Goal: Task Accomplishment & Management: Complete application form

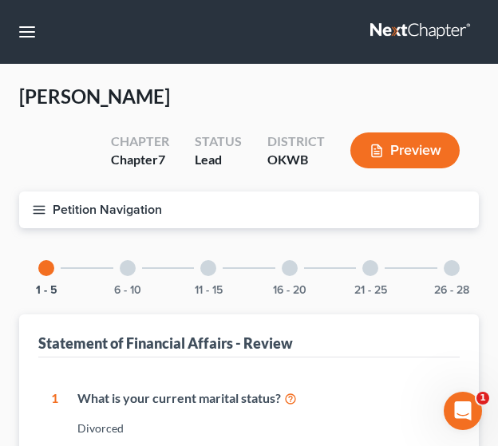
click at [193, 117] on div "[PERSON_NAME] Upgraded Chapter Chapter 7 Status Lead District OKWB Preview" at bounding box center [248, 138] width 459 height 108
click at [43, 207] on icon "button" at bounding box center [39, 210] width 14 height 14
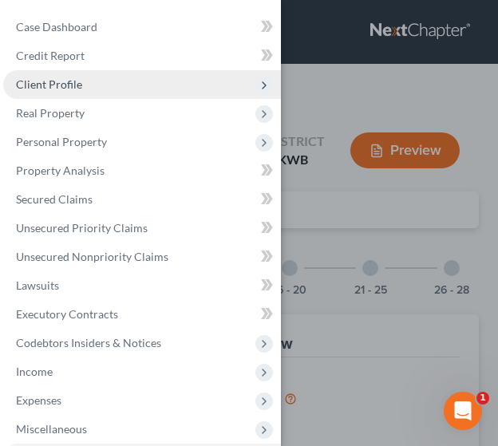
click at [43, 91] on span "Client Profile" at bounding box center [142, 84] width 278 height 29
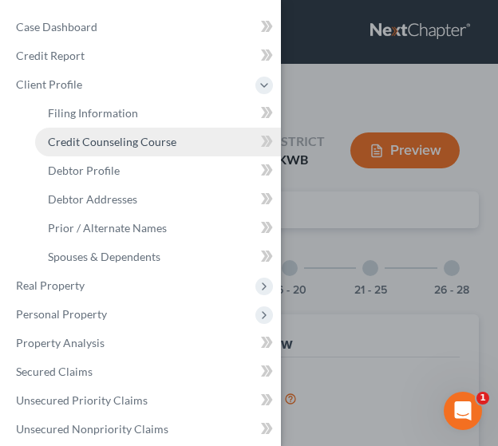
click at [50, 131] on link "Credit Counseling Course" at bounding box center [158, 142] width 246 height 29
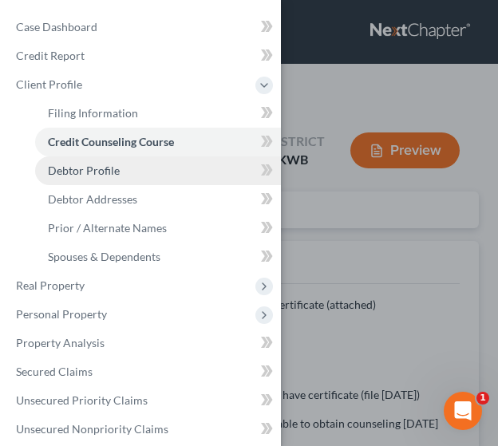
click at [54, 168] on span "Debtor Profile" at bounding box center [84, 171] width 72 height 14
select select "3"
select select "2"
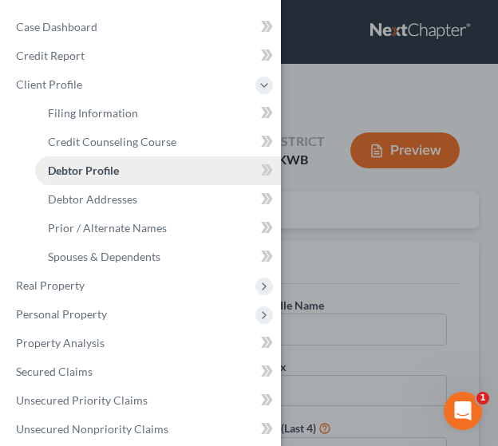
click at [108, 166] on span "Debtor Profile" at bounding box center [83, 171] width 71 height 14
click at [354, 205] on div "Case Dashboard Payments Invoices Payments Payments Credit Report Client Profile" at bounding box center [249, 223] width 498 height 446
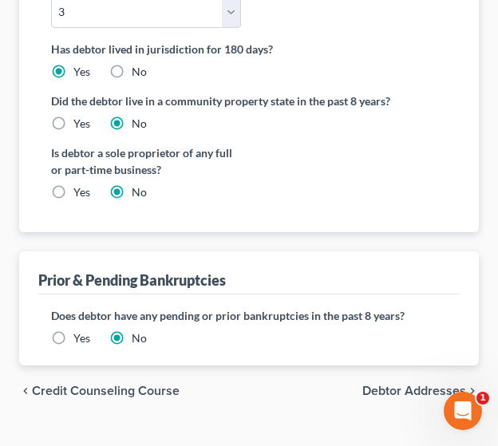
scroll to position [562, 0]
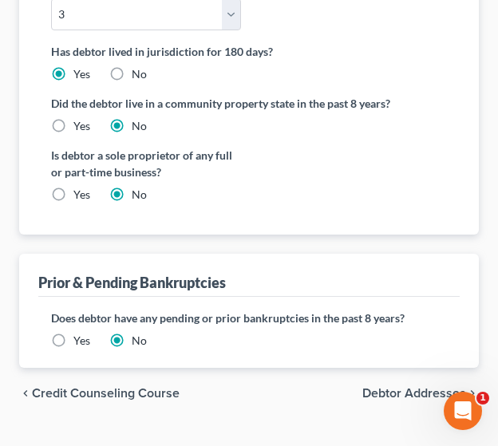
click at [396, 387] on span "Debtor Addresses" at bounding box center [414, 393] width 104 height 13
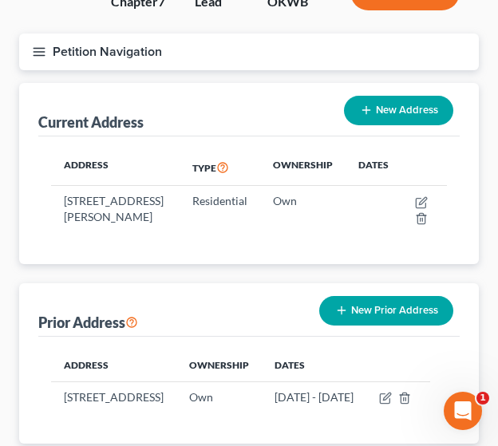
scroll to position [160, 0]
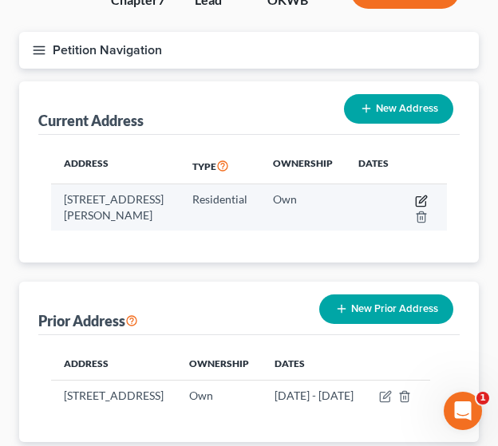
click at [424, 198] on icon "button" at bounding box center [421, 201] width 13 height 13
select select "37"
select select "54"
select select "0"
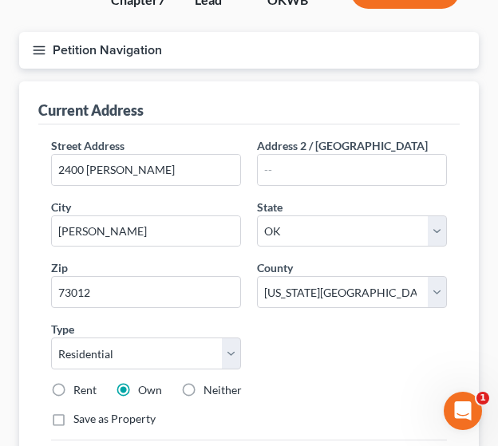
click at [73, 385] on label "Rent" at bounding box center [84, 390] width 23 height 16
click at [80, 385] on input "Rent" at bounding box center [85, 387] width 10 height 10
radio input "true"
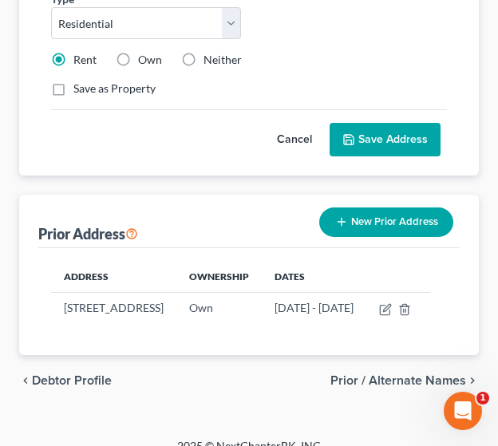
scroll to position [496, 0]
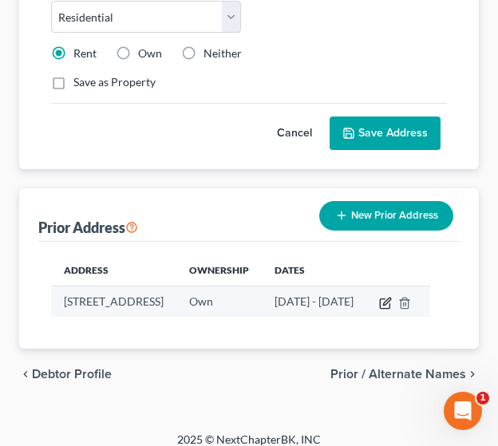
click at [392, 302] on icon "button" at bounding box center [385, 303] width 13 height 13
select select "24"
select select "81"
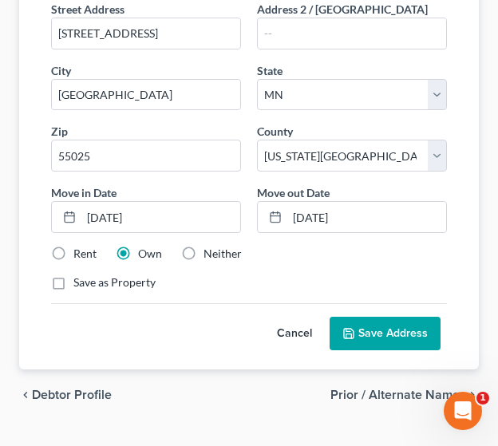
scroll to position [506, 0]
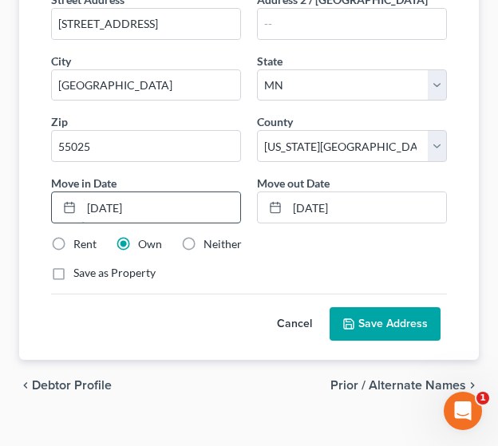
drag, startPoint x: 97, startPoint y: 203, endPoint x: 87, endPoint y: 203, distance: 10.4
click at [87, 203] on input "[DATE]" at bounding box center [160, 207] width 159 height 30
drag, startPoint x: 132, startPoint y: 203, endPoint x: 142, endPoint y: 206, distance: 9.9
click at [142, 206] on input "[DATE]" at bounding box center [160, 207] width 159 height 30
type input "[DATE]"
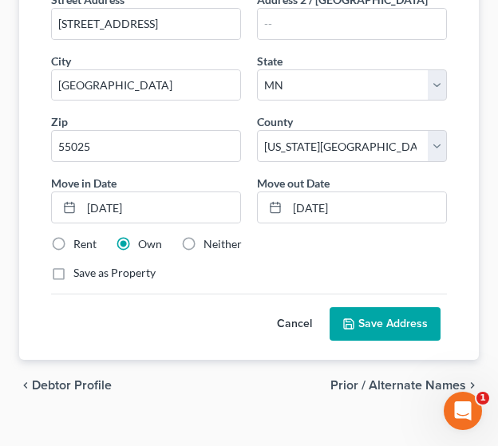
click at [389, 319] on button "Save Address" at bounding box center [384, 324] width 111 height 34
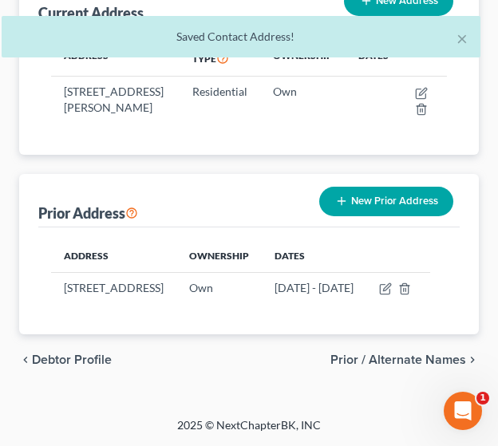
scroll to position [281, 0]
click at [359, 361] on span "Prior / Alternate Names" at bounding box center [398, 359] width 136 height 13
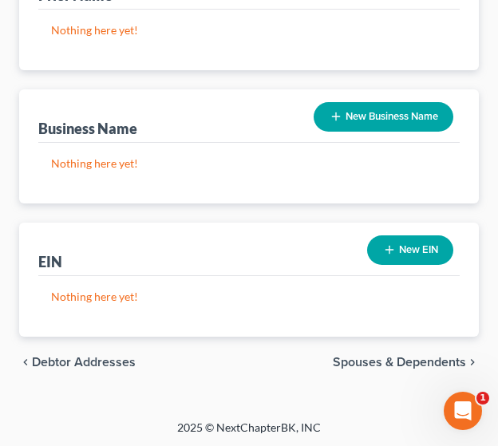
scroll to position [418, 0]
click at [397, 356] on span "Spouses & Dependents" at bounding box center [399, 362] width 133 height 13
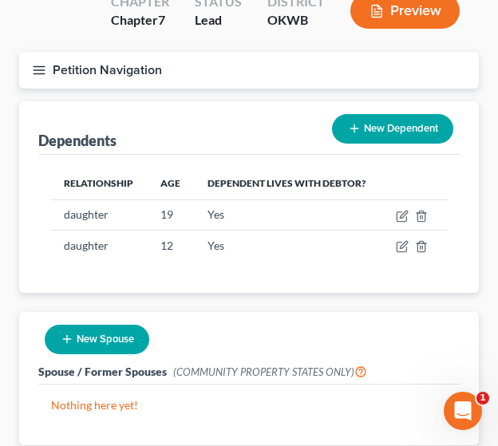
scroll to position [140, 0]
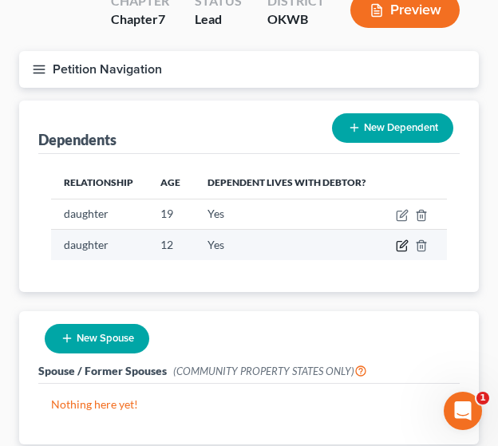
click at [399, 242] on icon "button" at bounding box center [402, 245] width 13 height 13
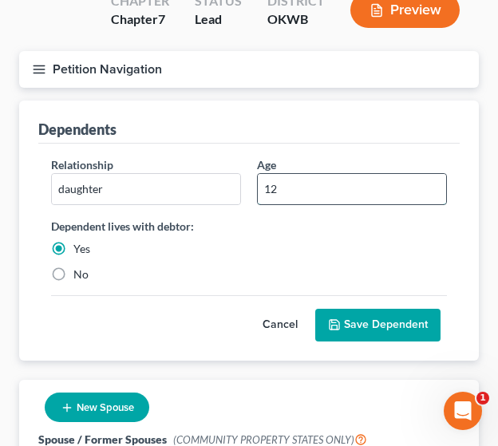
click at [278, 187] on input "12" at bounding box center [352, 189] width 188 height 30
type input "13"
click at [414, 326] on button "Save Dependent" at bounding box center [377, 326] width 125 height 34
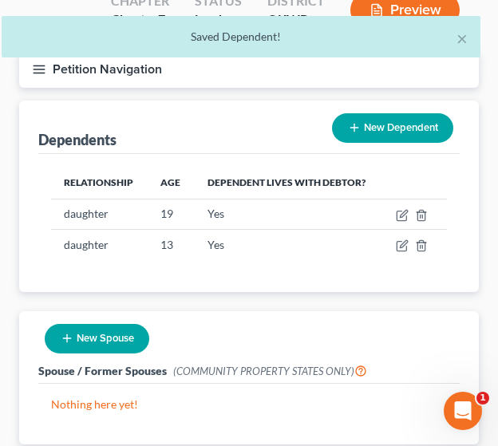
scroll to position [248, 0]
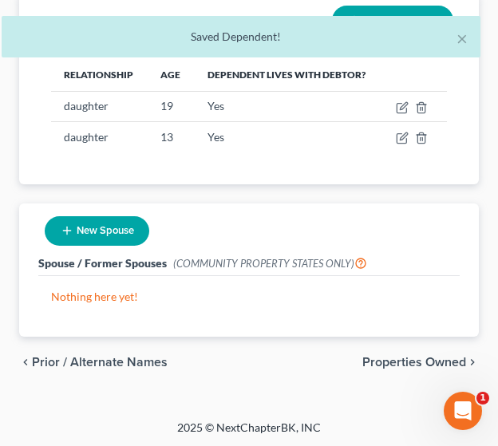
click at [411, 361] on span "Properties Owned" at bounding box center [414, 362] width 104 height 13
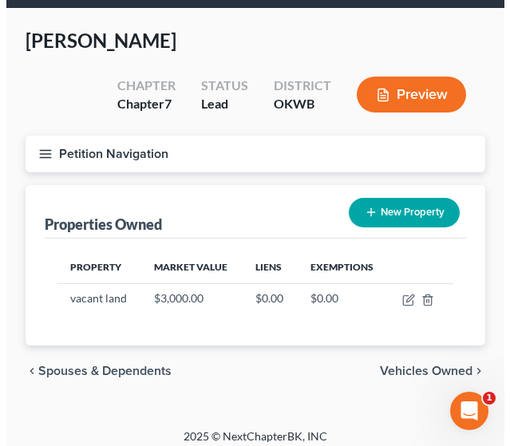
scroll to position [64, 0]
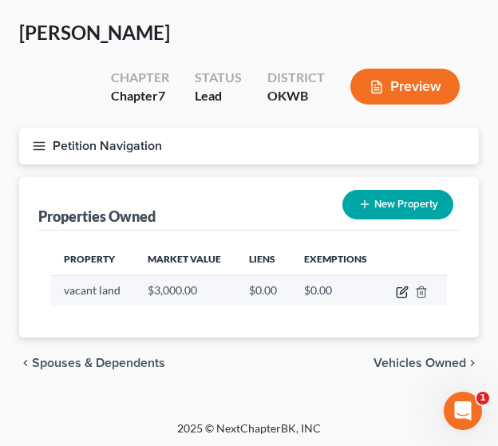
click at [404, 294] on icon "button" at bounding box center [402, 292] width 13 height 13
select select "24"
select select "81"
select select "0"
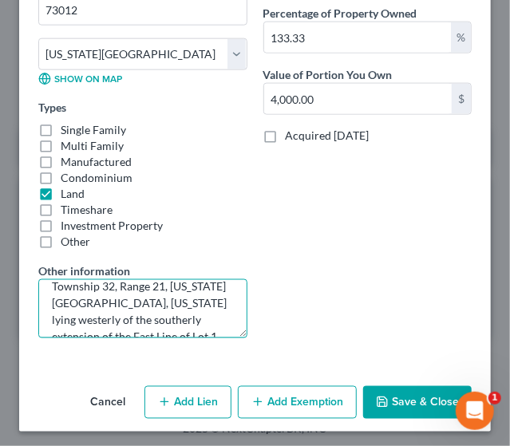
click at [198, 310] on textarea "That part of the South 66.00 ft of the North 330.00 ft of the SE quarter of the…" at bounding box center [142, 308] width 209 height 59
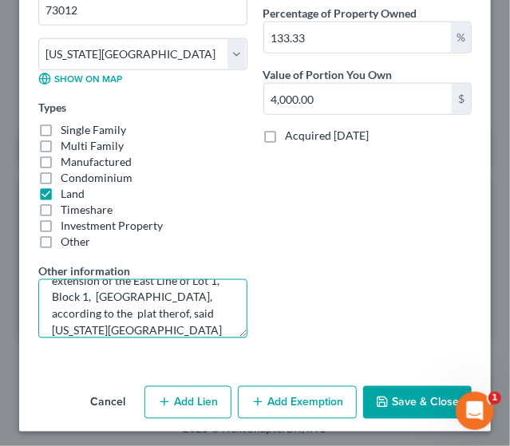
scroll to position [134, 0]
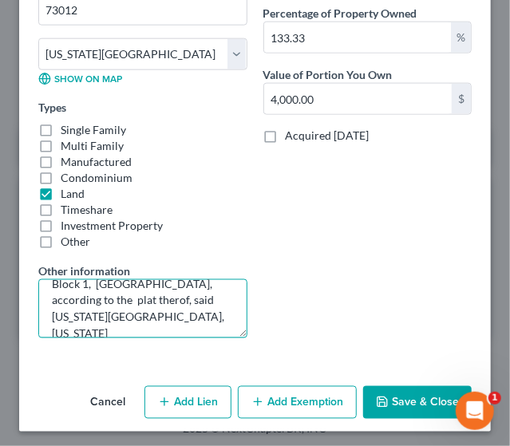
type textarea "That part of the South 66.00 ft of the North 330.00 ft of the SE quarter of the…"
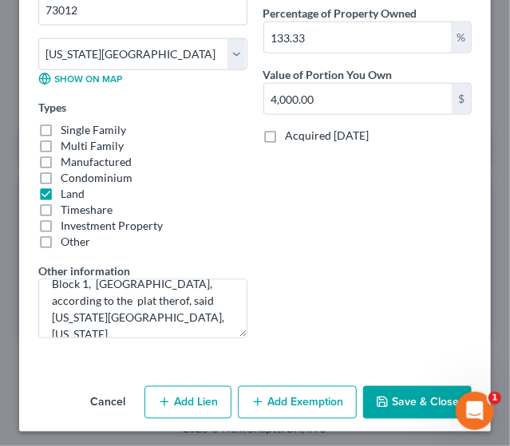
click at [429, 244] on div "Belongs To * Select Debtor 1 Only Debtor 2 Only Debtor 1 And Debtor 2 Only At L…" at bounding box center [367, 75] width 225 height 552
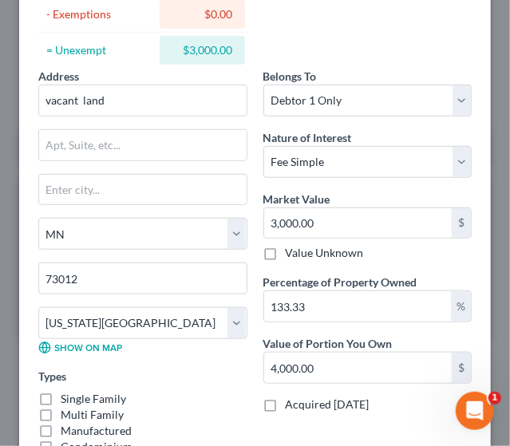
scroll to position [192, 0]
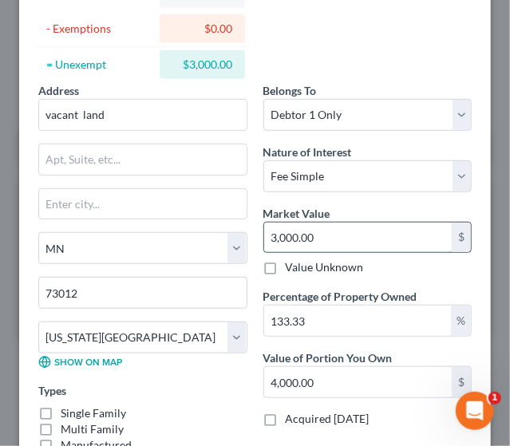
type input "4"
type input "5.33"
type input "40"
type input "53.33"
type input "400"
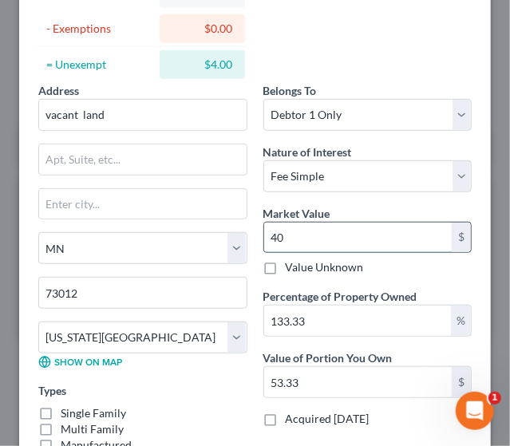
type input "533.32"
type input "4000"
type input "5,333.20"
type input "4,000"
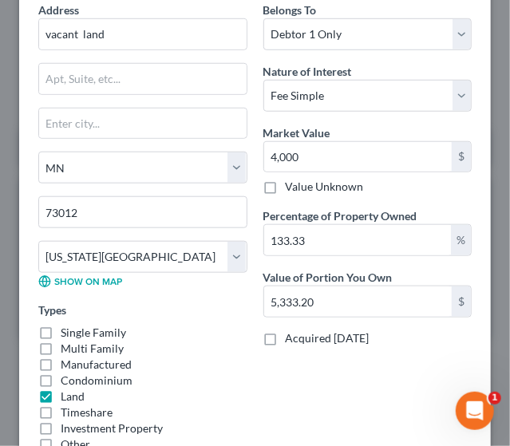
scroll to position [276, 0]
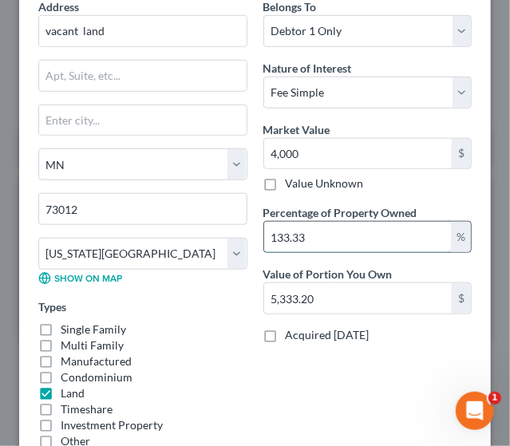
click at [341, 226] on input "133.33" at bounding box center [357, 237] width 187 height 30
type input "1"
type input "40.00"
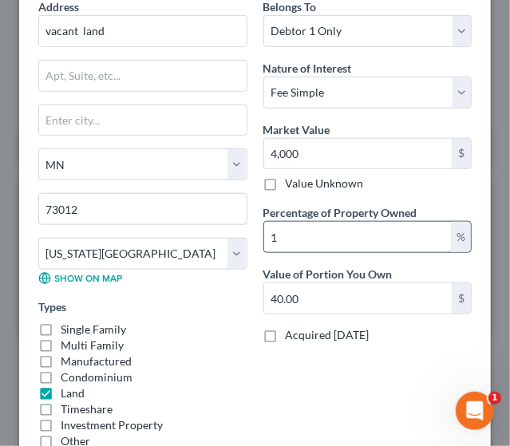
type input "10"
type input "400.00"
type input "100"
type input "4,000.00"
type input "100"
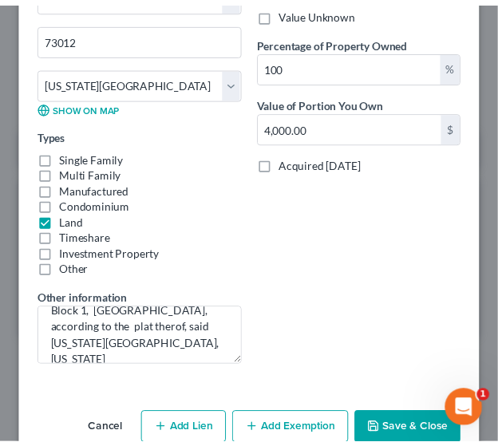
scroll to position [475, 0]
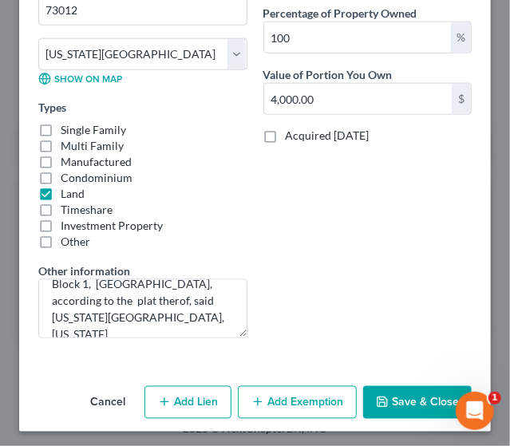
click at [428, 394] on button "Save & Close" at bounding box center [417, 403] width 108 height 34
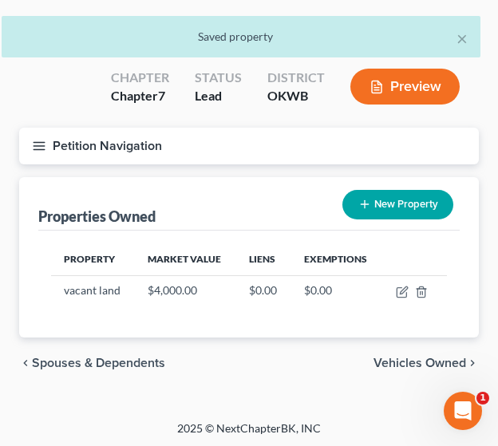
click at [387, 361] on span "Vehicles Owned" at bounding box center [419, 363] width 93 height 13
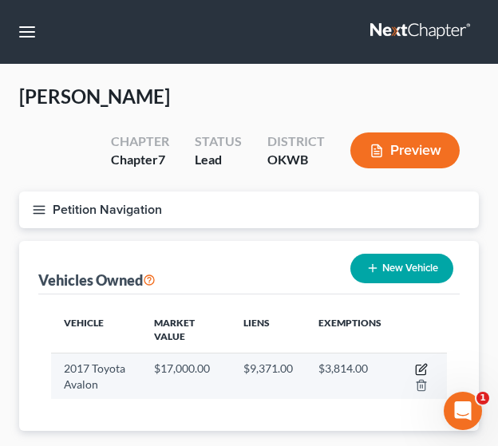
click at [420, 367] on icon "button" at bounding box center [421, 369] width 13 height 13
select select "0"
select select "9"
select select "3"
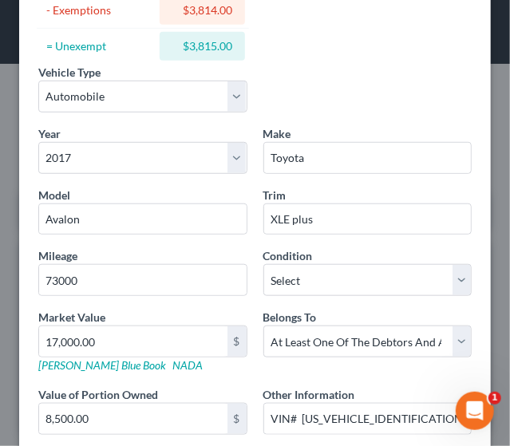
scroll to position [217, 0]
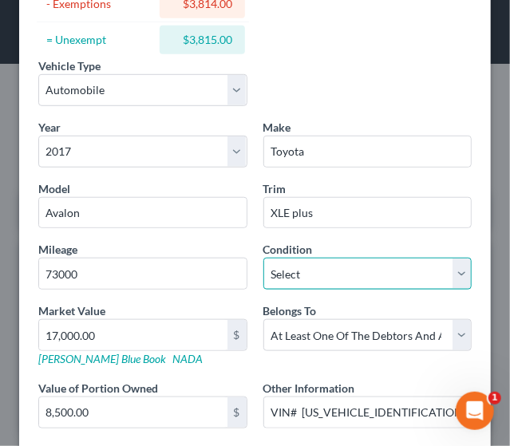
click at [450, 277] on select "Select Excellent Very Good Good Fair Poor" at bounding box center [367, 274] width 209 height 32
select select "2"
click at [263, 258] on select "Select Excellent Very Good Good Fair Poor" at bounding box center [367, 274] width 209 height 32
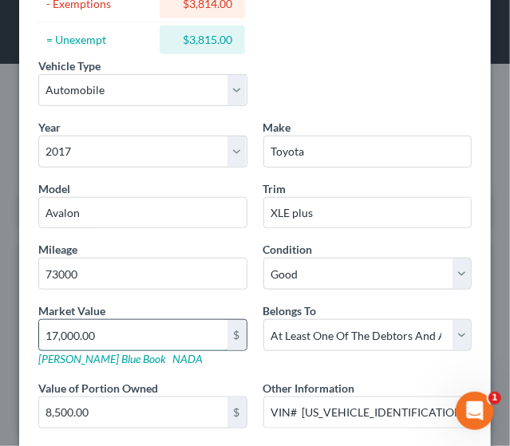
click at [53, 332] on input "17,000.00" at bounding box center [133, 335] width 188 height 30
click at [60, 332] on input "17,000.00" at bounding box center [133, 335] width 188 height 30
type input "16000.00"
type input "16,000.00"
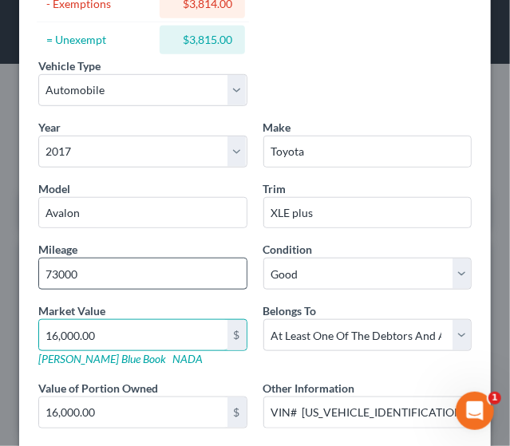
type input "16,000.00"
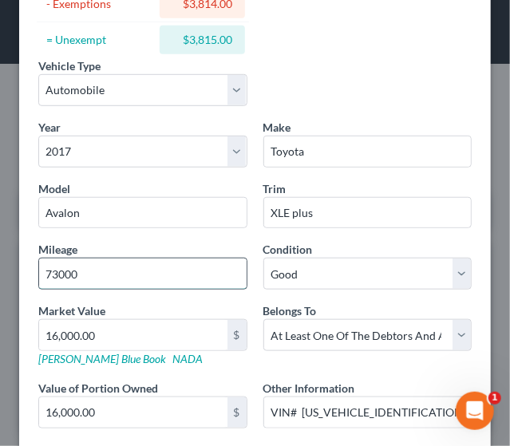
drag, startPoint x: 54, startPoint y: 268, endPoint x: 104, endPoint y: 264, distance: 49.6
click at [104, 264] on input "73000" at bounding box center [142, 273] width 207 height 30
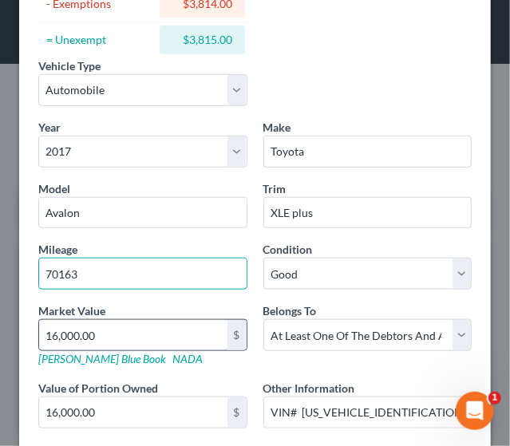
type input "70163"
click at [111, 321] on input "16,000.00" at bounding box center [133, 335] width 188 height 30
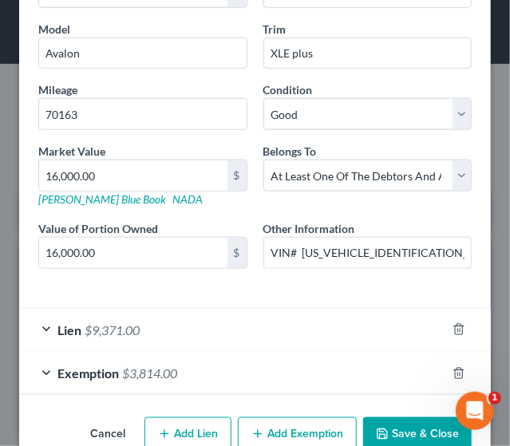
scroll to position [408, 0]
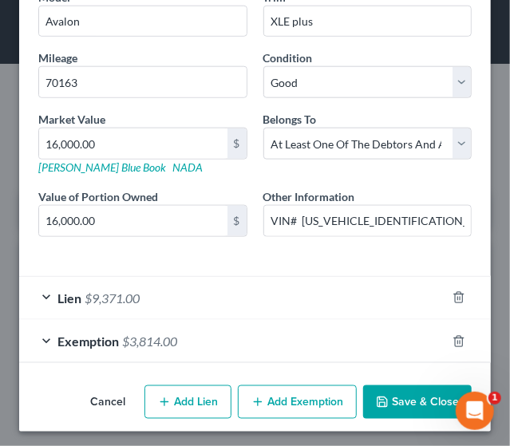
click at [233, 301] on div "Lien $9,371.00" at bounding box center [232, 298] width 427 height 42
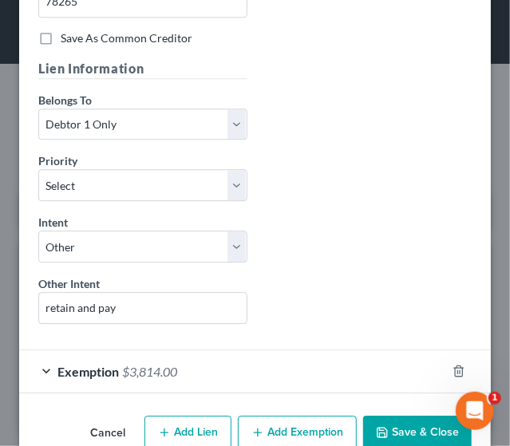
scroll to position [1058, 0]
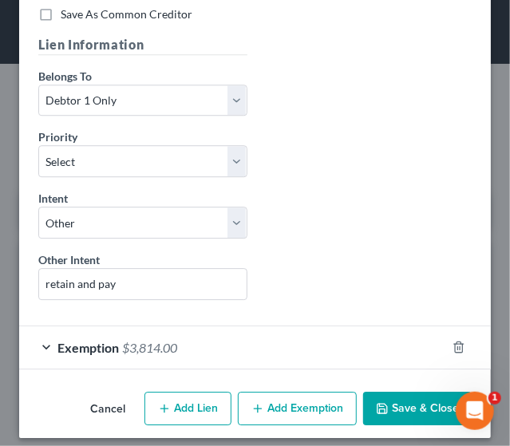
click at [182, 334] on div "Exemption $3,814.00" at bounding box center [232, 347] width 427 height 42
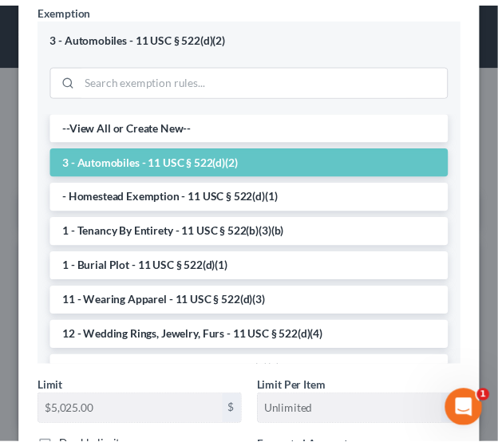
scroll to position [1651, 0]
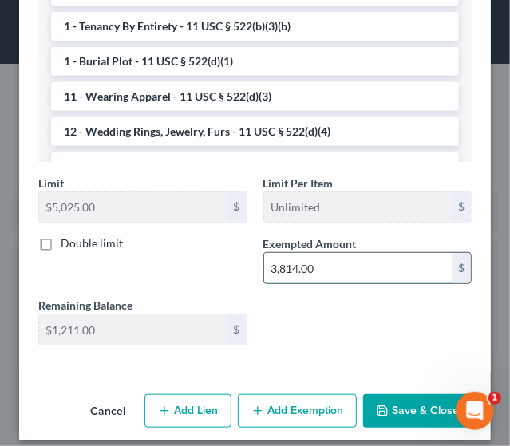
click at [278, 262] on input "3,814.00" at bounding box center [358, 268] width 188 height 30
click at [357, 270] on input "3,814.00" at bounding box center [358, 268] width 188 height 30
click at [272, 264] on input "3,814.00" at bounding box center [358, 268] width 188 height 30
type input "3,314.00"
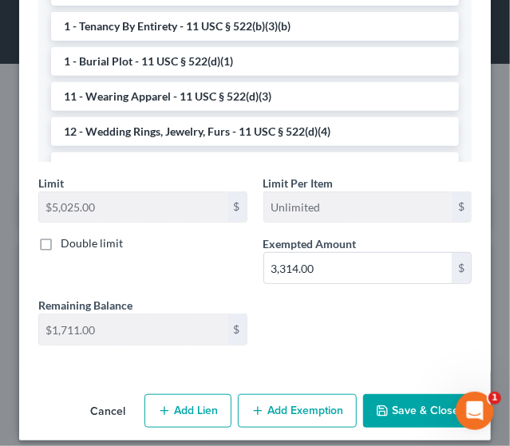
click at [403, 401] on button "Save & Close" at bounding box center [417, 411] width 108 height 34
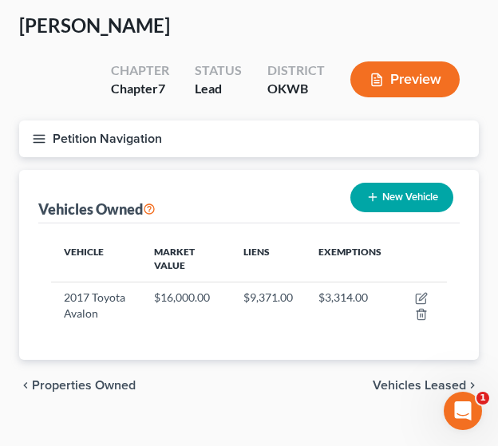
scroll to position [95, 0]
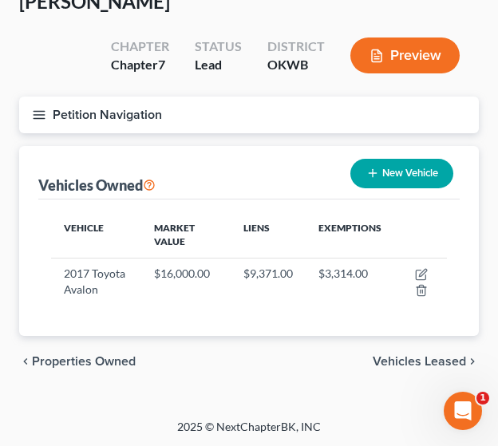
click at [418, 358] on span "Vehicles Leased" at bounding box center [419, 361] width 93 height 13
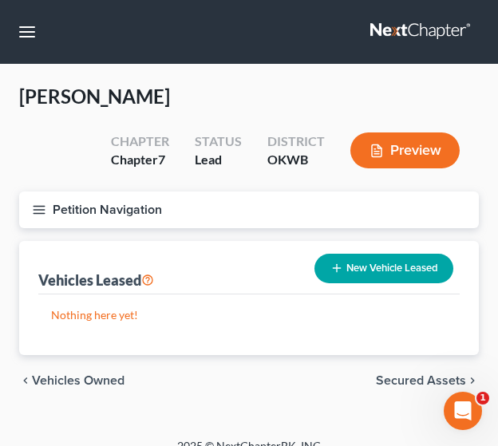
click at [413, 376] on span "Secured Assets" at bounding box center [421, 380] width 90 height 13
click at [413, 376] on span "Personal Items" at bounding box center [422, 380] width 85 height 13
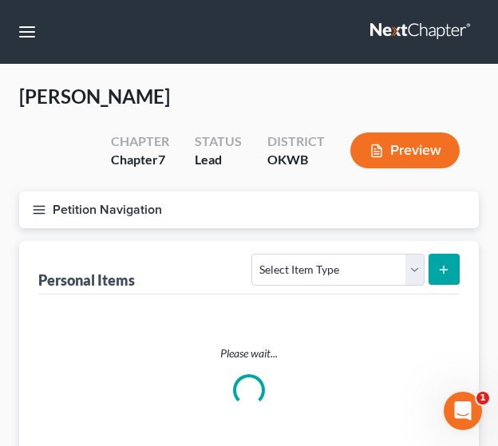
click at [413, 376] on div "Please wait..." at bounding box center [249, 375] width 396 height 61
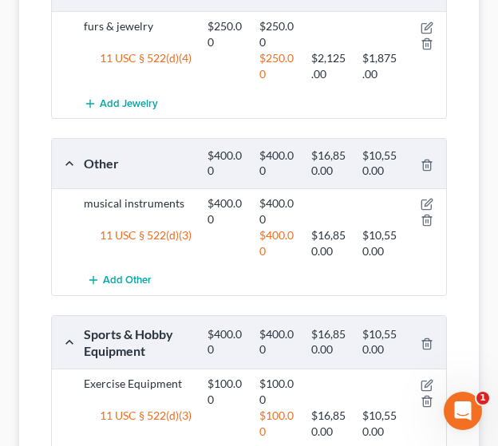
scroll to position [1218, 0]
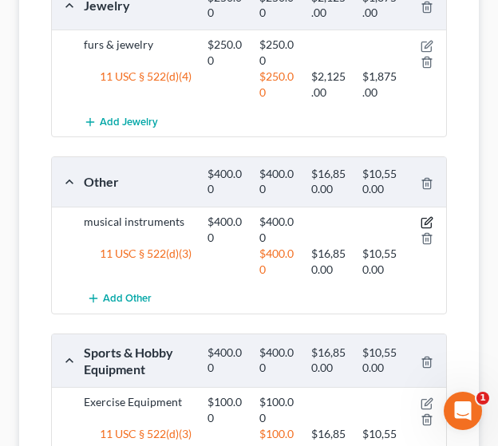
click at [426, 216] on icon "button" at bounding box center [426, 222] width 13 height 13
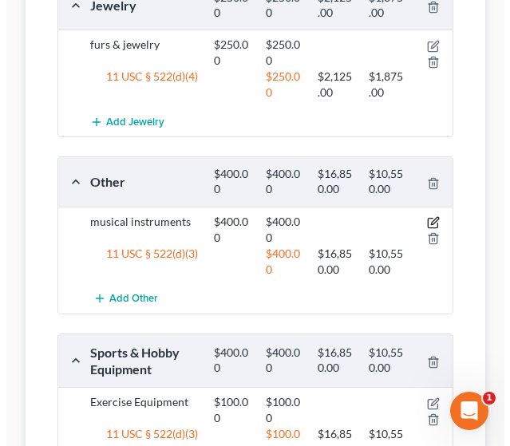
scroll to position [1202, 0]
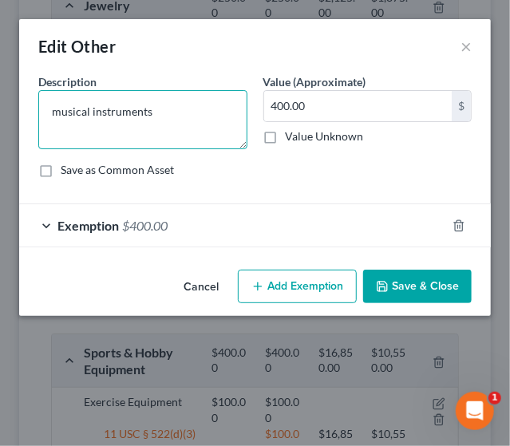
click at [171, 128] on textarea "musical instruments" at bounding box center [142, 119] width 209 height 59
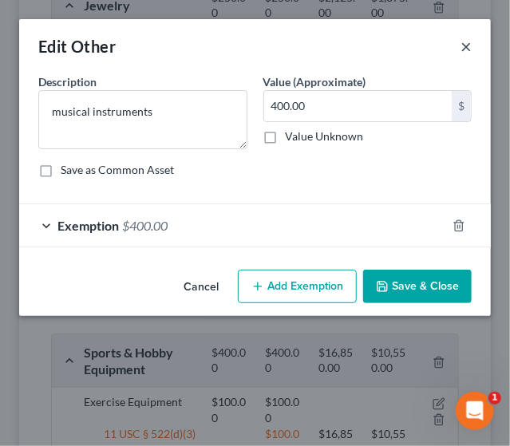
click at [466, 44] on button "×" at bounding box center [465, 46] width 11 height 19
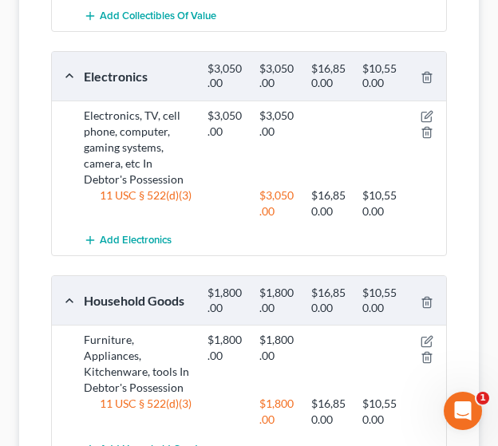
scroll to position [708, 0]
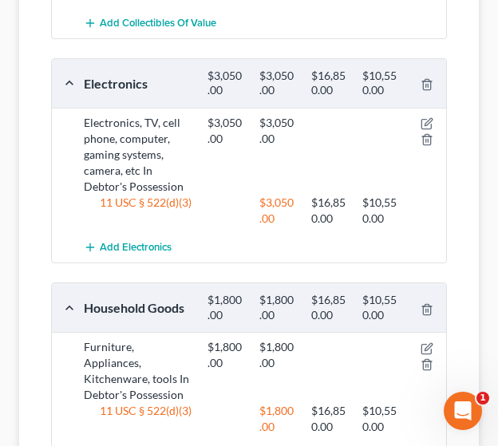
drag, startPoint x: 491, startPoint y: 195, endPoint x: 507, endPoint y: 197, distance: 16.1
click at [497, 197] on html "Home New Case Client Portal Law Offices of B [PERSON_NAME] [PERSON_NAME][EMAIL_…" at bounding box center [249, 308] width 498 height 2033
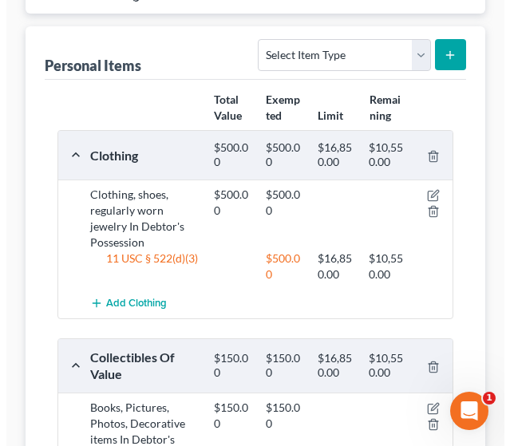
scroll to position [223, 0]
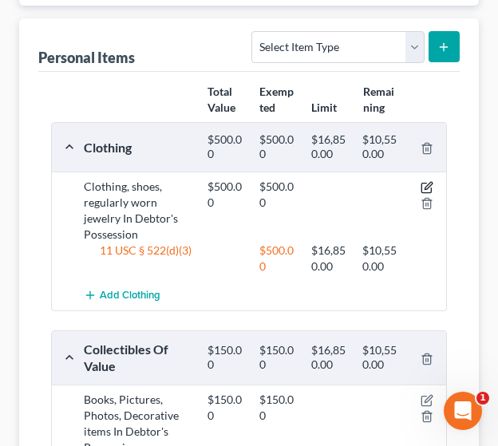
click at [424, 186] on icon "button" at bounding box center [426, 187] width 13 height 13
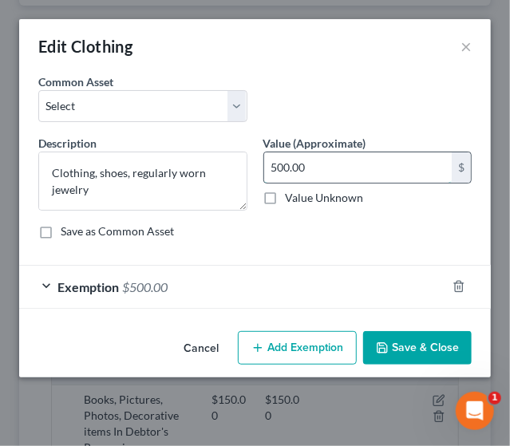
click at [271, 174] on input "500.00" at bounding box center [358, 167] width 188 height 30
type input "1,500"
click at [84, 280] on span "Exemption" at bounding box center [87, 286] width 61 height 15
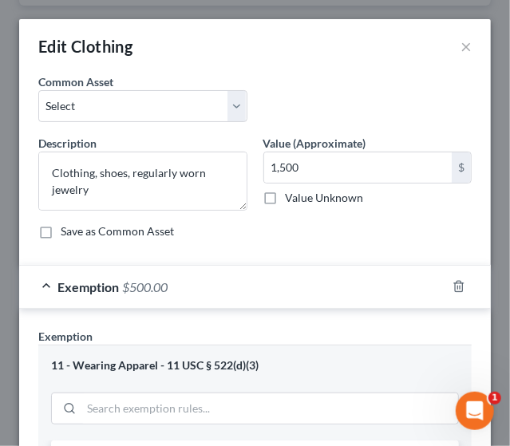
scroll to position [390, 0]
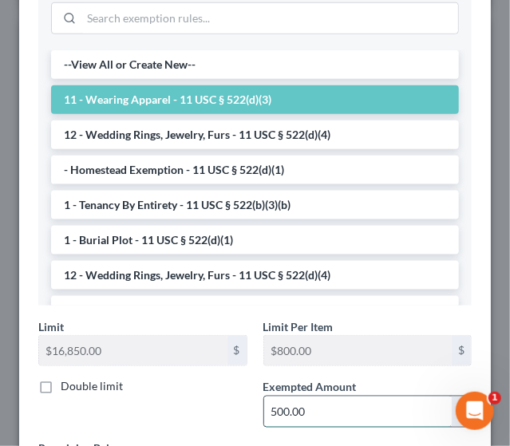
click at [264, 408] on input "500.00" at bounding box center [358, 411] width 188 height 30
type input "1,500"
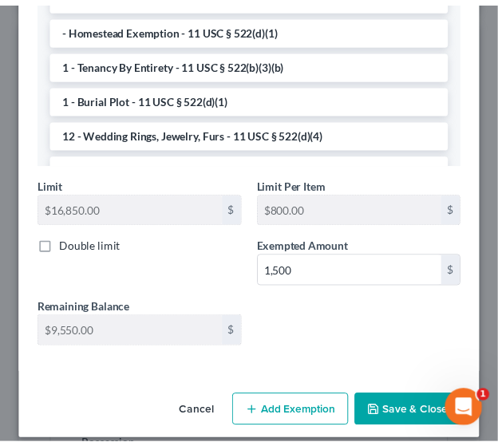
scroll to position [542, 0]
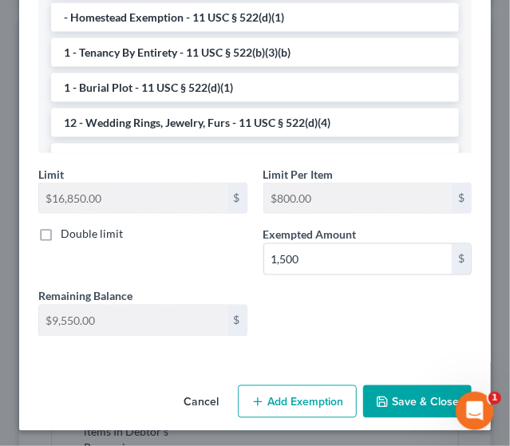
click at [415, 395] on button "Save & Close" at bounding box center [417, 402] width 108 height 34
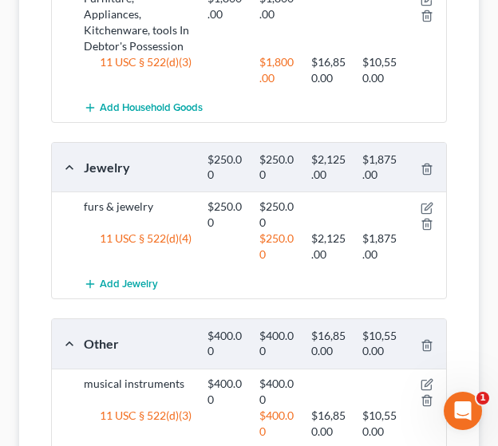
scroll to position [1110, 0]
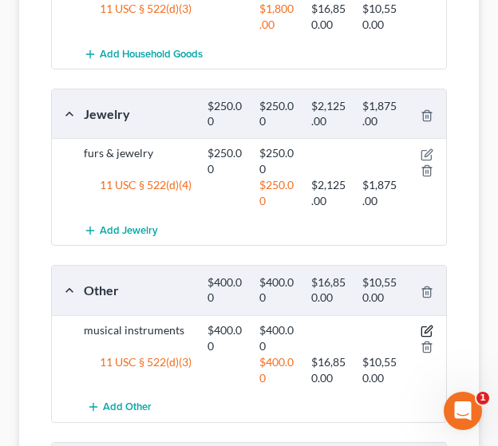
click at [428, 325] on icon "button" at bounding box center [426, 331] width 13 height 13
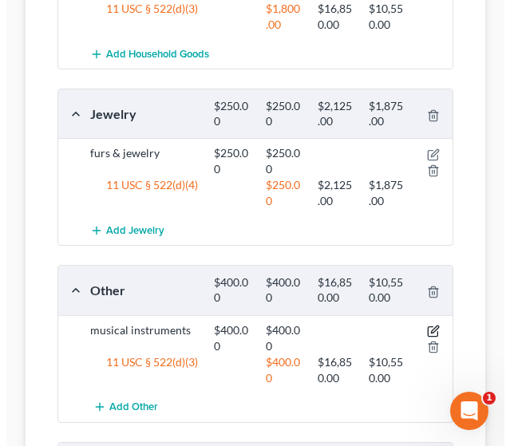
scroll to position [1094, 0]
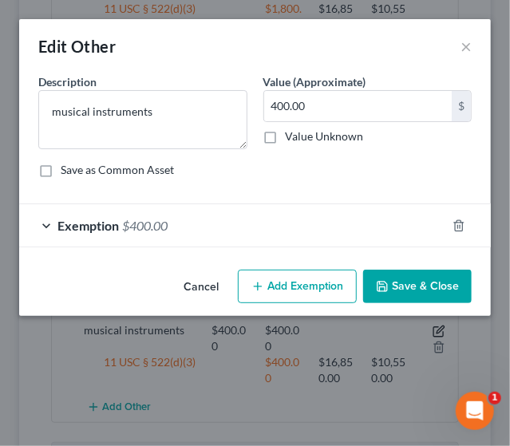
click at [428, 306] on div "Edit Other × An exemption set must first be selected from the Filing Informatio…" at bounding box center [255, 223] width 510 height 446
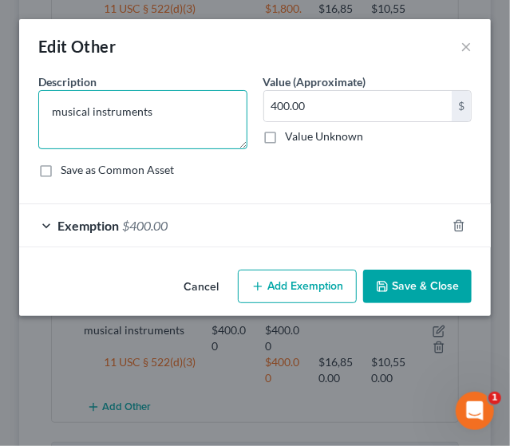
click at [172, 105] on textarea "musical instruments" at bounding box center [142, 119] width 209 height 59
type textarea "musical instruments-2 acoustic guitars, 1 [PERSON_NAME]"
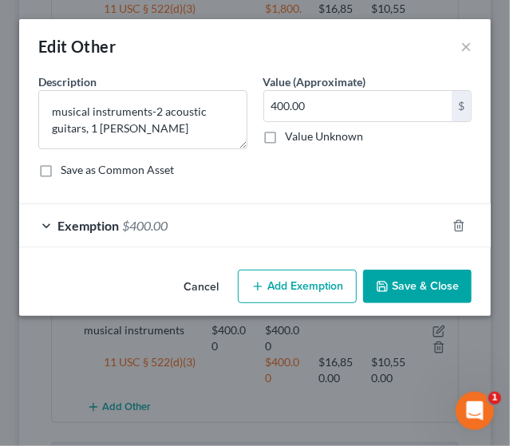
click at [338, 205] on div "Exemption $400.00" at bounding box center [232, 225] width 427 height 42
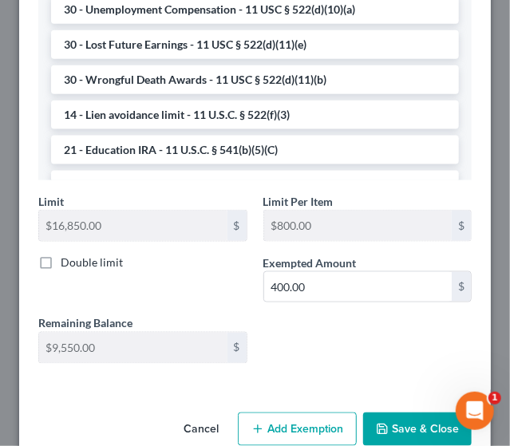
scroll to position [482, 0]
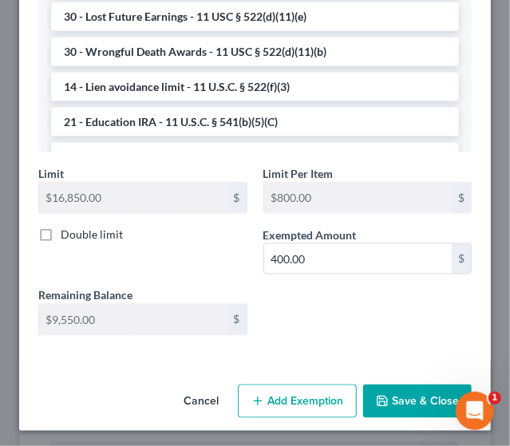
click at [421, 389] on button "Save & Close" at bounding box center [417, 401] width 108 height 34
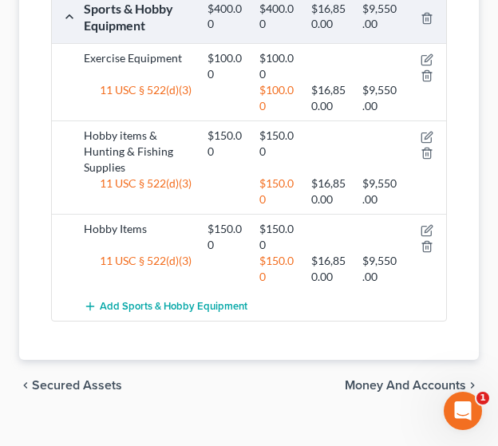
scroll to position [1579, 0]
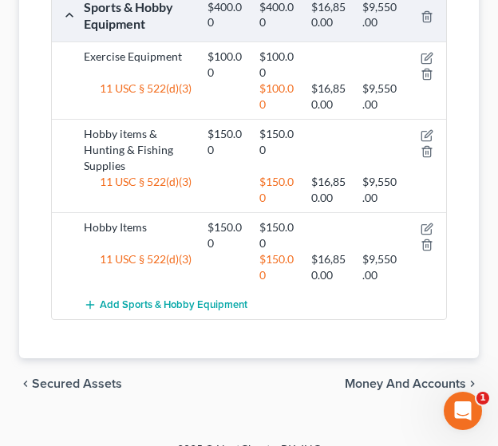
click at [427, 377] on span "Money and Accounts" at bounding box center [405, 383] width 121 height 13
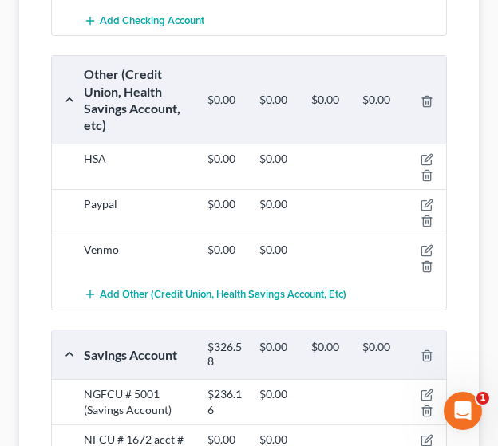
scroll to position [1390, 0]
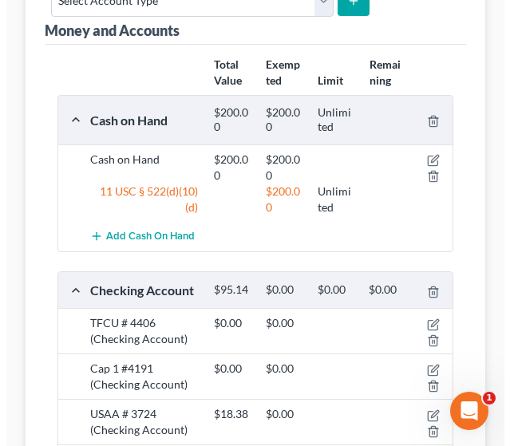
scroll to position [227, 0]
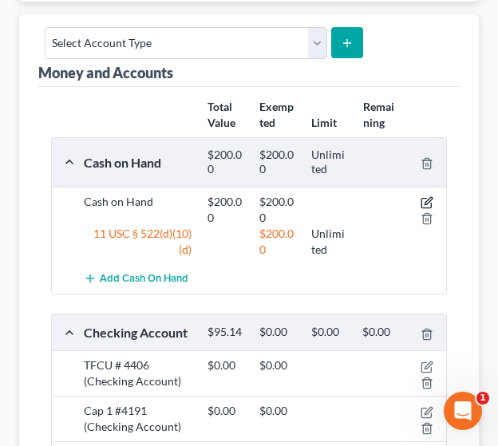
click at [423, 199] on icon "button" at bounding box center [426, 204] width 10 height 10
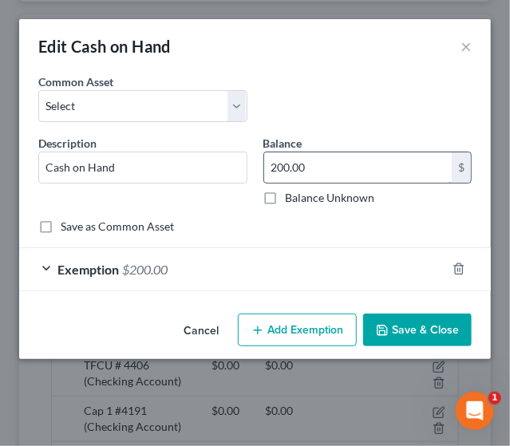
click at [271, 167] on input "200.00" at bounding box center [358, 167] width 188 height 30
type input "500.00"
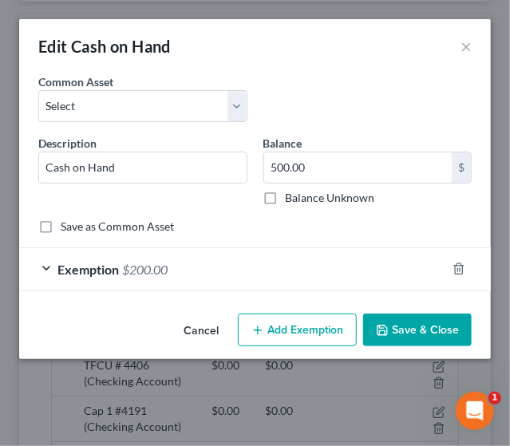
click at [195, 253] on div "Exemption $200.00" at bounding box center [232, 269] width 427 height 42
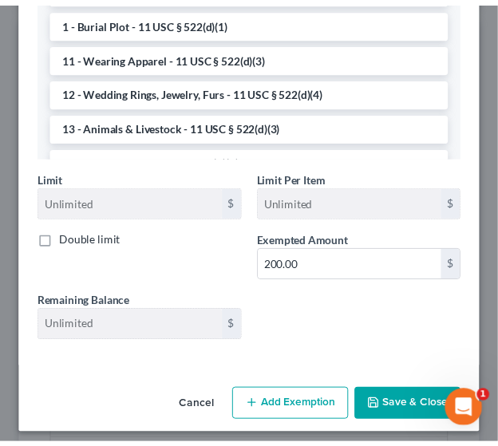
scroll to position [525, 0]
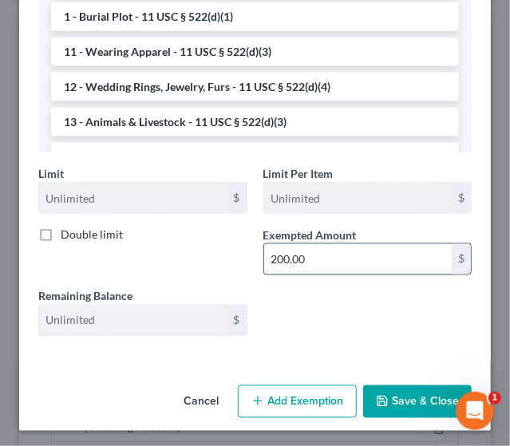
click at [265, 258] on input "200.00" at bounding box center [358, 259] width 188 height 30
type input "500"
click at [392, 395] on button "Save & Close" at bounding box center [417, 402] width 108 height 34
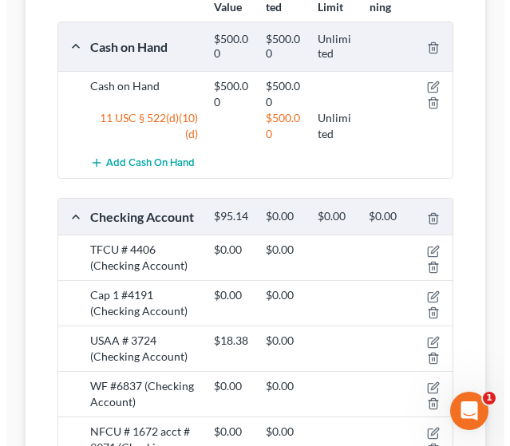
scroll to position [340, 0]
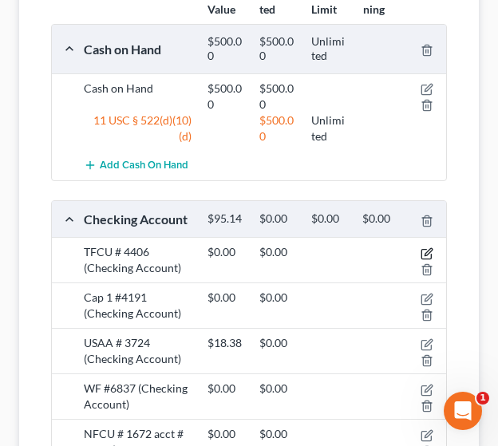
click at [428, 247] on icon "button" at bounding box center [426, 253] width 13 height 13
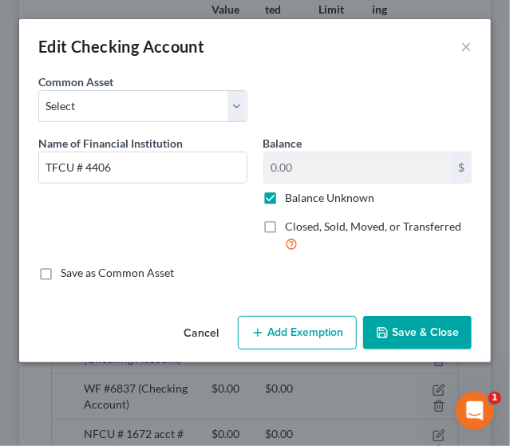
click at [286, 196] on label "Balance Unknown" at bounding box center [330, 198] width 89 height 16
click at [292, 196] on input "Balance Unknown" at bounding box center [297, 195] width 10 height 10
checkbox input "false"
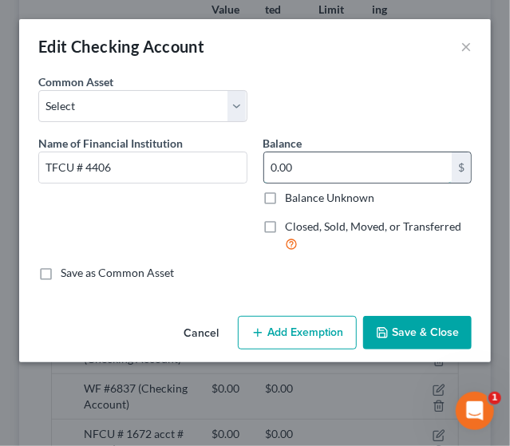
click at [298, 164] on input "0.00" at bounding box center [358, 167] width 188 height 30
type input "2,182.63"
click at [304, 331] on button "Add Exemption" at bounding box center [297, 333] width 119 height 34
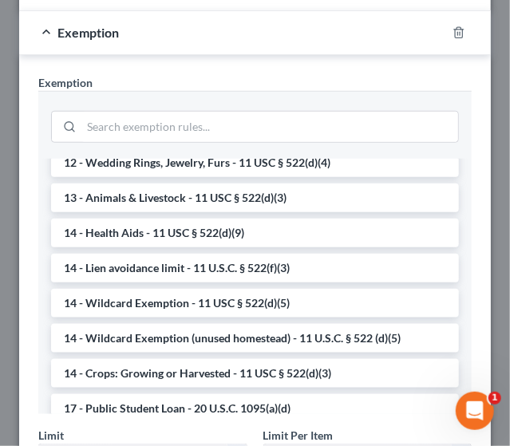
scroll to position [224, 0]
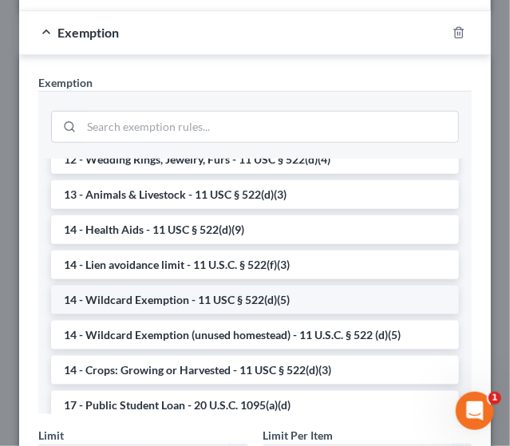
click at [247, 291] on li "14 - Wildcard Exemption - 11 USC § 522(d)(5)" at bounding box center [255, 300] width 408 height 29
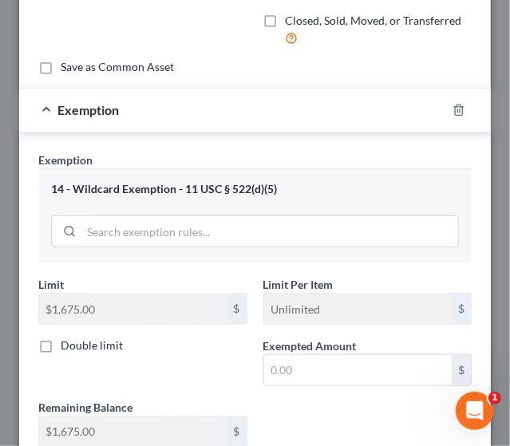
scroll to position [209, 0]
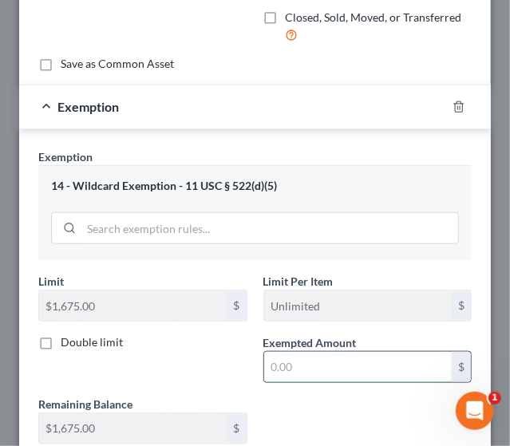
click at [290, 366] on input "text" at bounding box center [358, 367] width 188 height 30
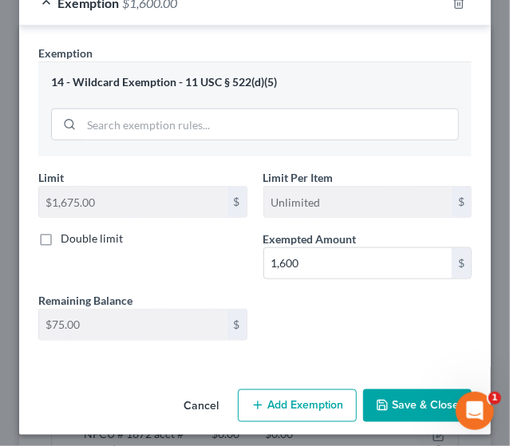
scroll to position [316, 0]
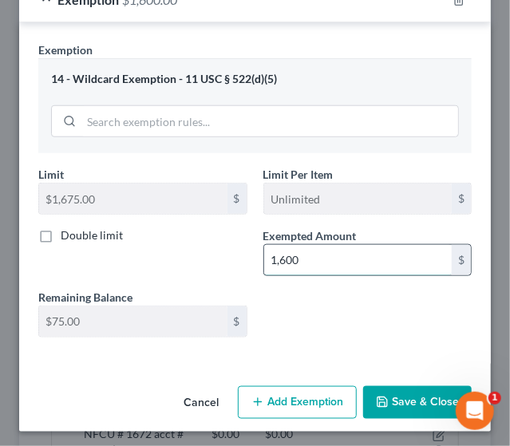
click at [282, 258] on input "1,600" at bounding box center [358, 260] width 188 height 30
type input "1,500"
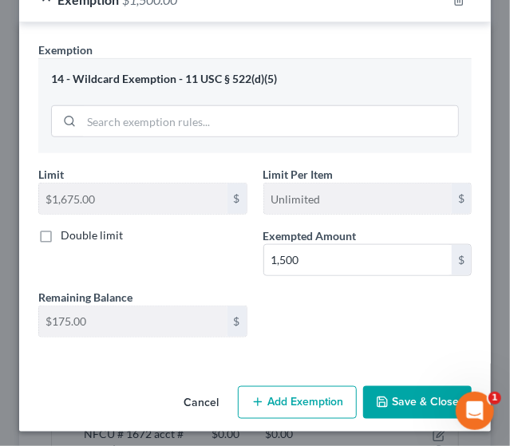
click at [297, 409] on button "Add Exemption" at bounding box center [297, 403] width 119 height 34
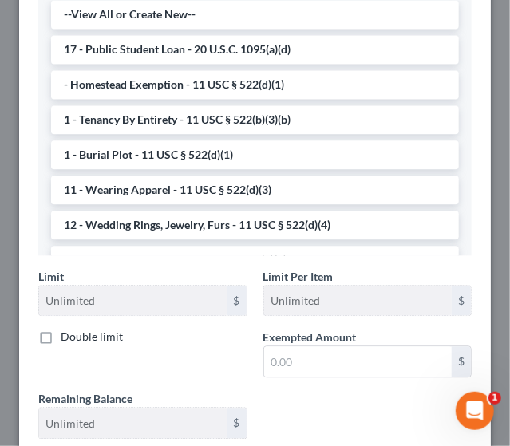
scroll to position [865, 0]
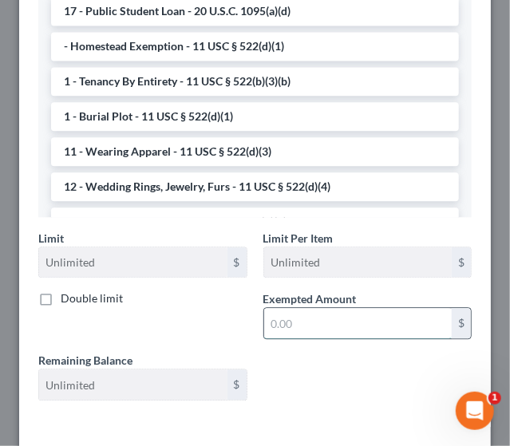
click at [340, 317] on input "text" at bounding box center [358, 323] width 188 height 30
type input "682.63"
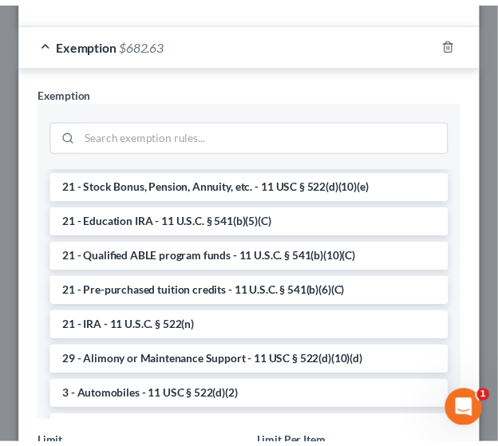
scroll to position [529, 0]
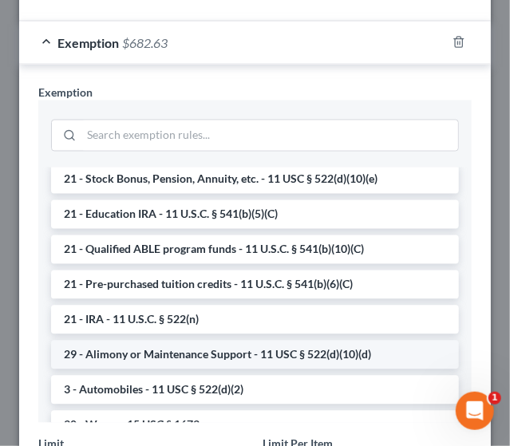
click at [287, 349] on li "29 - Alimony or Maintenance Support - 11 USC § 522(d)(10)(d)" at bounding box center [255, 355] width 408 height 29
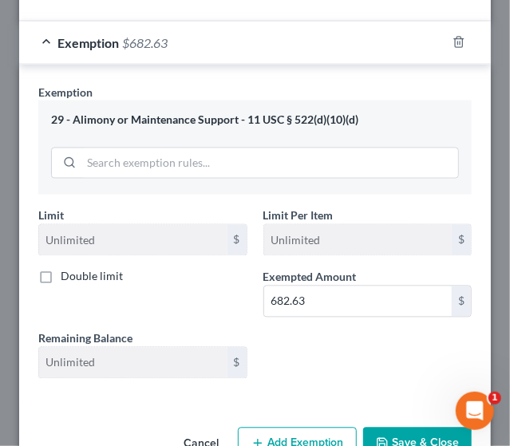
click at [376, 439] on icon "button" at bounding box center [382, 443] width 13 height 13
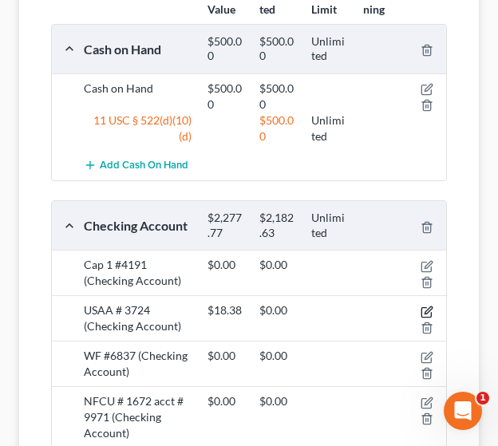
click at [426, 309] on icon "button" at bounding box center [427, 309] width 7 height 7
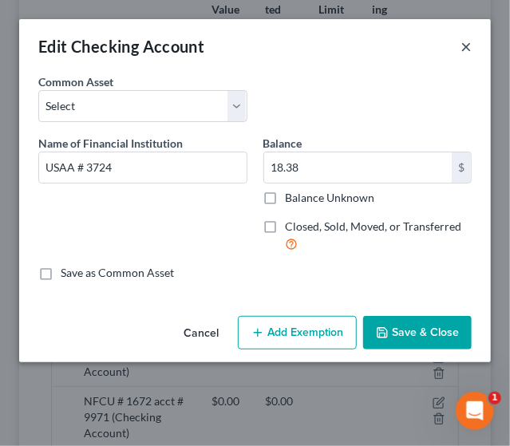
click at [466, 47] on button "×" at bounding box center [465, 46] width 11 height 19
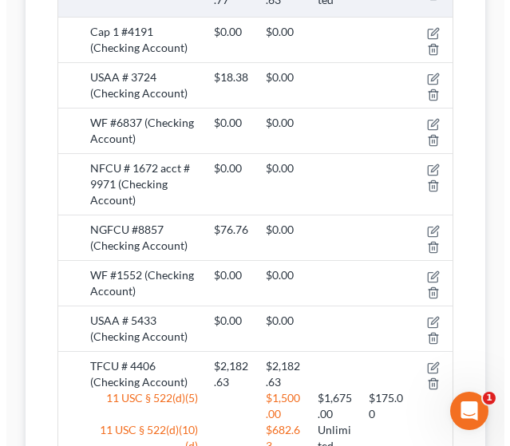
scroll to position [589, 0]
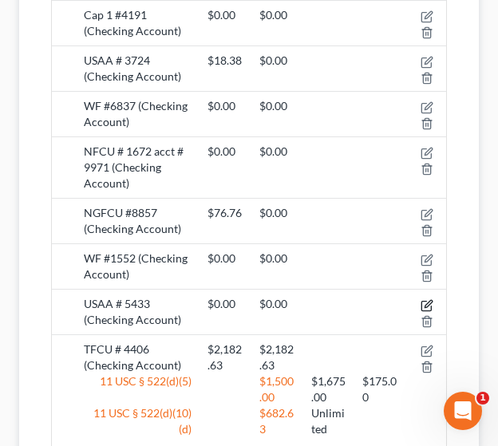
click at [428, 300] on icon "button" at bounding box center [427, 303] width 7 height 7
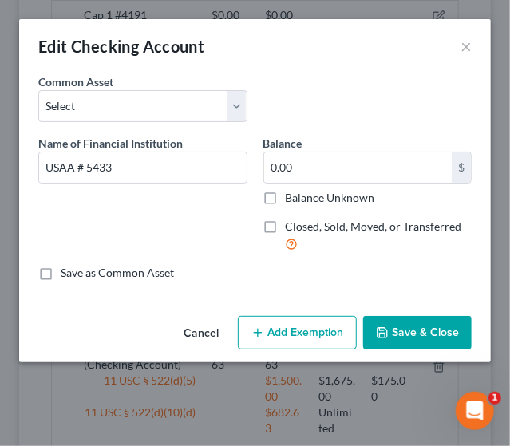
click at [412, 331] on button "Save & Close" at bounding box center [417, 333] width 108 height 34
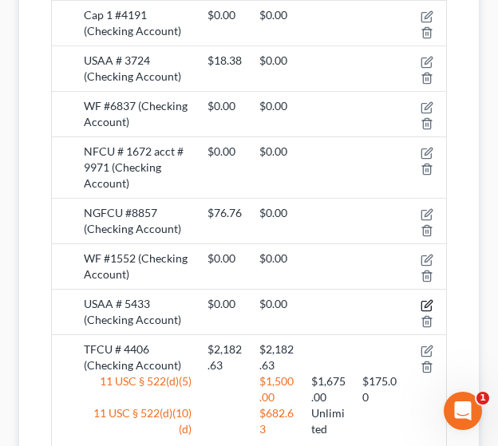
click at [426, 302] on icon "button" at bounding box center [426, 305] width 13 height 13
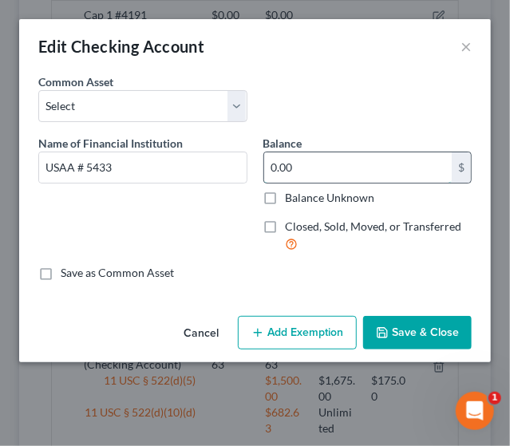
click at [304, 164] on input "0.00" at bounding box center [358, 167] width 188 height 30
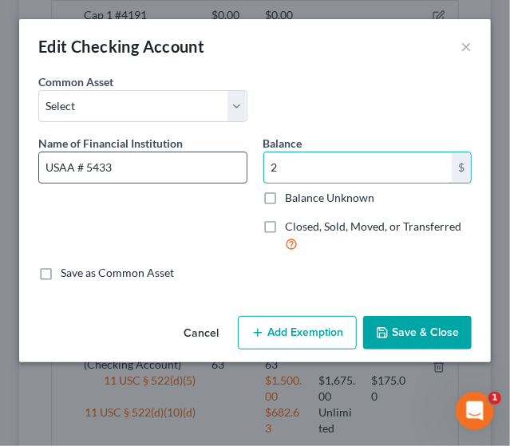
type input "2"
click at [155, 167] on input "USAA # 5433" at bounding box center [142, 167] width 207 height 30
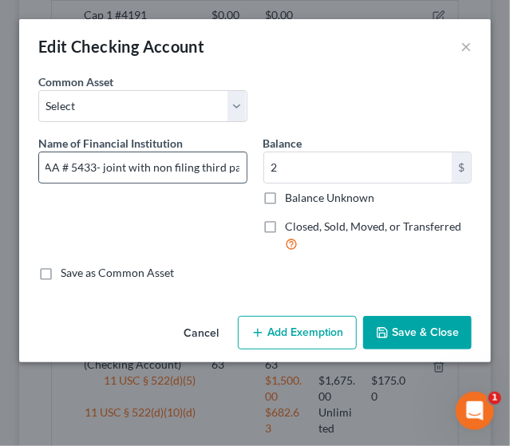
scroll to position [0, 26]
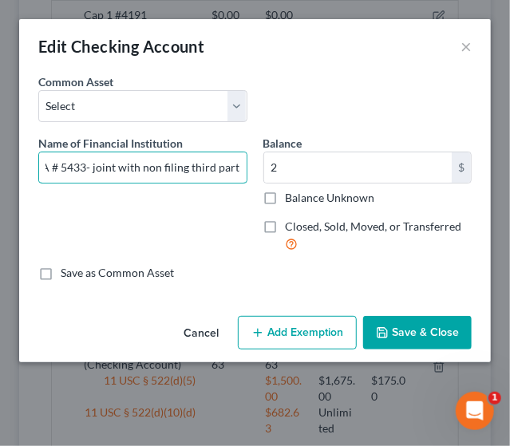
drag, startPoint x: 90, startPoint y: 169, endPoint x: 247, endPoint y: 175, distance: 157.2
click at [247, 175] on div "Name of Financial Institution * USAA # 5433- joint with non filing third party" at bounding box center [142, 200] width 225 height 131
type input "USAA # 5433- joint with non filing third party"
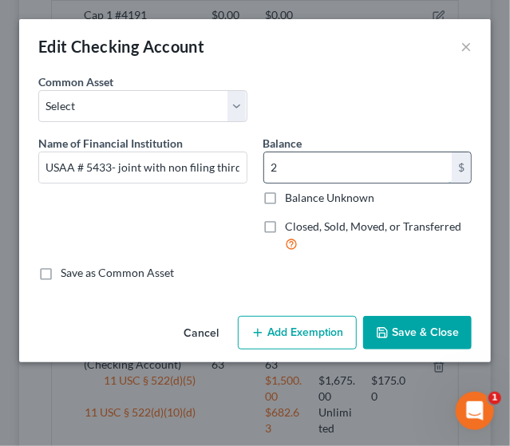
click at [296, 162] on input "2" at bounding box center [358, 167] width 188 height 30
type input "50"
click at [293, 332] on button "Add Exemption" at bounding box center [297, 333] width 119 height 34
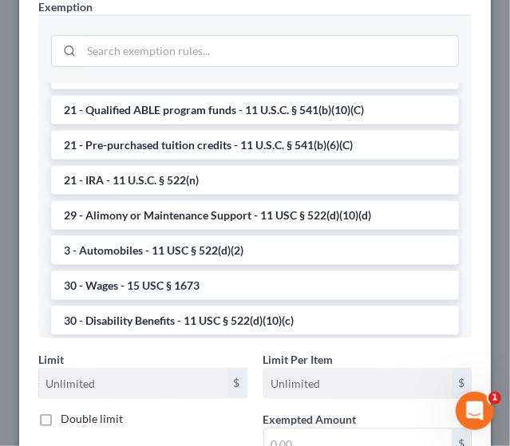
scroll to position [597, 0]
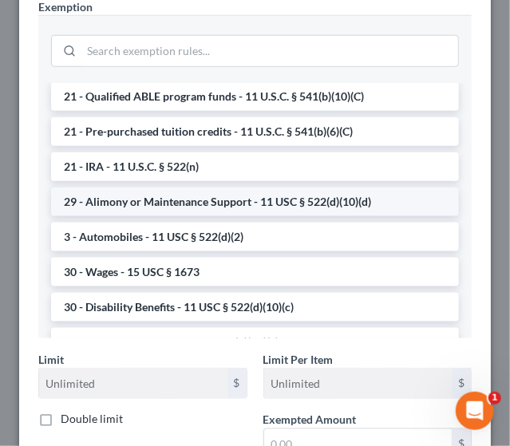
click at [318, 203] on li "29 - Alimony or Maintenance Support - 11 USC § 522(d)(10)(d)" at bounding box center [255, 201] width 408 height 29
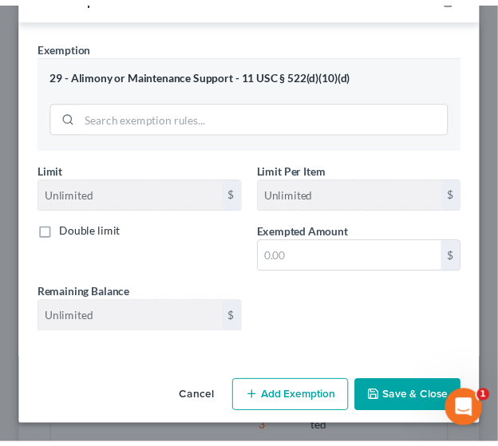
scroll to position [316, 0]
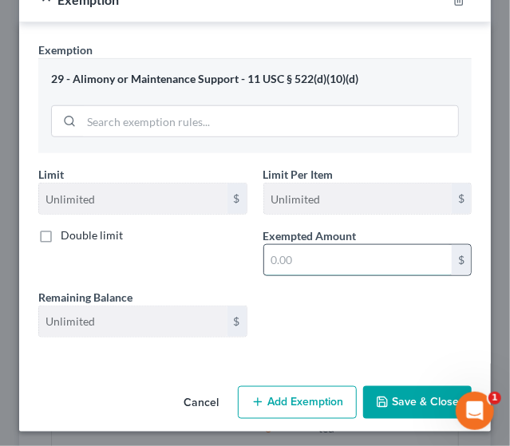
click at [295, 269] on input "text" at bounding box center [358, 260] width 188 height 30
type input "50"
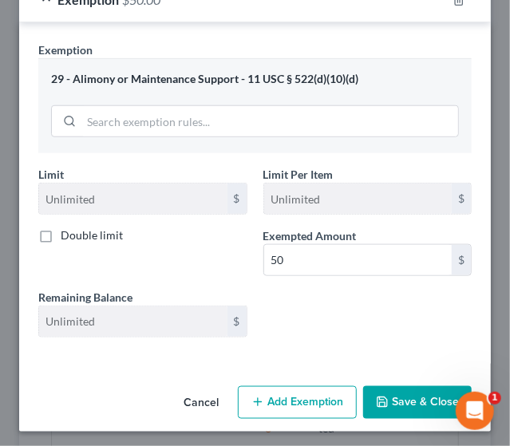
click at [387, 412] on button "Save & Close" at bounding box center [417, 403] width 108 height 34
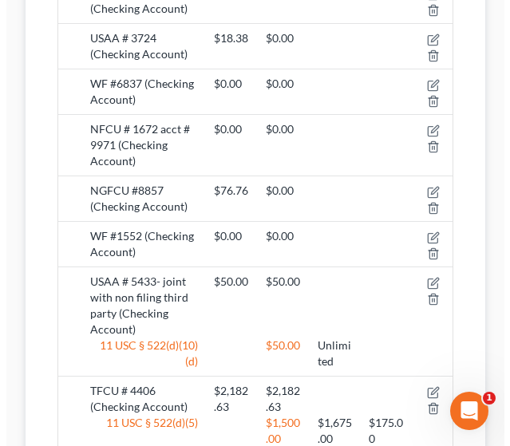
scroll to position [587, 0]
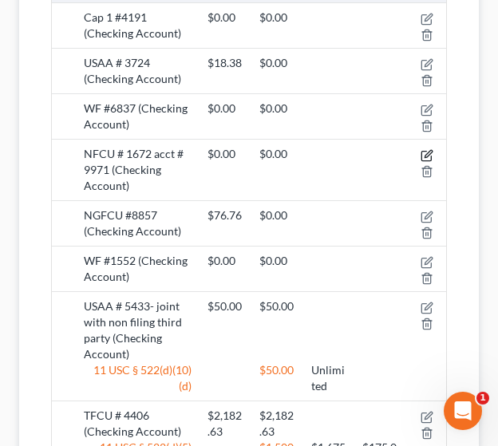
click at [428, 153] on icon "button" at bounding box center [427, 153] width 7 height 7
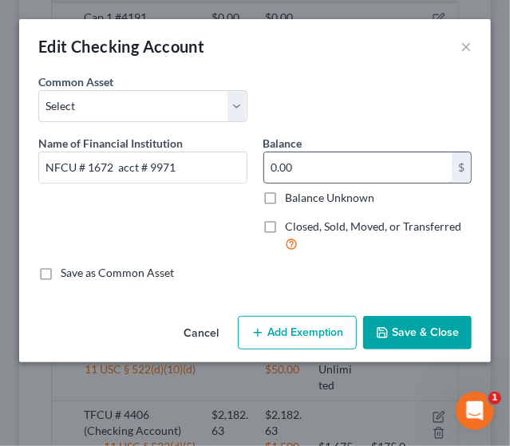
click at [341, 164] on input "0.00" at bounding box center [358, 167] width 188 height 30
type input "52.87"
click at [283, 323] on button "Add Exemption" at bounding box center [297, 333] width 119 height 34
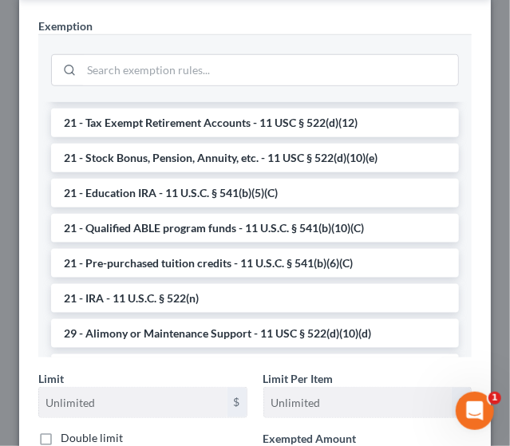
scroll to position [546, 0]
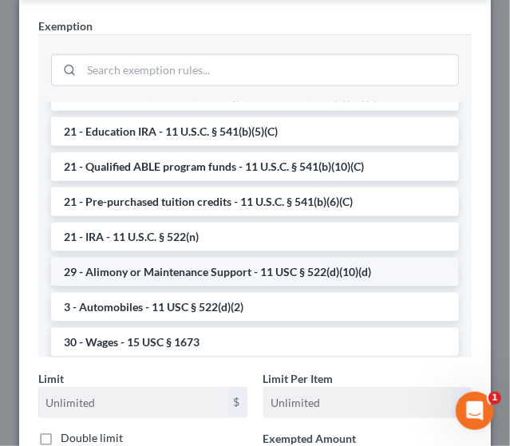
click at [321, 263] on li "29 - Alimony or Maintenance Support - 11 USC § 522(d)(10)(d)" at bounding box center [255, 272] width 408 height 29
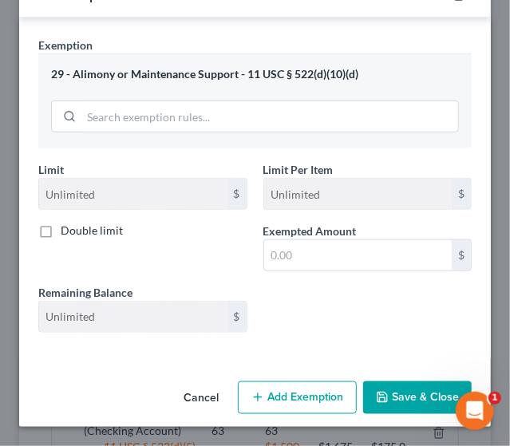
scroll to position [316, 0]
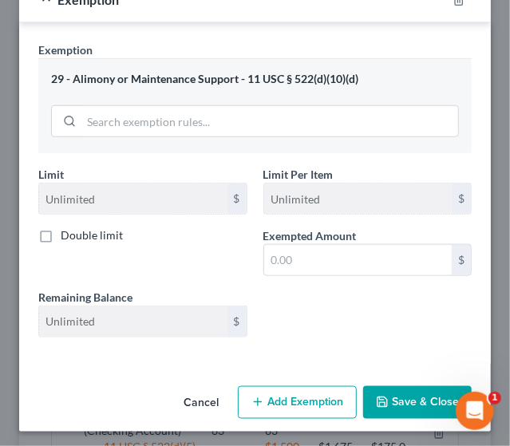
click at [380, 395] on button "Save & Close" at bounding box center [417, 403] width 108 height 34
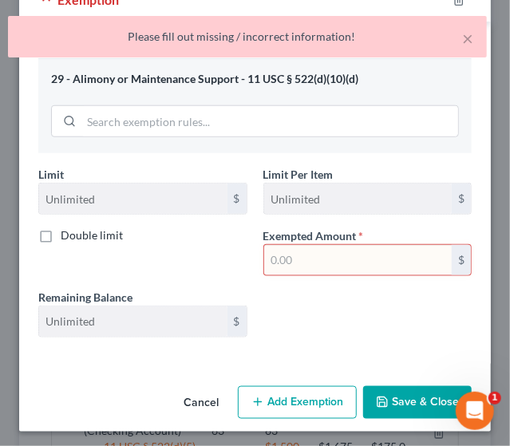
drag, startPoint x: 312, startPoint y: 255, endPoint x: 505, endPoint y: 293, distance: 196.6
click at [497, 293] on div "Edit Checking Account × An exemption set must first be selected from the Filing…" at bounding box center [255, 223] width 510 height 446
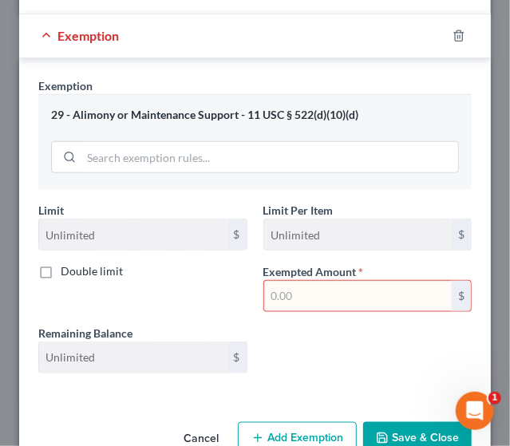
scroll to position [311, 0]
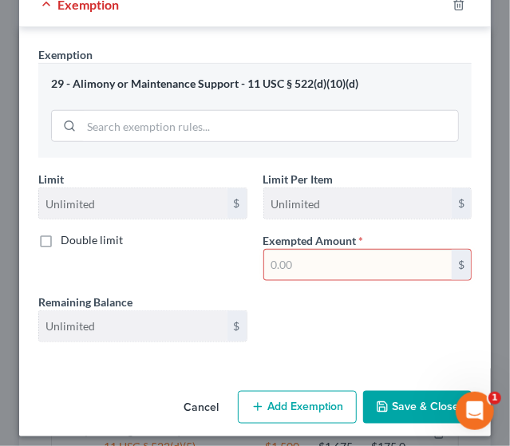
click at [351, 265] on input "text" at bounding box center [358, 265] width 188 height 30
paste input "52.87"
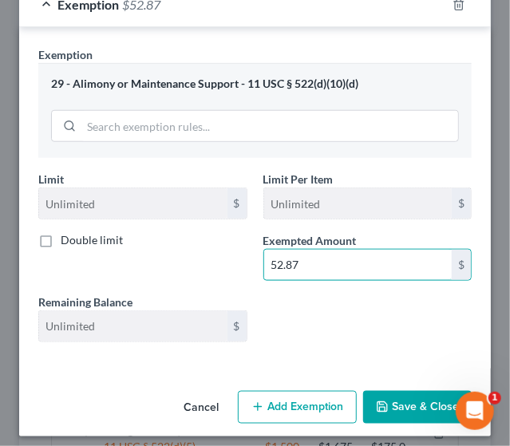
type input "52.87"
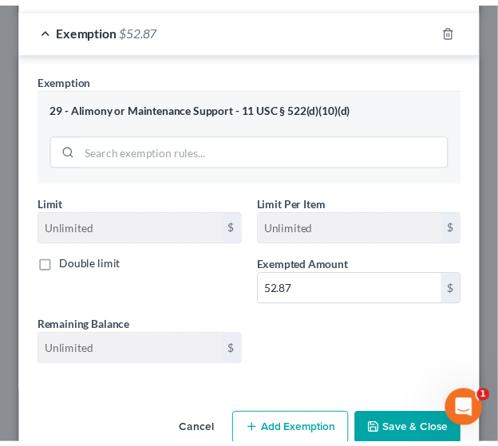
scroll to position [316, 0]
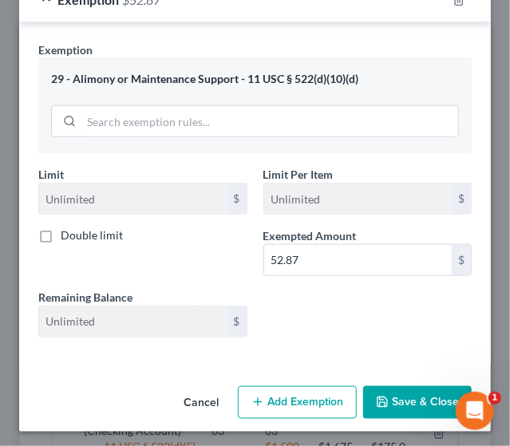
click at [388, 387] on button "Save & Close" at bounding box center [417, 403] width 108 height 34
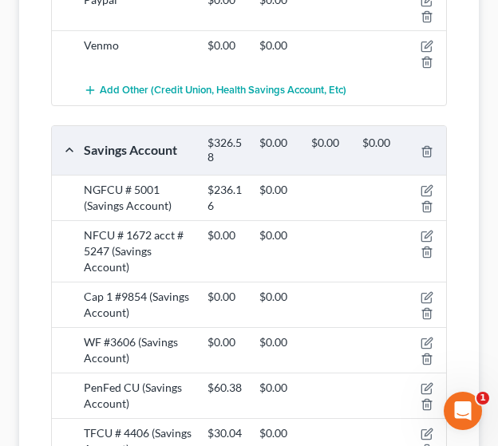
scroll to position [1332, 0]
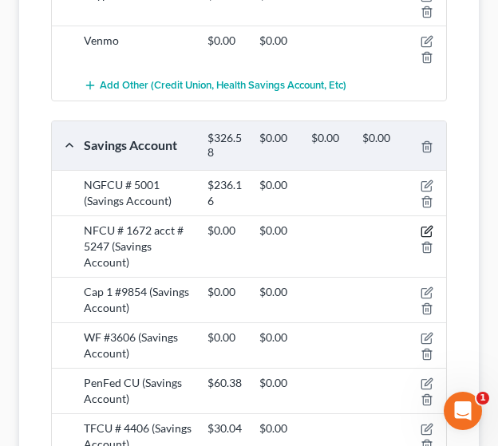
click at [431, 225] on icon "button" at bounding box center [426, 231] width 13 height 13
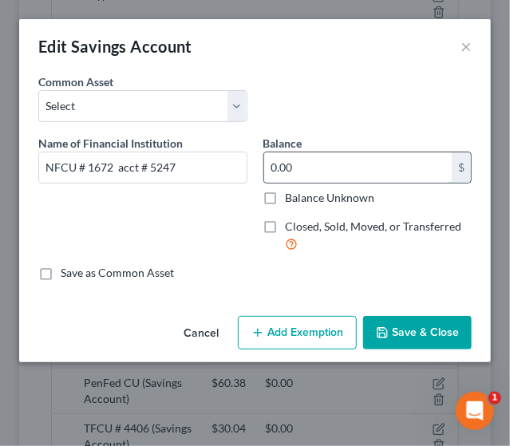
click at [306, 179] on input "0.00" at bounding box center [358, 167] width 188 height 30
type input "15"
click at [380, 334] on polyline "button" at bounding box center [383, 335] width 6 height 4
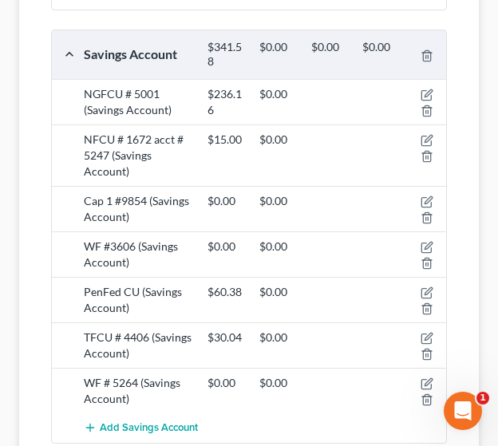
scroll to position [1456, 0]
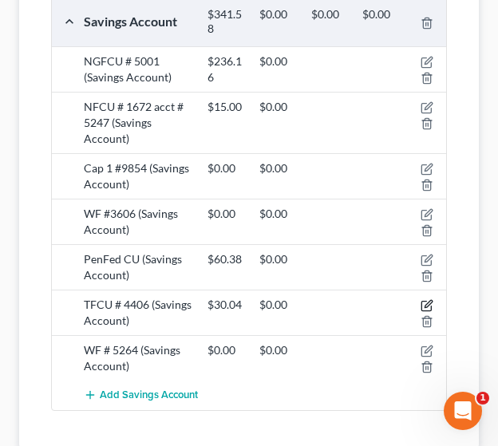
click at [424, 302] on icon "button" at bounding box center [426, 307] width 10 height 10
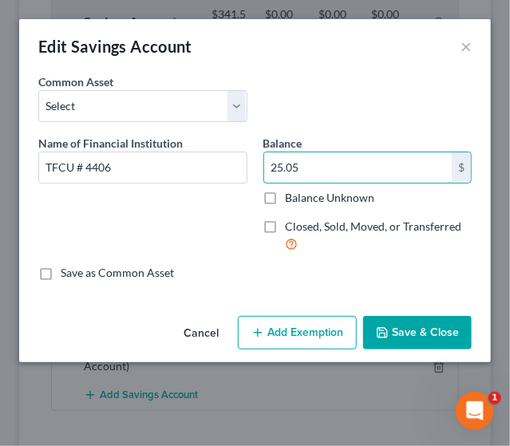
type input "25.05"
click at [392, 337] on button "Save & Close" at bounding box center [417, 333] width 108 height 34
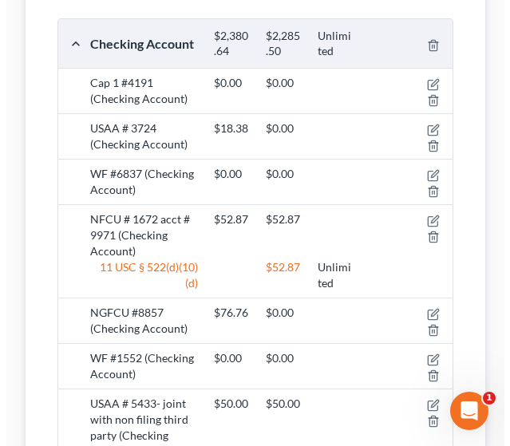
scroll to position [562, 0]
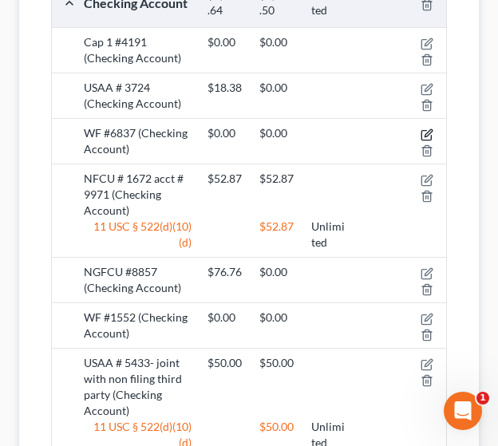
click at [428, 136] on icon "button" at bounding box center [426, 135] width 10 height 10
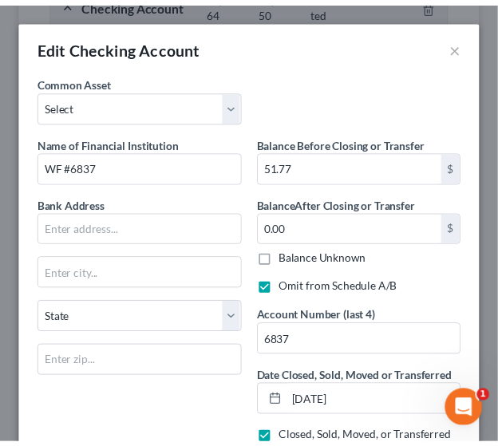
scroll to position [145, 0]
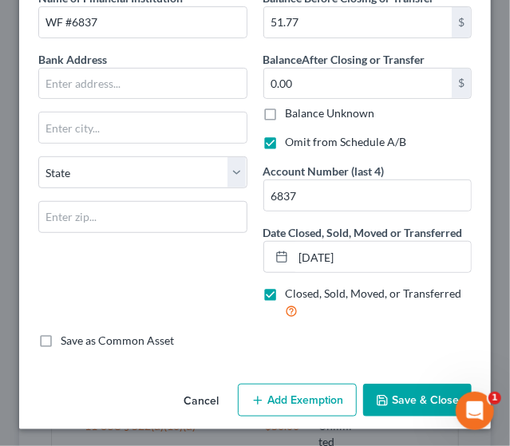
click at [414, 387] on button "Save & Close" at bounding box center [417, 401] width 108 height 34
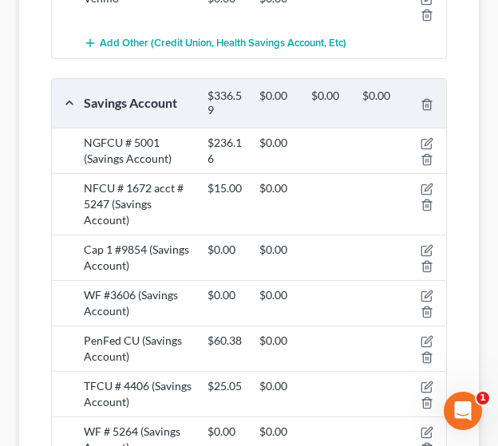
scroll to position [1354, 0]
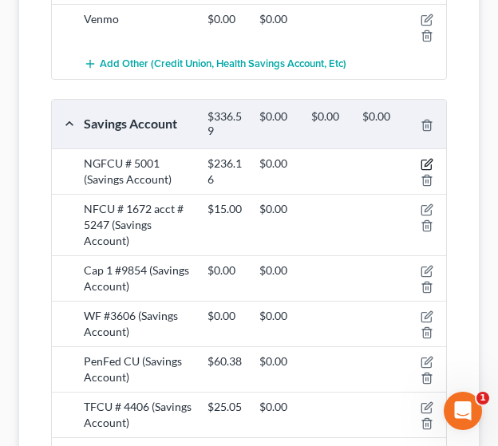
click at [423, 158] on icon "button" at bounding box center [426, 164] width 13 height 13
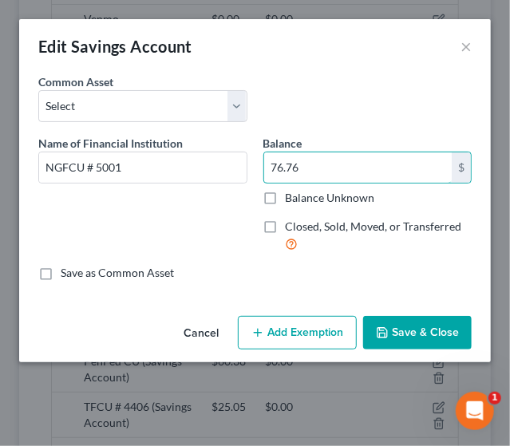
type input "76.76"
click at [400, 331] on button "Save & Close" at bounding box center [417, 333] width 108 height 34
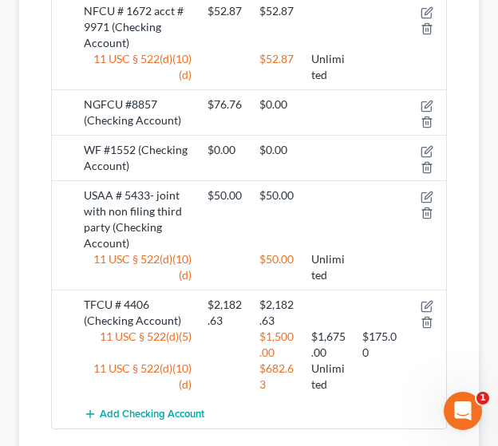
scroll to position [716, 0]
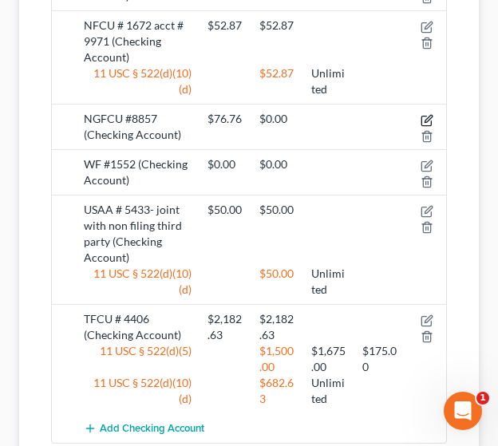
click at [428, 117] on icon "button" at bounding box center [427, 118] width 7 height 7
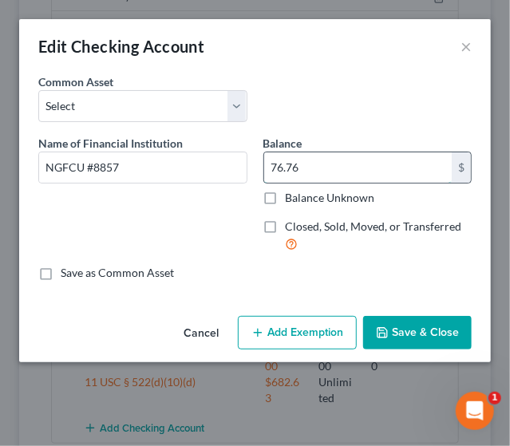
click at [337, 159] on input "76.76" at bounding box center [358, 167] width 188 height 30
type input "236.32"
click at [392, 323] on button "Save & Close" at bounding box center [417, 333] width 108 height 34
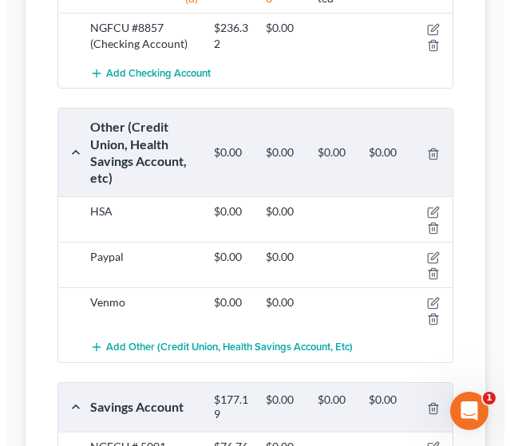
scroll to position [1082, 0]
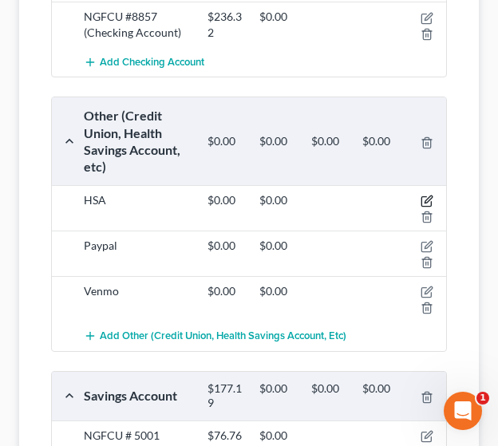
click at [431, 195] on icon "button" at bounding box center [426, 201] width 13 height 13
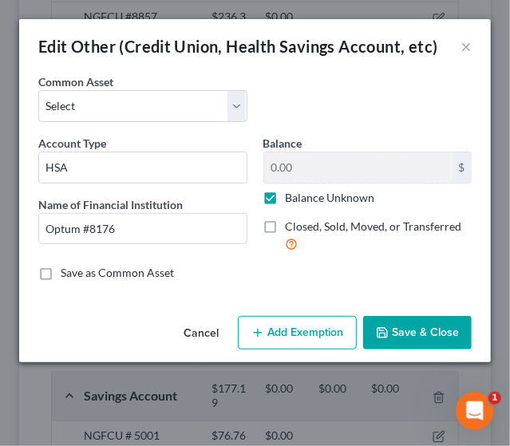
click at [286, 195] on label "Balance Unknown" at bounding box center [330, 198] width 89 height 16
click at [292, 195] on input "Balance Unknown" at bounding box center [297, 195] width 10 height 10
checkbox input "false"
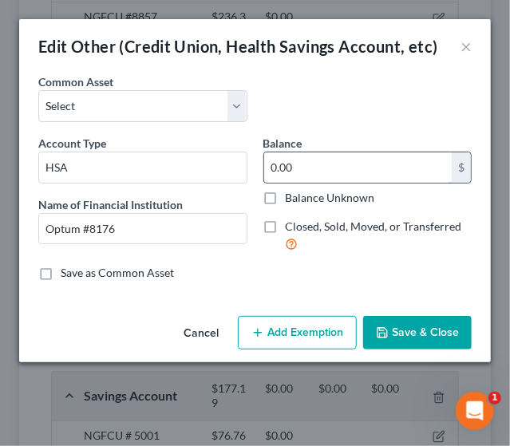
click at [295, 168] on input "0.00" at bounding box center [358, 167] width 188 height 30
type input "1.00"
type input "1"
type input "11.00"
type input "11"
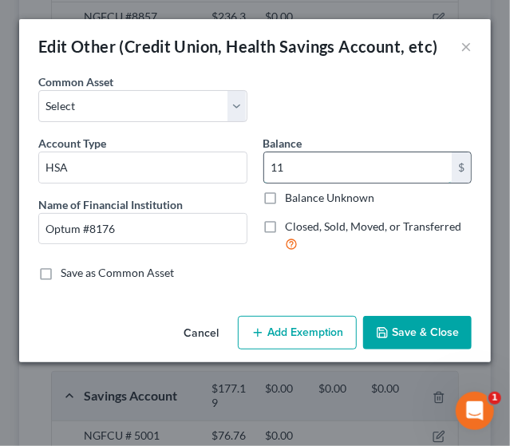
type input "113.00"
type input "113"
type input "1,139.00"
type input "1,139."
type input "1,139.10"
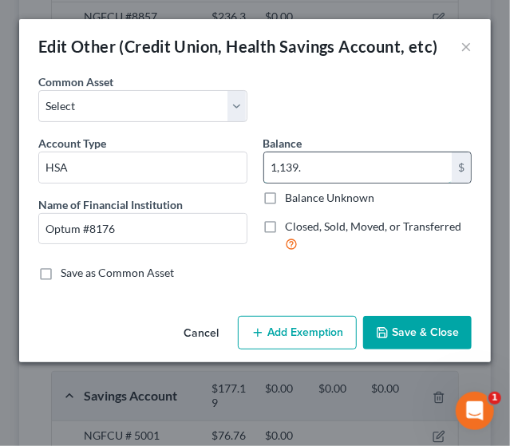
type input "1,139.1"
type input "1,139.13"
drag, startPoint x: 328, startPoint y: 157, endPoint x: 266, endPoint y: 171, distance: 62.9
click at [266, 171] on input "1,139.13" at bounding box center [358, 167] width 188 height 30
type input "1,139.13"
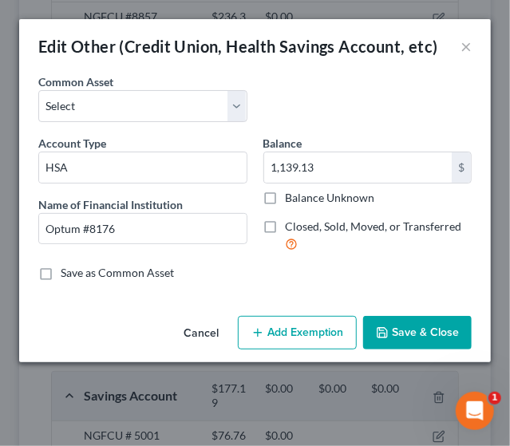
click at [310, 350] on div "Cancel Add Exemption Save & Close" at bounding box center [254, 335] width 471 height 53
click at [306, 340] on button "Add Exemption" at bounding box center [297, 333] width 119 height 34
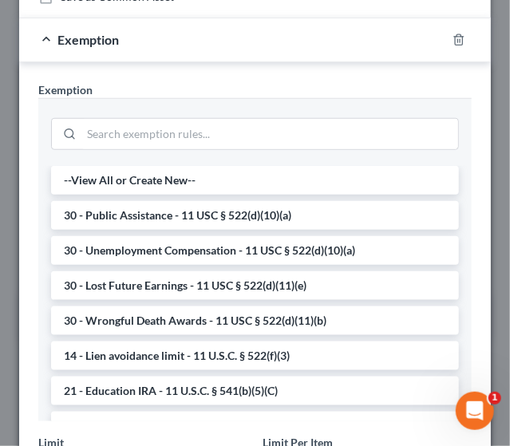
scroll to position [278, 0]
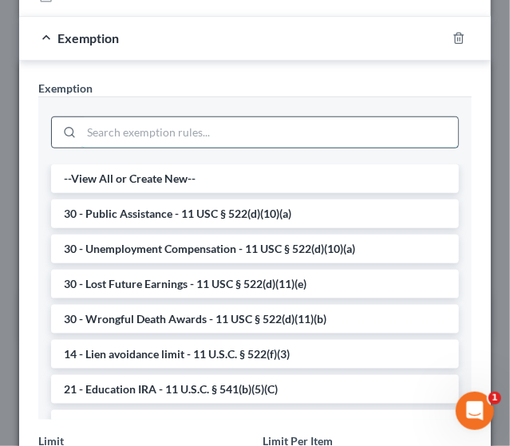
click at [302, 131] on input "search" at bounding box center [269, 132] width 376 height 30
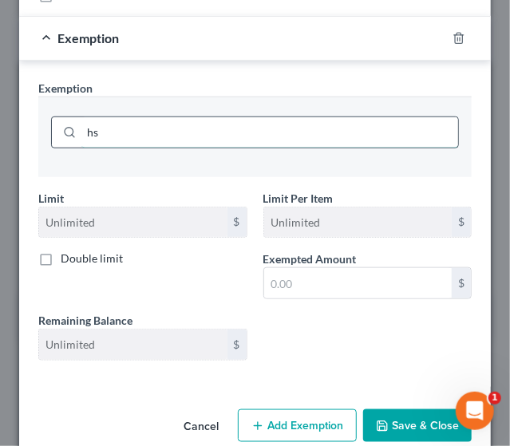
type input "h"
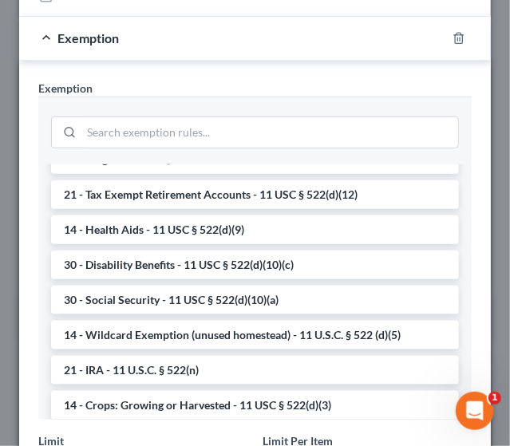
scroll to position [735, 0]
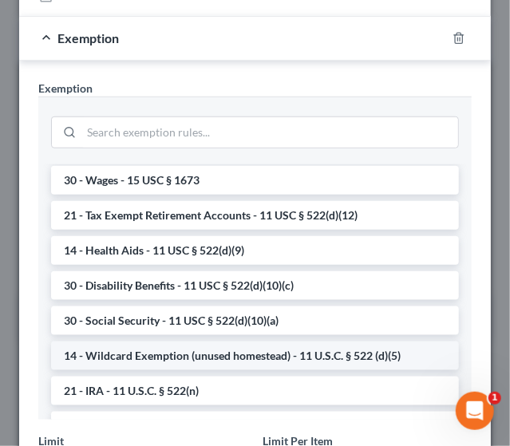
click at [408, 354] on li "14 - Wildcard Exemption (unused homestead) - 11 U.S.C. § 522 (d)(5)" at bounding box center [255, 355] width 408 height 29
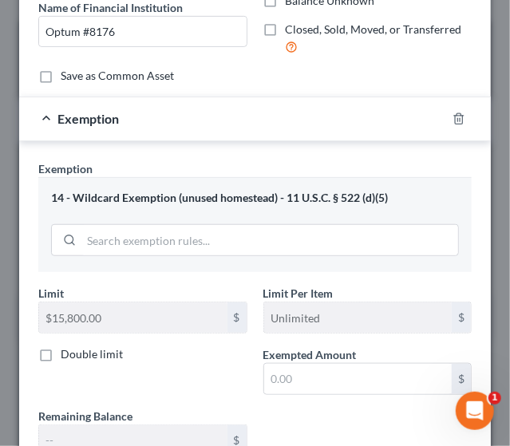
scroll to position [175, 0]
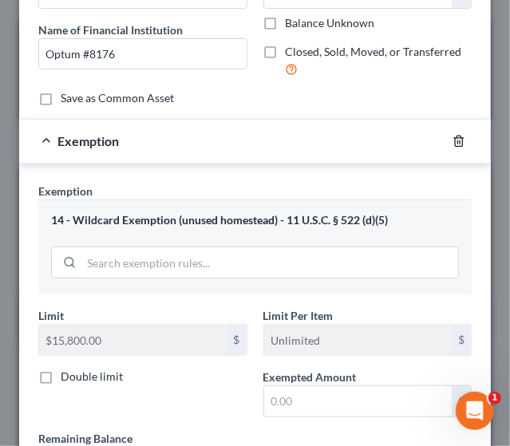
click at [452, 139] on icon "button" at bounding box center [458, 141] width 13 height 13
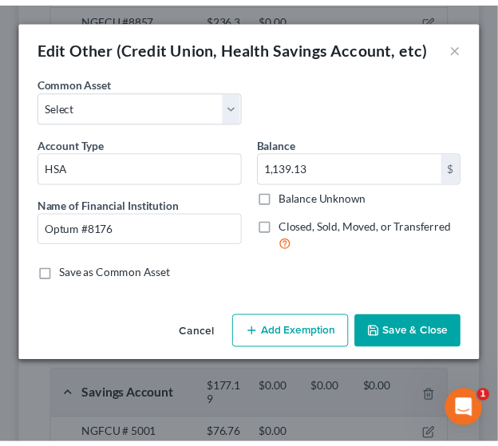
scroll to position [0, 0]
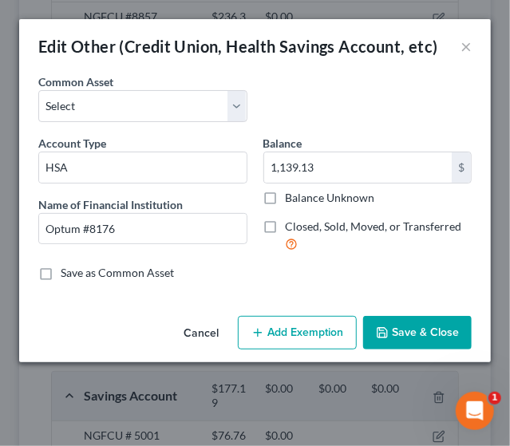
click at [410, 325] on button "Save & Close" at bounding box center [417, 333] width 108 height 34
click at [459, 334] on button "Save & Close" at bounding box center [417, 333] width 108 height 34
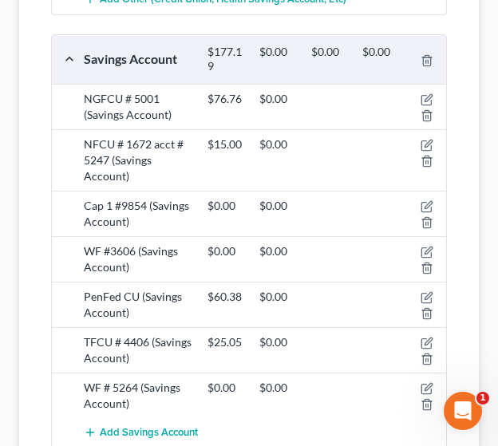
scroll to position [1562, 0]
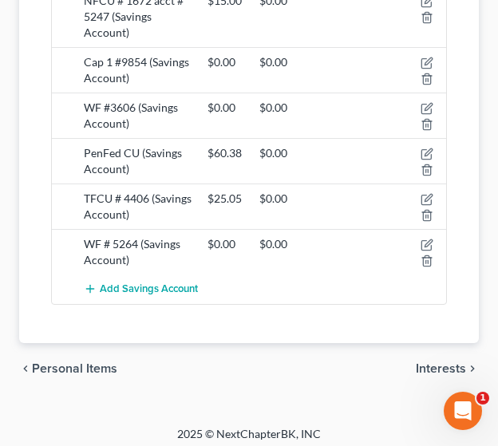
click at [441, 362] on span "Interests" at bounding box center [441, 368] width 50 height 13
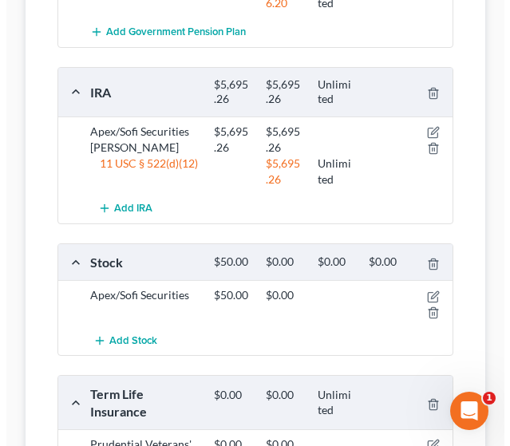
scroll to position [740, 0]
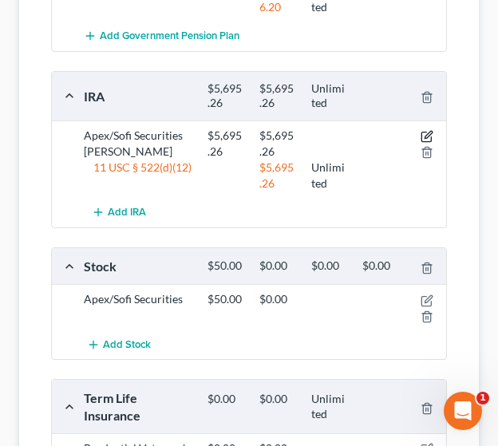
click at [424, 135] on icon "button" at bounding box center [427, 135] width 7 height 7
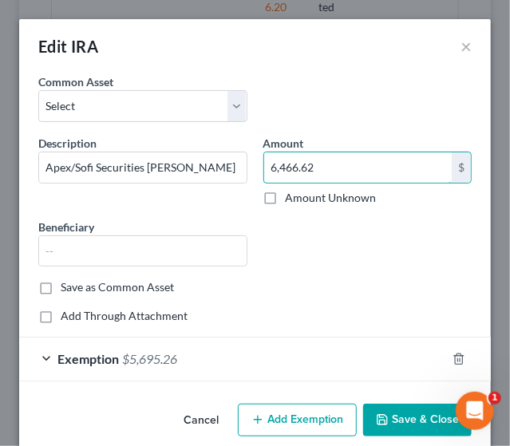
drag, startPoint x: 320, startPoint y: 173, endPoint x: 244, endPoint y: 175, distance: 75.8
click at [244, 175] on div "Description * Apex/Sofi Securities [PERSON_NAME] Amount 6,466.62 $ Amount Unkno…" at bounding box center [254, 207] width 449 height 145
type input "6,466.62"
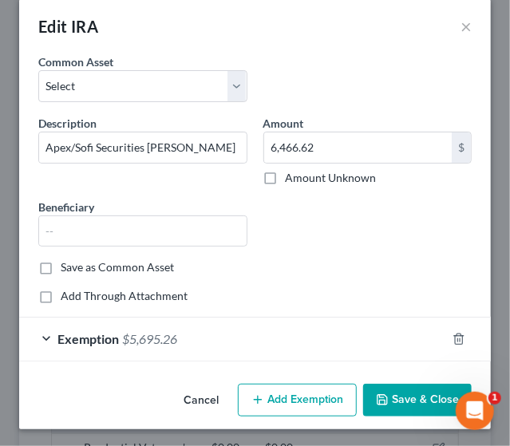
click at [351, 337] on div "Exemption $5,695.26" at bounding box center [232, 338] width 427 height 42
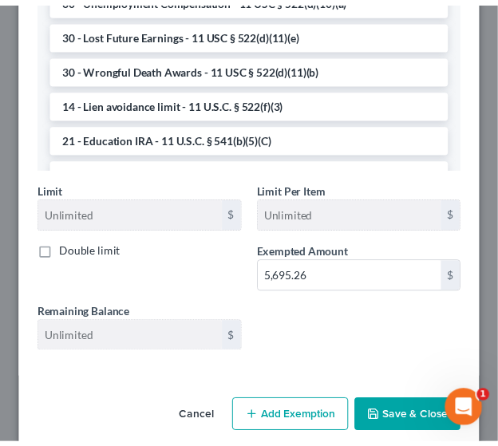
scroll to position [614, 0]
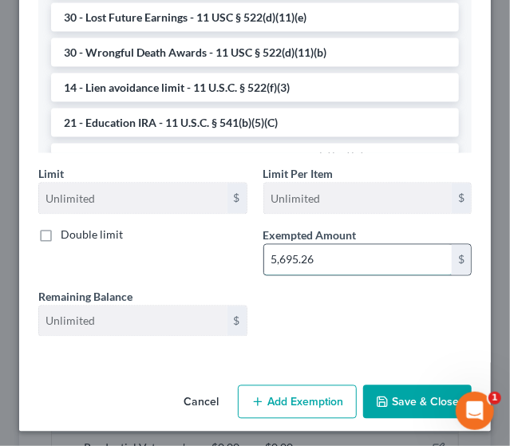
click at [334, 262] on input "5,695.26" at bounding box center [358, 260] width 188 height 30
paste input "6,466.62"
type input "6,466.62"
click at [400, 389] on button "Save & Close" at bounding box center [417, 402] width 108 height 34
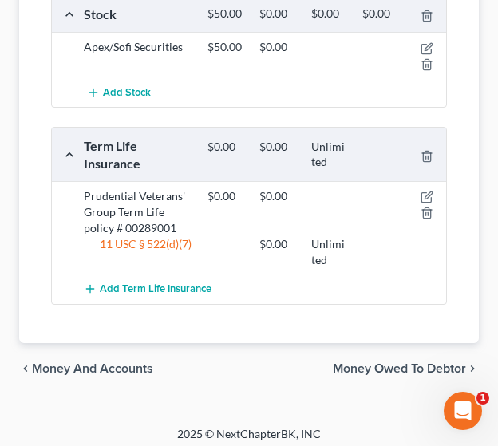
scroll to position [995, 0]
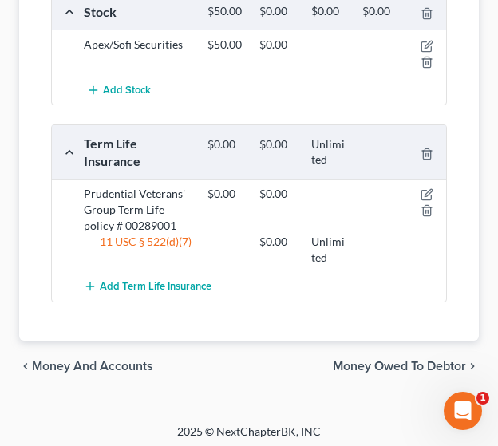
click at [349, 362] on span "Money Owed to Debtor" at bounding box center [399, 366] width 133 height 13
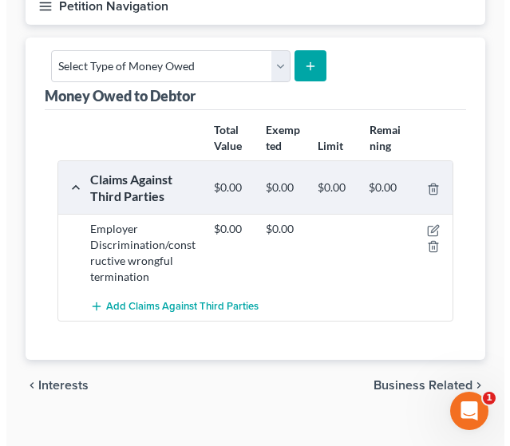
scroll to position [202, 0]
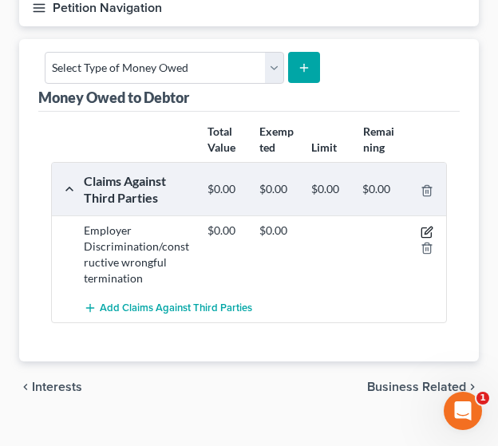
click at [430, 229] on icon "button" at bounding box center [426, 232] width 13 height 13
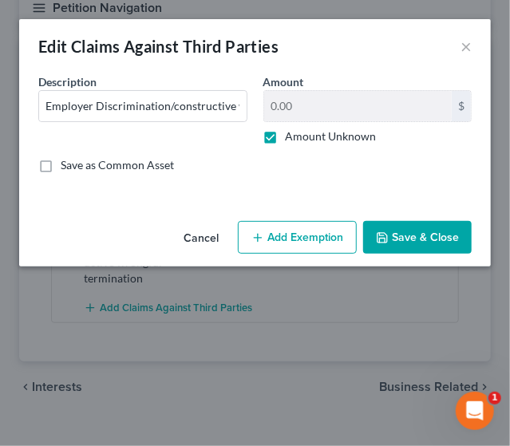
click at [410, 232] on button "Save & Close" at bounding box center [417, 238] width 108 height 34
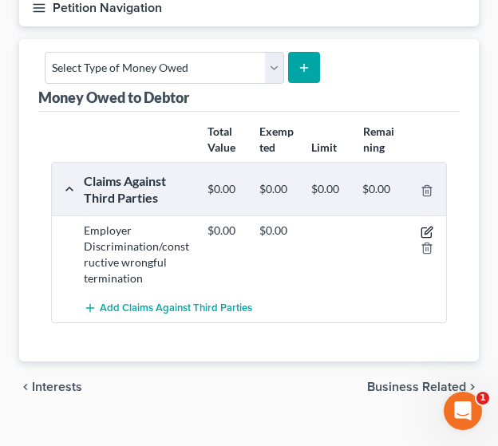
click at [426, 227] on icon "button" at bounding box center [426, 232] width 10 height 10
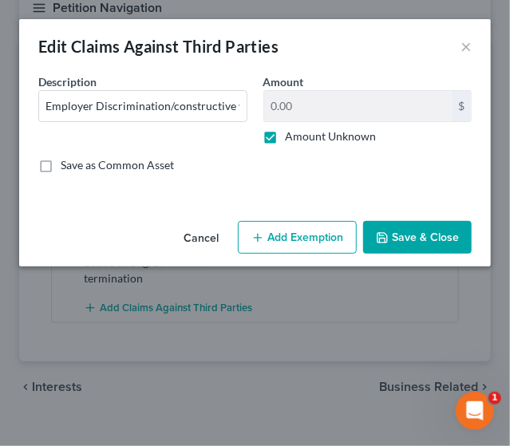
click at [278, 246] on button "Add Exemption" at bounding box center [297, 238] width 119 height 34
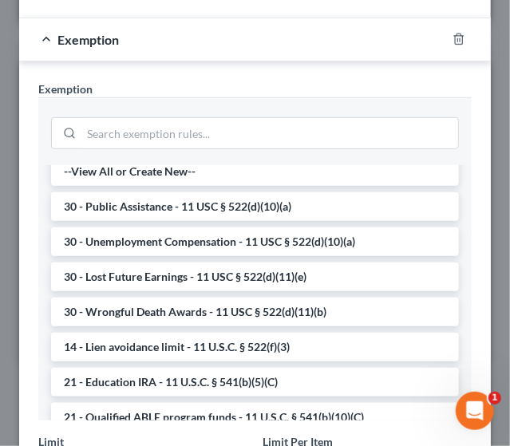
scroll to position [0, 0]
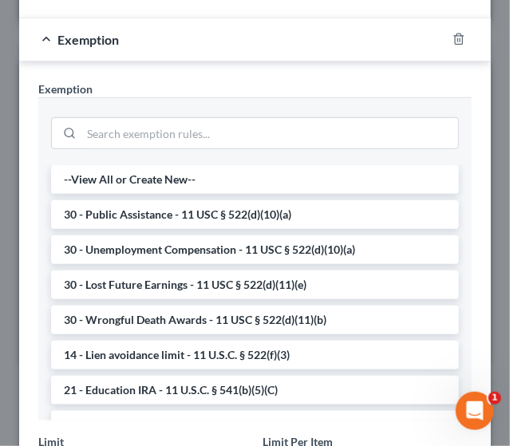
click at [443, 175] on div "--View All or Create New-- 30 - Public Assistance - 11 USC § 522(d)(10)(a) 30 -…" at bounding box center [254, 292] width 433 height 255
click at [455, 34] on icon "button" at bounding box center [458, 39] width 7 height 10
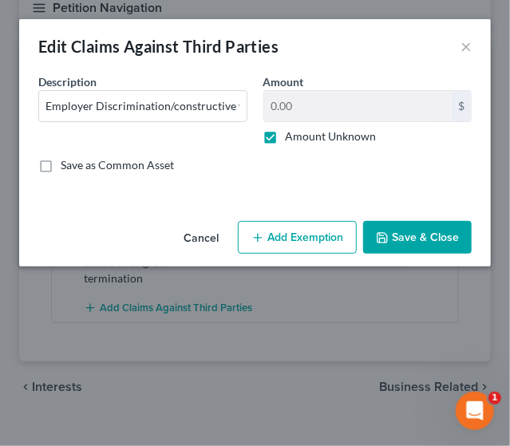
click at [396, 251] on button "Save & Close" at bounding box center [417, 238] width 108 height 34
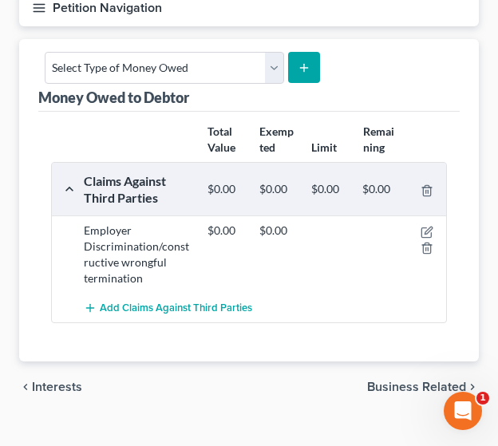
click at [387, 384] on span "Business Related" at bounding box center [416, 386] width 99 height 13
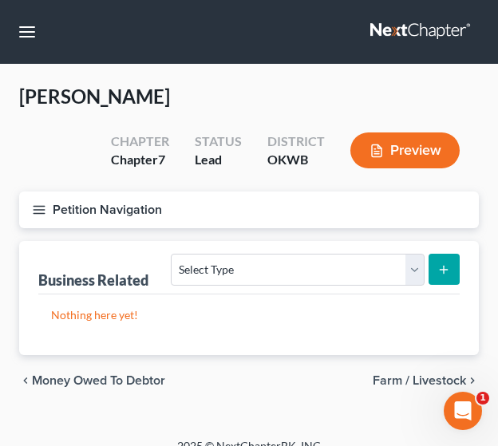
click at [415, 377] on span "Farm / Livestock" at bounding box center [419, 380] width 93 height 13
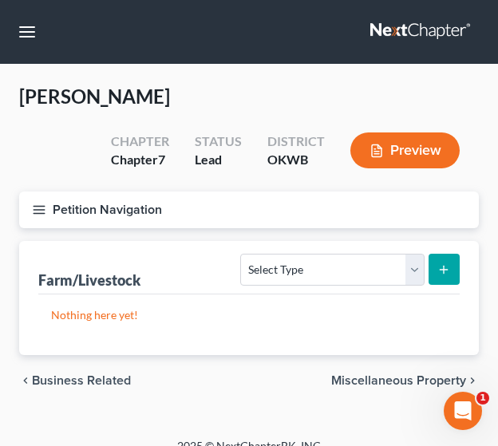
click at [375, 380] on span "Miscellaneous Property" at bounding box center [398, 380] width 135 height 13
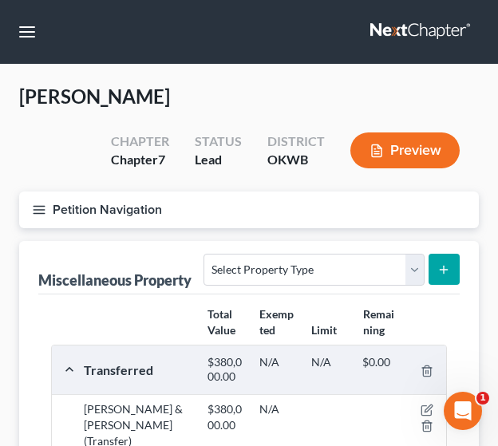
scroll to position [206, 0]
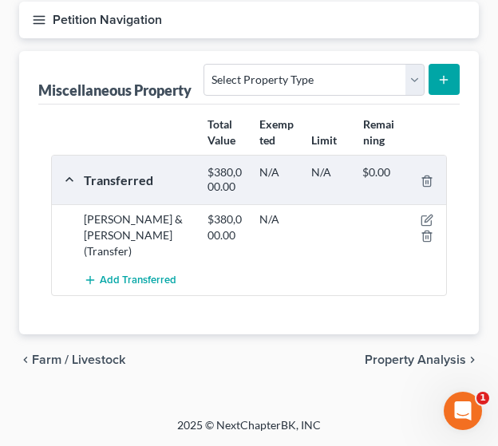
click at [396, 353] on span "Property Analysis" at bounding box center [415, 359] width 101 height 13
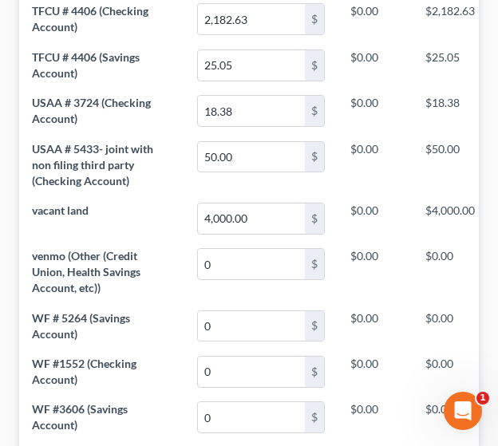
scroll to position [2348, 0]
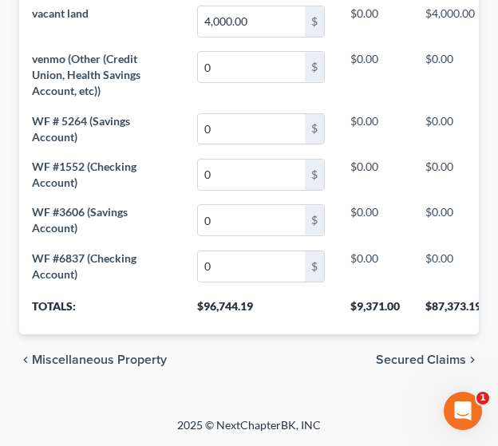
click at [416, 353] on span "Secured Claims" at bounding box center [421, 359] width 90 height 13
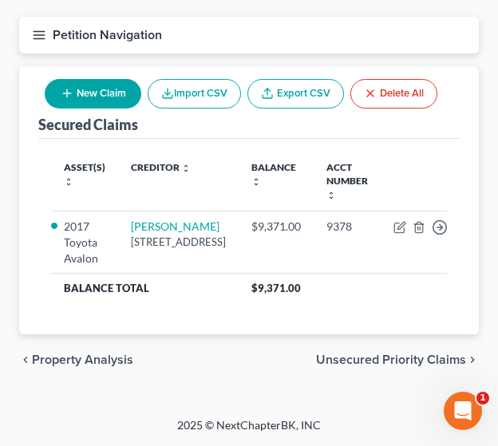
scroll to position [198, 0]
click at [345, 366] on span "Unsecured Priority Claims" at bounding box center [391, 359] width 150 height 13
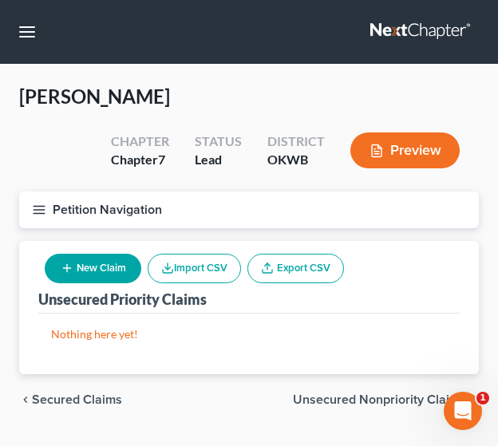
click at [341, 400] on span "Unsecured Nonpriority Claims" at bounding box center [379, 399] width 173 height 13
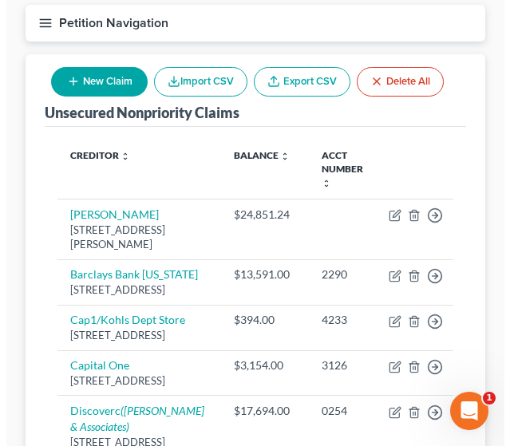
scroll to position [196, 0]
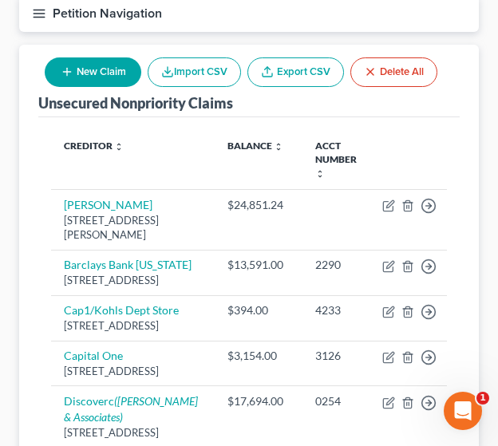
click at [116, 70] on button "New Claim" at bounding box center [93, 72] width 97 height 30
select select "0"
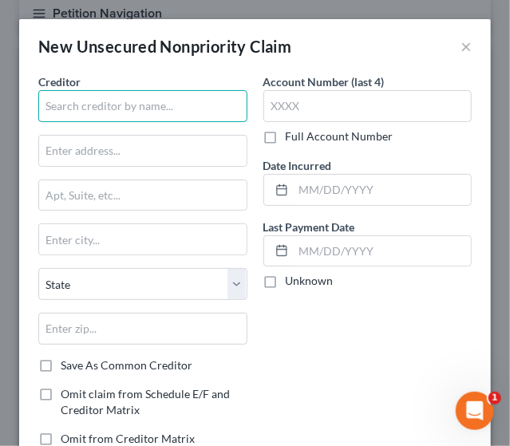
click at [120, 99] on input "text" at bounding box center [142, 106] width 209 height 32
type input "Capital One"
click at [120, 99] on input "Capital One" at bounding box center [142, 106] width 209 height 32
drag, startPoint x: 120, startPoint y: 99, endPoint x: 207, endPoint y: 99, distance: 87.7
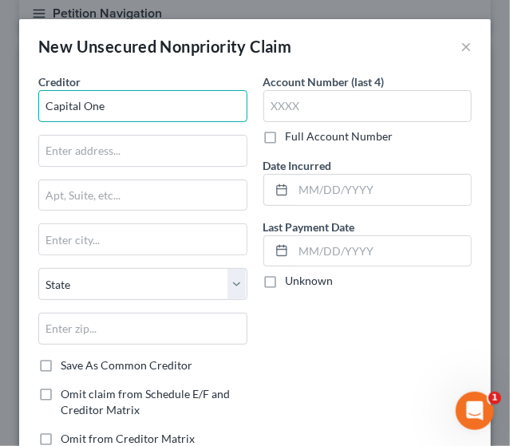
click at [120, 99] on input "Capital One" at bounding box center [142, 106] width 209 height 32
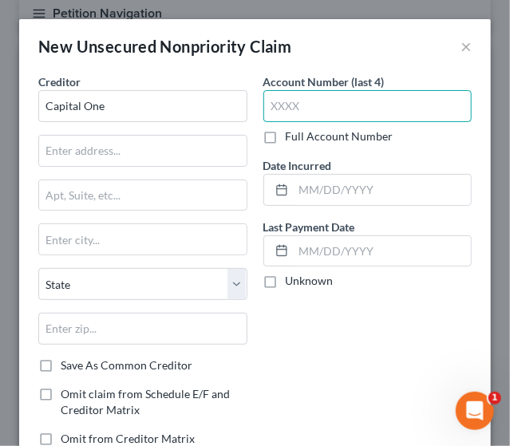
click at [297, 106] on input "text" at bounding box center [367, 106] width 209 height 32
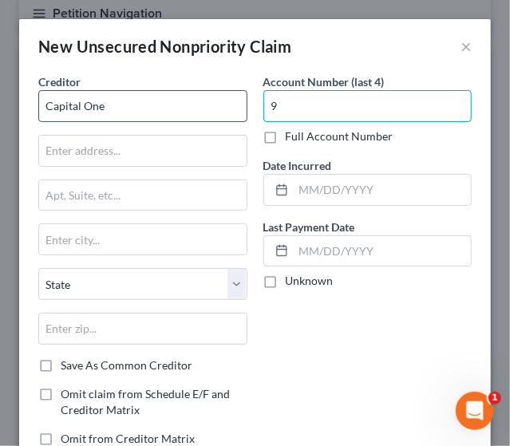
type input "9"
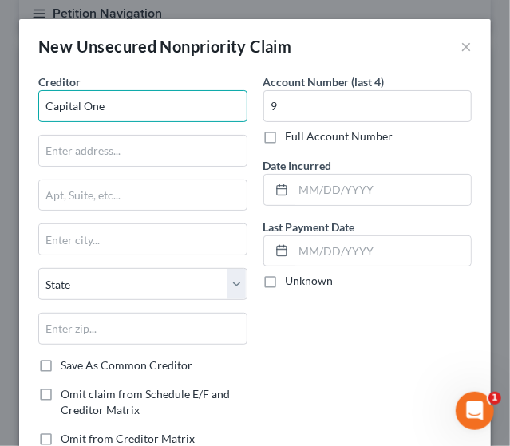
click at [144, 111] on input "Capital One" at bounding box center [142, 106] width 209 height 32
type input "C"
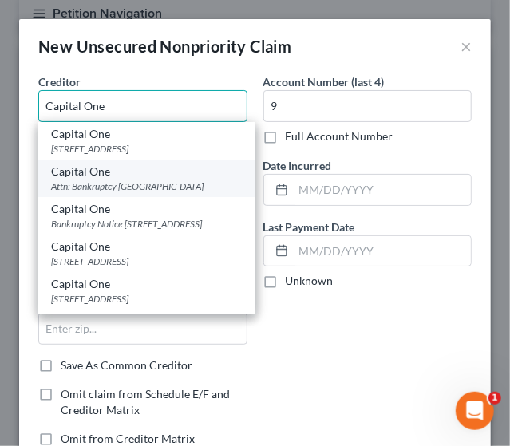
type input "Capital One"
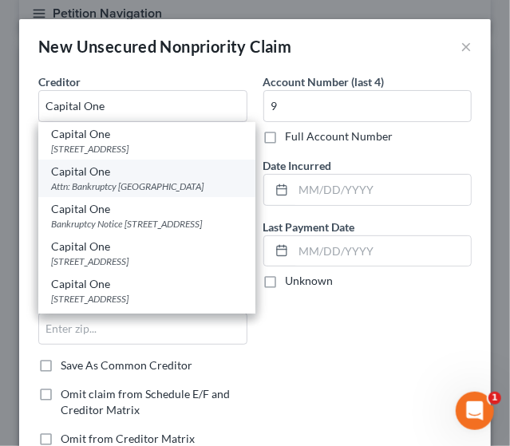
click at [71, 175] on div "Capital One Attn: Bankruptcy [GEOGRAPHIC_DATA]" at bounding box center [146, 178] width 217 height 37
type input "Attn: Bankruptcy"
type input "Po Box 30285"
type input "[GEOGRAPHIC_DATA]"
select select "46"
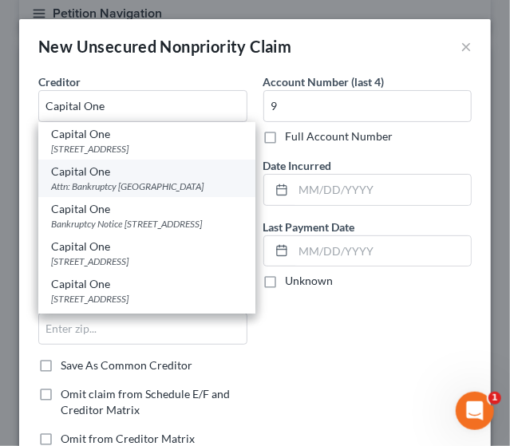
type input "84130"
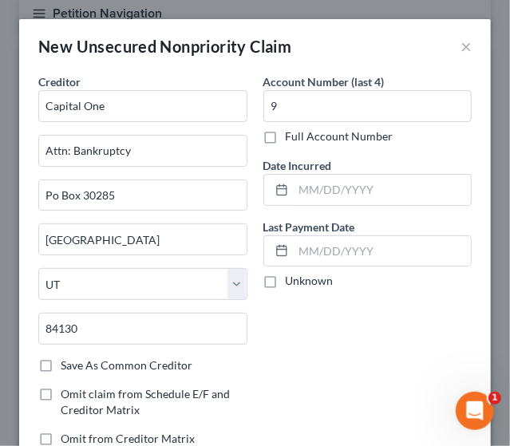
click at [330, 366] on div "Account Number (last 4) 9 Full Account Number Date Incurred Last Payment Date U…" at bounding box center [367, 266] width 225 height 386
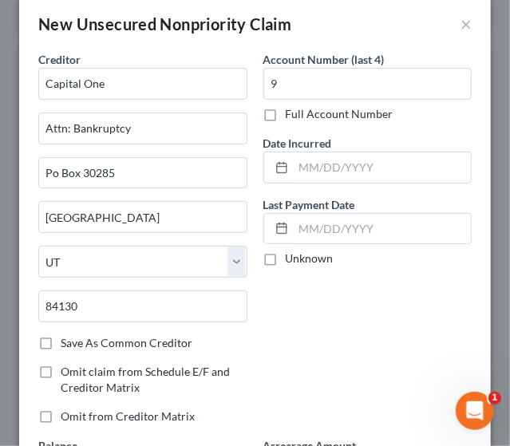
scroll to position [8, 0]
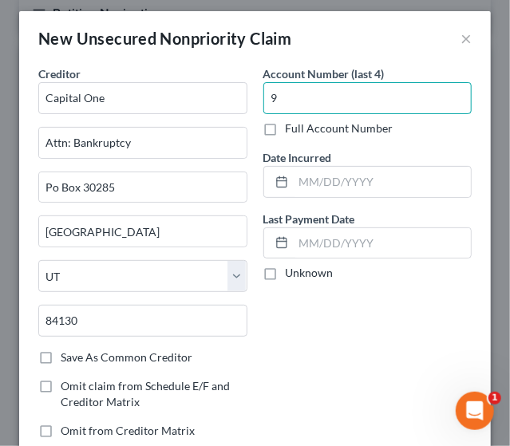
click at [292, 101] on input "9" at bounding box center [367, 98] width 209 height 32
type input "9455"
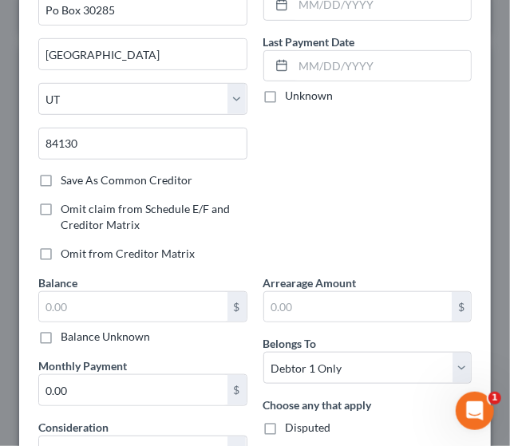
scroll to position [216, 0]
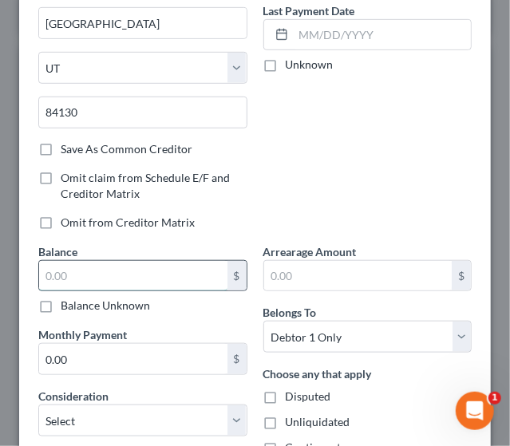
click at [108, 263] on input "text" at bounding box center [133, 276] width 188 height 30
type input "126"
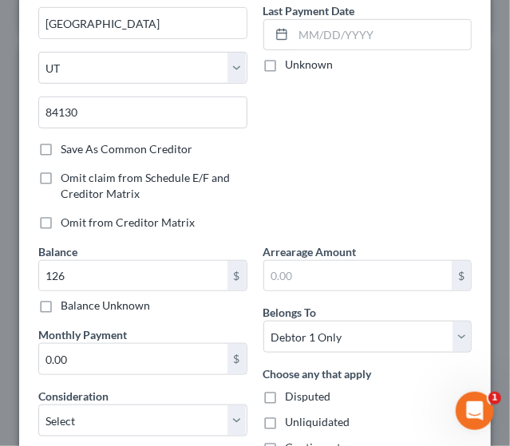
click at [171, 307] on div "Balance Unknown" at bounding box center [142, 306] width 209 height 16
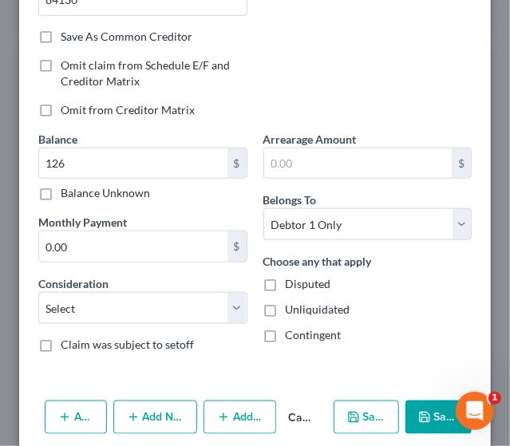
scroll to position [329, 0]
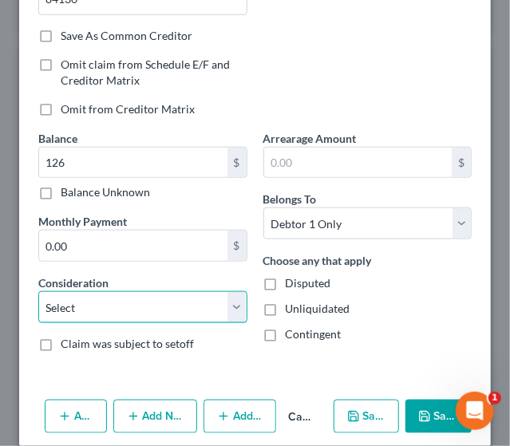
click at [222, 313] on select "Select Cable / Satellite Services Collection Agency Credit Card Debt Debt Couns…" at bounding box center [142, 307] width 209 height 32
select select "2"
click at [38, 291] on select "Select Cable / Satellite Services Collection Agency Credit Card Debt Debt Couns…" at bounding box center [142, 307] width 209 height 32
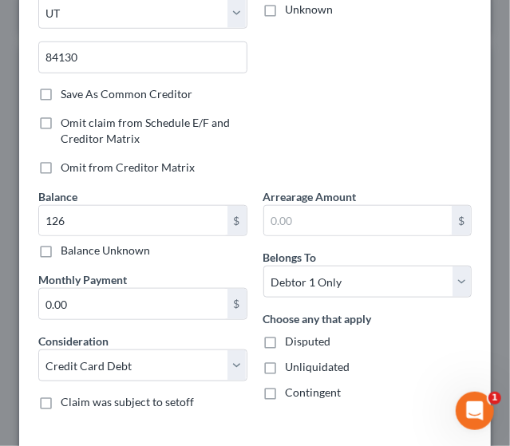
scroll to position [273, 0]
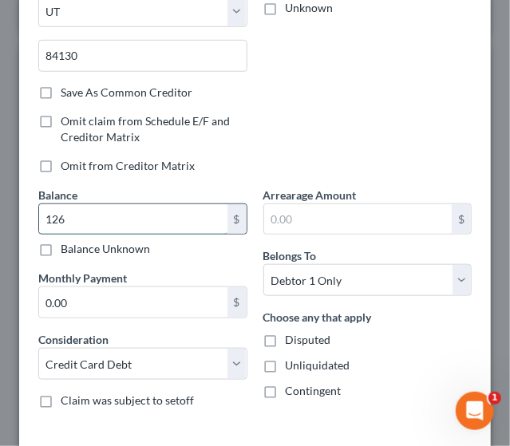
click at [90, 223] on input "126" at bounding box center [133, 219] width 188 height 30
type input "126.9"
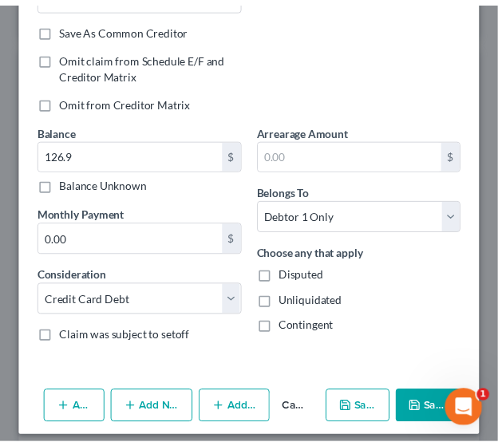
scroll to position [343, 0]
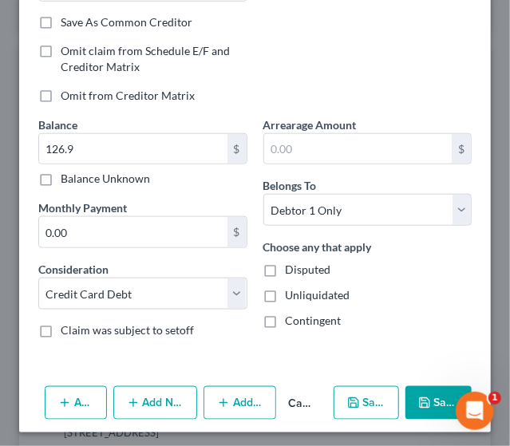
click at [421, 400] on button "Save & Close" at bounding box center [438, 403] width 66 height 34
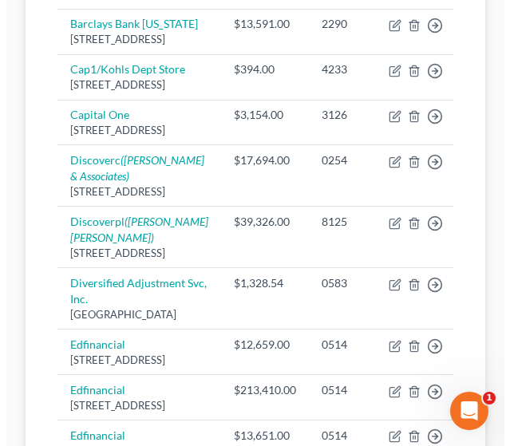
scroll to position [439, 0]
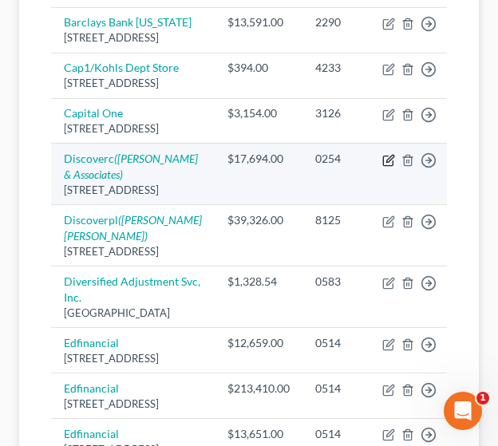
click at [382, 167] on icon "button" at bounding box center [388, 160] width 13 height 13
select select "46"
select select "2"
select select "0"
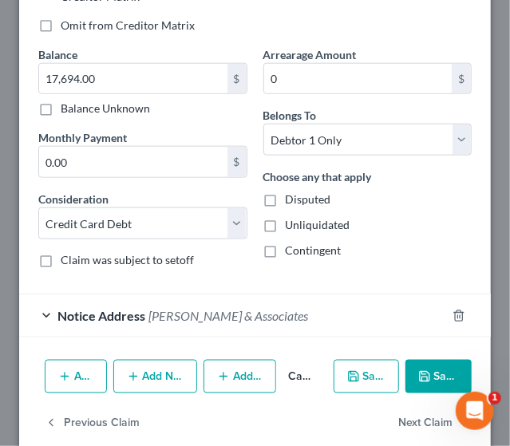
scroll to position [432, 0]
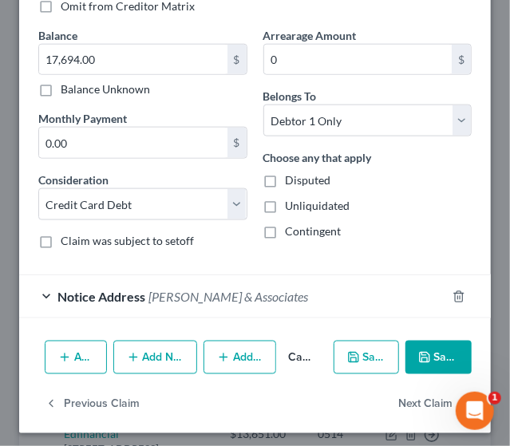
click at [424, 355] on button "Save & Close" at bounding box center [438, 358] width 66 height 34
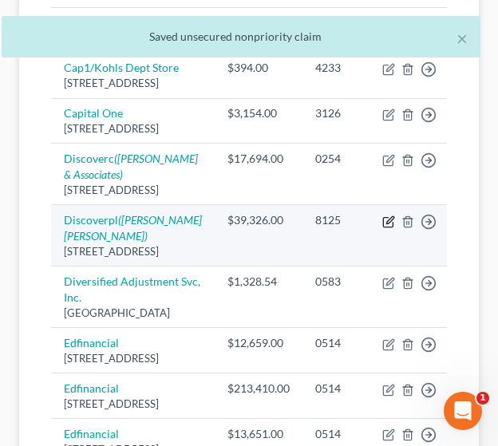
click at [386, 223] on icon "button" at bounding box center [389, 219] width 7 height 7
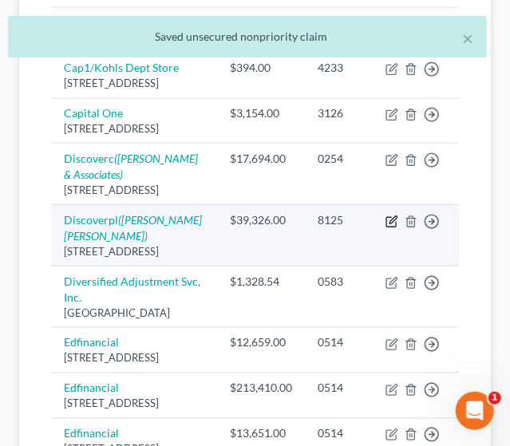
select select "46"
select select "2"
select select "0"
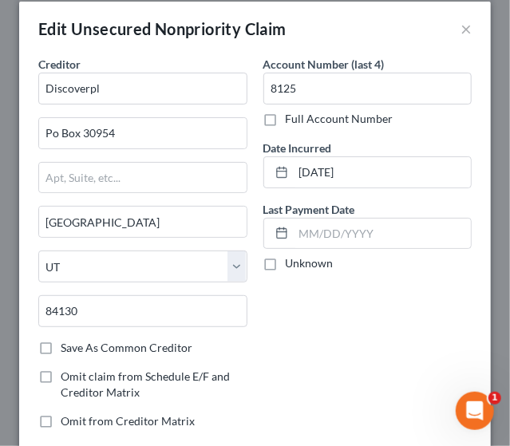
scroll to position [408, 0]
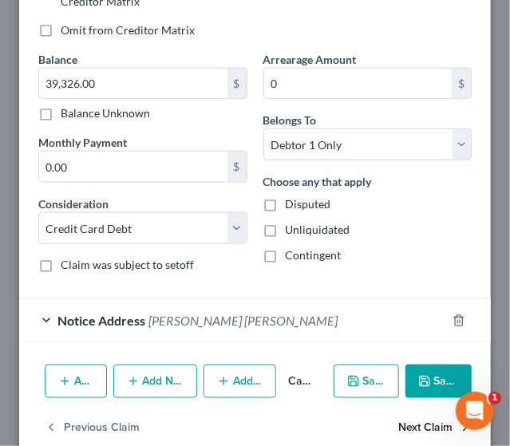
click at [402, 424] on button "Next Claim" at bounding box center [434, 428] width 73 height 34
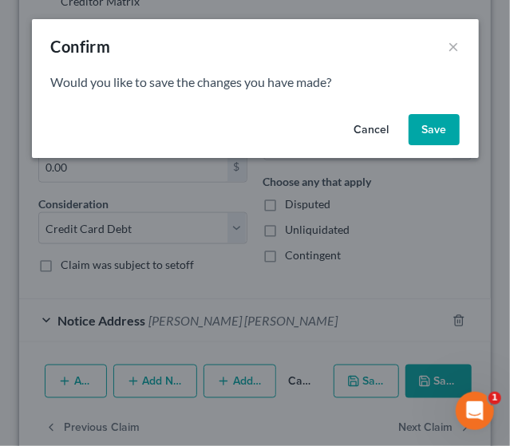
click at [423, 136] on button "Save" at bounding box center [433, 130] width 51 height 32
select select "24"
select select "9"
select select "0"
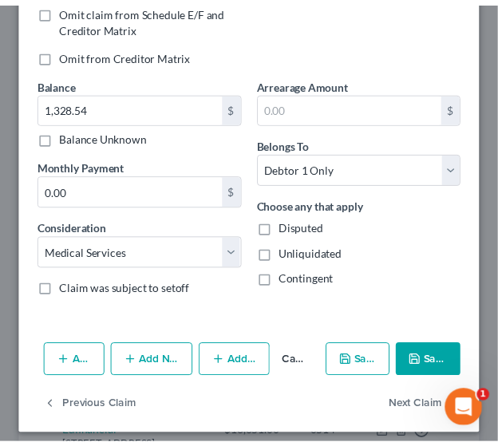
scroll to position [389, 0]
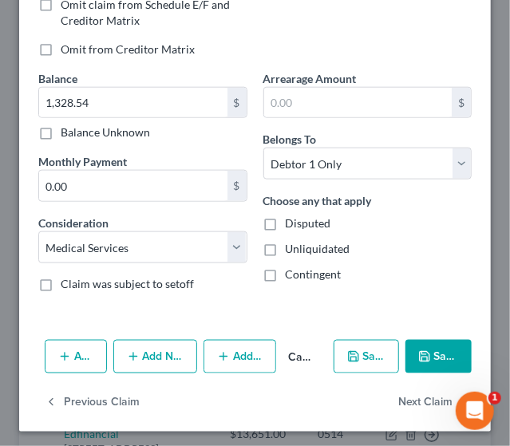
click at [422, 346] on button "Save & Close" at bounding box center [438, 357] width 66 height 34
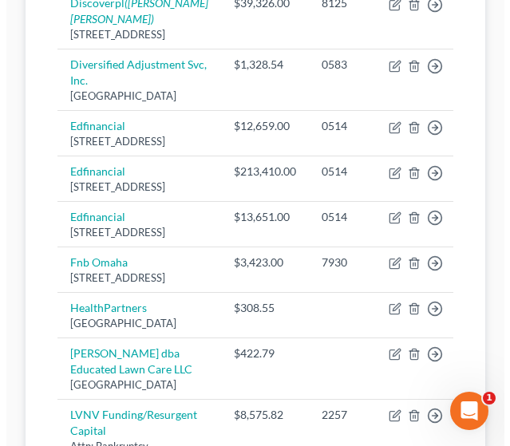
scroll to position [660, 0]
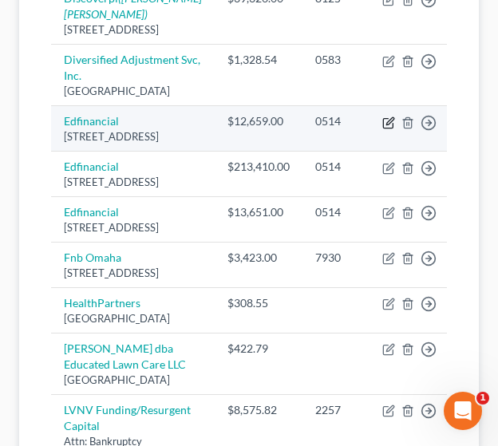
click at [382, 129] on icon "button" at bounding box center [388, 122] width 13 height 13
select select "44"
select select "17"
select select "0"
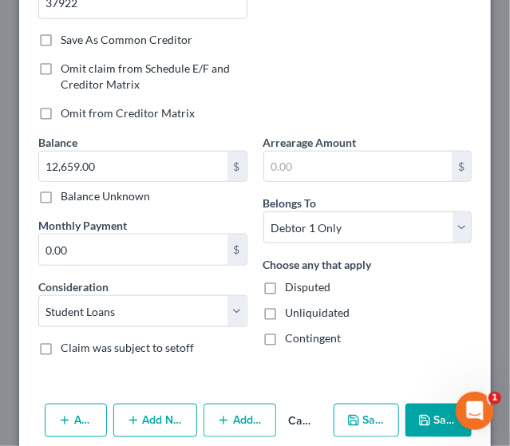
scroll to position [389, 0]
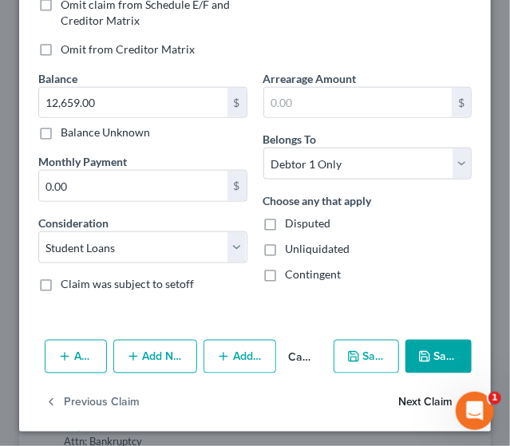
click at [418, 402] on button "Next Claim" at bounding box center [434, 403] width 73 height 34
select select "44"
select select "17"
select select "0"
click at [410, 398] on button "Next Claim" at bounding box center [434, 403] width 73 height 34
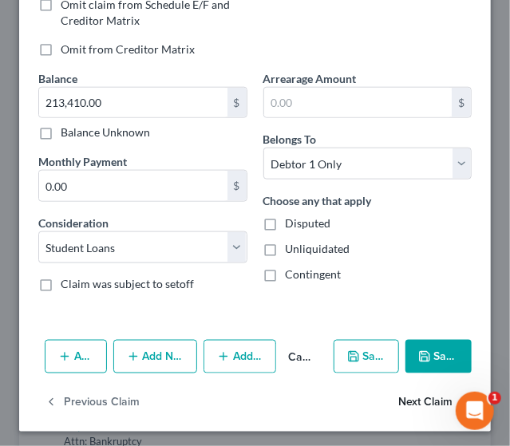
select select "44"
select select "17"
select select "0"
click at [416, 403] on button "Next Claim" at bounding box center [434, 403] width 73 height 34
select select "30"
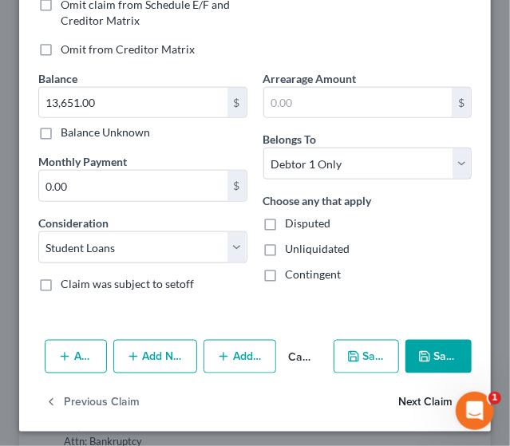
select select "2"
select select "0"
click at [411, 400] on button "Next Claim" at bounding box center [434, 403] width 73 height 34
select select "23"
select select "9"
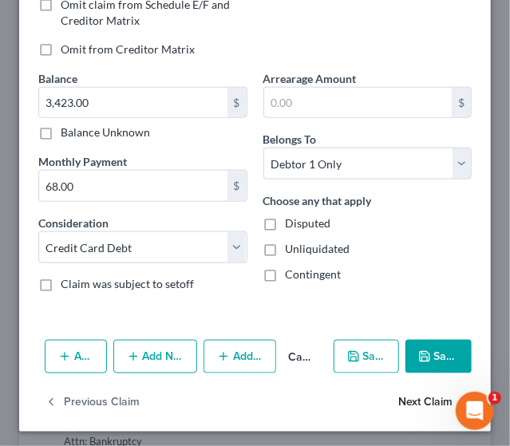
select select "0"
click at [416, 393] on button "Next Claim" at bounding box center [434, 403] width 73 height 34
select select "24"
select select "14"
select select "0"
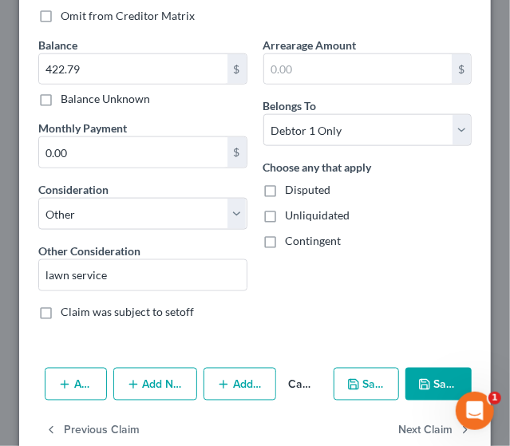
scroll to position [450, 0]
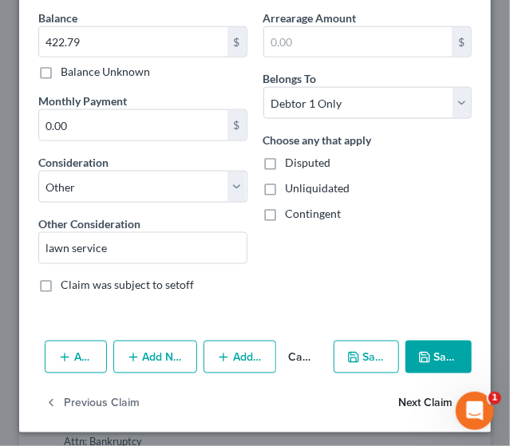
click at [421, 392] on button "Next Claim" at bounding box center [434, 403] width 73 height 34
select select "42"
select select "2"
select select "0"
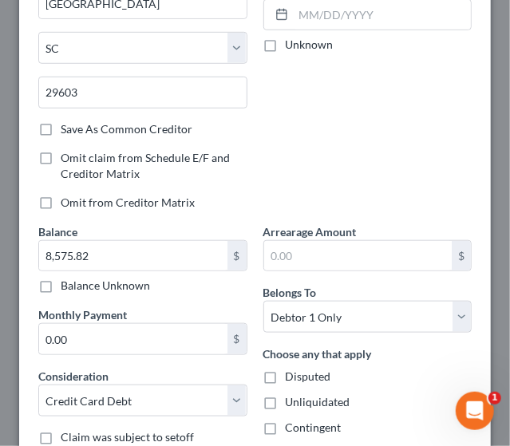
scroll to position [389, 0]
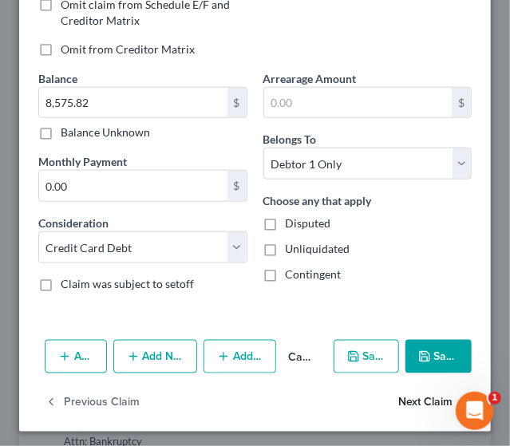
click at [413, 397] on button "Next Claim" at bounding box center [434, 403] width 73 height 34
select select "24"
select select "9"
select select "0"
click at [416, 401] on button "Next Claim" at bounding box center [434, 403] width 73 height 34
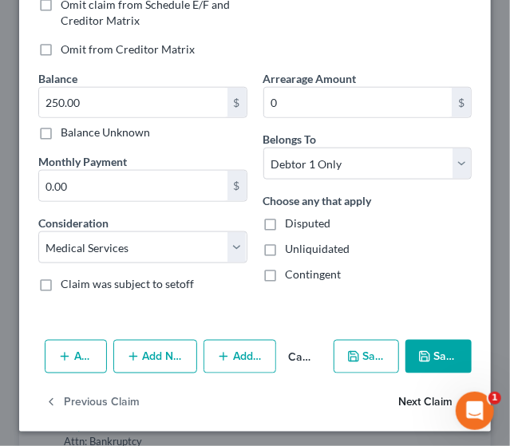
select select "4"
select select "2"
select select "0"
click at [410, 395] on button "Next Claim" at bounding box center [434, 403] width 73 height 34
select select "24"
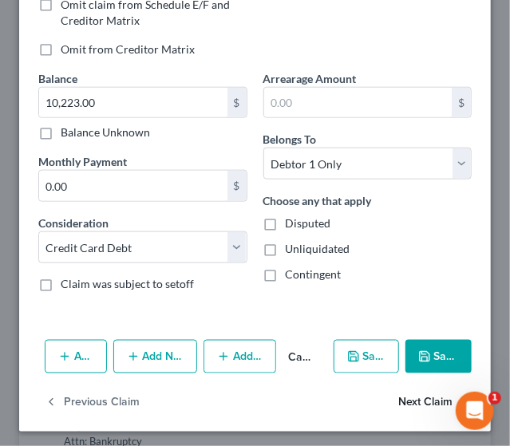
select select "2"
select select "0"
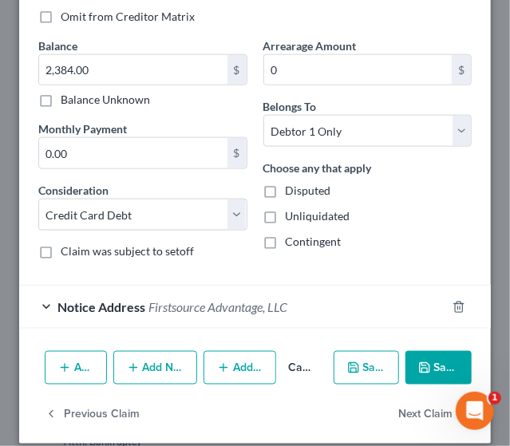
scroll to position [432, 0]
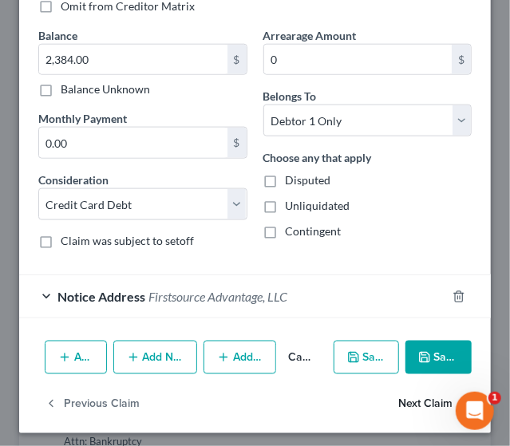
click at [407, 401] on button "Next Claim" at bounding box center [434, 404] width 73 height 34
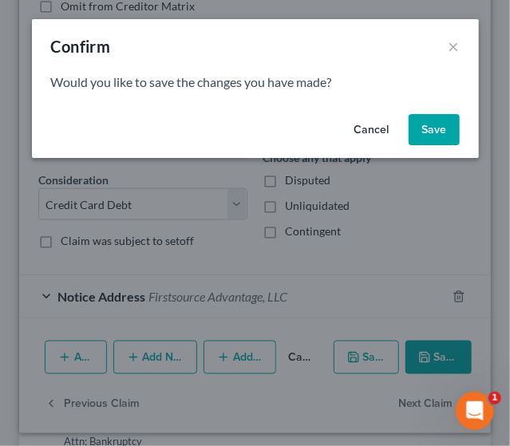
click at [436, 125] on button "Save" at bounding box center [433, 130] width 51 height 32
select select "4"
select select "19"
select select "0"
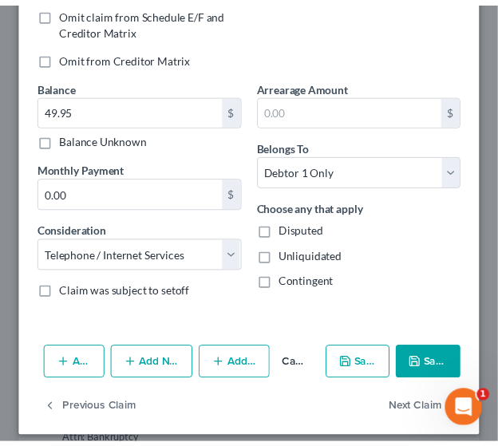
scroll to position [389, 0]
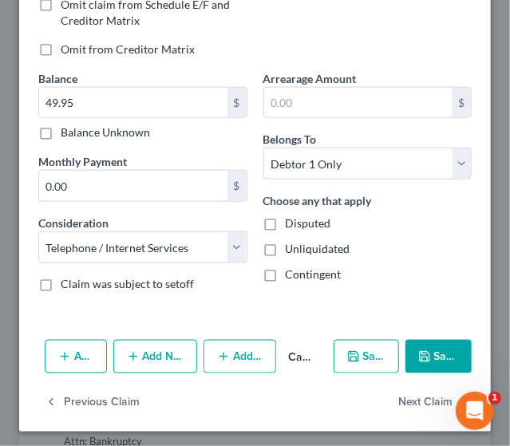
click at [422, 353] on button "Save & Close" at bounding box center [438, 357] width 66 height 34
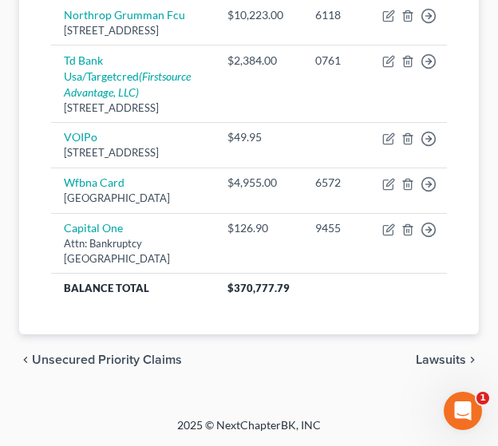
scroll to position [1394, 0]
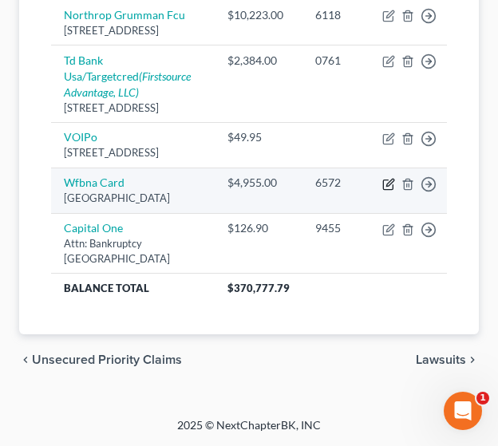
click at [383, 190] on icon "button" at bounding box center [388, 185] width 10 height 10
select select "24"
select select "2"
select select "0"
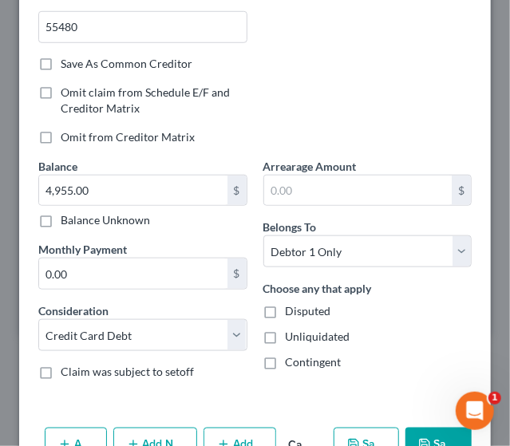
scroll to position [389, 0]
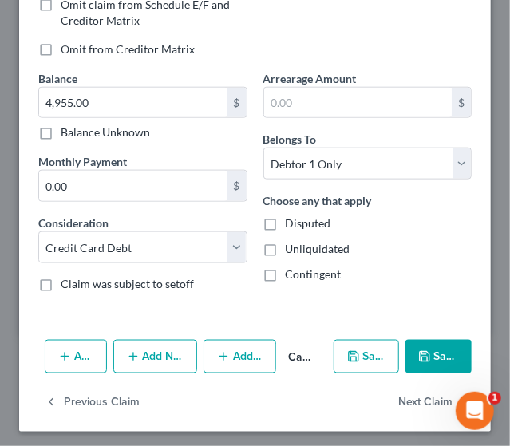
click at [415, 365] on button "Save & Close" at bounding box center [438, 357] width 66 height 34
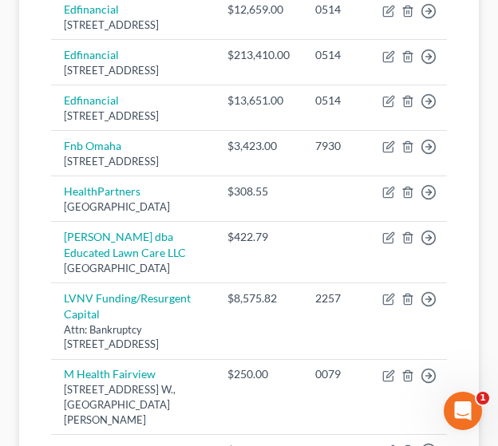
scroll to position [1453, 0]
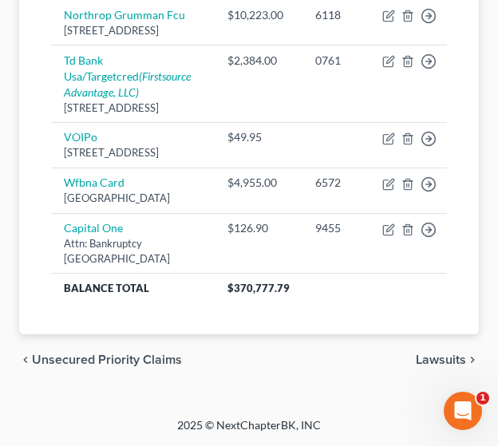
click at [450, 365] on span "Lawsuits" at bounding box center [441, 359] width 50 height 13
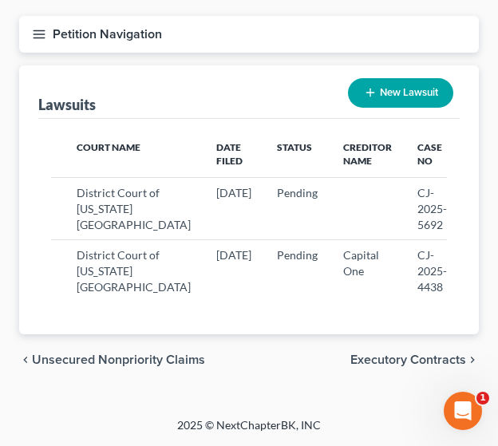
scroll to position [218, 0]
click at [384, 358] on span "Executory Contracts" at bounding box center [408, 359] width 116 height 13
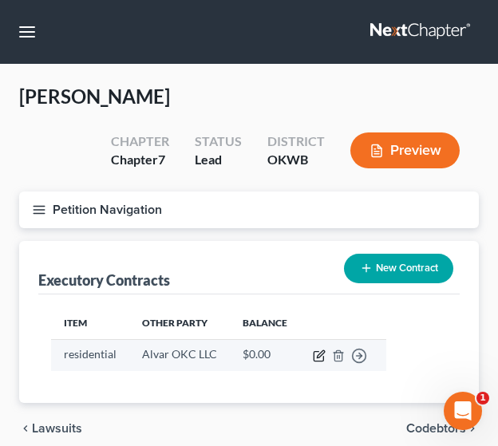
click at [319, 357] on icon "button" at bounding box center [319, 355] width 13 height 13
select select "3"
select select "0"
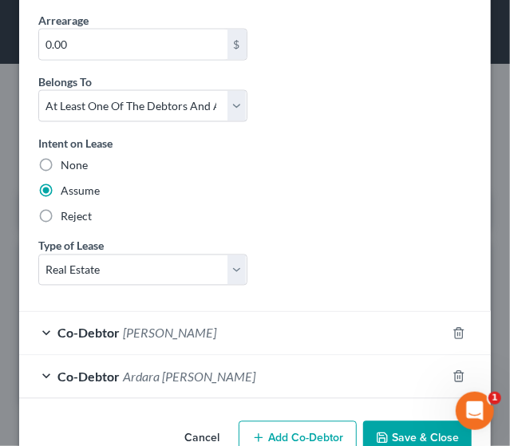
scroll to position [636, 0]
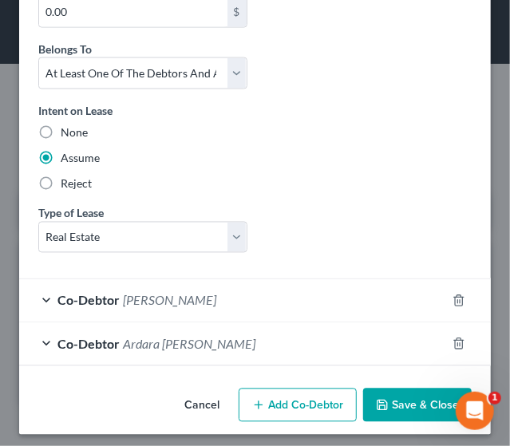
click at [261, 331] on div "Co-Debtor Ardara [PERSON_NAME]" at bounding box center [232, 344] width 427 height 42
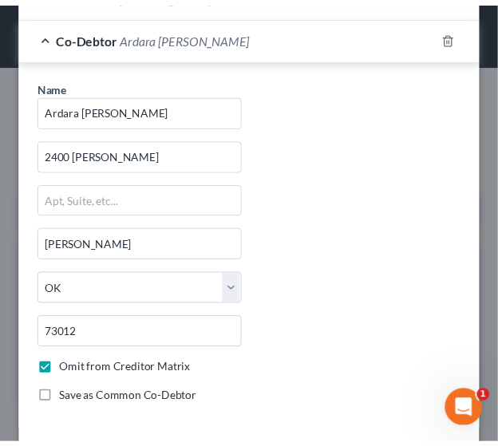
scroll to position [1006, 0]
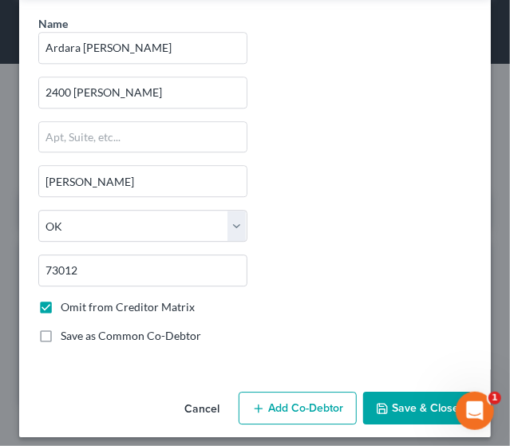
click at [422, 402] on button "Save & Close" at bounding box center [417, 409] width 108 height 34
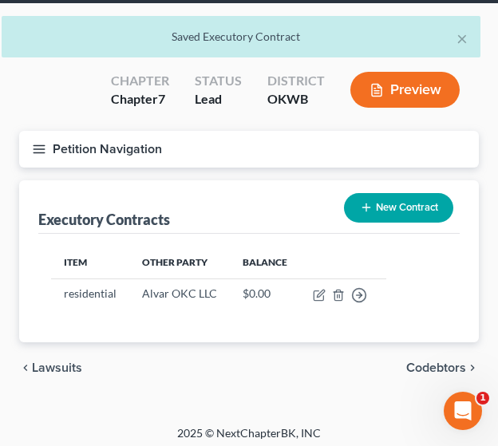
scroll to position [67, 0]
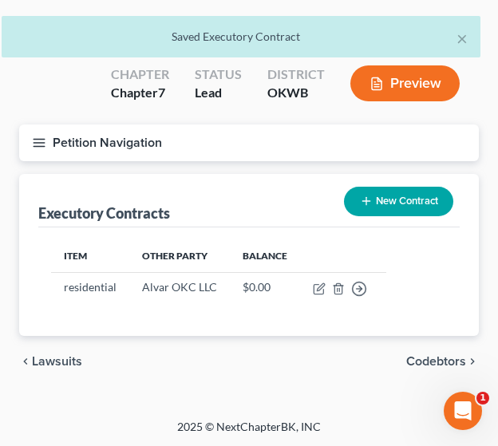
click at [426, 355] on span "Codebtors" at bounding box center [436, 361] width 60 height 13
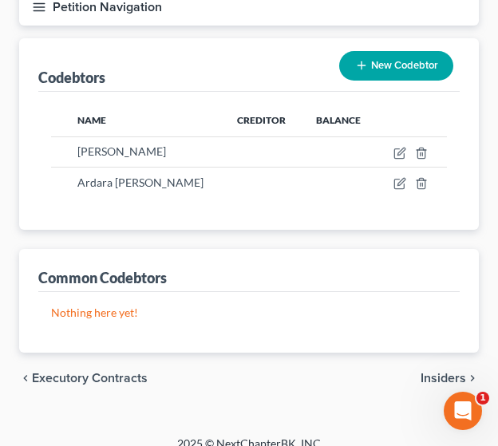
scroll to position [219, 0]
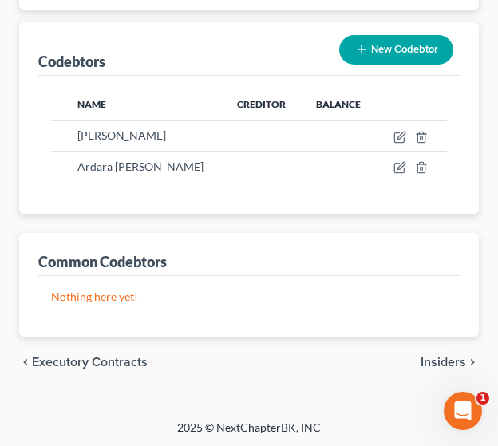
click at [429, 363] on span "Insiders" at bounding box center [442, 362] width 45 height 13
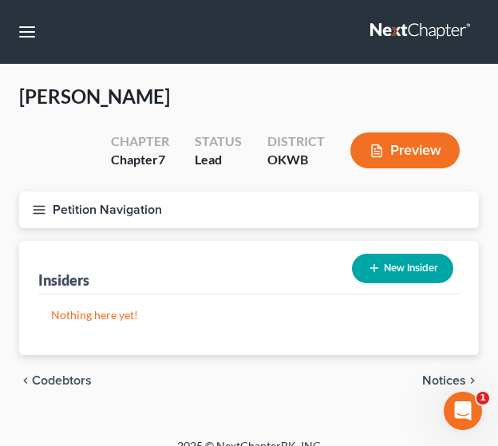
click at [433, 384] on span "Notices" at bounding box center [444, 380] width 44 height 13
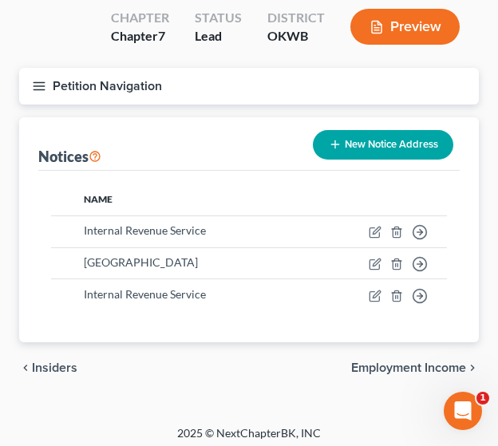
scroll to position [124, 0]
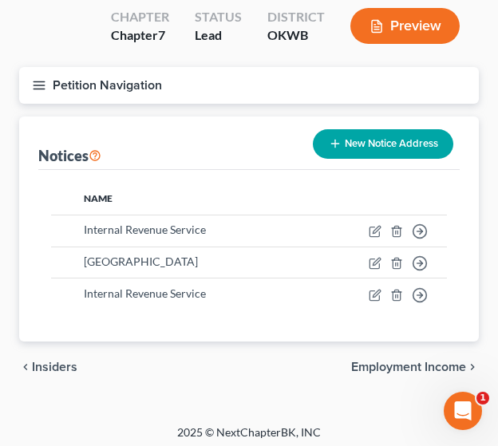
click at [383, 364] on span "Employment Income" at bounding box center [408, 367] width 115 height 13
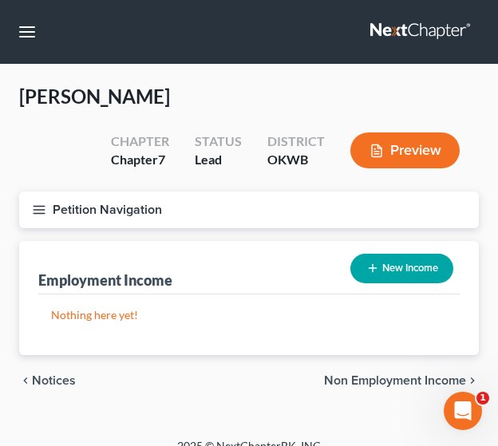
click at [273, 268] on div "Employment Income New Income" at bounding box center [248, 267] width 421 height 53
click at [356, 378] on span "Non Employment Income" at bounding box center [395, 380] width 142 height 13
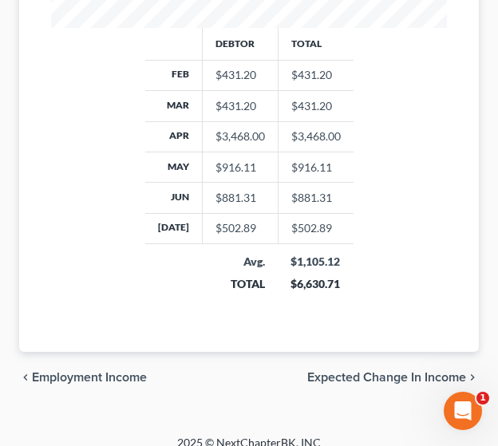
scroll to position [774, 0]
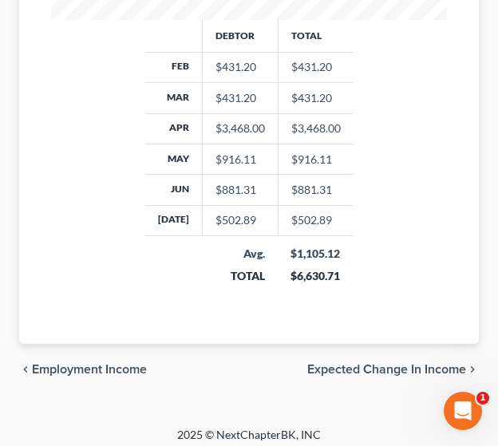
click at [412, 371] on span "Expected Change in Income" at bounding box center [386, 369] width 159 height 13
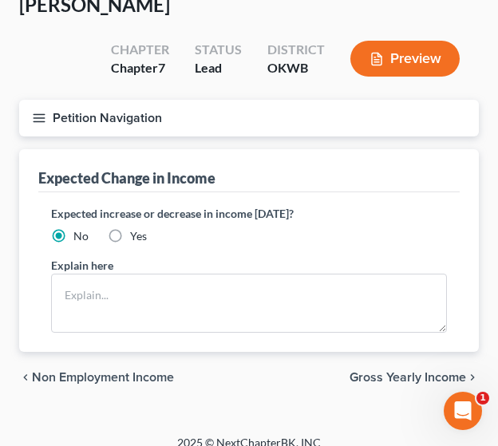
scroll to position [107, 0]
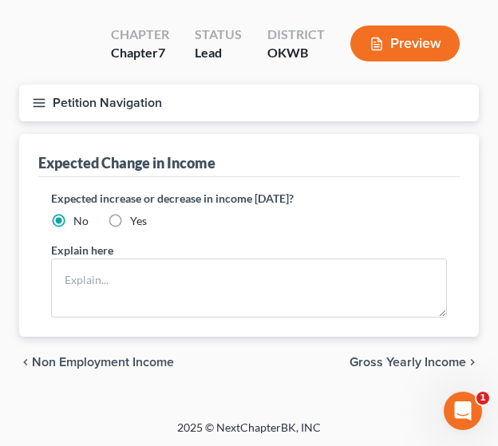
click at [396, 357] on span "Gross Yearly Income" at bounding box center [407, 362] width 116 height 13
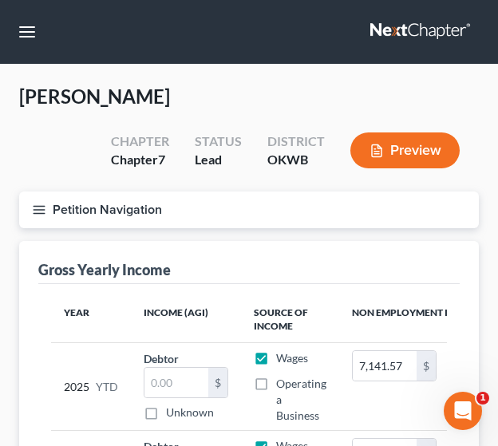
scroll to position [314, 0]
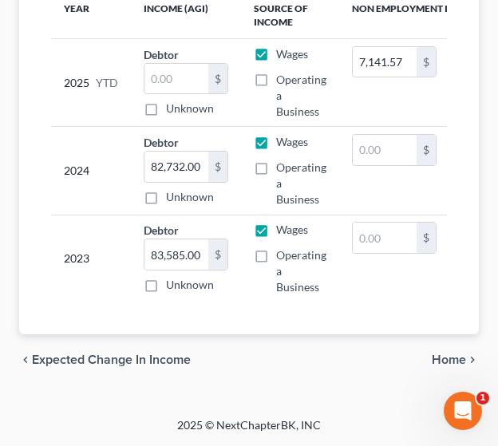
click at [448, 357] on span "Home" at bounding box center [449, 359] width 34 height 13
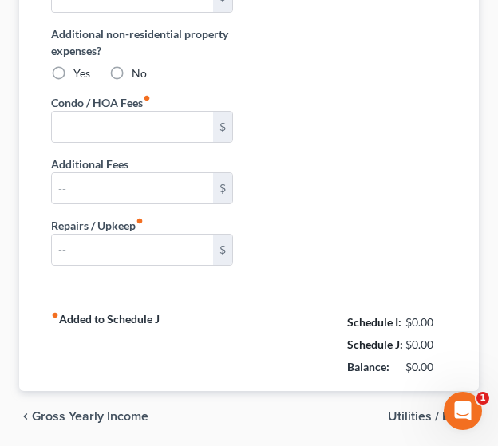
type input "1,000.00"
type input "0.00"
radio input "true"
type input "0.00"
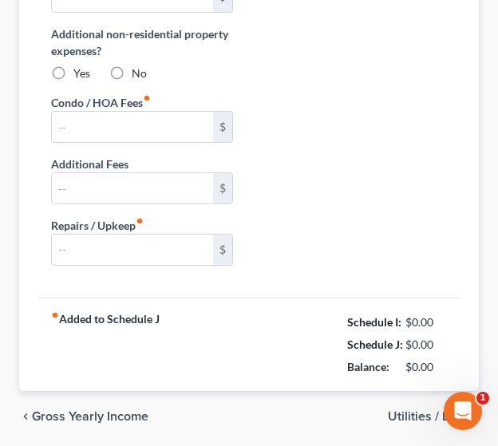
type input "0.00"
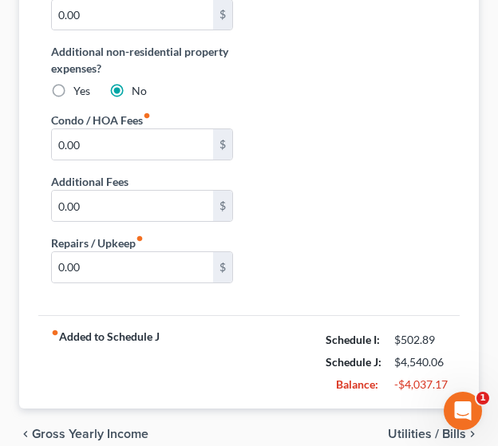
scroll to position [482, 0]
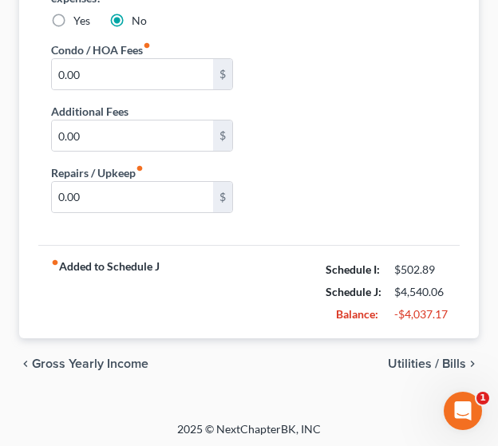
click at [398, 357] on span "Utilities / Bills" at bounding box center [427, 363] width 78 height 13
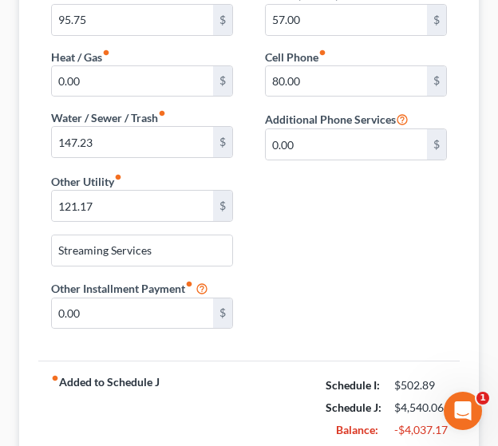
scroll to position [424, 0]
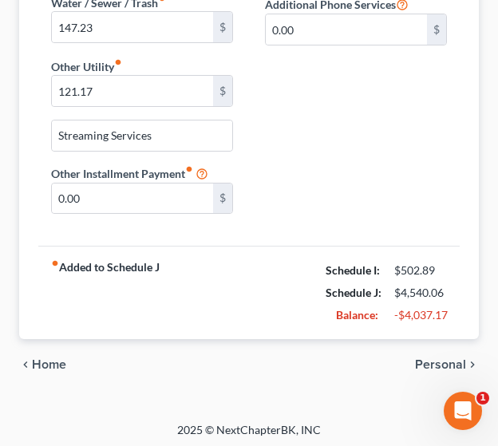
click at [425, 361] on span "Personal" at bounding box center [440, 364] width 51 height 13
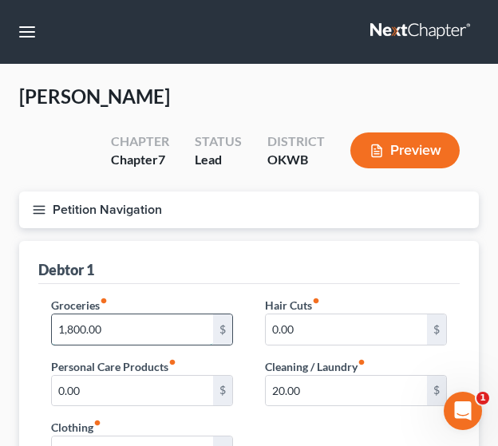
click at [65, 331] on input "1,800.00" at bounding box center [132, 329] width 161 height 30
click at [70, 327] on input "1,800.00" at bounding box center [132, 329] width 161 height 30
click at [64, 329] on input "100.00" at bounding box center [132, 329] width 161 height 30
type input "1,500.00"
click at [161, 264] on div "Debtor 1" at bounding box center [248, 262] width 421 height 43
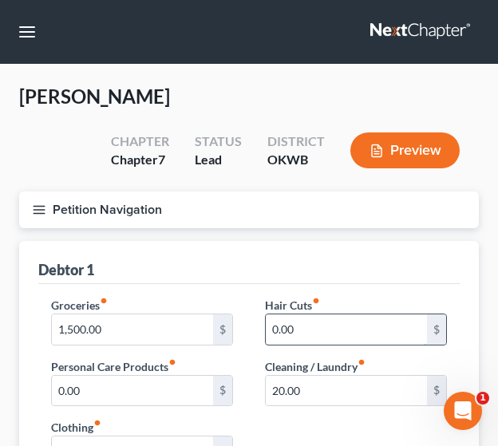
click at [309, 327] on input "0.00" at bounding box center [346, 329] width 161 height 30
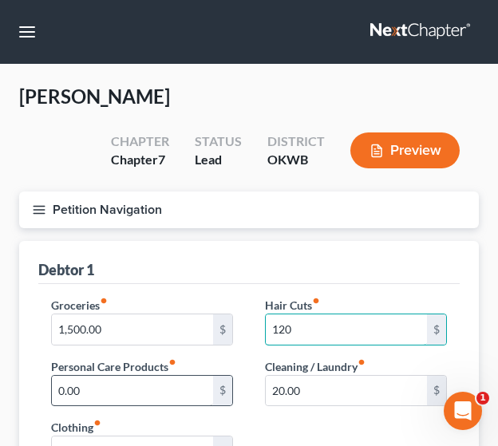
type input "120"
click at [100, 390] on input "0.00" at bounding box center [132, 391] width 161 height 30
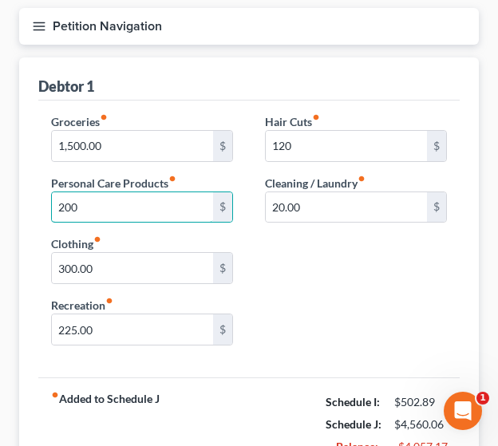
scroll to position [182, 0]
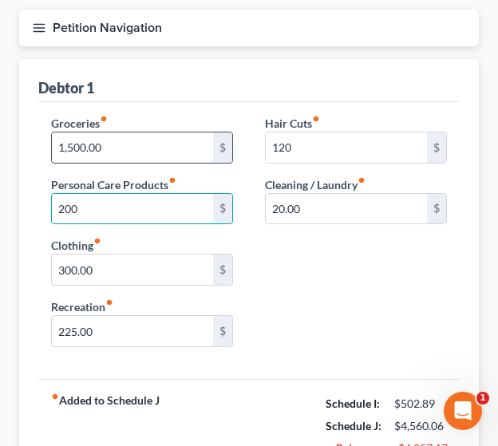
type input "200"
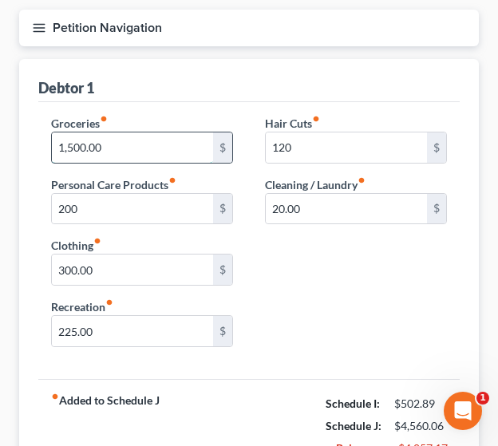
click at [65, 146] on input "1,500.00" at bounding box center [132, 147] width 161 height 30
click at [70, 146] on input "1,500.00" at bounding box center [132, 147] width 161 height 30
click at [73, 146] on input "1,500.00" at bounding box center [132, 147] width 161 height 30
click at [67, 149] on input "1,500.00" at bounding box center [132, 147] width 161 height 30
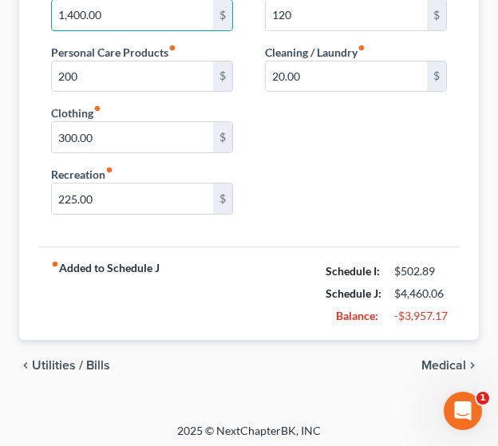
scroll to position [316, 0]
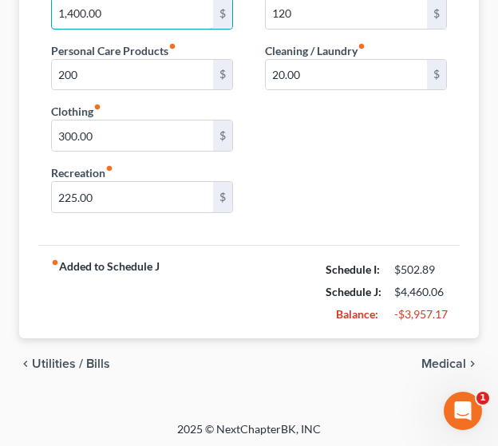
type input "1,400.00"
click at [455, 357] on span "Medical" at bounding box center [443, 363] width 45 height 13
click at [455, 357] on div "chevron_left Utilities / Bills Medical chevron_right" at bounding box center [248, 363] width 459 height 51
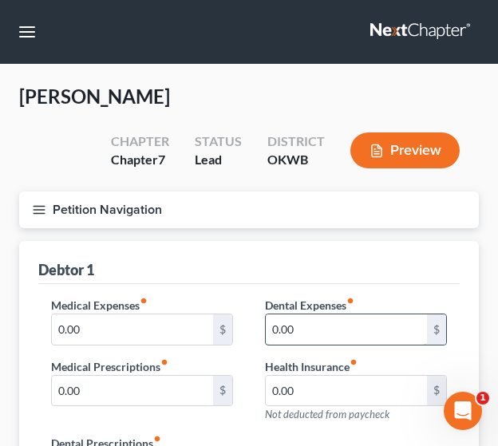
click at [305, 336] on input "0.00" at bounding box center [346, 329] width 161 height 30
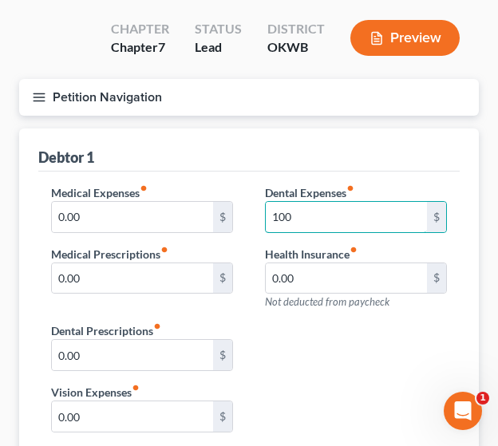
scroll to position [110, 0]
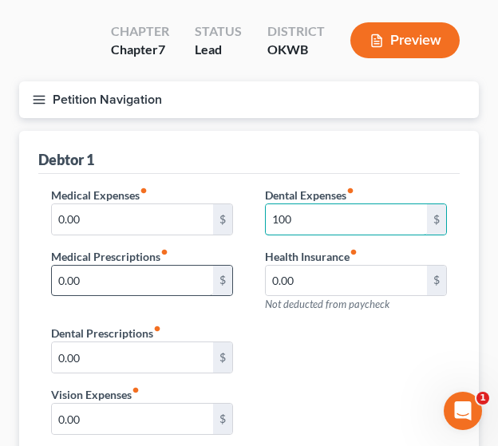
type input "100"
click at [110, 278] on input "0.00" at bounding box center [132, 281] width 161 height 30
drag, startPoint x: 89, startPoint y: 280, endPoint x: 49, endPoint y: 284, distance: 40.1
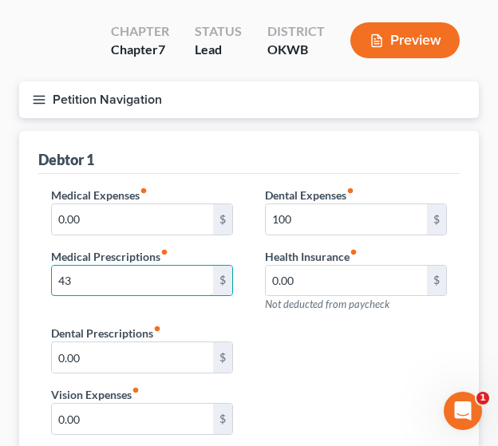
click at [49, 284] on div "Medical Expenses fiber_manual_record 0.00 $ Medical Prescriptions fiber_manual_…" at bounding box center [142, 256] width 214 height 139
type input "50"
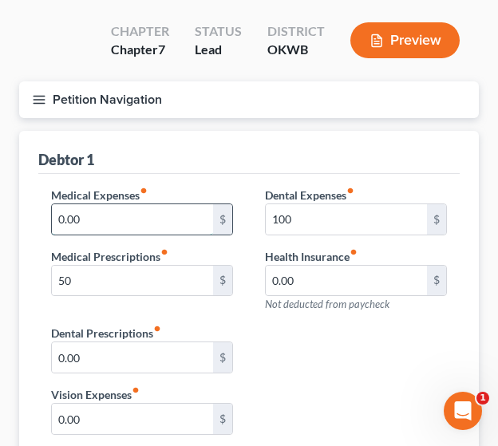
click at [100, 215] on input "0.00" at bounding box center [132, 219] width 161 height 30
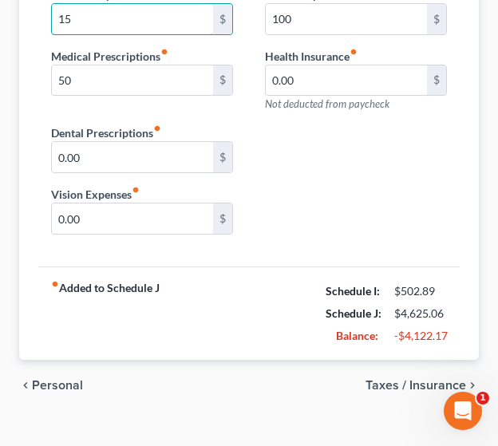
scroll to position [322, 0]
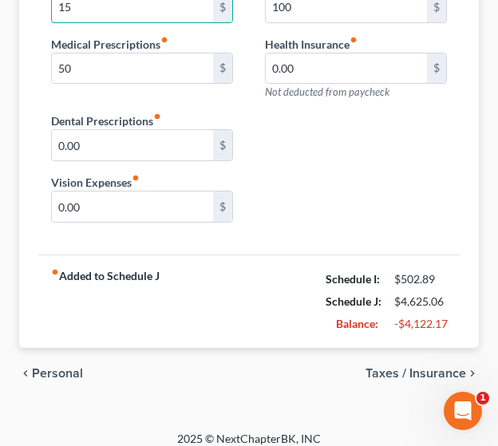
type input "15"
click at [424, 367] on span "Taxes / Insurance" at bounding box center [415, 373] width 101 height 13
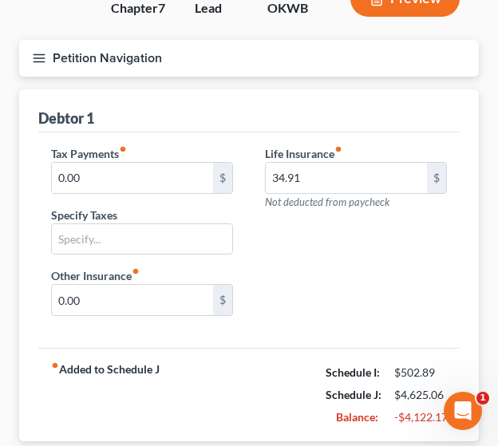
scroll to position [136, 0]
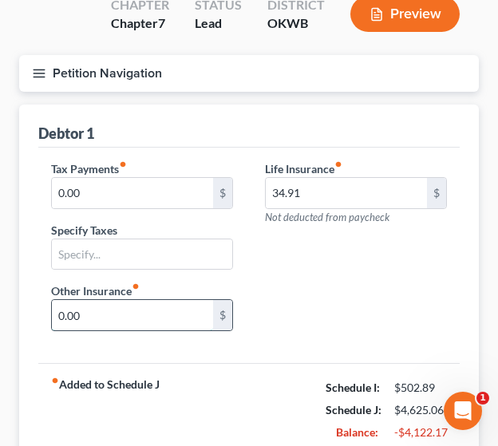
click at [83, 313] on input "0.00" at bounding box center [132, 315] width 161 height 30
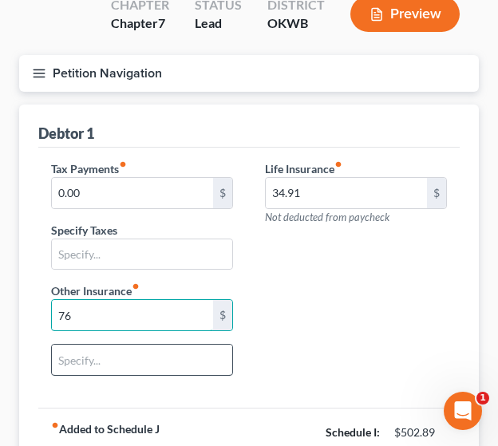
type input "76"
click at [88, 358] on input "text" at bounding box center [142, 360] width 180 height 30
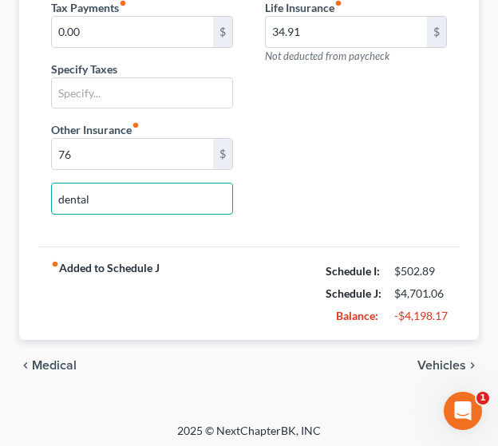
scroll to position [299, 0]
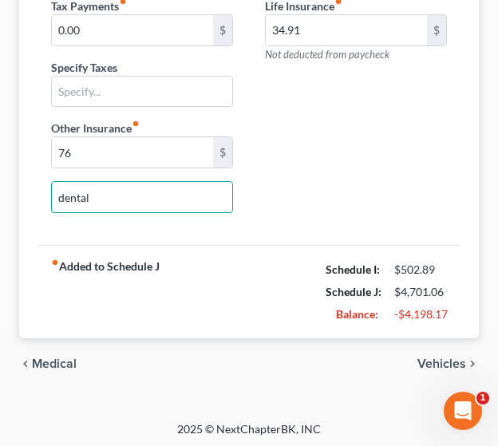
type input "dental"
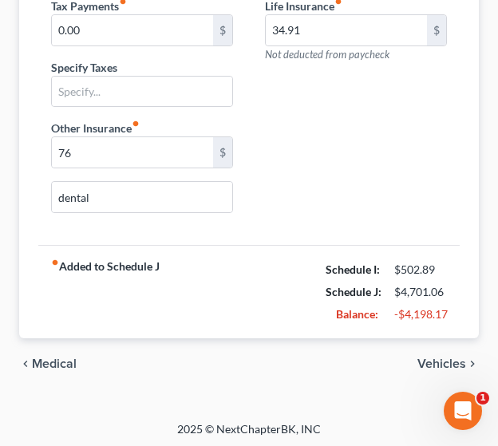
click at [444, 358] on span "Vehicles" at bounding box center [441, 363] width 49 height 13
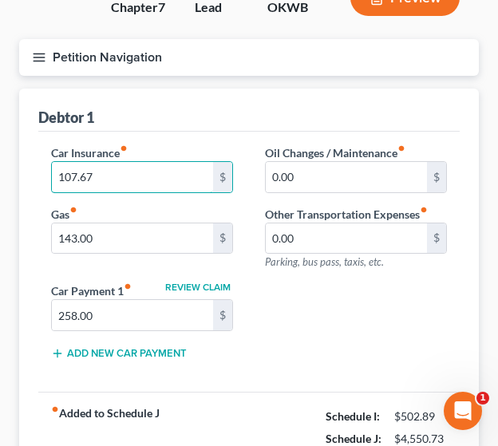
scroll to position [152, 0]
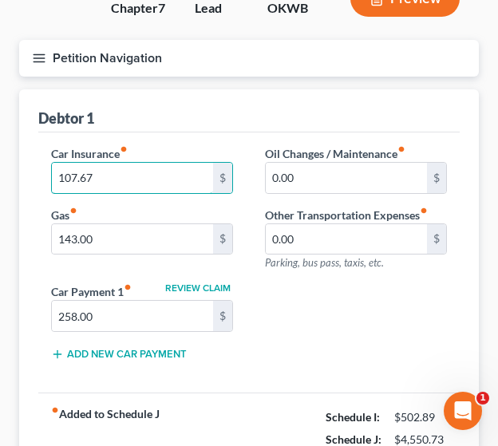
type input "107.67"
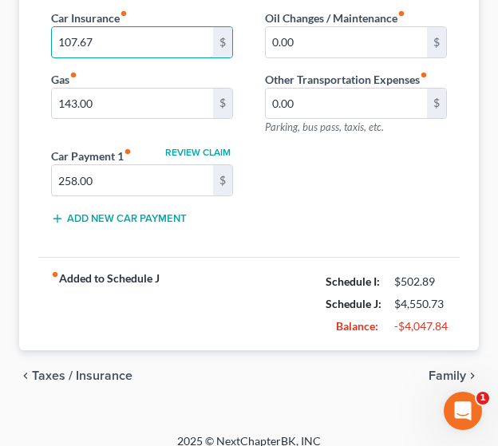
scroll to position [300, 0]
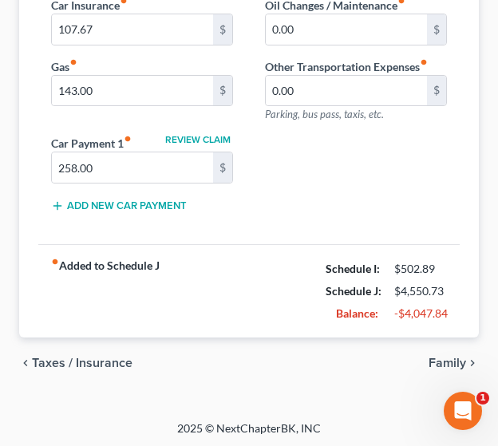
click at [445, 357] on span "Family" at bounding box center [446, 363] width 37 height 13
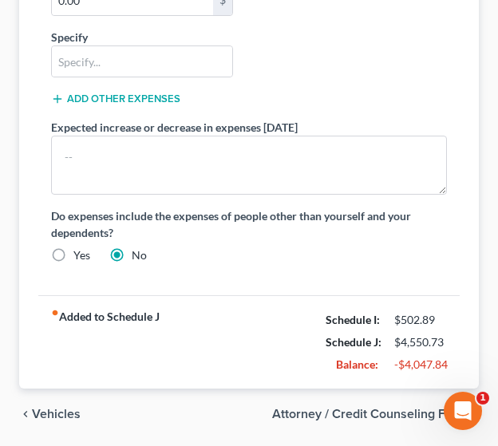
scroll to position [777, 0]
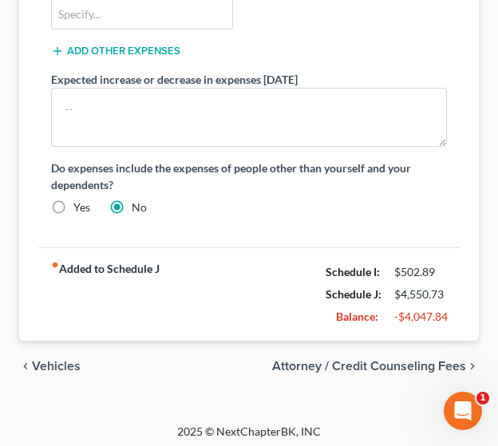
click at [381, 363] on span "Attorney / Credit Counseling Fees" at bounding box center [369, 366] width 194 height 13
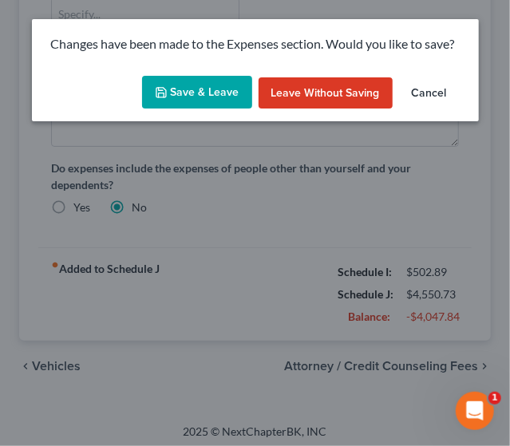
click at [203, 101] on button "Save & Leave" at bounding box center [197, 93] width 110 height 34
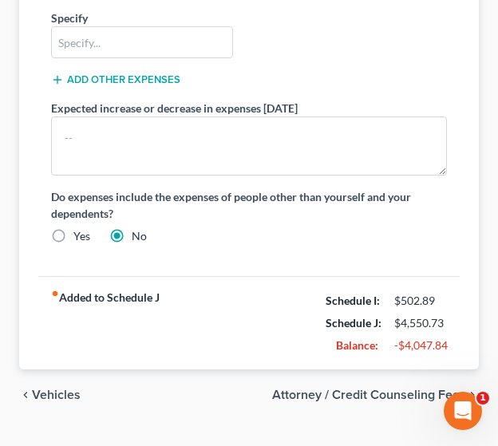
select select "0"
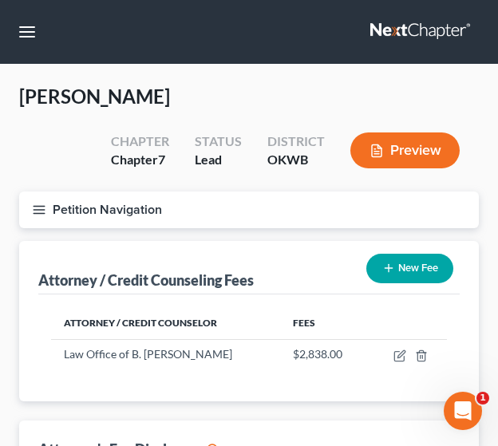
scroll to position [625, 0]
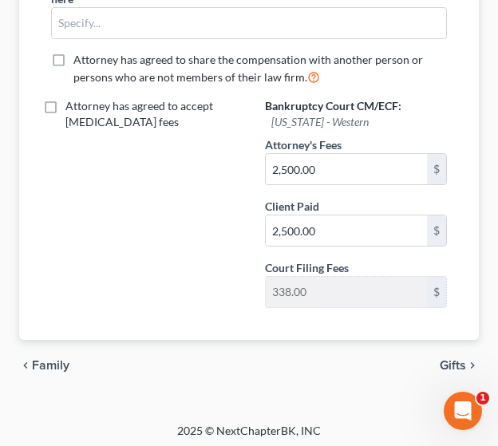
click at [445, 368] on div "chevron_left Family Gifts chevron_right" at bounding box center [248, 365] width 459 height 51
click at [447, 363] on span "Gifts" at bounding box center [453, 365] width 26 height 13
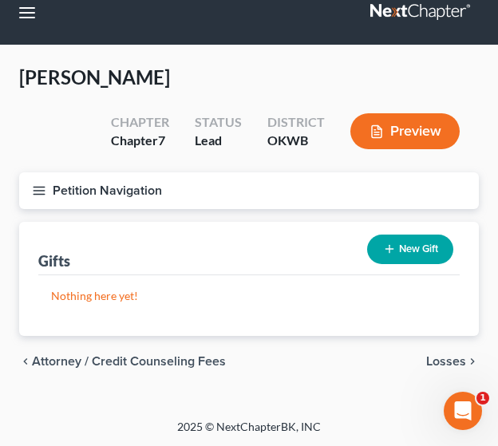
scroll to position [19, 0]
click at [436, 355] on span "Losses" at bounding box center [446, 361] width 40 height 13
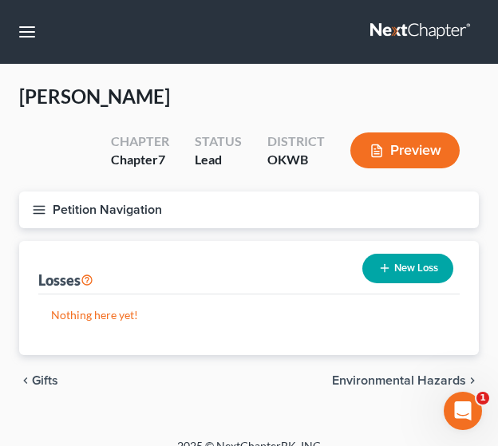
click at [41, 211] on icon "button" at bounding box center [39, 210] width 14 height 14
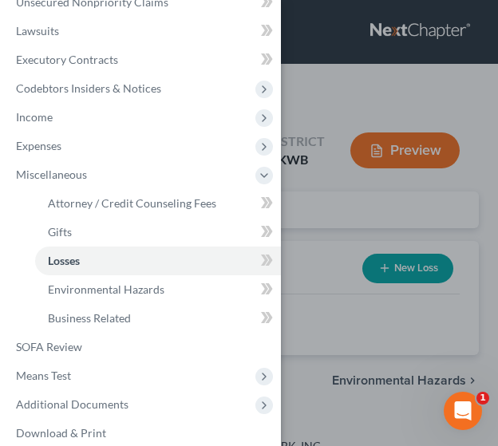
scroll to position [259, 0]
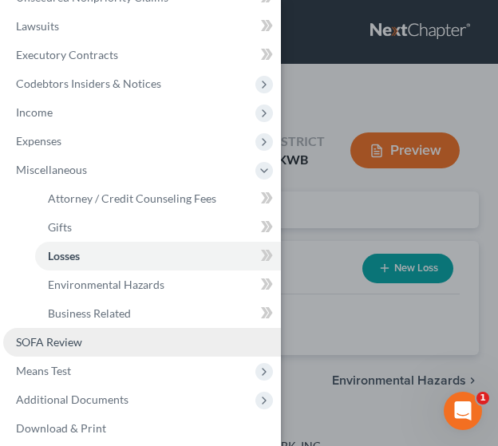
click at [69, 345] on span "SOFA Review" at bounding box center [49, 342] width 66 height 14
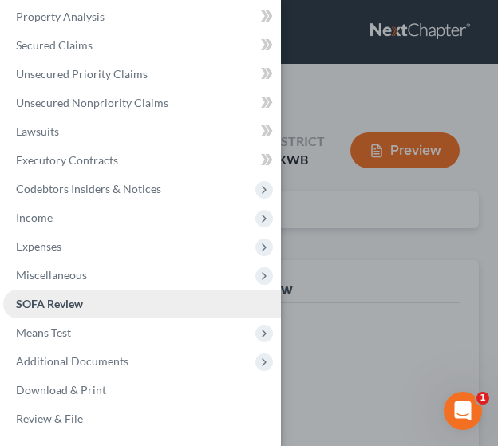
scroll to position [153, 0]
click at [353, 360] on div "Case Dashboard Payments Invoices Payments Payments Credit Report Client Profile" at bounding box center [249, 223] width 498 height 446
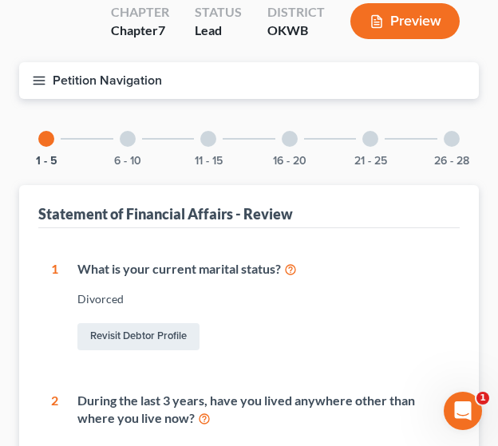
scroll to position [136, 0]
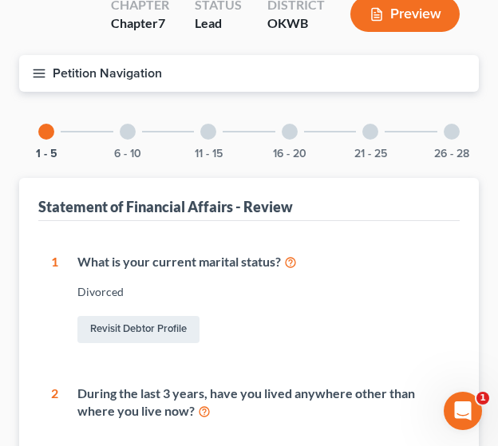
click at [121, 136] on div at bounding box center [128, 132] width 16 height 16
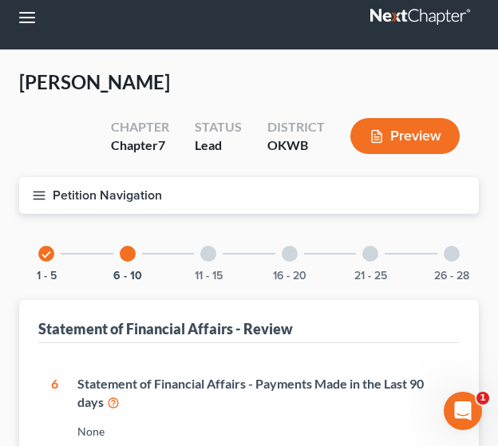
scroll to position [0, 0]
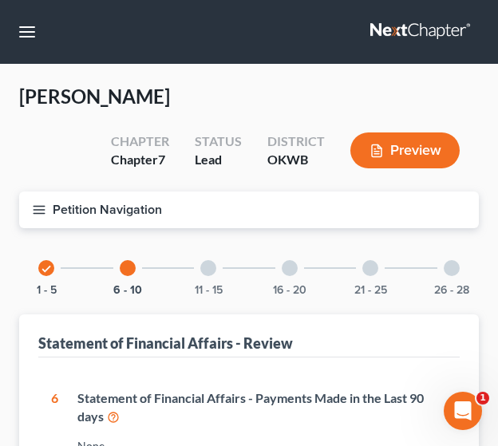
click at [210, 274] on div at bounding box center [208, 268] width 16 height 16
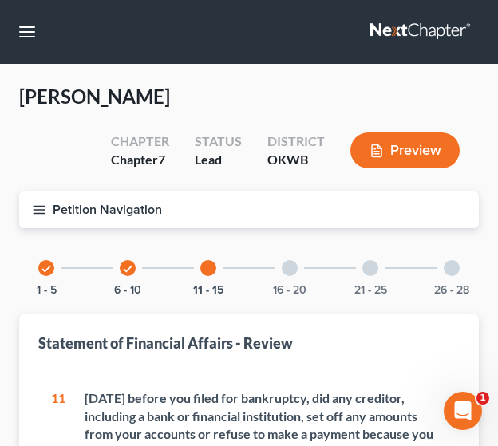
click at [297, 264] on div "16 - 20" at bounding box center [289, 268] width 54 height 54
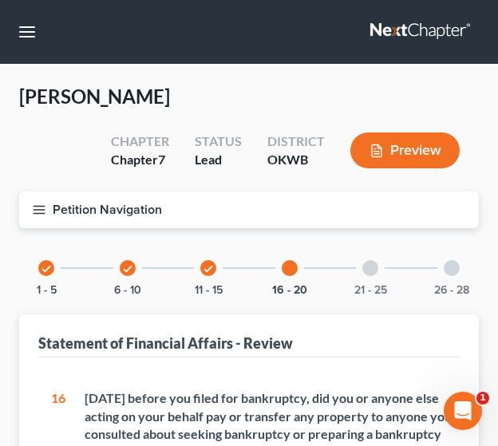
click at [365, 271] on div at bounding box center [370, 268] width 16 height 16
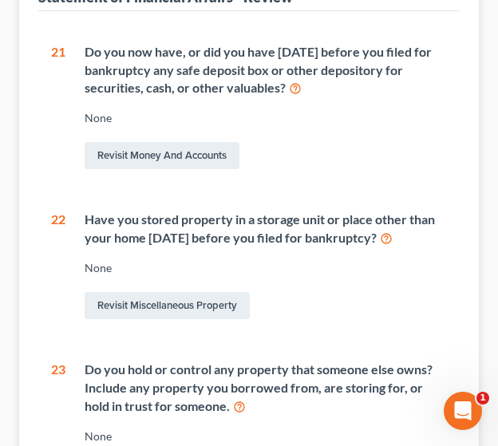
scroll to position [354, 0]
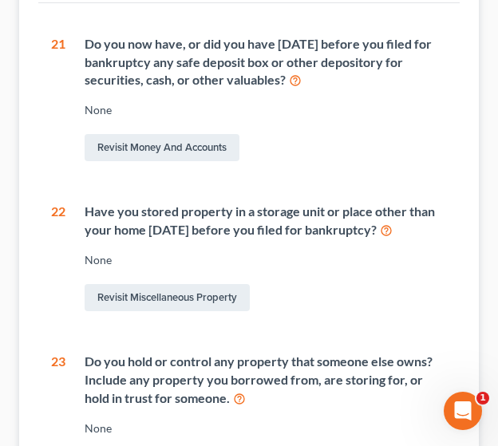
click at [258, 226] on div "Have you stored property in a storage unit or place other than your home [DATE]…" at bounding box center [266, 221] width 362 height 37
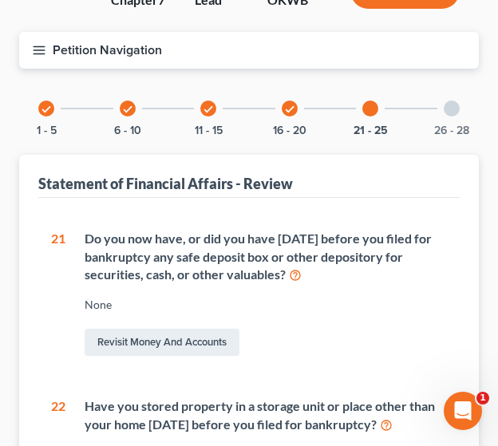
scroll to position [61, 0]
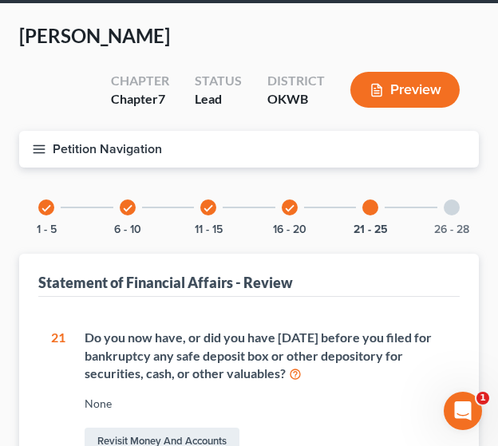
click at [445, 206] on div at bounding box center [452, 207] width 16 height 16
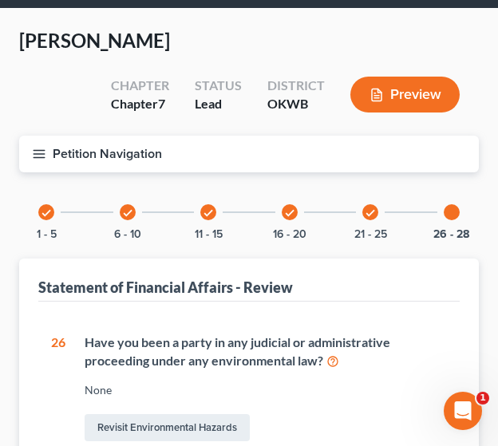
scroll to position [0, 0]
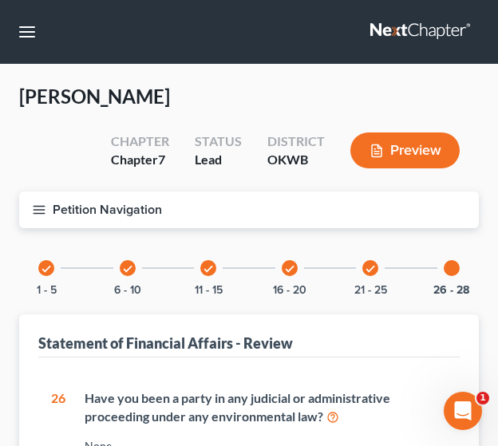
click at [284, 104] on div "[PERSON_NAME] Upgraded Chapter Chapter 7 Status Lead District OKWB Preview" at bounding box center [248, 138] width 459 height 108
click at [39, 210] on icon "button" at bounding box center [39, 210] width 14 height 14
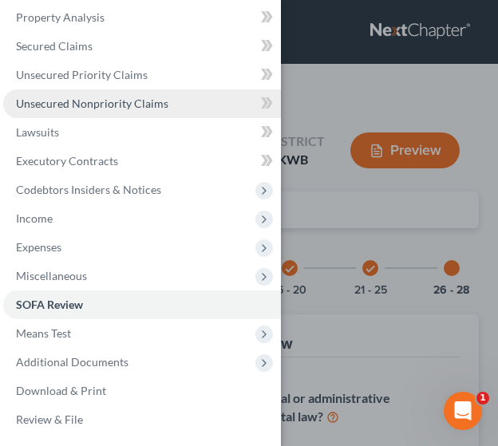
click at [100, 108] on span "Unsecured Nonpriority Claims" at bounding box center [92, 104] width 152 height 14
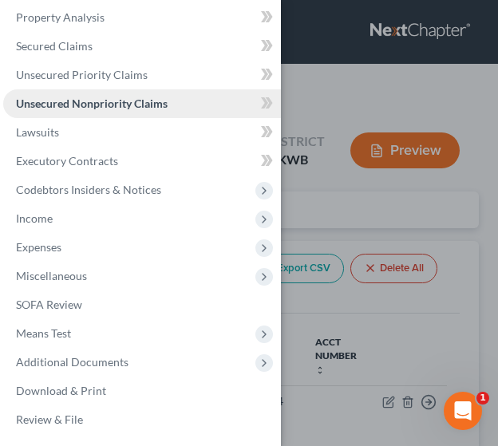
click at [100, 108] on span "Unsecured Nonpriority Claims" at bounding box center [92, 104] width 152 height 14
click at [329, 84] on div "Case Dashboard Payments Invoices Payments Payments Credit Report Client Profile" at bounding box center [249, 223] width 498 height 446
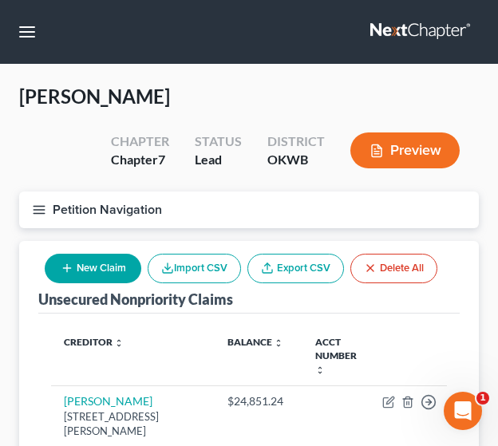
click at [98, 266] on button "New Claim" at bounding box center [93, 269] width 97 height 30
select select "0"
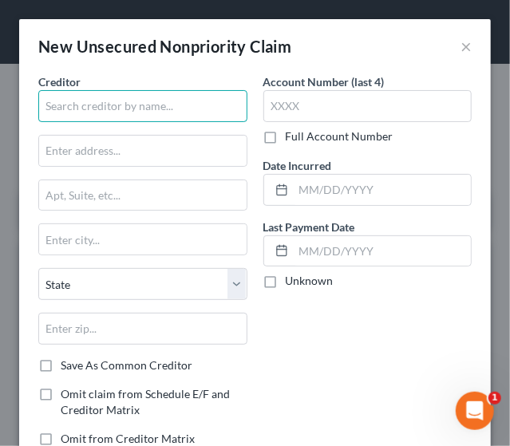
click at [122, 109] on input "text" at bounding box center [142, 106] width 209 height 32
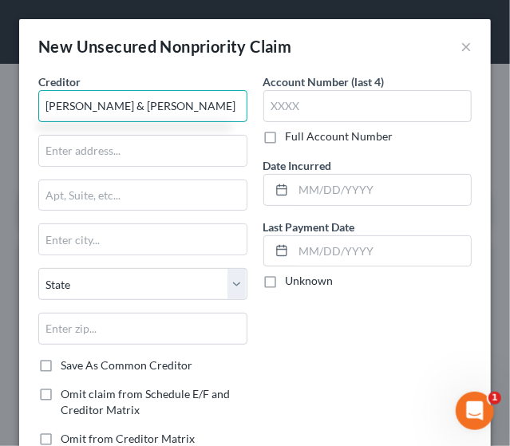
type input "[PERSON_NAME] & [PERSON_NAME]"
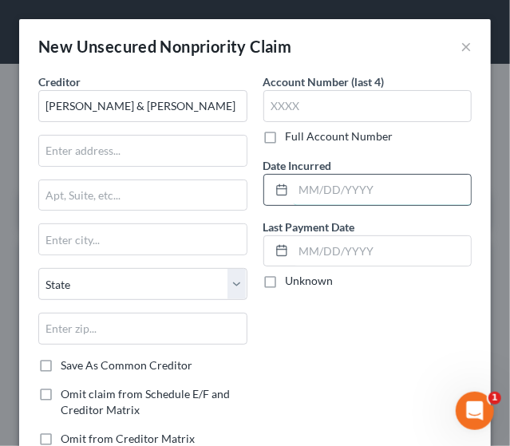
click at [310, 198] on input "text" at bounding box center [383, 190] width 178 height 30
type input "[DATE]"
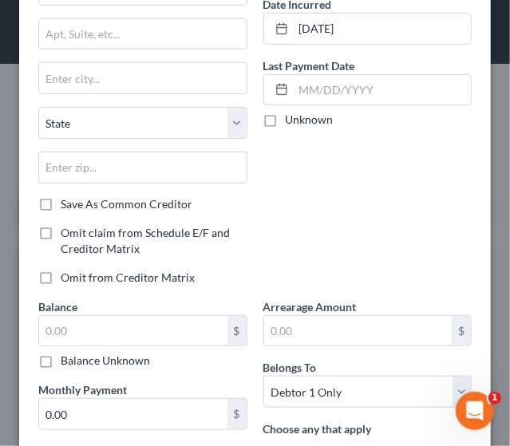
scroll to position [174, 0]
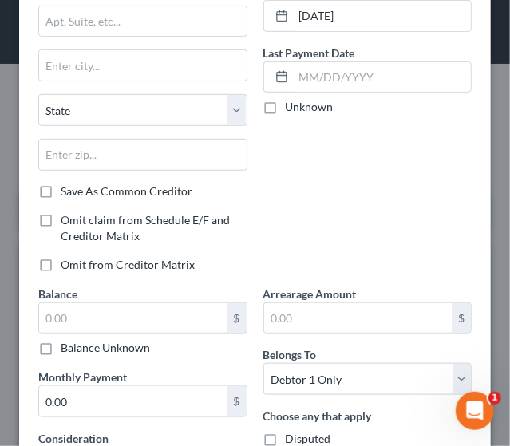
click at [61, 343] on label "Balance Unknown" at bounding box center [105, 348] width 89 height 16
click at [67, 343] on input "Balance Unknown" at bounding box center [72, 345] width 10 height 10
checkbox input "true"
type input "0.00"
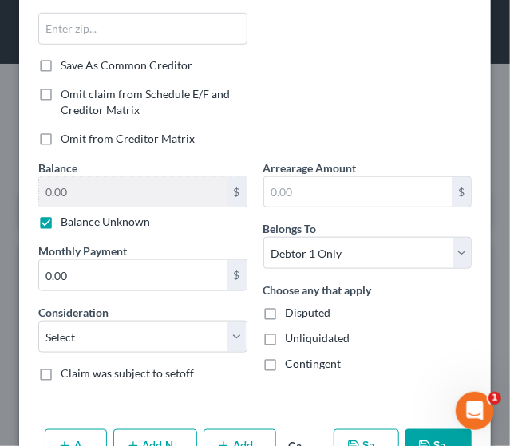
scroll to position [318, 0]
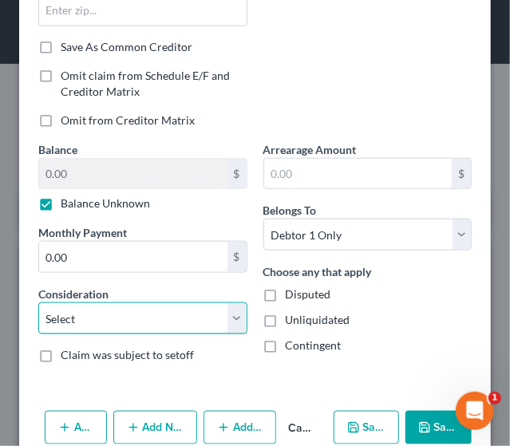
click at [235, 311] on select "Select Cable / Satellite Services Collection Agency Credit Card Debt Debt Couns…" at bounding box center [142, 318] width 209 height 32
select select "14"
click at [38, 302] on select "Select Cable / Satellite Services Collection Agency Credit Card Debt Debt Couns…" at bounding box center [142, 318] width 209 height 32
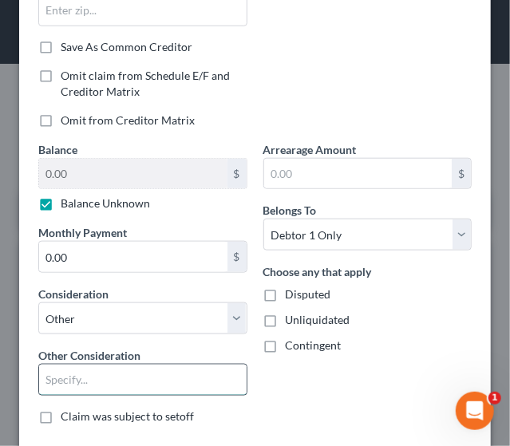
click at [111, 374] on input "text" at bounding box center [142, 380] width 207 height 30
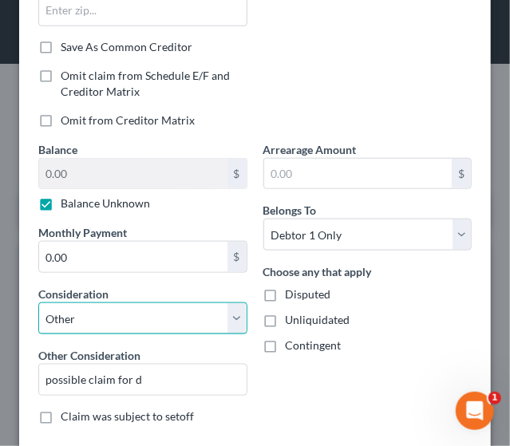
click at [236, 310] on select "Select Cable / Satellite Services Collection Agency Credit Card Debt Debt Couns…" at bounding box center [142, 318] width 209 height 32
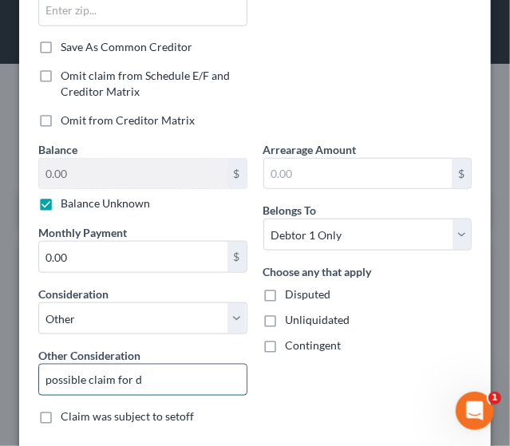
click at [156, 369] on input "possible claim for d" at bounding box center [142, 380] width 207 height 30
drag, startPoint x: 156, startPoint y: 369, endPoint x: -446, endPoint y: 387, distance: 601.7
type input "contract"
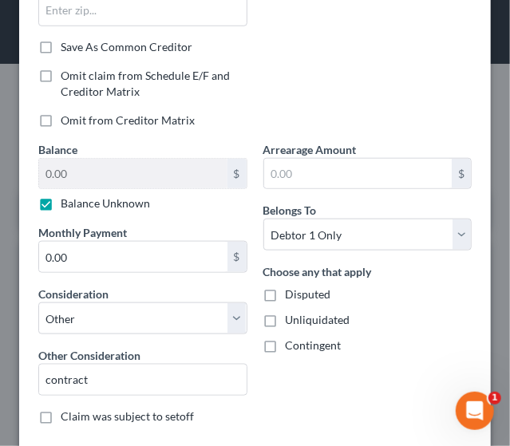
click at [286, 286] on label "Disputed" at bounding box center [308, 294] width 45 height 16
click at [292, 286] on input "Disputed" at bounding box center [297, 291] width 10 height 10
checkbox input "true"
click at [286, 317] on label "Unliquidated" at bounding box center [318, 320] width 65 height 16
click at [292, 317] on input "Unliquidated" at bounding box center [297, 317] width 10 height 10
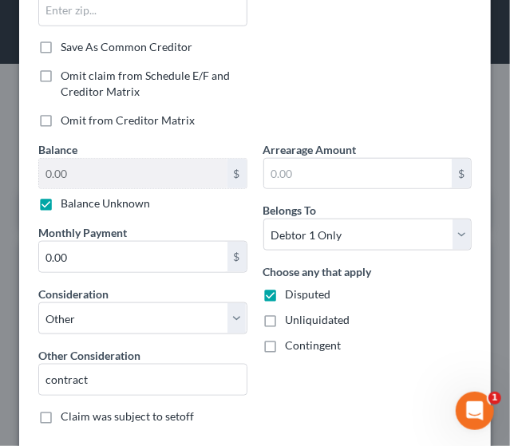
checkbox input "true"
click at [286, 347] on label "Contingent" at bounding box center [314, 345] width 56 height 16
click at [292, 347] on input "Contingent" at bounding box center [297, 342] width 10 height 10
checkbox input "true"
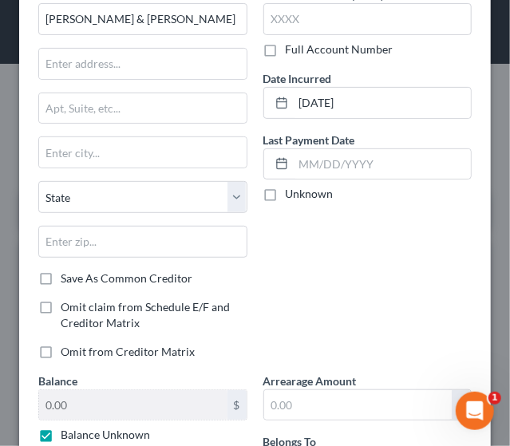
scroll to position [79, 0]
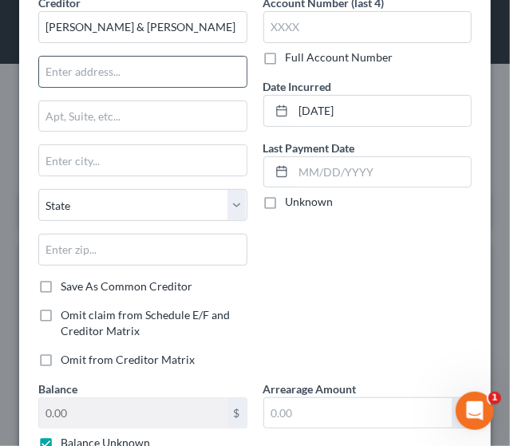
click at [92, 72] on input "text" at bounding box center [142, 72] width 207 height 30
type input "[STREET_ADDRESS]"
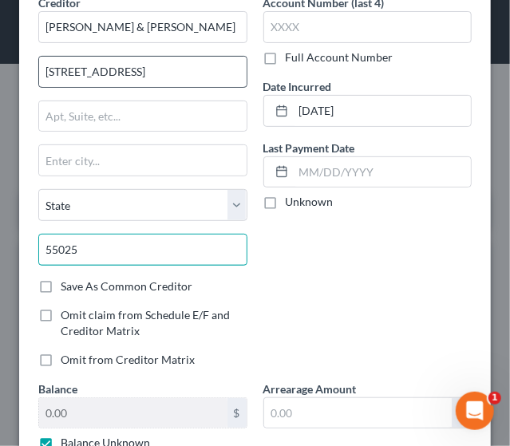
type input "55025"
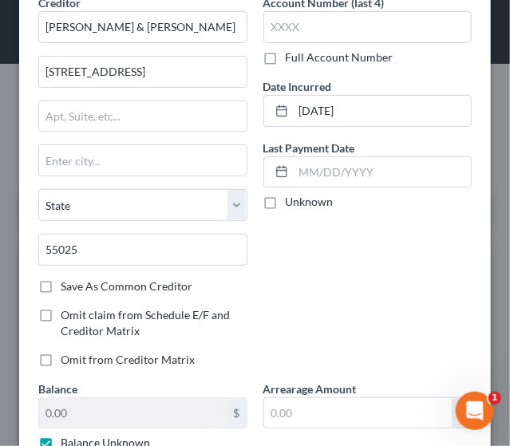
click at [133, 141] on div "Creditor * [PERSON_NAME] & [PERSON_NAME] [STREET_ADDRESS][GEOGRAPHIC_DATA][US_S…" at bounding box center [142, 136] width 209 height 284
type input "[GEOGRAPHIC_DATA]"
select select "24"
click at [133, 141] on div "Creditor * [PERSON_NAME] & [PERSON_NAME] [STREET_ADDRESS] [US_STATE][GEOGRAPHIC…" at bounding box center [142, 136] width 209 height 284
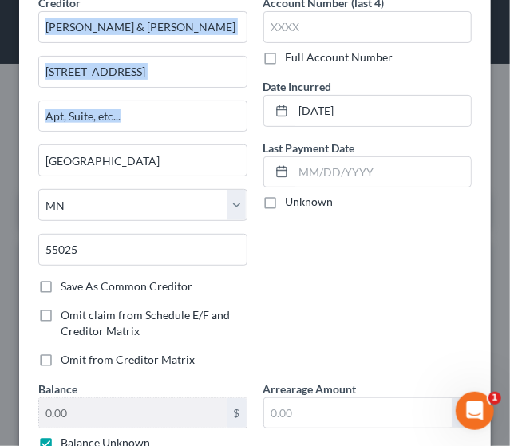
scroll to position [404, 0]
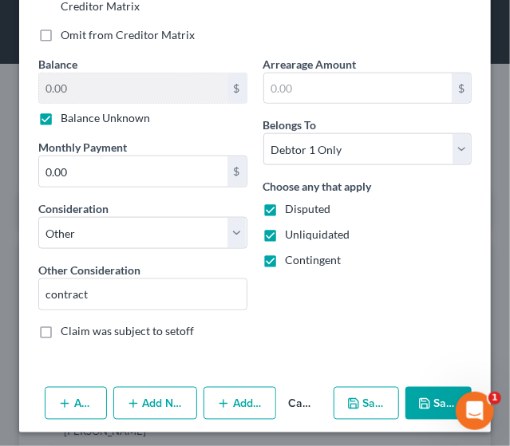
click at [438, 393] on button "Save & Close" at bounding box center [438, 404] width 66 height 34
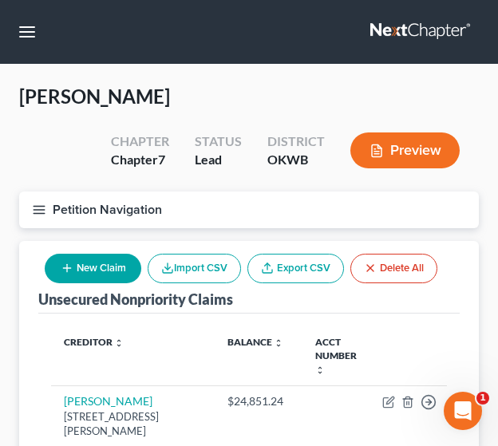
click at [105, 273] on button "New Claim" at bounding box center [93, 269] width 97 height 30
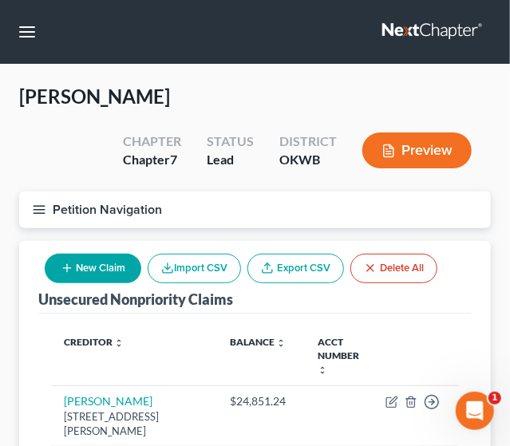
select select "0"
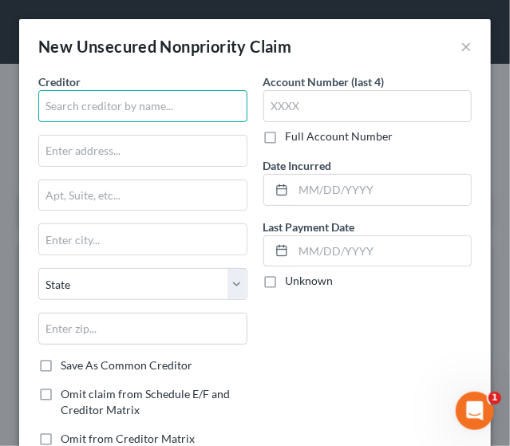
click at [100, 111] on input "text" at bounding box center [142, 106] width 209 height 32
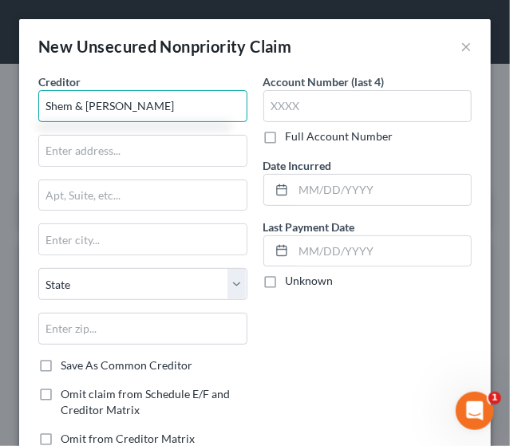
type input "Shem & [PERSON_NAME]"
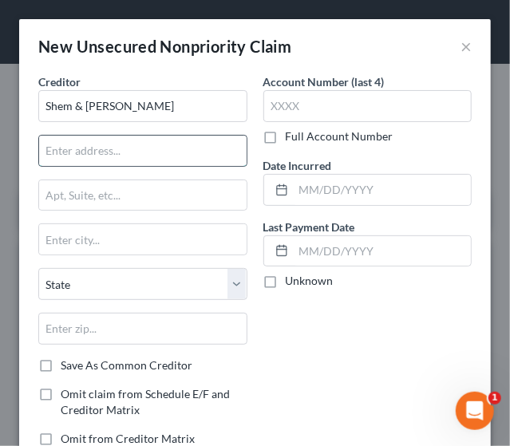
click at [75, 151] on input "text" at bounding box center [142, 151] width 207 height 30
type input "[STREET_ADDRESS]"
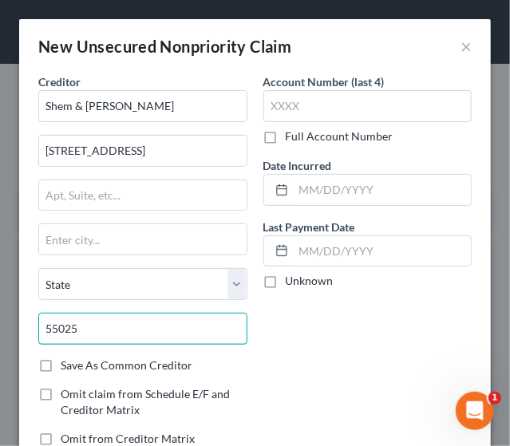
type input "55025"
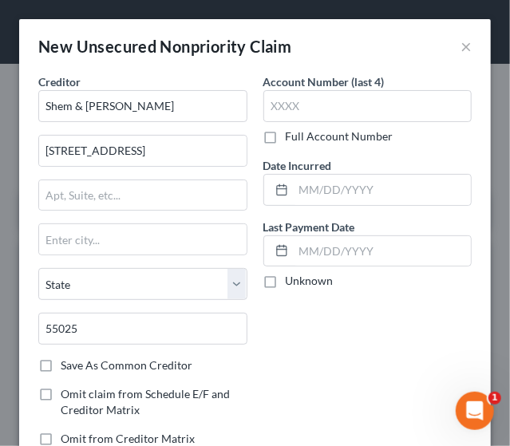
type input "[GEOGRAPHIC_DATA]"
select select "24"
click at [333, 301] on div "Account Number (last 4) Full Account Number Date Incurred Last Payment Date Unk…" at bounding box center [367, 266] width 225 height 386
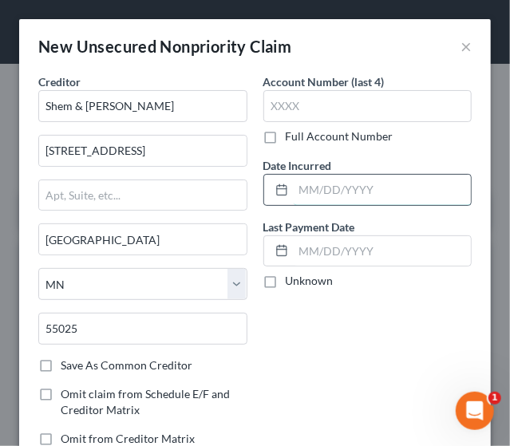
click at [340, 198] on input "text" at bounding box center [383, 190] width 178 height 30
click at [309, 191] on input "text" at bounding box center [383, 190] width 178 height 30
type input "[DATE]"
click at [353, 304] on div "Account Number (last 4) Full Account Number Date Incurred [DATE] Last Payment D…" at bounding box center [367, 266] width 225 height 386
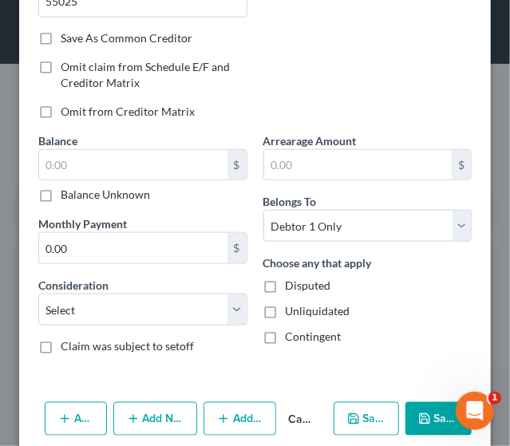
scroll to position [343, 0]
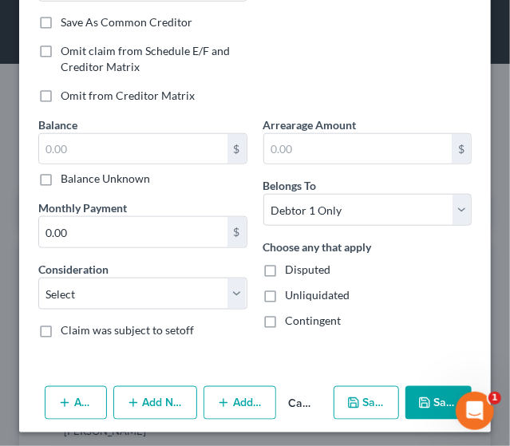
click at [61, 179] on label "Balance Unknown" at bounding box center [105, 179] width 89 height 16
click at [67, 179] on input "Balance Unknown" at bounding box center [72, 176] width 10 height 10
checkbox input "true"
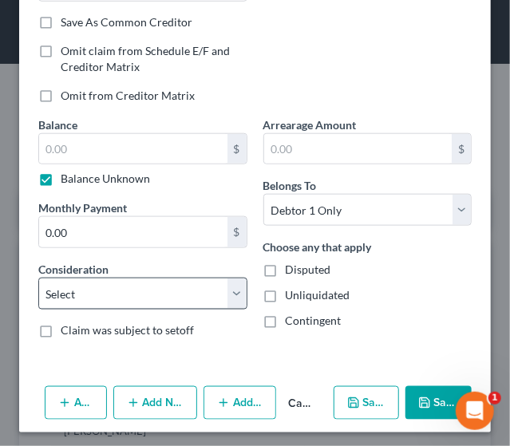
type input "0.00"
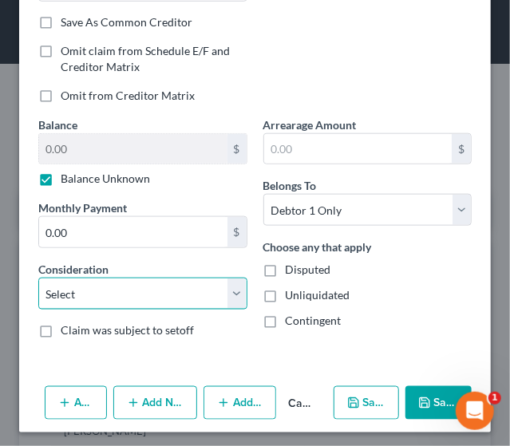
click at [140, 293] on select "Select Cable / Satellite Services Collection Agency Credit Card Debt Debt Couns…" at bounding box center [142, 294] width 209 height 32
select select "14"
click at [38, 278] on select "Select Cable / Satellite Services Collection Agency Credit Card Debt Debt Couns…" at bounding box center [142, 294] width 209 height 32
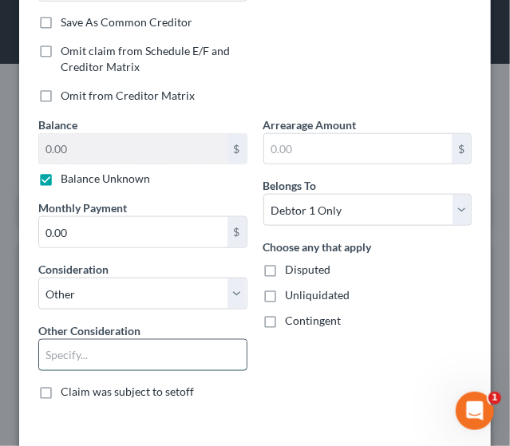
click at [103, 354] on input "text" at bounding box center [142, 355] width 207 height 30
type input "contract"
click at [286, 266] on label "Disputed" at bounding box center [308, 270] width 45 height 16
click at [292, 266] on input "Disputed" at bounding box center [297, 267] width 10 height 10
checkbox input "true"
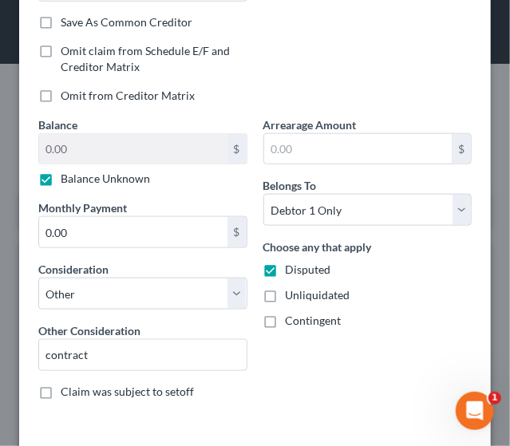
click at [286, 293] on label "Unliquidated" at bounding box center [318, 295] width 65 height 16
click at [292, 293] on input "Unliquidated" at bounding box center [297, 292] width 10 height 10
checkbox input "true"
click at [286, 320] on label "Contingent" at bounding box center [314, 321] width 56 height 16
click at [292, 320] on input "Contingent" at bounding box center [297, 318] width 10 height 10
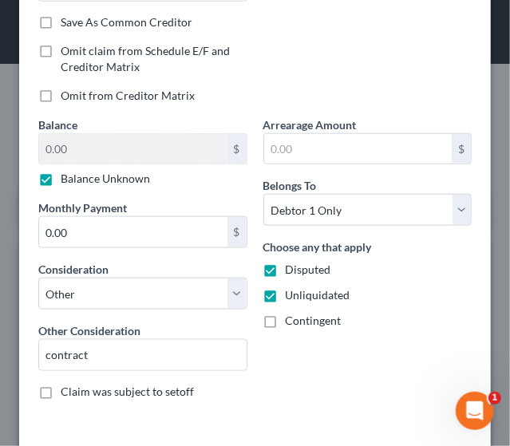
checkbox input "true"
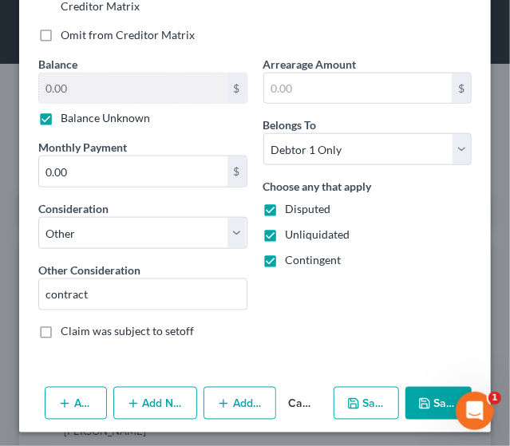
click at [431, 414] on div "Add Action Add Notice Address Add Co-Debtor Cancel Save & New Save & Close" at bounding box center [254, 406] width 471 height 53
click at [426, 391] on button "Save & Close" at bounding box center [438, 404] width 66 height 34
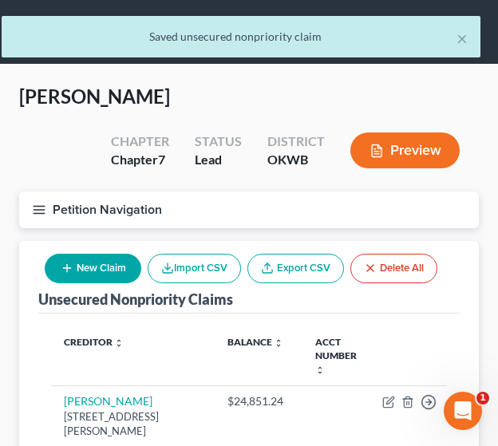
click at [109, 275] on button "New Claim" at bounding box center [93, 269] width 97 height 30
select select "0"
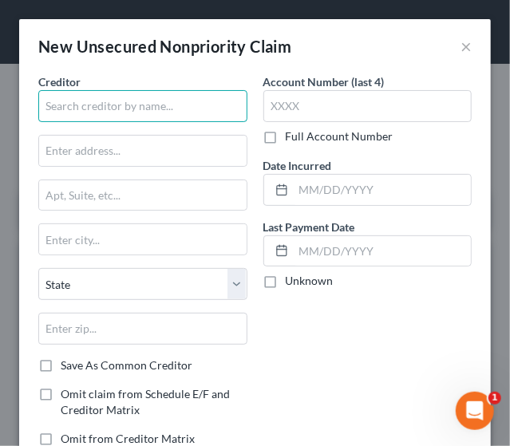
click at [140, 108] on input "text" at bounding box center [142, 106] width 209 height 32
click at [130, 110] on input "text" at bounding box center [142, 106] width 209 height 32
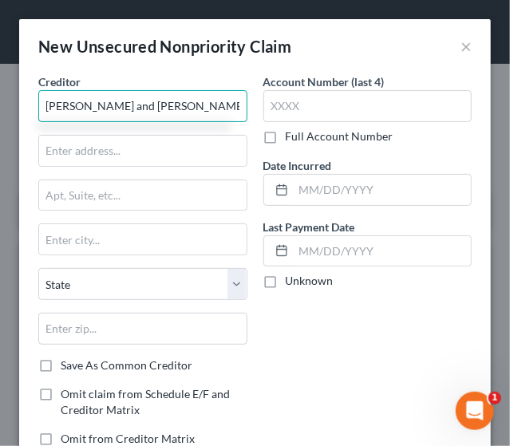
type input "[PERSON_NAME] and [PERSON_NAME]"
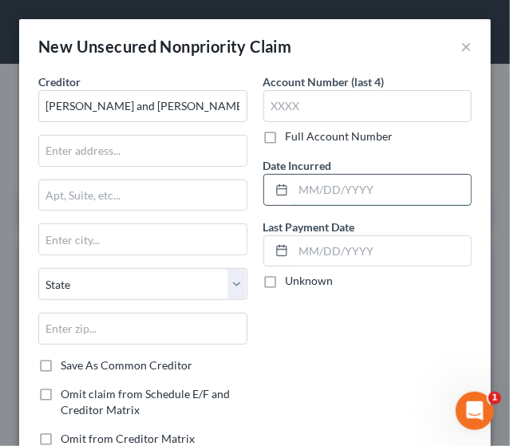
click at [353, 194] on input "text" at bounding box center [383, 190] width 178 height 30
type input "[DATE]"
click at [292, 408] on div "Account Number (last 4) Full Account Number Date Incurred [DATE] Last Payment D…" at bounding box center [367, 266] width 225 height 386
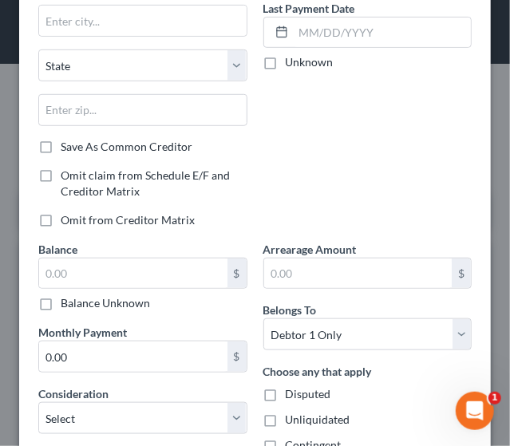
scroll to position [255, 0]
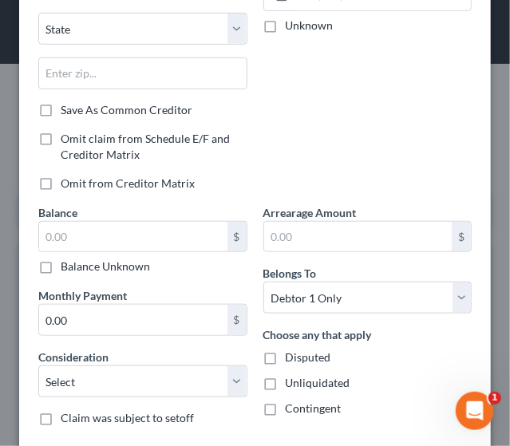
click at [61, 263] on label "Balance Unknown" at bounding box center [105, 266] width 89 height 16
click at [67, 263] on input "Balance Unknown" at bounding box center [72, 263] width 10 height 10
checkbox input "true"
type input "0.00"
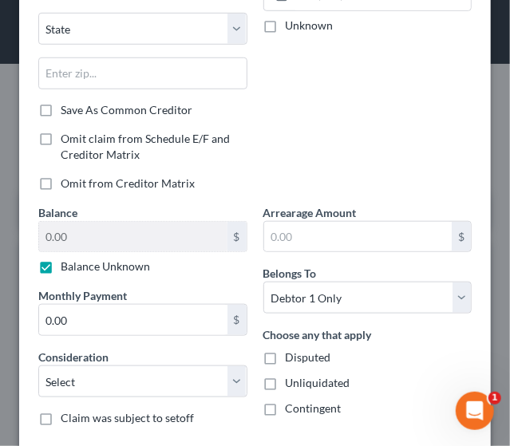
click at [282, 134] on div "Account Number (last 4) Full Account Number Date Incurred [DATE] Last Payment D…" at bounding box center [367, 11] width 225 height 386
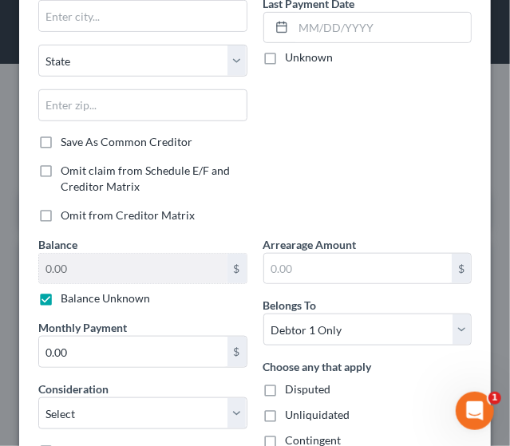
scroll to position [128, 0]
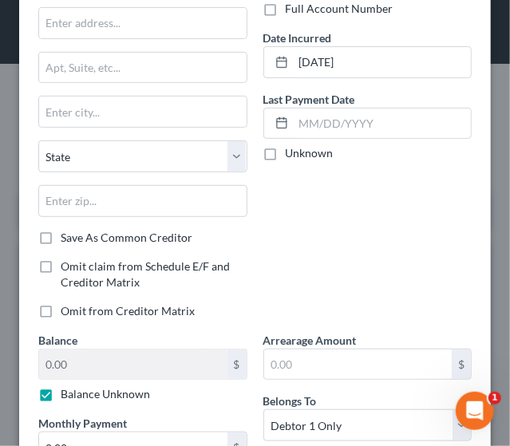
click at [317, 223] on div "Account Number (last 4) Full Account Number Date Incurred [DATE] Last Payment D…" at bounding box center [367, 139] width 225 height 386
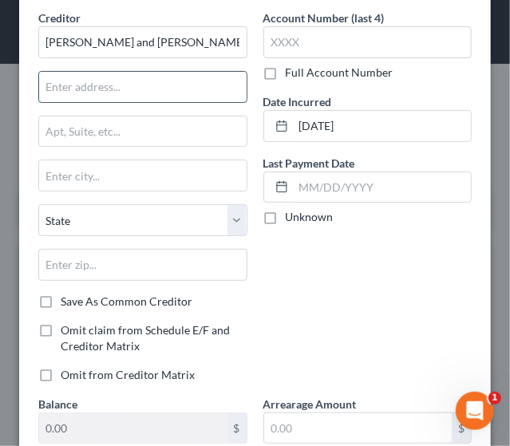
click at [101, 87] on input "text" at bounding box center [142, 87] width 207 height 30
type input "[STREET_ADDRESS]"
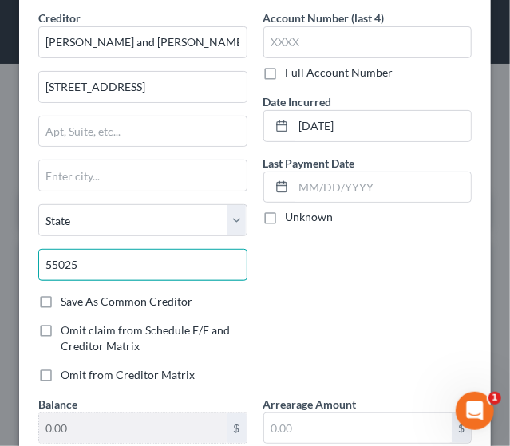
type input "55025"
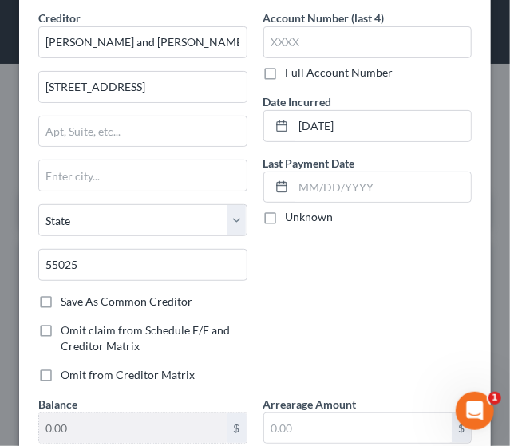
click at [400, 315] on div "Account Number (last 4) Full Account Number Date Incurred [DATE] Last Payment D…" at bounding box center [367, 203] width 225 height 386
type input "[GEOGRAPHIC_DATA]"
select select "24"
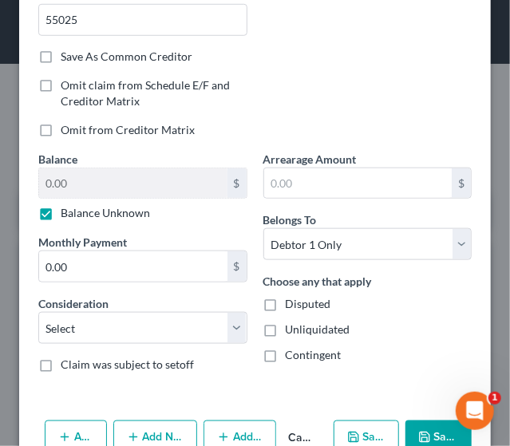
drag, startPoint x: 503, startPoint y: 263, endPoint x: 25, endPoint y: 29, distance: 532.3
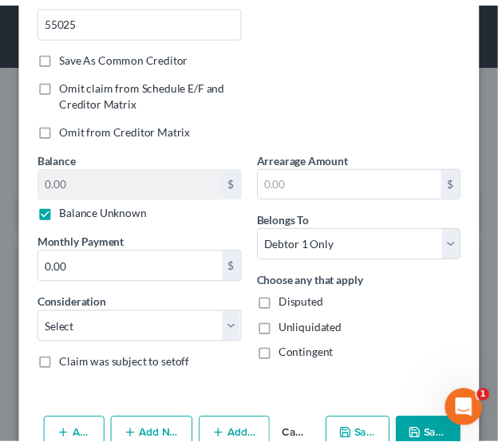
scroll to position [343, 0]
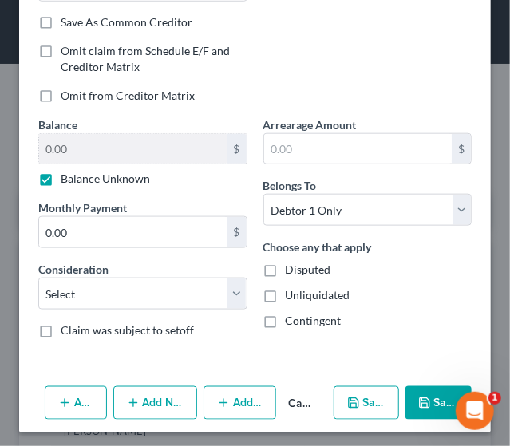
click at [286, 264] on label "Disputed" at bounding box center [308, 270] width 45 height 16
click at [292, 264] on input "Disputed" at bounding box center [297, 267] width 10 height 10
checkbox input "true"
click at [286, 287] on label "Unliquidated" at bounding box center [318, 295] width 65 height 16
click at [292, 287] on input "Unliquidated" at bounding box center [297, 292] width 10 height 10
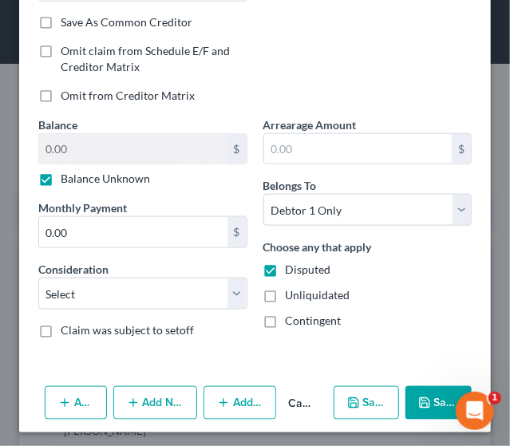
checkbox input "true"
click at [286, 318] on label "Contingent" at bounding box center [314, 321] width 56 height 16
click at [292, 318] on input "Contingent" at bounding box center [297, 318] width 10 height 10
checkbox input "true"
click at [431, 395] on button "Save & Close" at bounding box center [438, 403] width 66 height 34
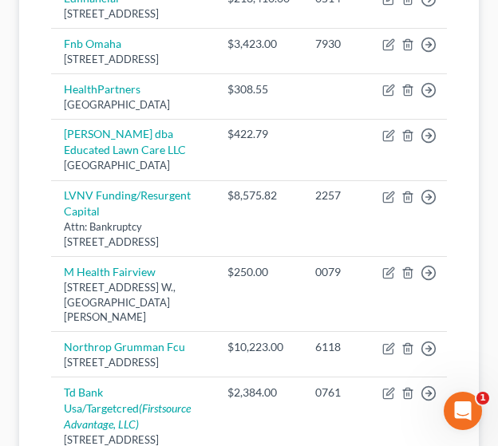
scroll to position [940, 0]
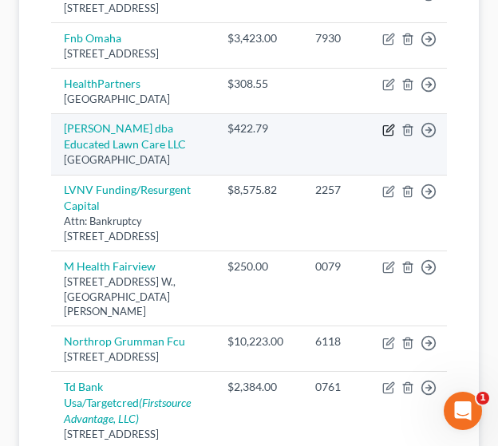
click at [384, 136] on icon "button" at bounding box center [388, 131] width 10 height 10
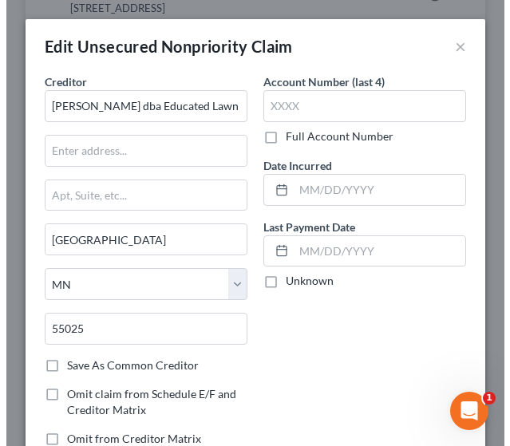
scroll to position [924, 0]
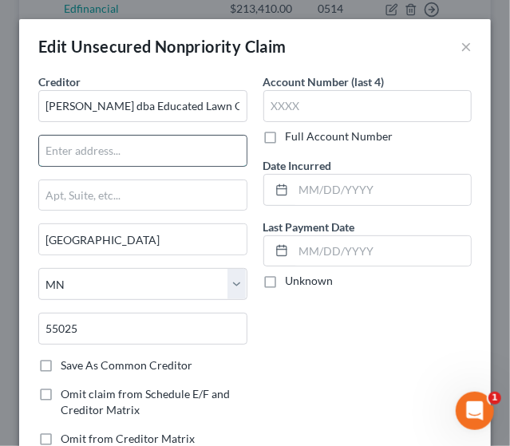
click at [91, 147] on input "text" at bounding box center [142, 151] width 207 height 30
paste input "[STREET_ADDRESS][PERSON_NAME] N."
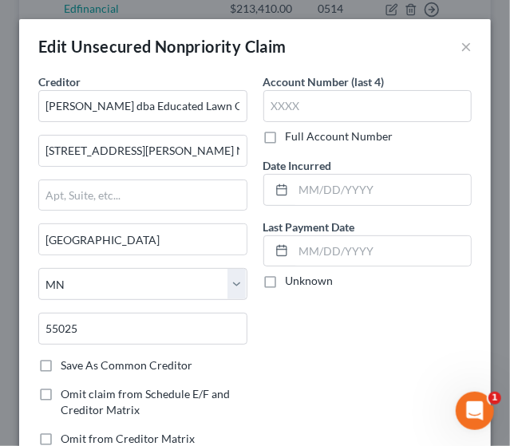
click at [309, 390] on div "Account Number (last 4) Full Account Number Date Incurred Last Payment Date Unk…" at bounding box center [367, 266] width 225 height 386
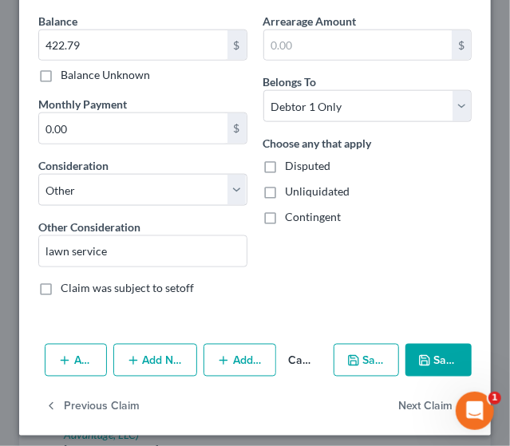
scroll to position [450, 0]
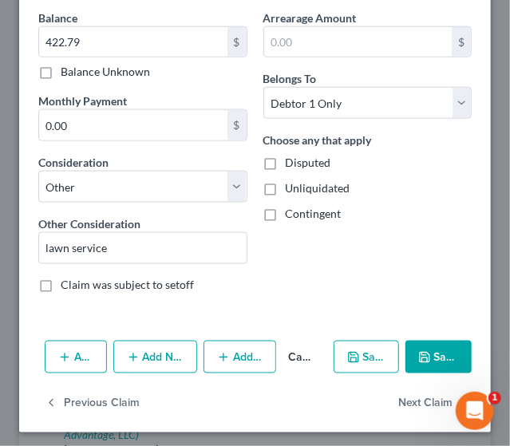
click at [427, 361] on button "Save & Close" at bounding box center [438, 358] width 66 height 34
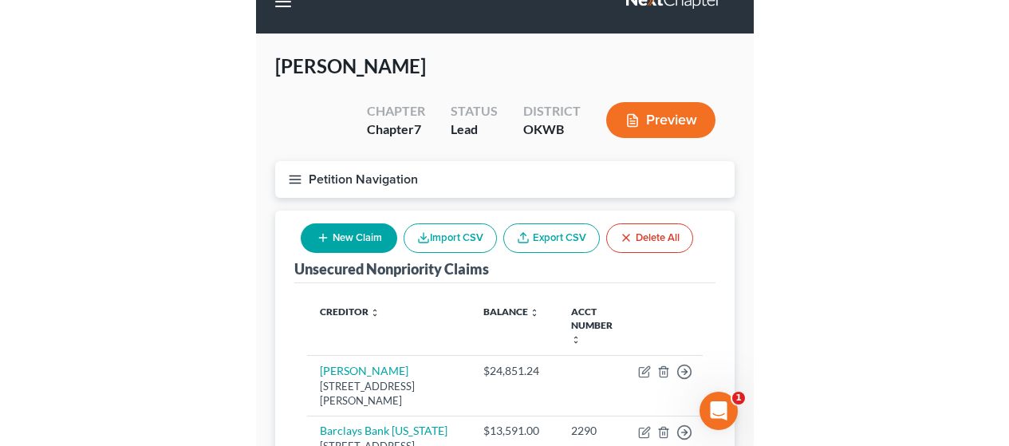
scroll to position [0, 0]
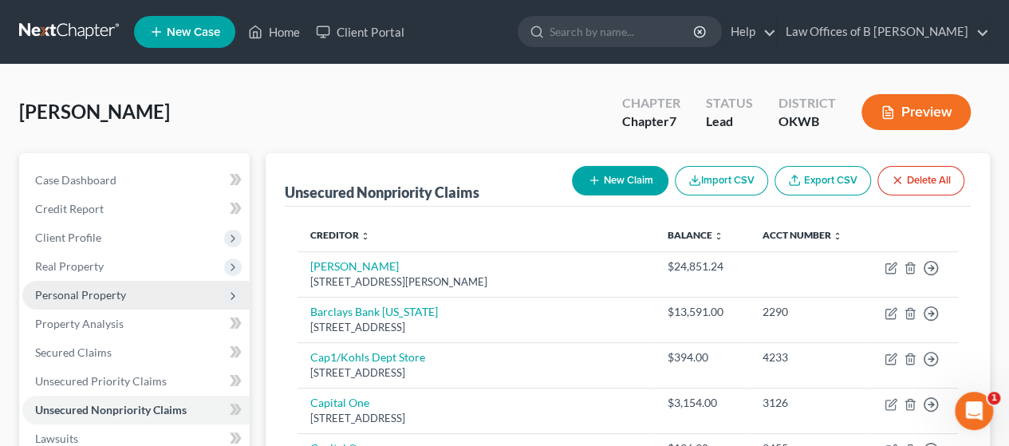
click at [115, 298] on span "Personal Property" at bounding box center [80, 295] width 91 height 14
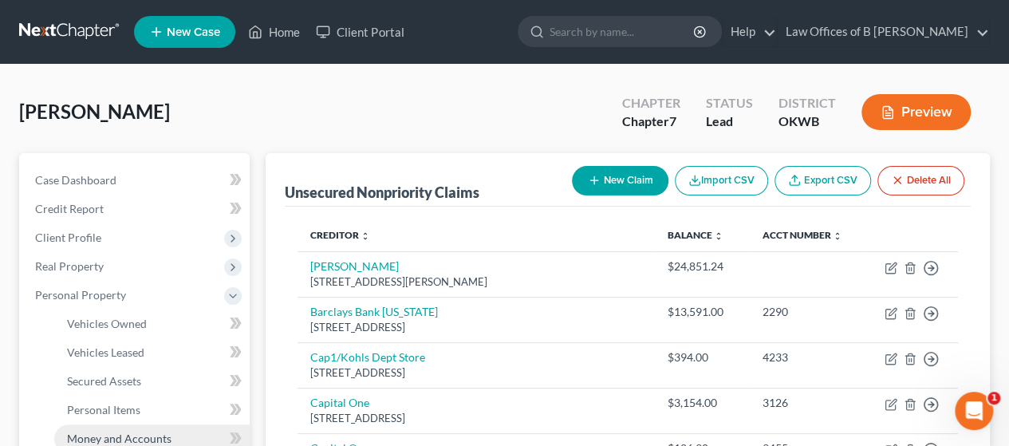
click at [116, 433] on span "Money and Accounts" at bounding box center [119, 439] width 104 height 14
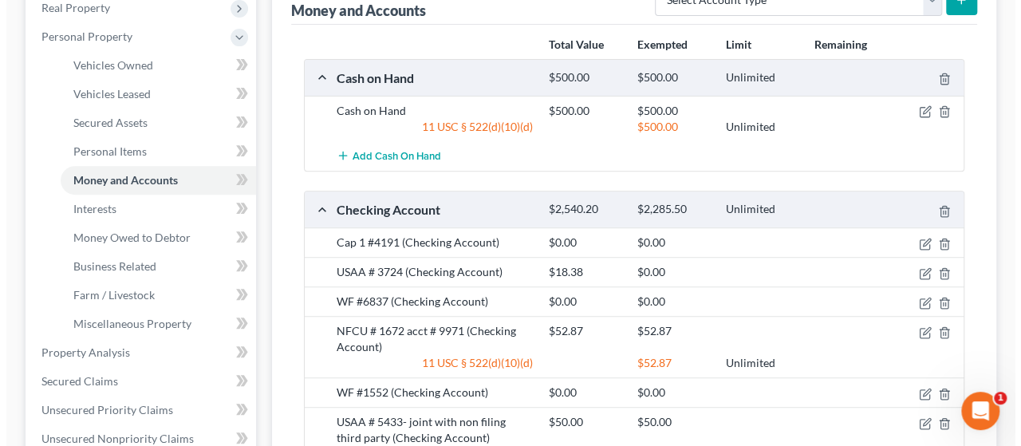
scroll to position [276, 0]
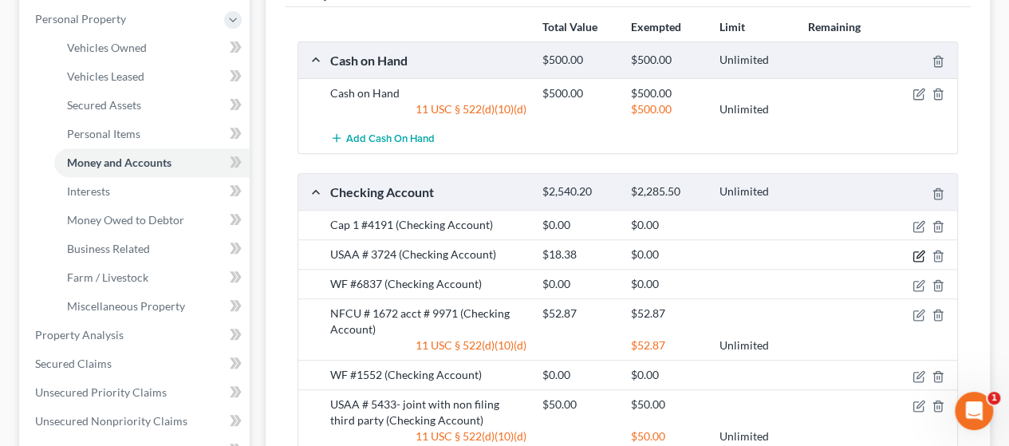
click at [497, 253] on icon "button" at bounding box center [919, 256] width 13 height 13
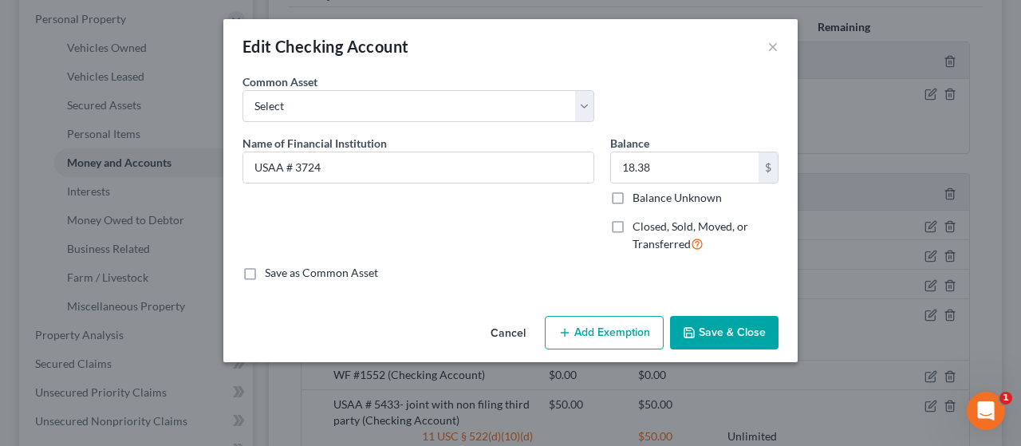
click at [497, 331] on button "Add Exemption" at bounding box center [604, 333] width 119 height 34
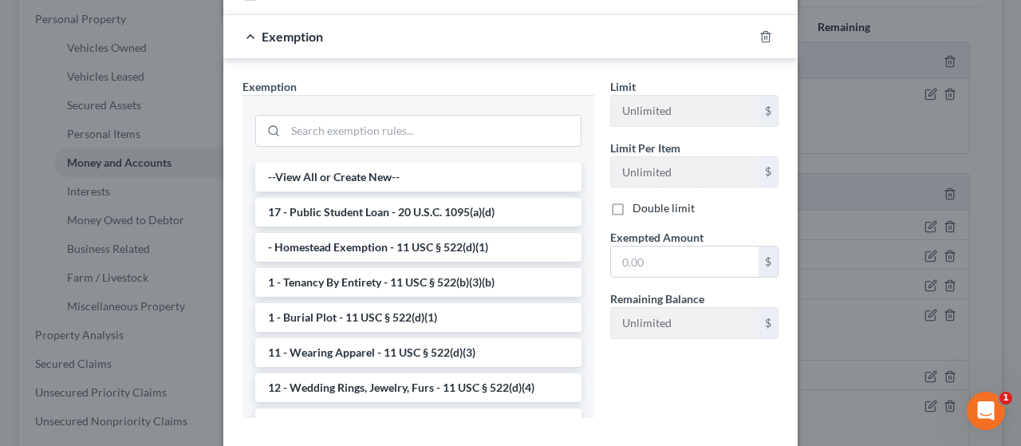
scroll to position [289, 0]
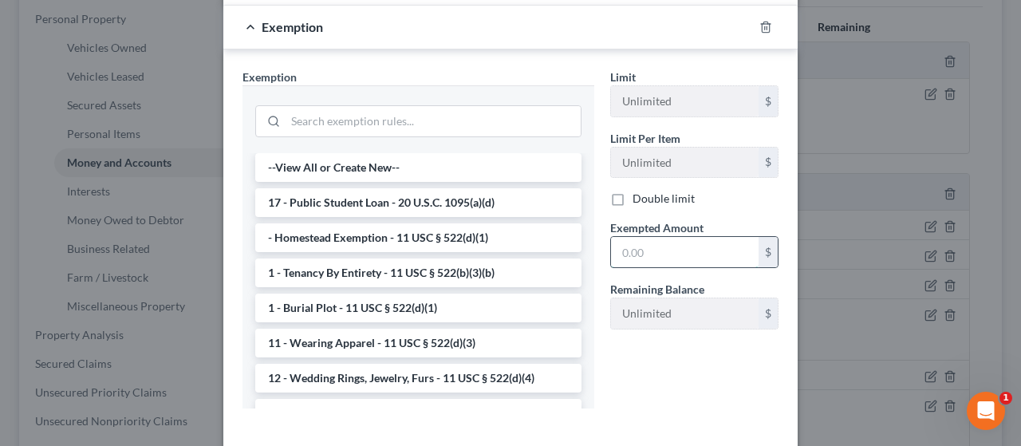
click at [497, 248] on input "text" at bounding box center [685, 252] width 148 height 30
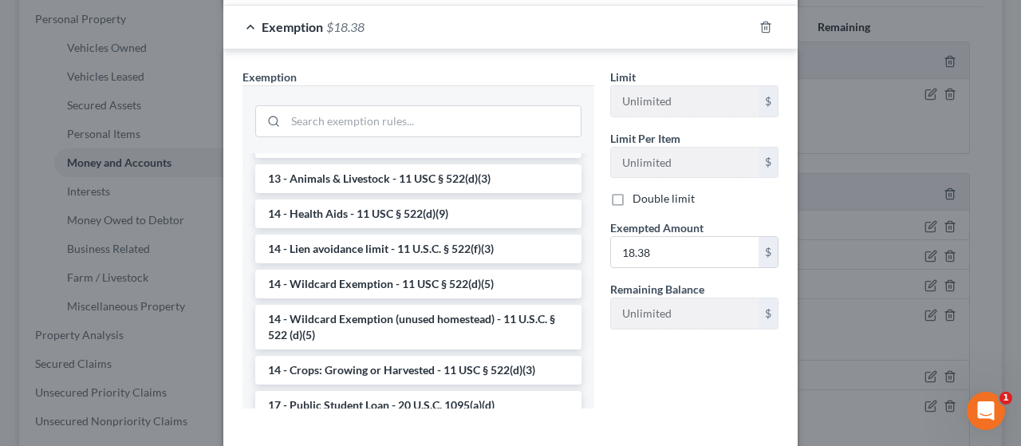
scroll to position [252, 0]
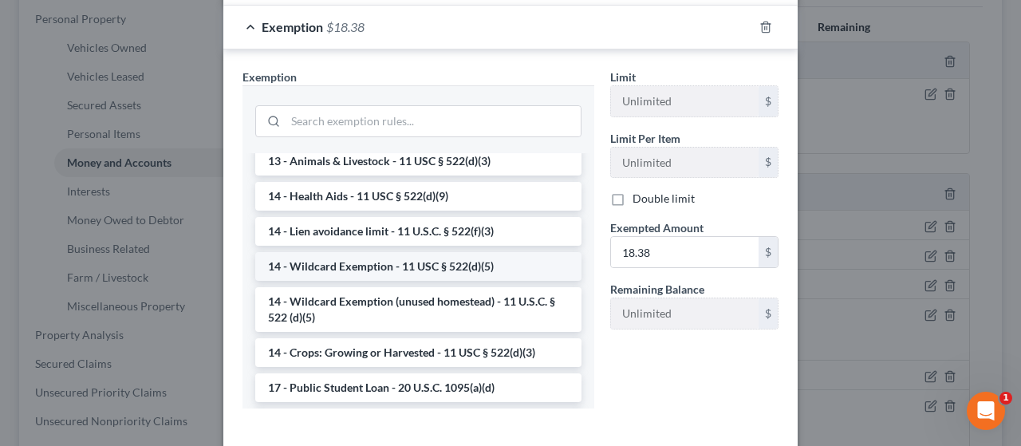
click at [453, 259] on li "14 - Wildcard Exemption - 11 USC § 522(d)(5)" at bounding box center [418, 266] width 326 height 29
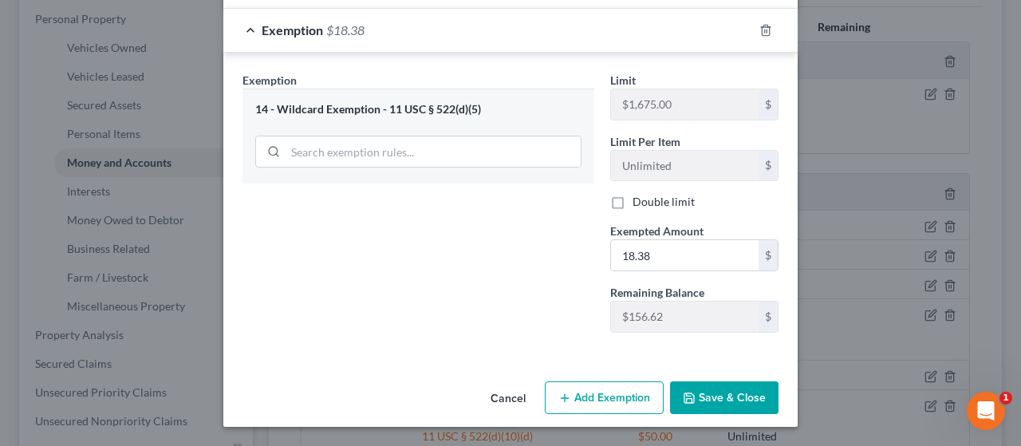
scroll to position [282, 0]
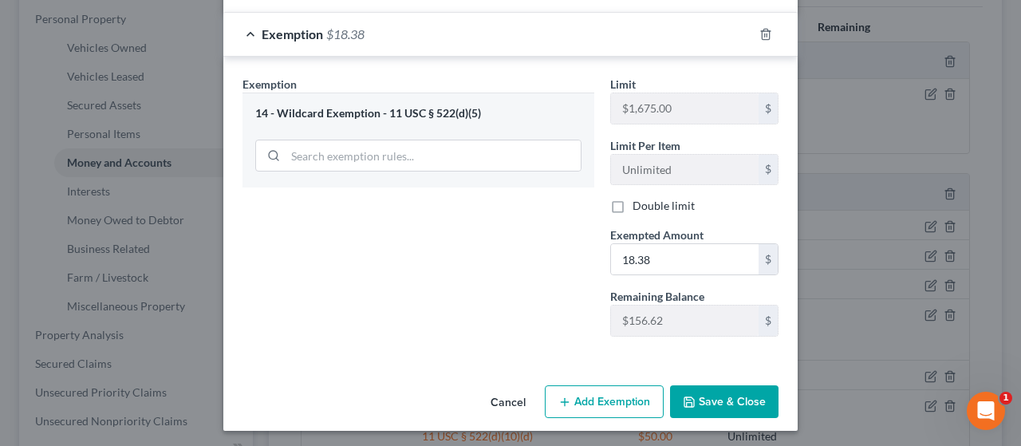
click at [497, 390] on button "Save & Close" at bounding box center [724, 402] width 108 height 34
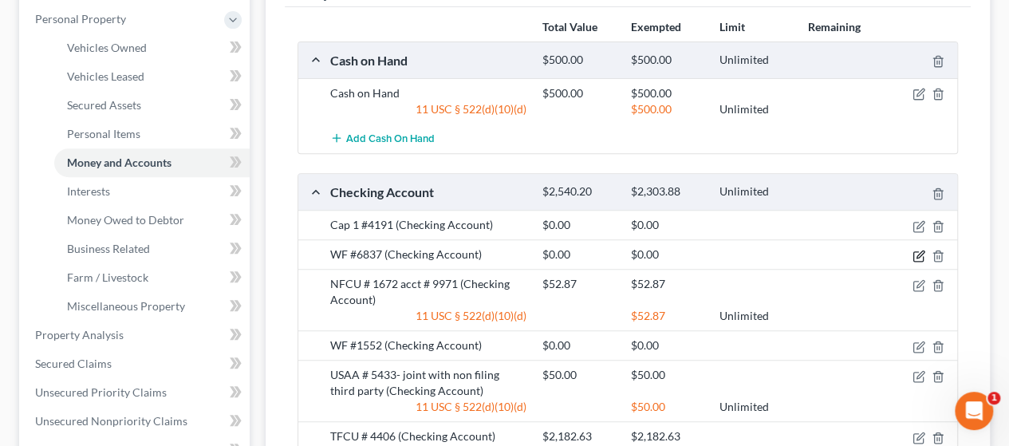
click at [497, 255] on icon "button" at bounding box center [919, 256] width 13 height 13
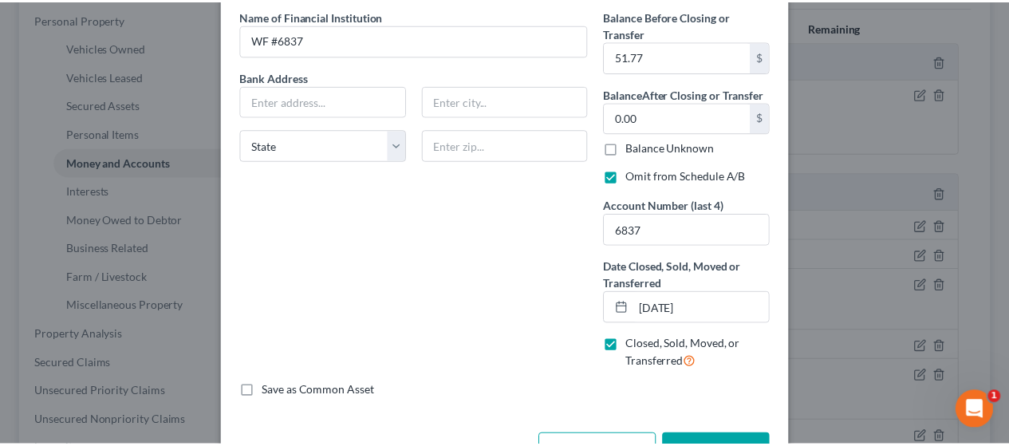
scroll to position [179, 0]
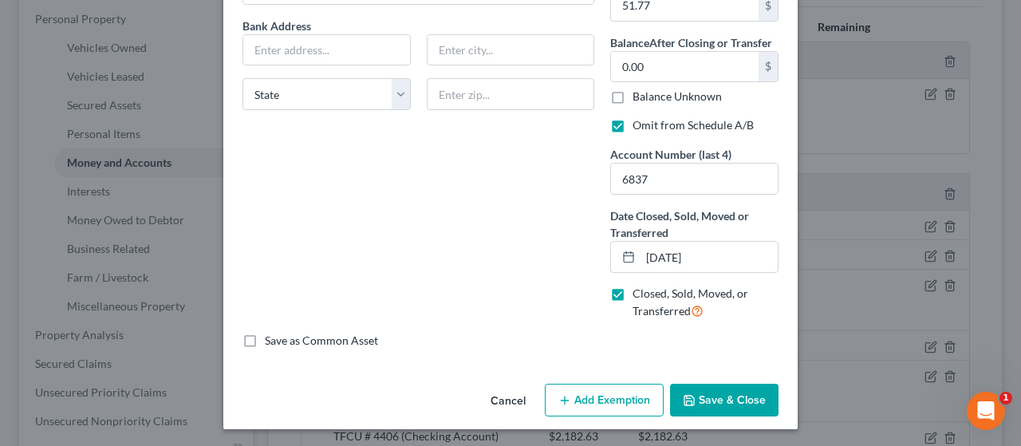
click at [497, 391] on button "Save & Close" at bounding box center [724, 401] width 108 height 34
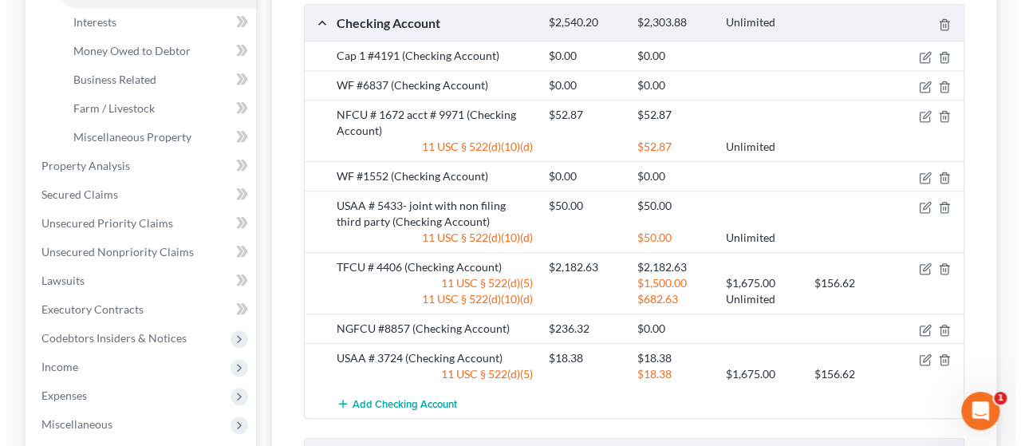
scroll to position [471, 0]
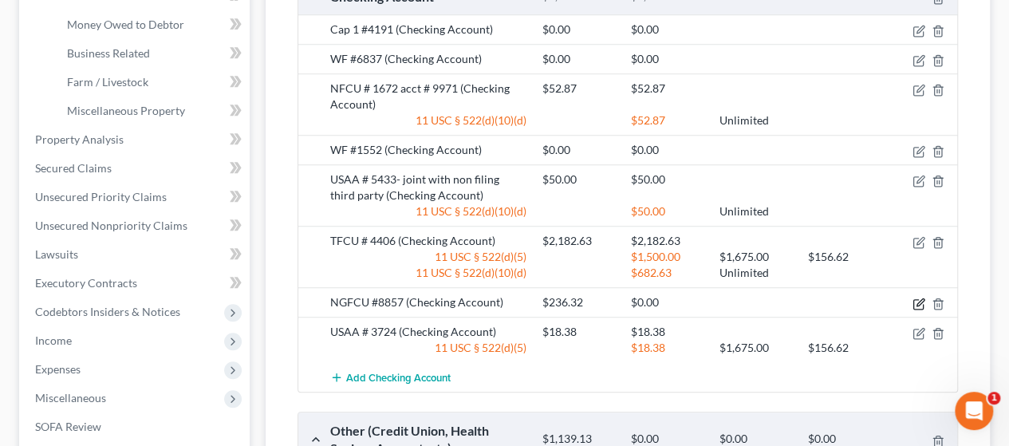
click at [497, 303] on icon "button" at bounding box center [919, 304] width 13 height 13
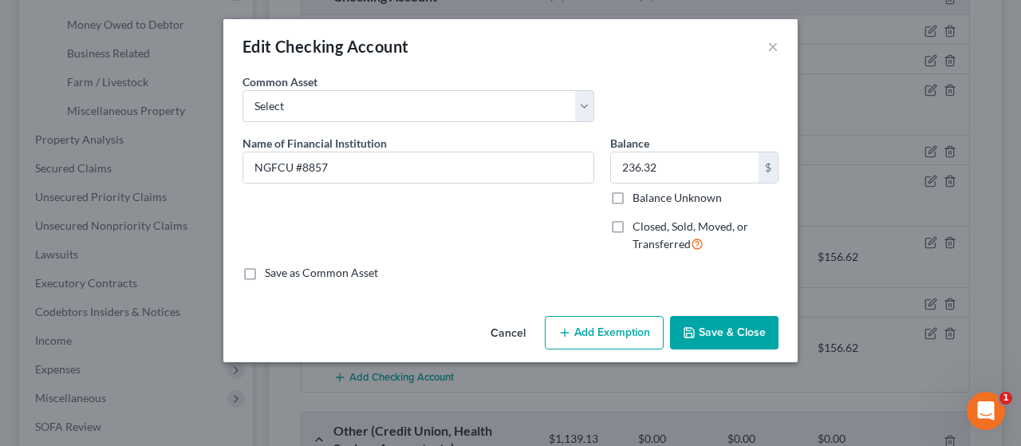
click at [497, 339] on button "Add Exemption" at bounding box center [604, 333] width 119 height 34
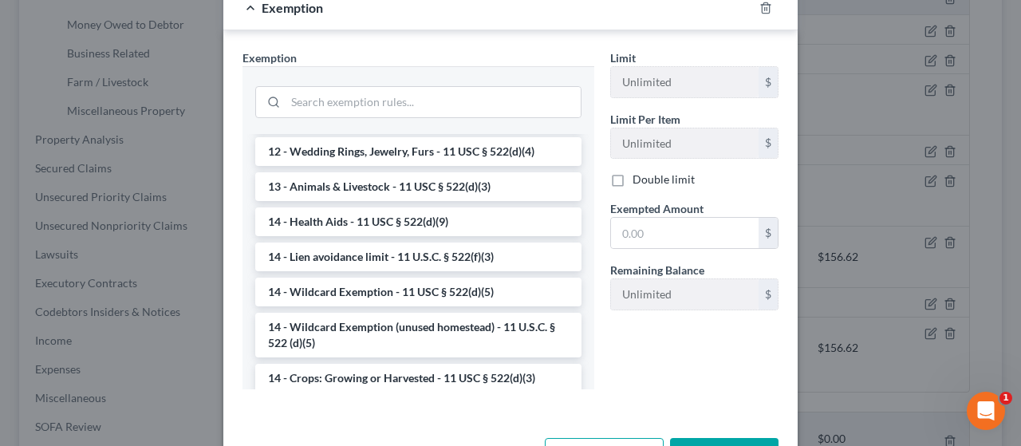
scroll to position [223, 0]
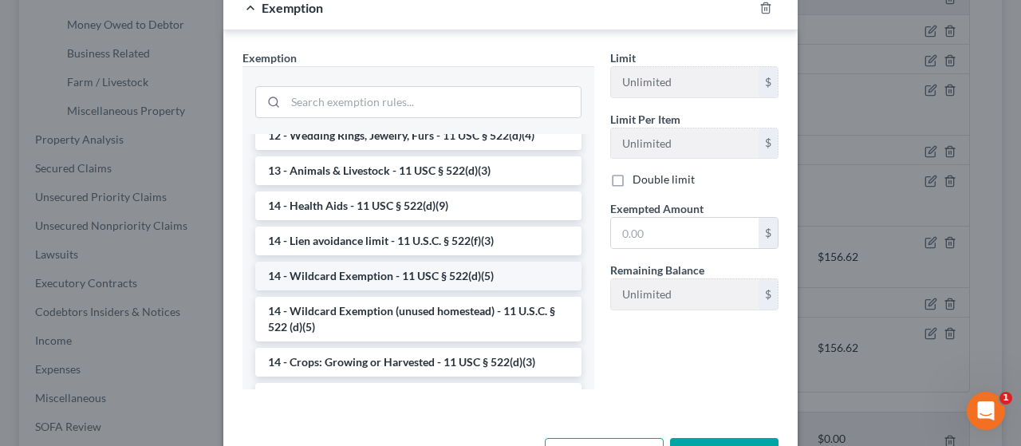
click at [461, 270] on li "14 - Wildcard Exemption - 11 USC § 522(d)(5)" at bounding box center [418, 276] width 326 height 29
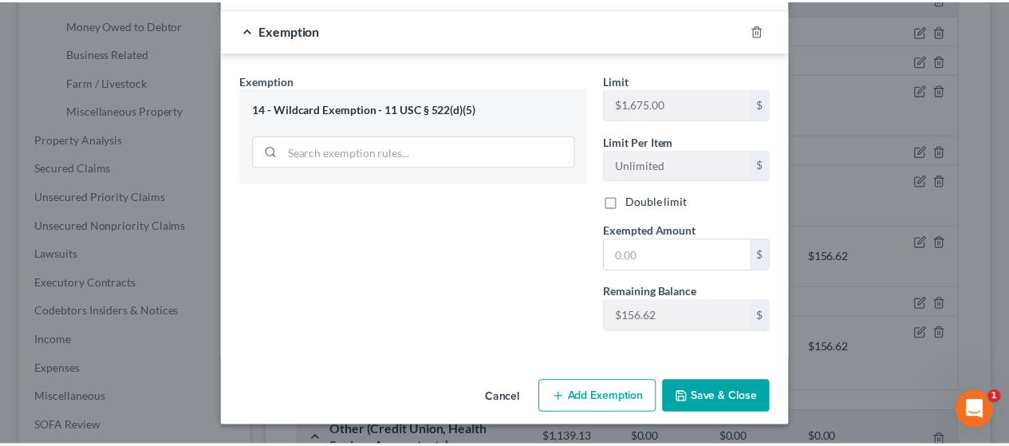
scroll to position [282, 0]
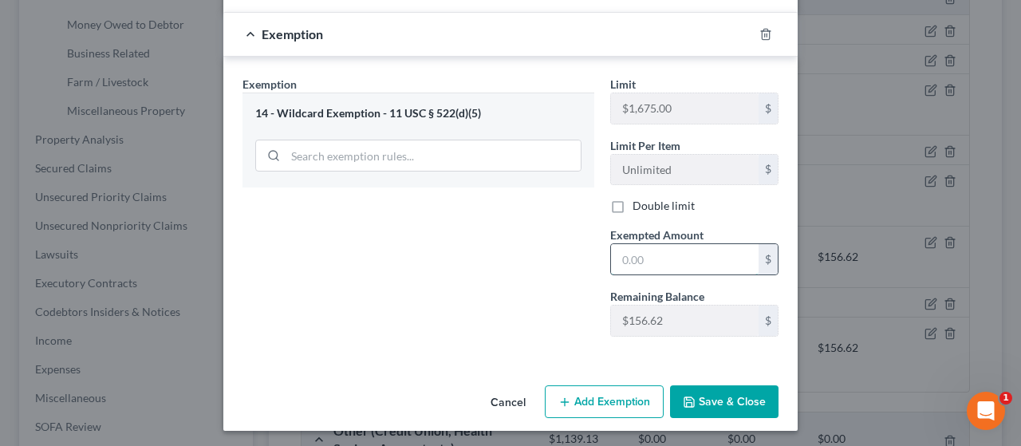
click at [497, 253] on input "text" at bounding box center [685, 259] width 148 height 30
click at [497, 400] on button "Save & Close" at bounding box center [724, 402] width 108 height 34
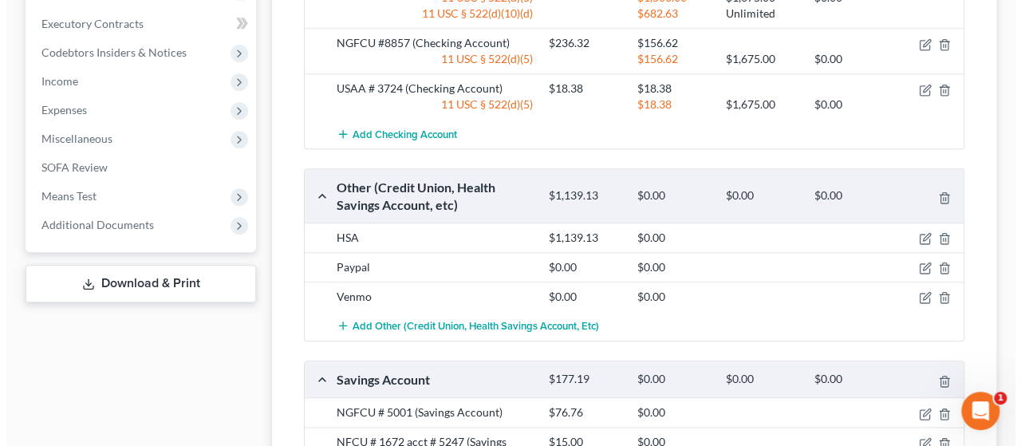
scroll to position [739, 0]
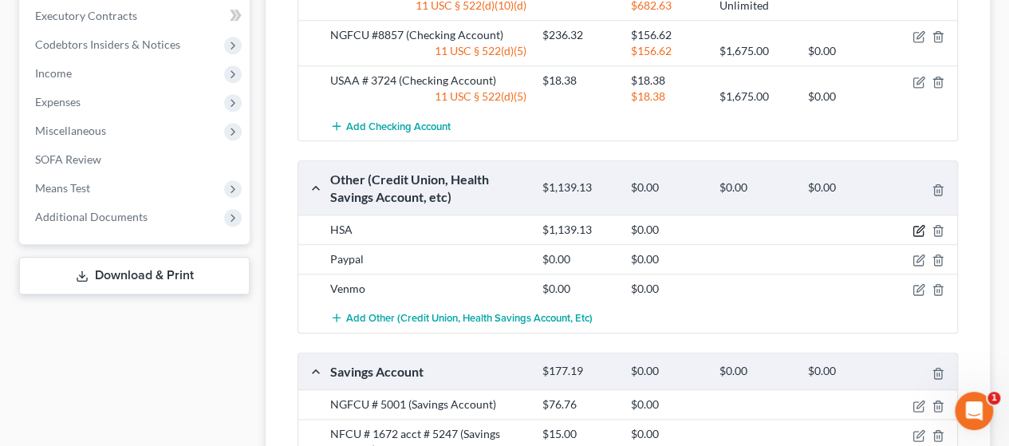
click at [497, 224] on icon "button" at bounding box center [919, 230] width 13 height 13
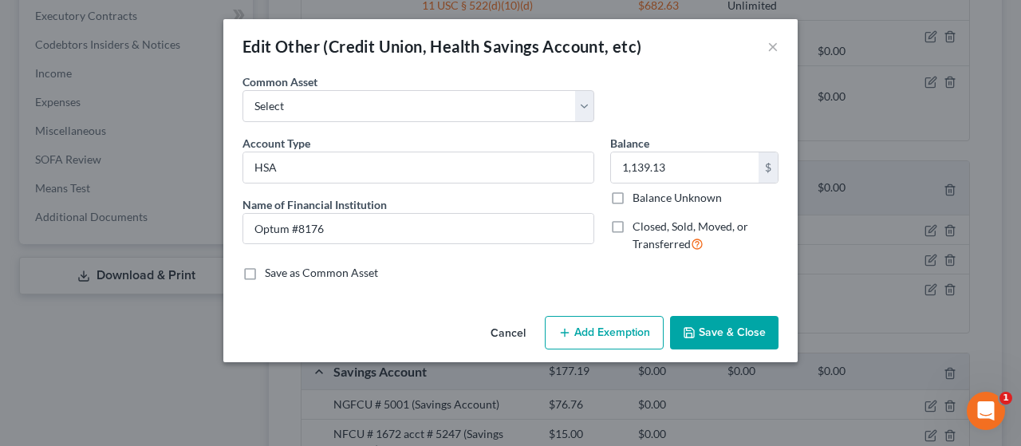
click at [497, 337] on button "Add Exemption" at bounding box center [604, 333] width 119 height 34
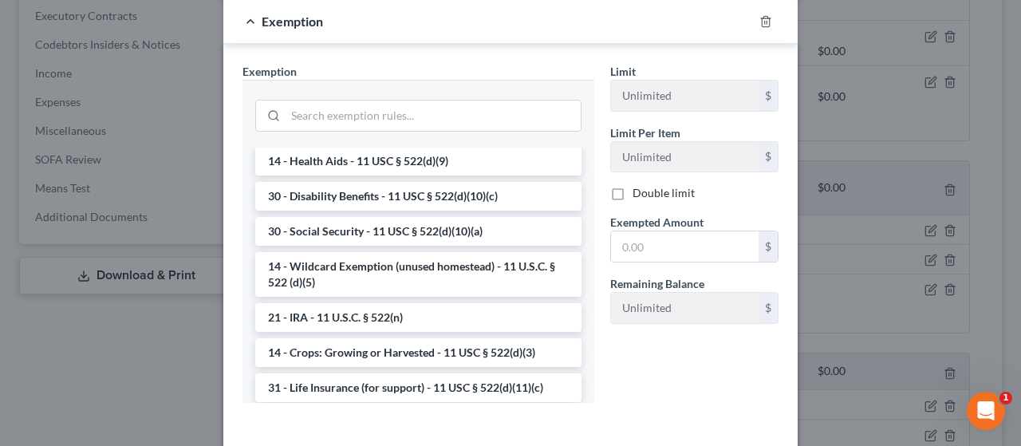
scroll to position [847, 0]
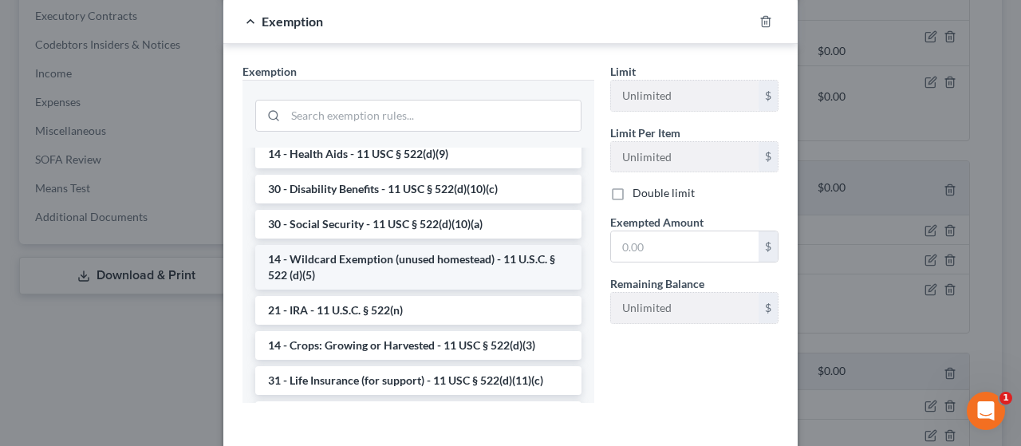
click at [419, 290] on li "14 - Wildcard Exemption (unused homestead) - 11 U.S.C. § 522 (d)(5)" at bounding box center [418, 267] width 326 height 45
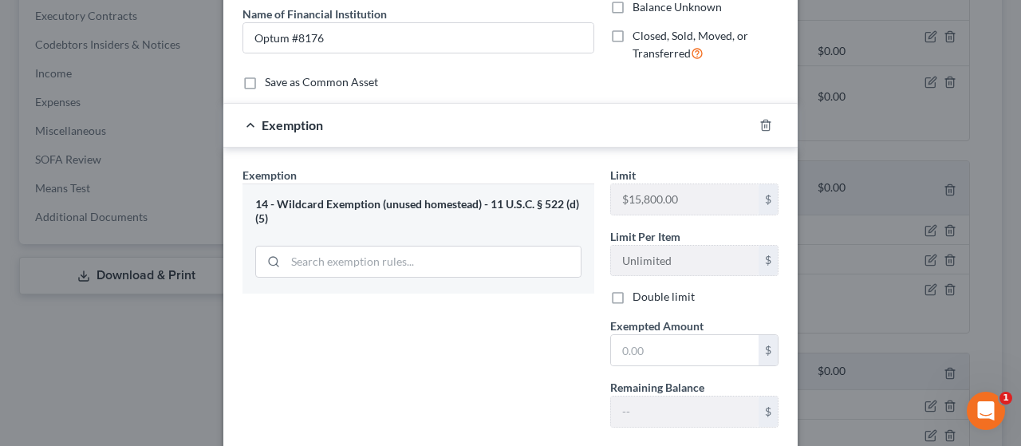
scroll to position [195, 0]
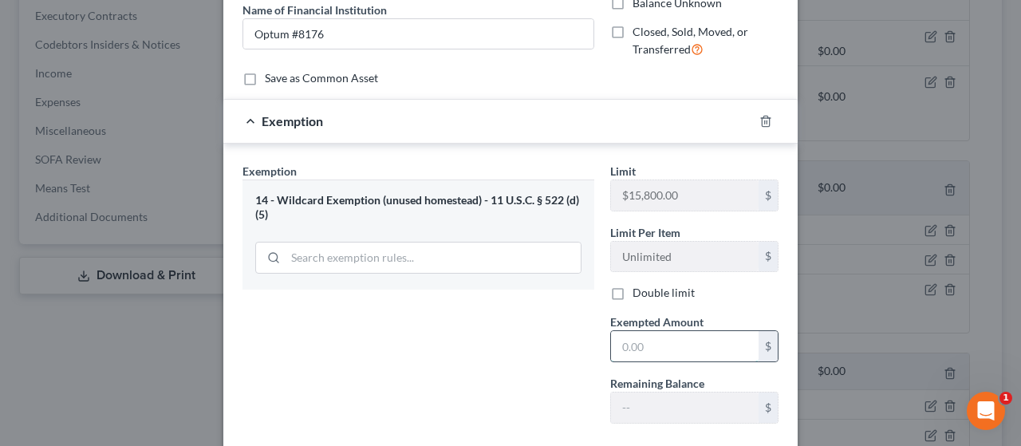
click at [497, 356] on input "text" at bounding box center [685, 346] width 148 height 30
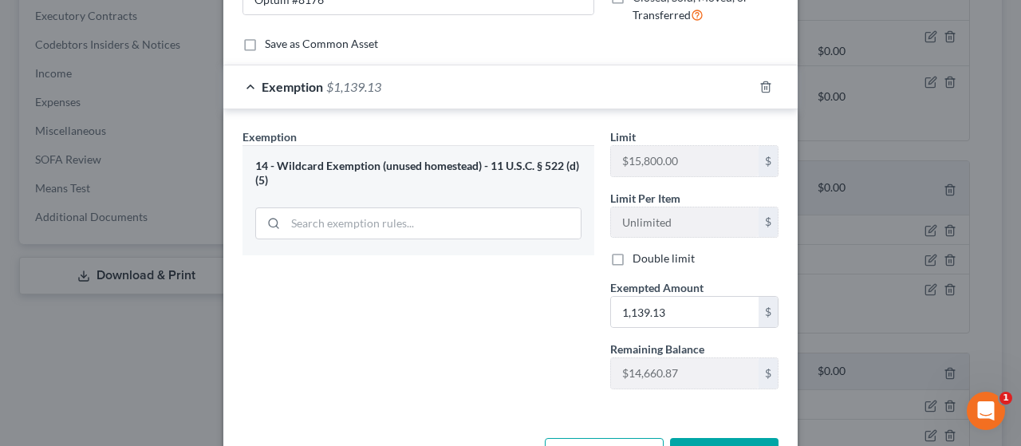
scroll to position [282, 0]
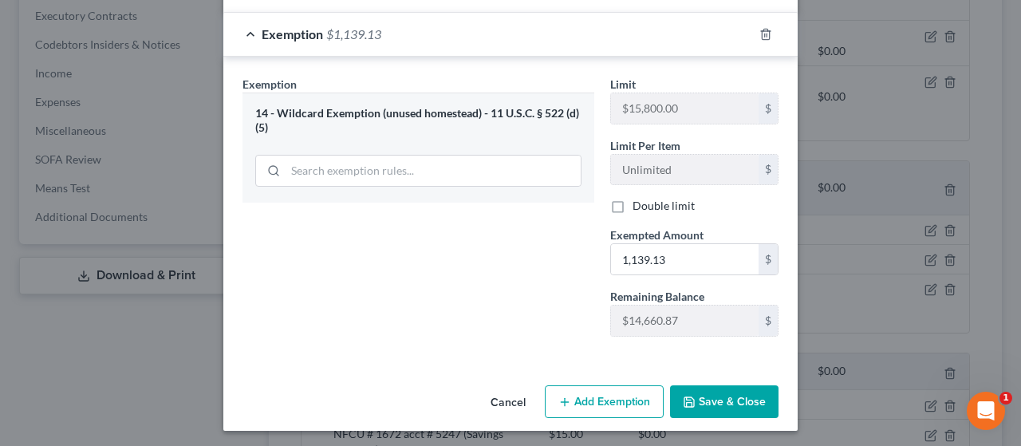
click at [497, 409] on button "Save & Close" at bounding box center [724, 402] width 108 height 34
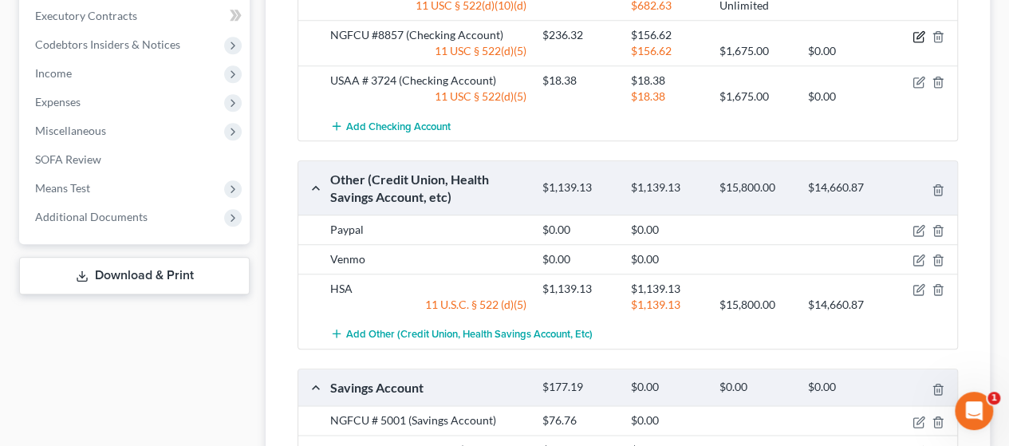
click at [497, 33] on icon "button" at bounding box center [919, 36] width 13 height 13
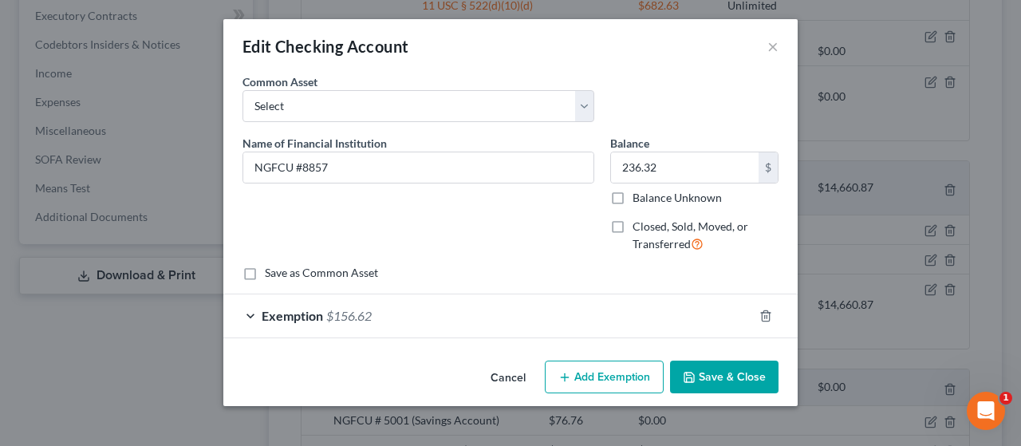
click at [497, 306] on div "Exemption $156.62" at bounding box center [488, 315] width 530 height 42
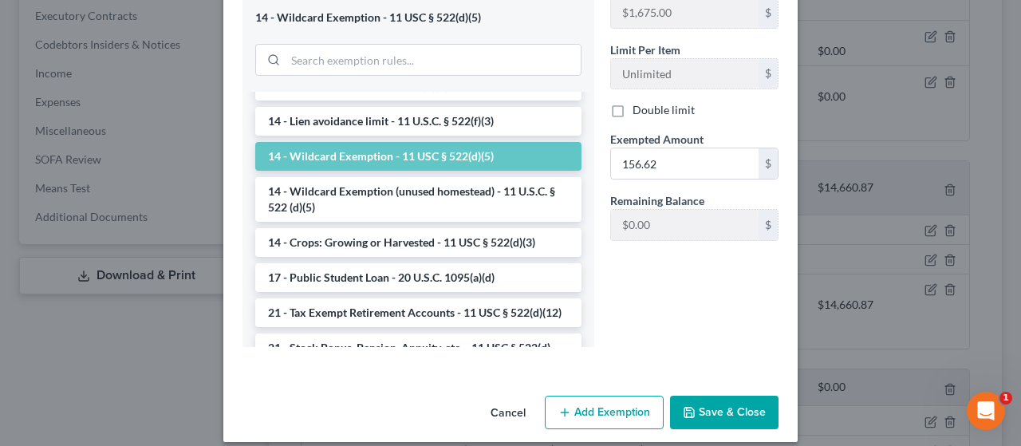
scroll to position [333, 0]
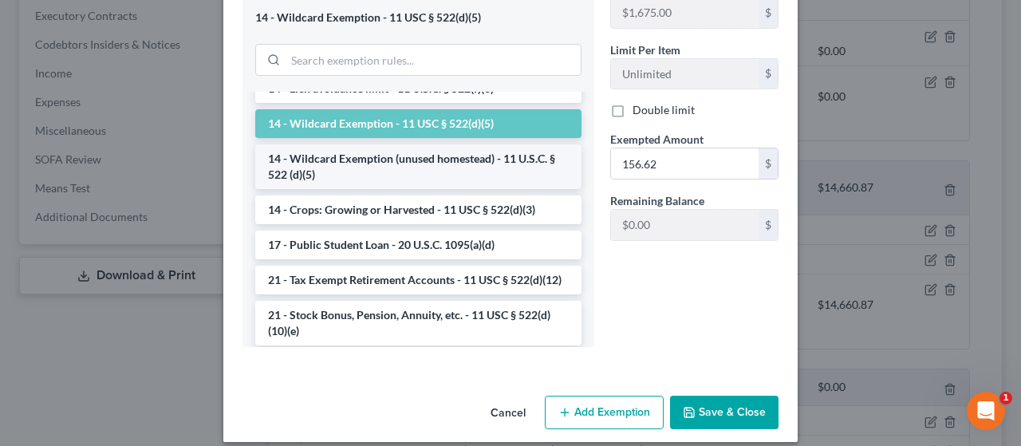
click at [393, 156] on li "14 - Wildcard Exemption (unused homestead) - 11 U.S.C. § 522 (d)(5)" at bounding box center [418, 166] width 326 height 45
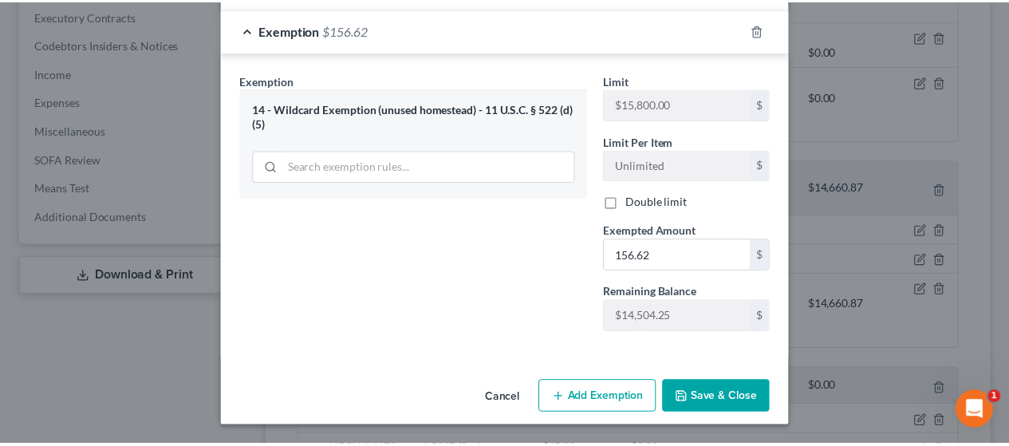
scroll to position [282, 0]
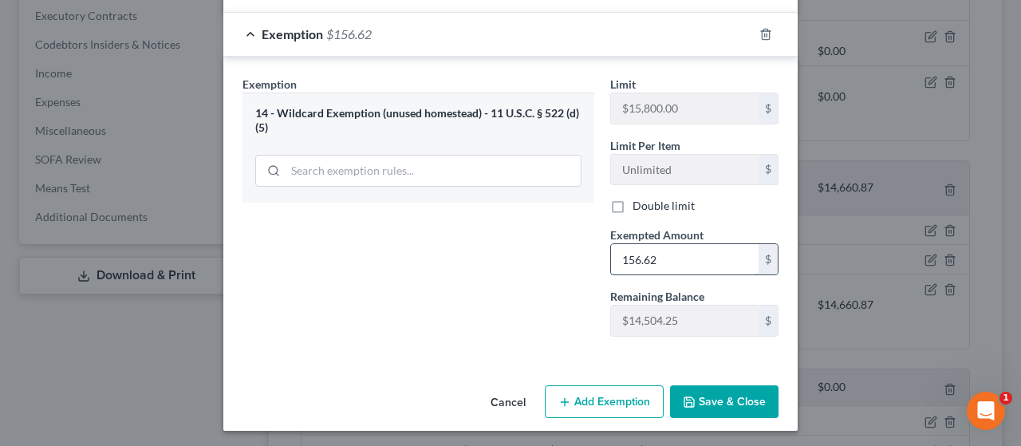
click at [497, 250] on input "156.62" at bounding box center [685, 259] width 148 height 30
paste input "236.3"
click at [497, 390] on button "Save & Close" at bounding box center [724, 402] width 108 height 34
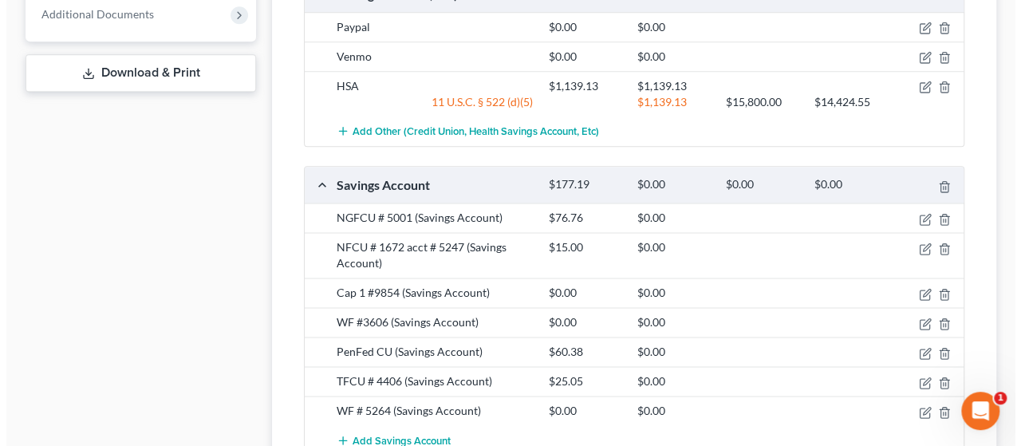
scroll to position [945, 0]
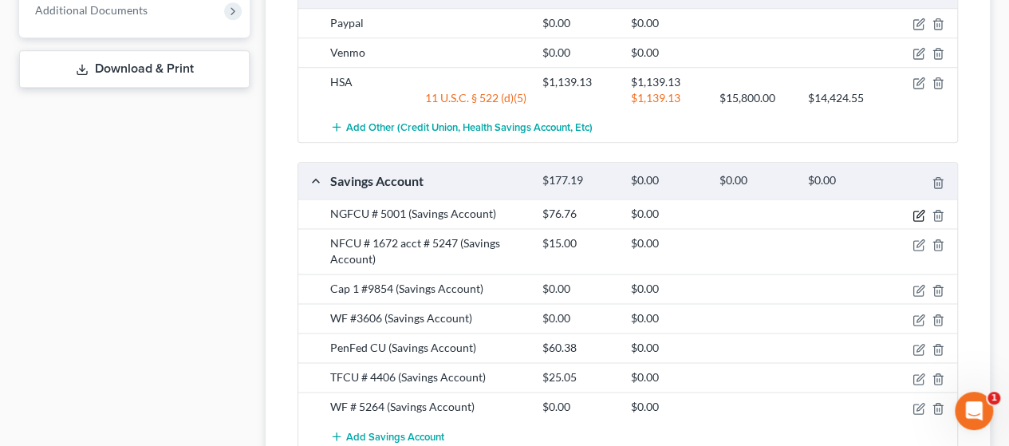
click at [497, 211] on icon "button" at bounding box center [919, 215] width 13 height 13
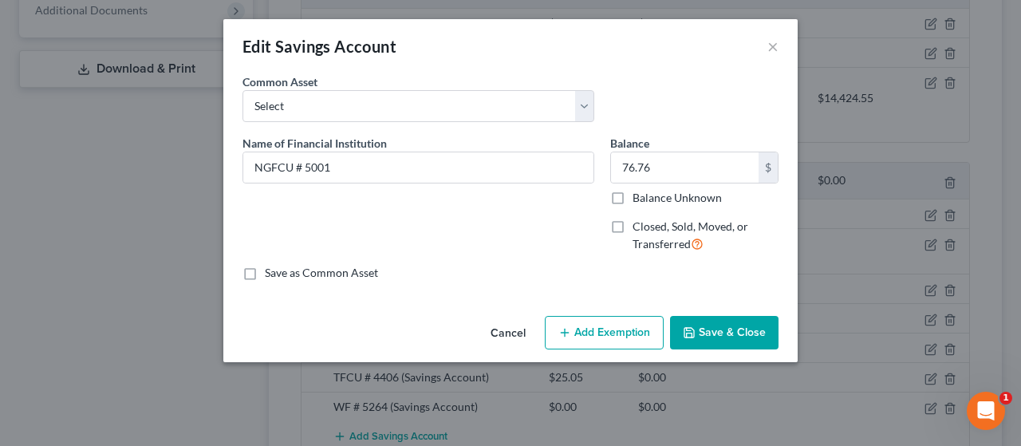
click at [497, 337] on button "Add Exemption" at bounding box center [604, 333] width 119 height 34
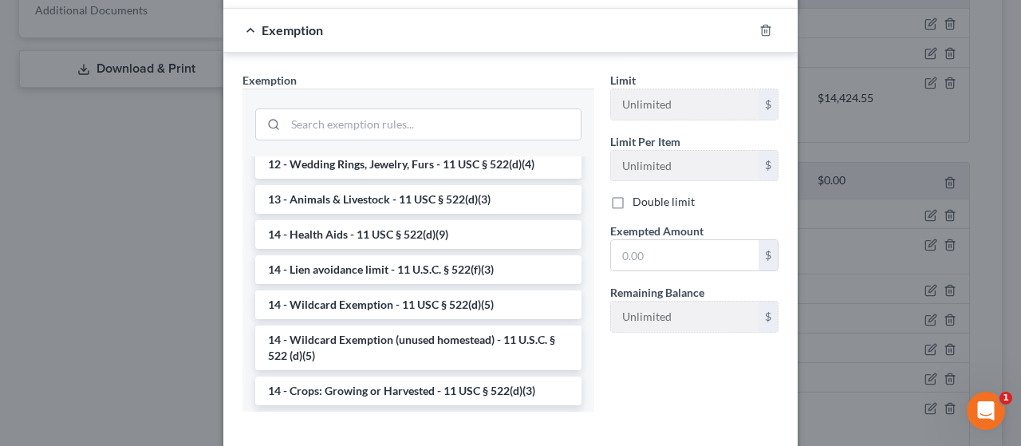
scroll to position [298, 0]
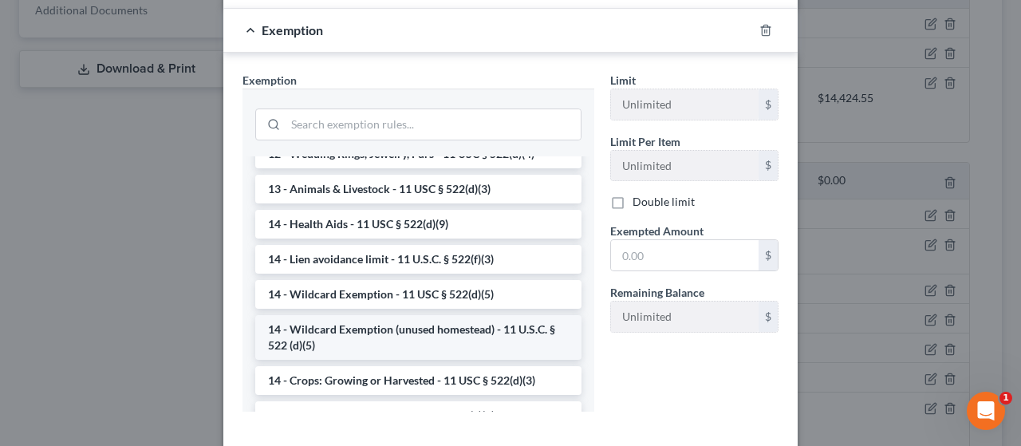
click at [440, 350] on li "14 - Wildcard Exemption (unused homestead) - 11 U.S.C. § 522 (d)(5)" at bounding box center [418, 337] width 326 height 45
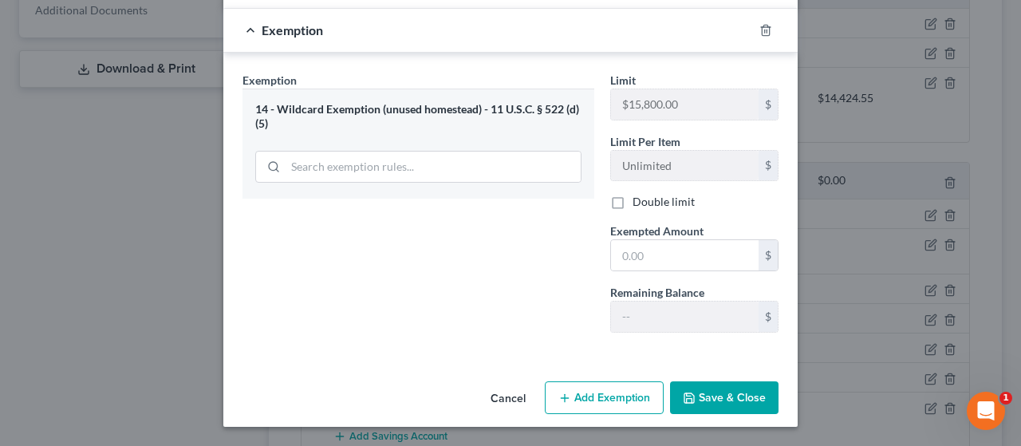
scroll to position [282, 0]
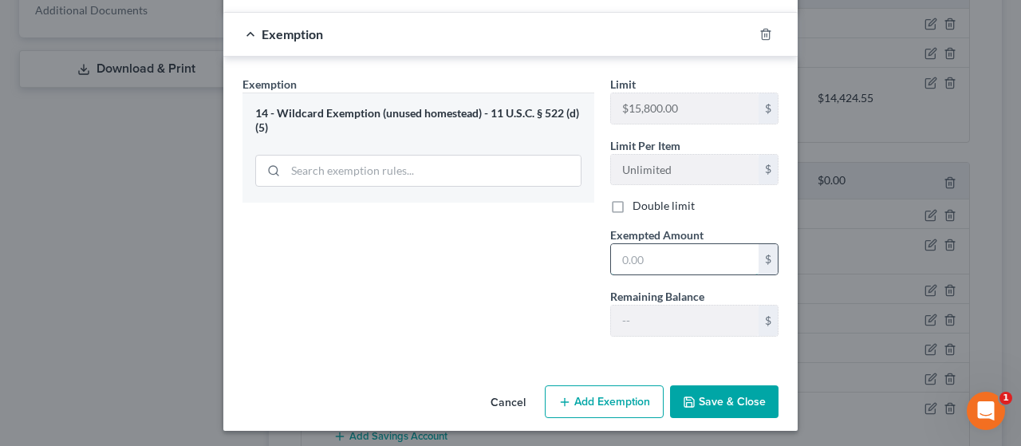
click at [497, 245] on input "text" at bounding box center [685, 259] width 148 height 30
click at [497, 389] on button "Save & Close" at bounding box center [724, 402] width 108 height 34
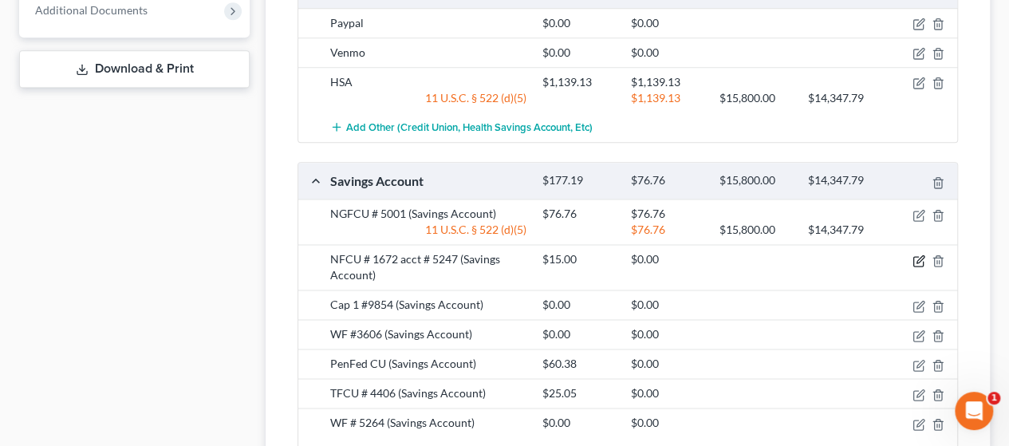
click at [497, 254] on icon "button" at bounding box center [919, 260] width 13 height 13
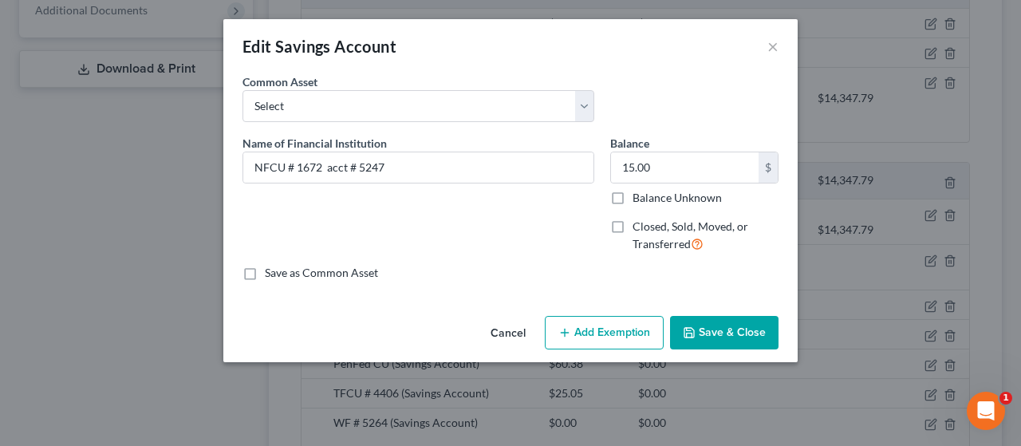
click at [497, 333] on button "Add Exemption" at bounding box center [604, 333] width 119 height 34
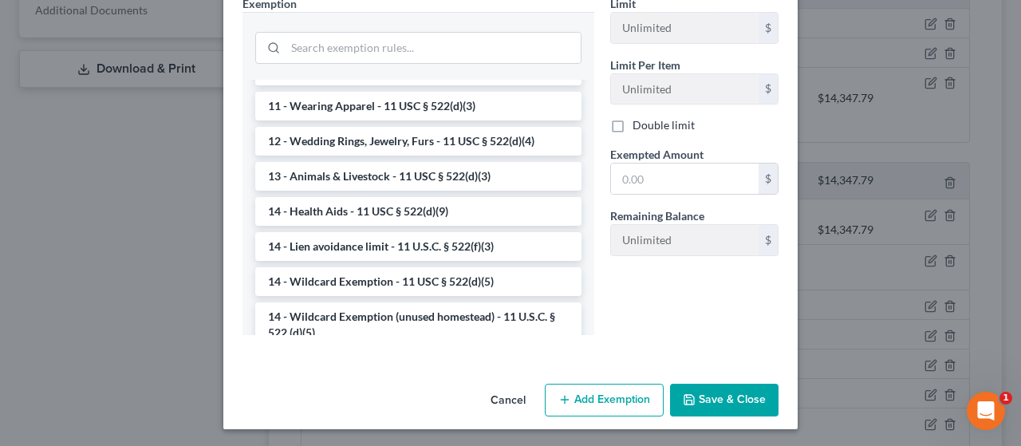
scroll to position [255, 0]
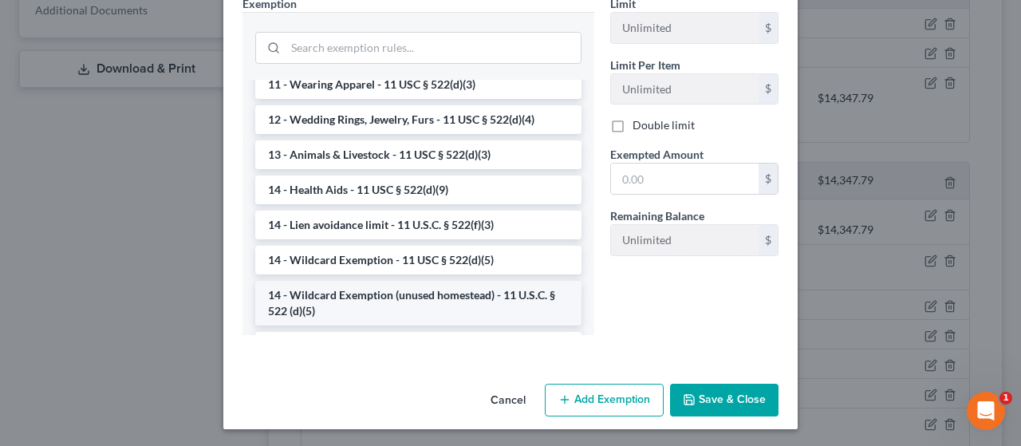
click at [470, 310] on li "14 - Wildcard Exemption (unused homestead) - 11 U.S.C. § 522 (d)(5)" at bounding box center [418, 303] width 326 height 45
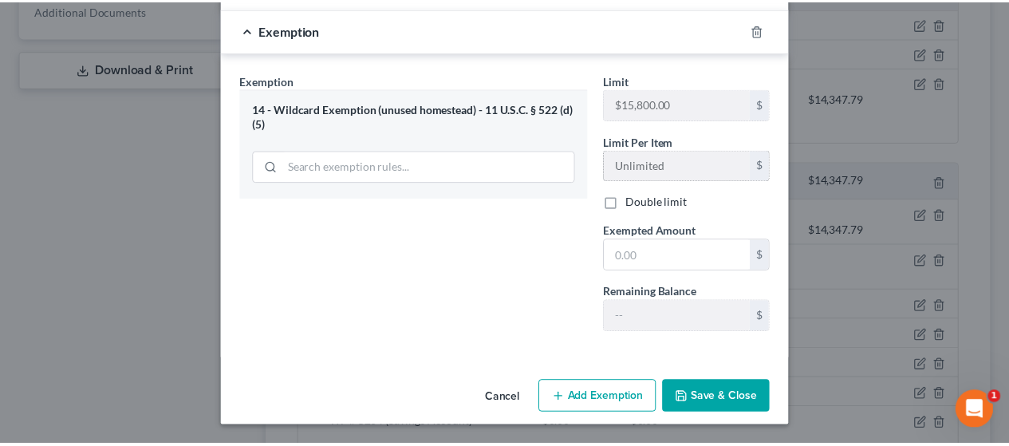
scroll to position [282, 0]
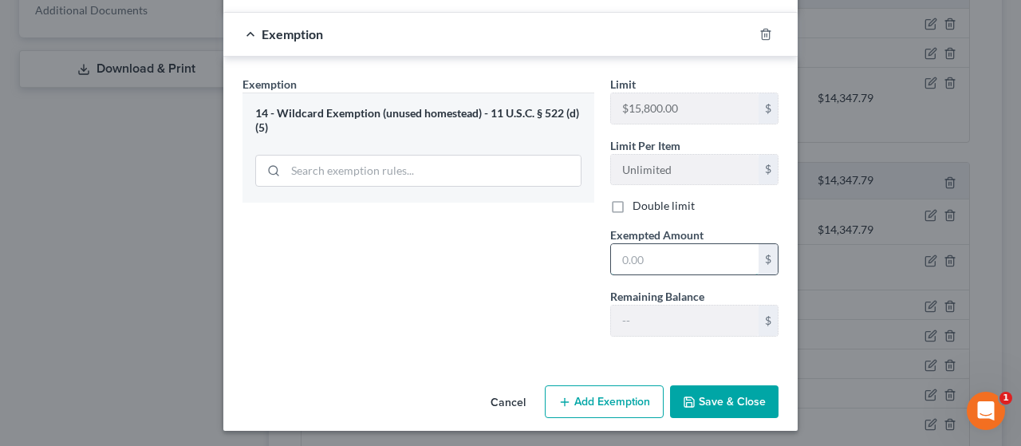
click at [497, 259] on input "text" at bounding box center [685, 259] width 148 height 30
click at [497, 395] on button "Save & Close" at bounding box center [724, 402] width 108 height 34
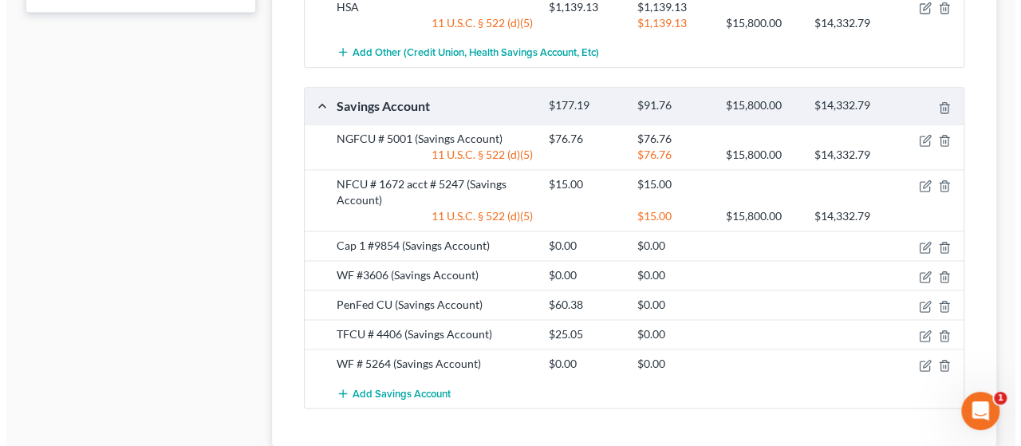
scroll to position [1024, 0]
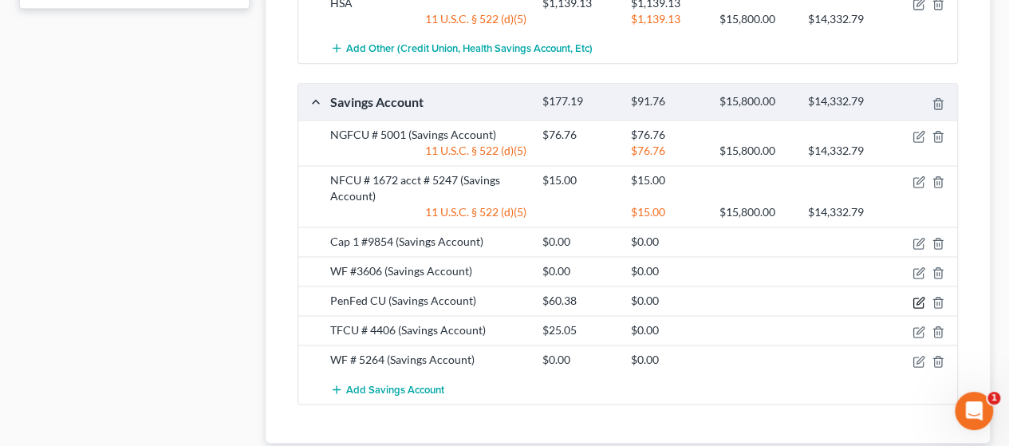
click at [497, 297] on icon "button" at bounding box center [920, 300] width 7 height 7
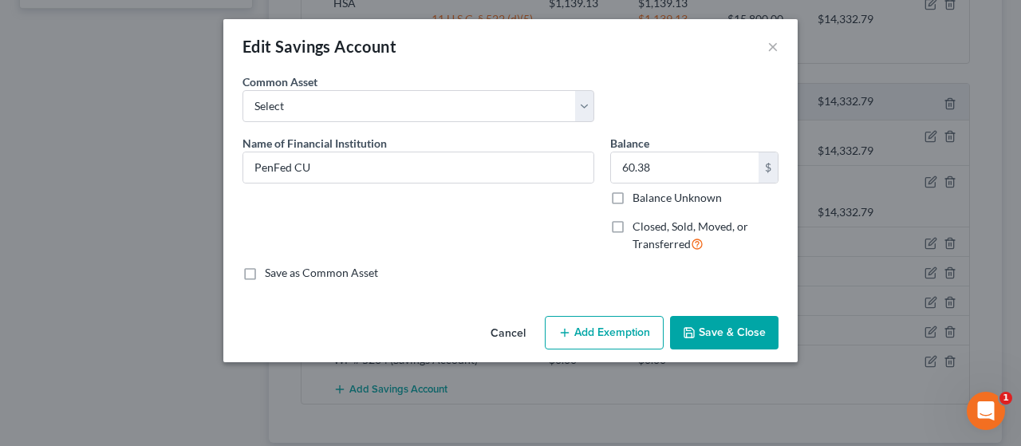
click at [497, 336] on button "Add Exemption" at bounding box center [604, 333] width 119 height 34
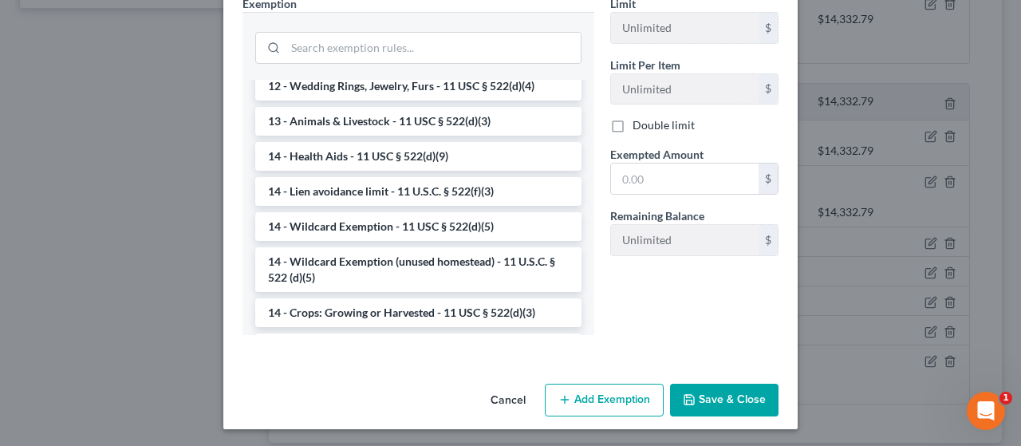
scroll to position [319, 0]
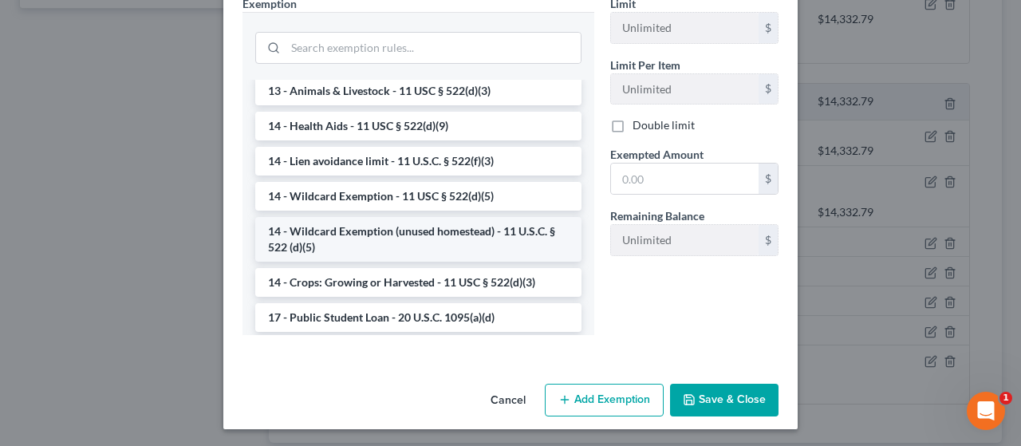
click at [421, 237] on li "14 - Wildcard Exemption (unused homestead) - 11 U.S.C. § 522 (d)(5)" at bounding box center [418, 239] width 326 height 45
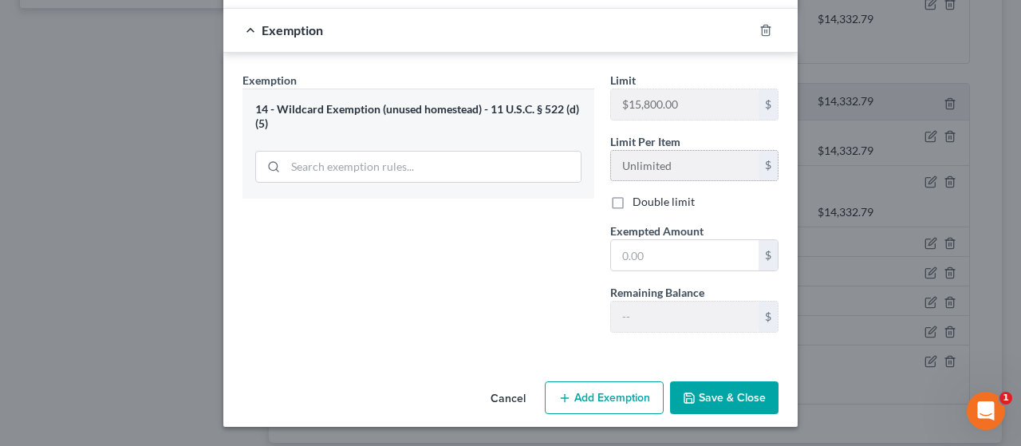
scroll to position [282, 0]
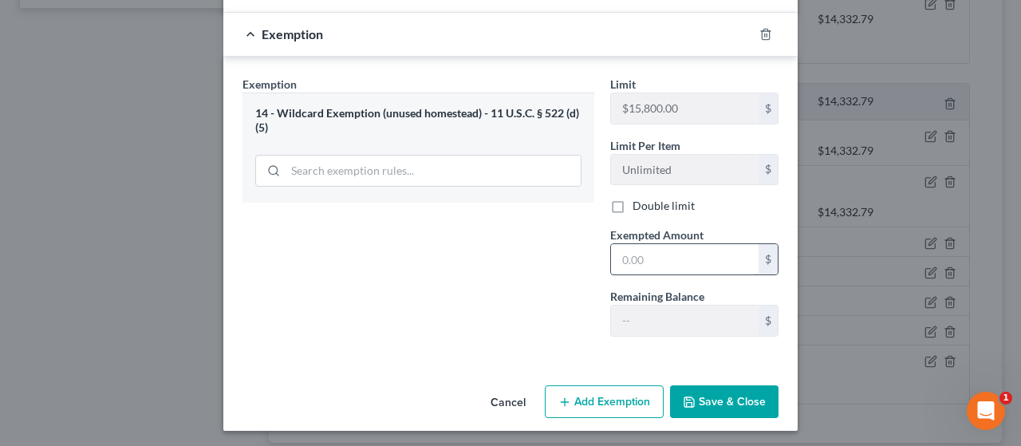
click at [497, 258] on input "text" at bounding box center [685, 259] width 148 height 30
paste input "60.38"
click at [497, 392] on button "Save & Close" at bounding box center [724, 402] width 108 height 34
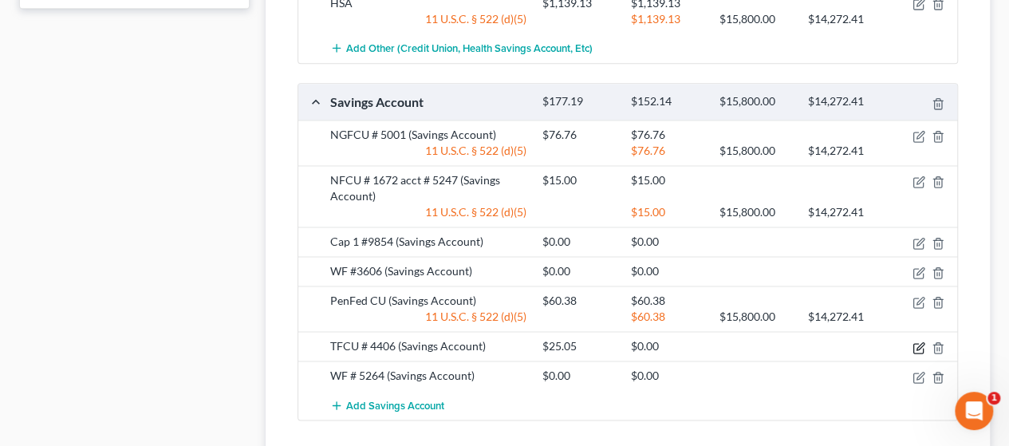
click at [497, 341] on icon "button" at bounding box center [919, 347] width 13 height 13
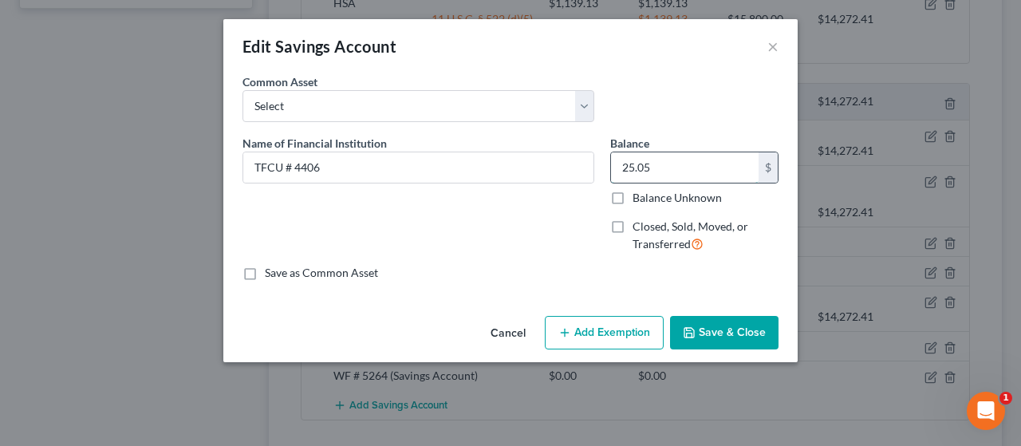
click at [497, 175] on input "25.05" at bounding box center [685, 167] width 148 height 30
click at [497, 337] on button "Add Exemption" at bounding box center [604, 333] width 119 height 34
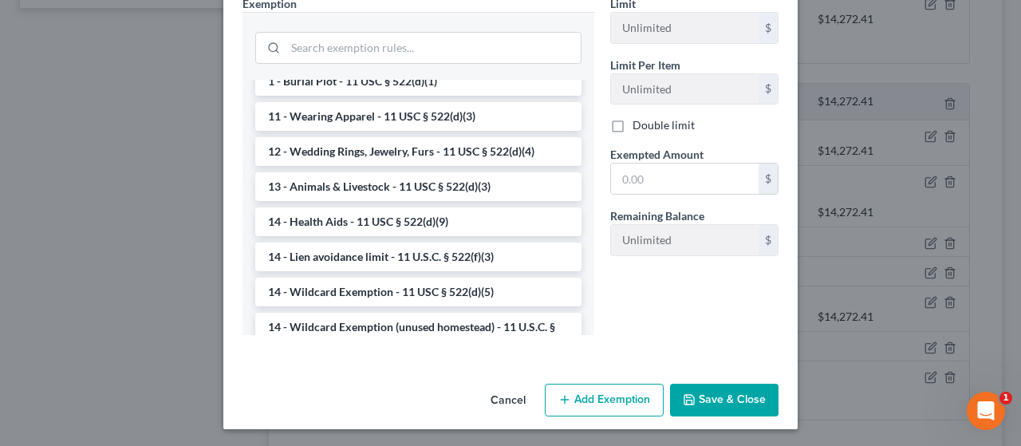
scroll to position [447, 0]
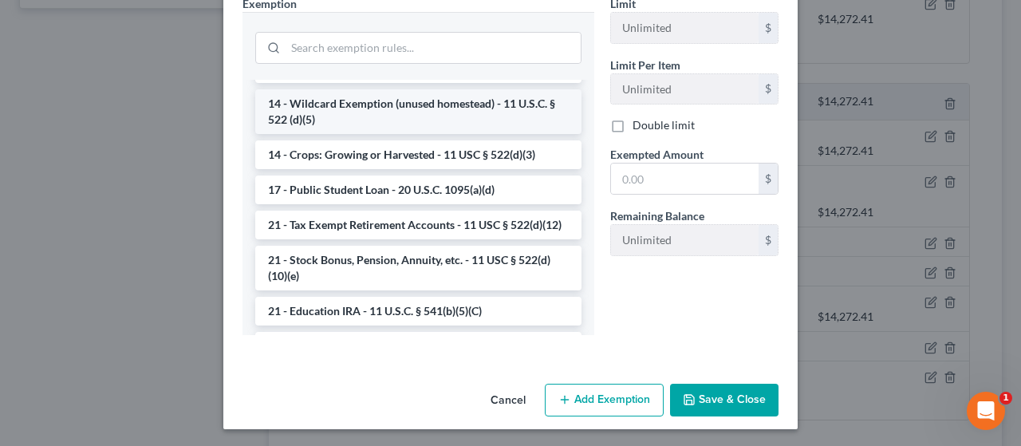
click at [395, 120] on li "14 - Wildcard Exemption (unused homestead) - 11 U.S.C. § 522 (d)(5)" at bounding box center [418, 111] width 326 height 45
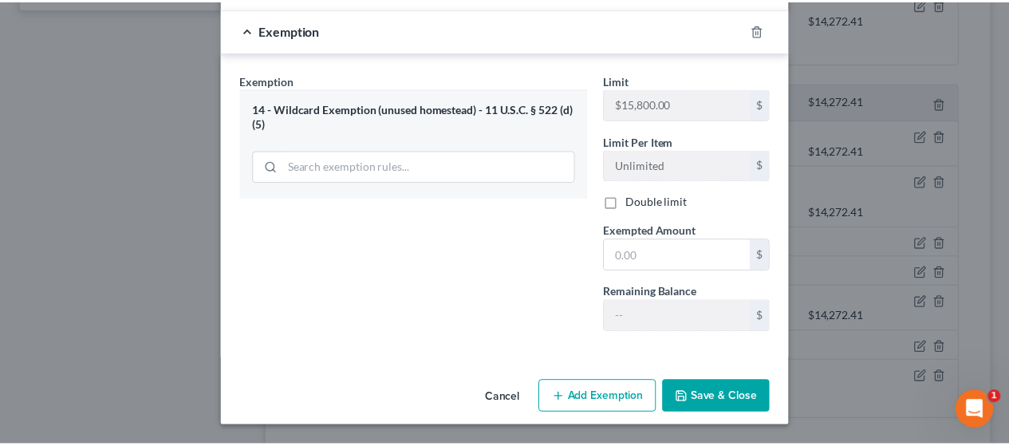
scroll to position [282, 0]
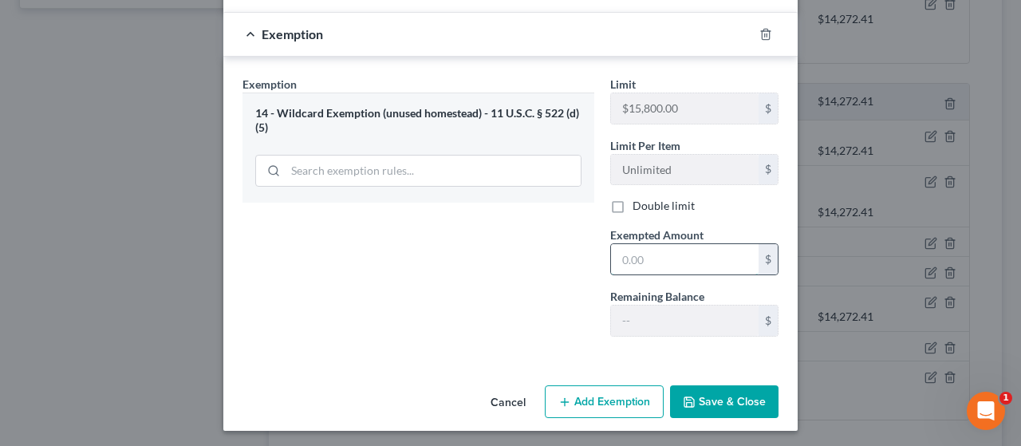
click at [497, 260] on input "text" at bounding box center [685, 259] width 148 height 30
paste input "25.05"
click at [497, 404] on button "Save & Close" at bounding box center [724, 402] width 108 height 34
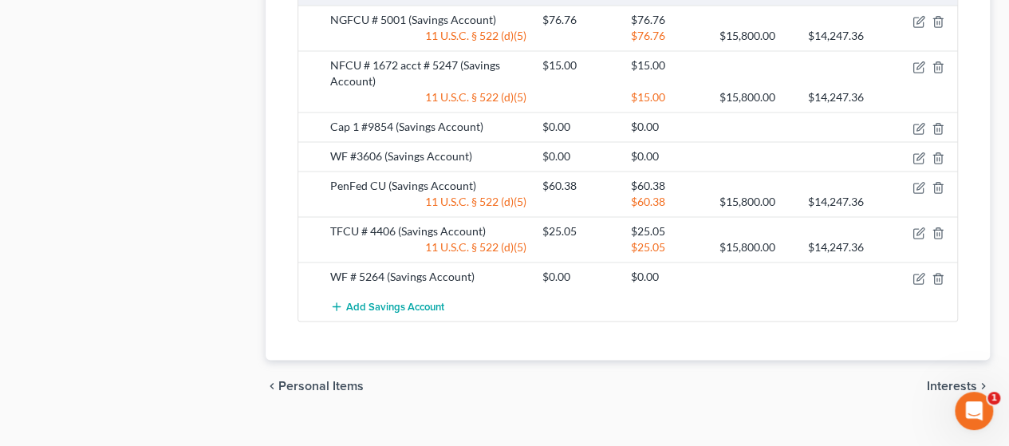
scroll to position [1156, 0]
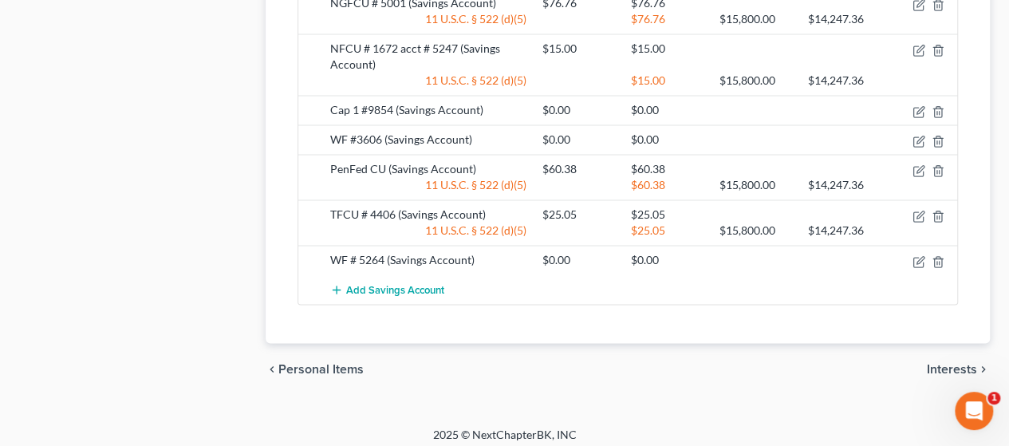
click at [497, 365] on span "Interests" at bounding box center [952, 368] width 50 height 13
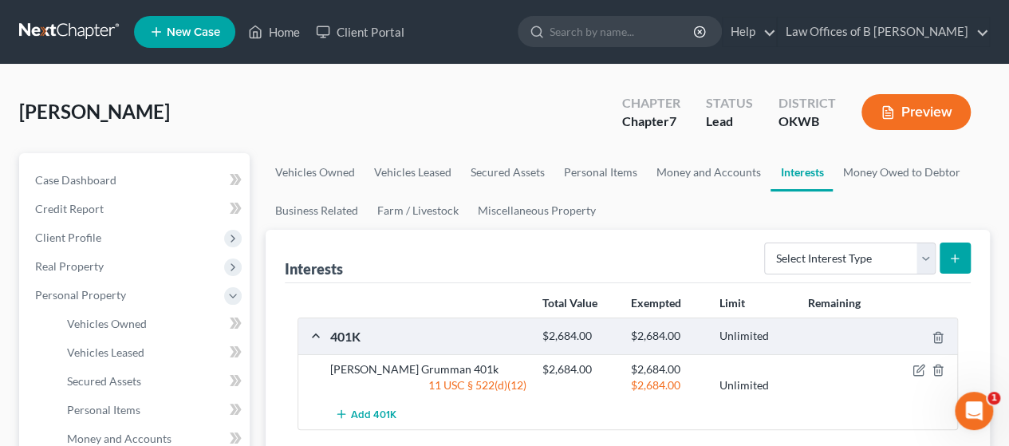
click at [497, 330] on div at bounding box center [844, 336] width 89 height 15
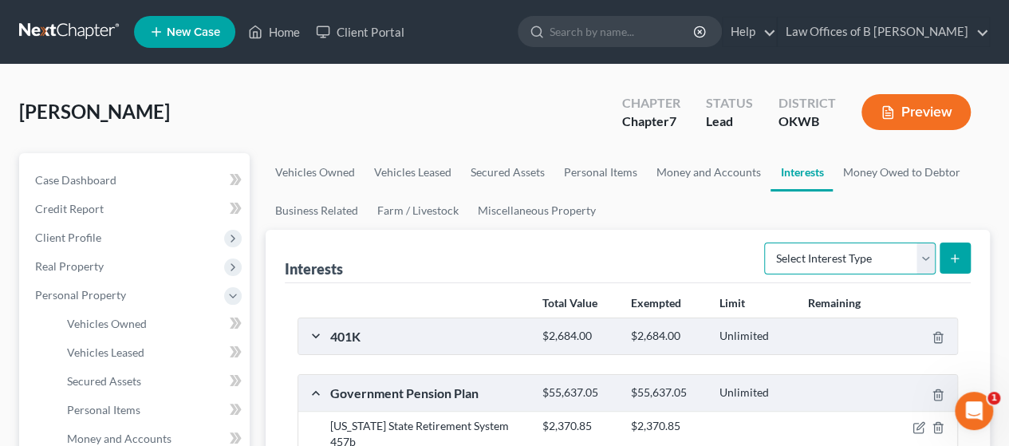
click at [497, 258] on select "Select Interest Type 401K Annuity Bond Education IRA Government Bond Government…" at bounding box center [849, 258] width 171 height 32
click at [497, 170] on link "Money and Accounts" at bounding box center [709, 172] width 124 height 38
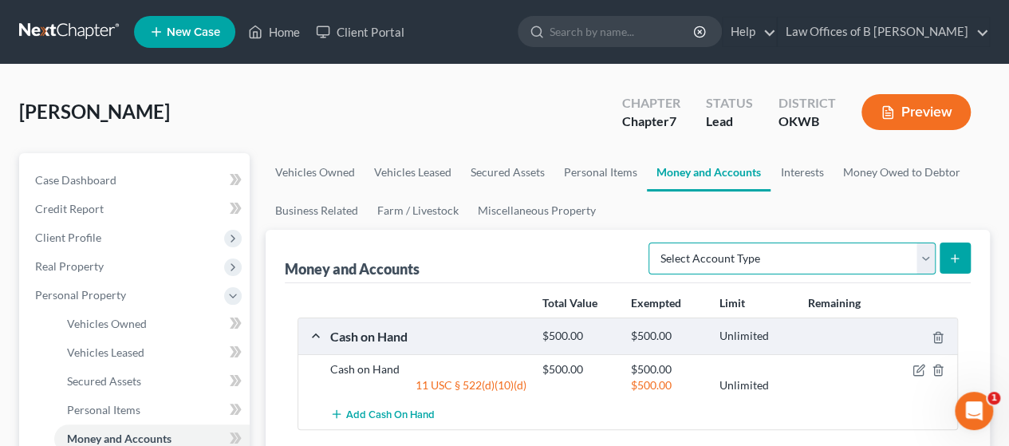
click at [497, 257] on select "Select Account Type Brokerage Cash on Hand Certificates of Deposit Checking Acc…" at bounding box center [792, 258] width 287 height 32
click at [497, 211] on ul "Vehicles Owned Vehicles Leased Secured Assets Personal Items Money and Accounts…" at bounding box center [628, 191] width 724 height 77
click at [497, 168] on link "Personal Items" at bounding box center [600, 172] width 93 height 38
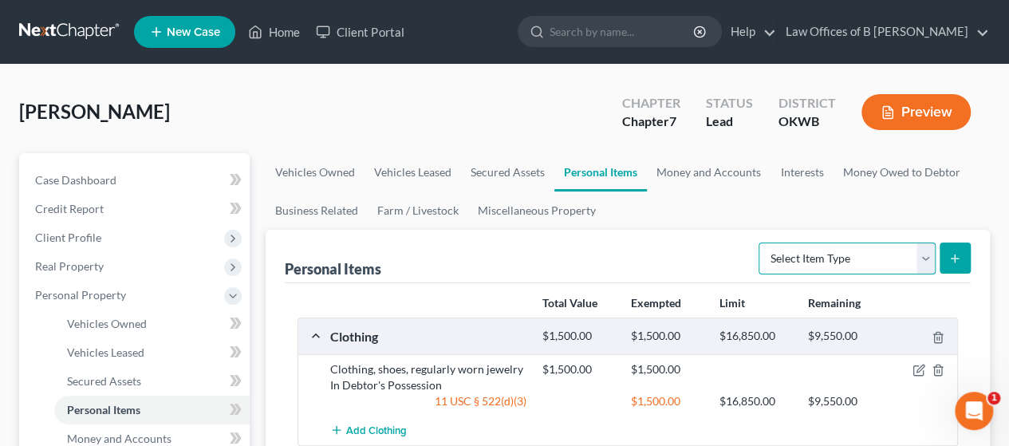
click at [497, 259] on select "Select Item Type Clothing Collectibles Of Value Electronics Firearms Household …" at bounding box center [847, 258] width 177 height 32
click at [497, 242] on select "Select Item Type Clothing Collectibles Of Value Electronics Firearms Household …" at bounding box center [847, 258] width 177 height 32
click at [497, 267] on button "submit" at bounding box center [955, 257] width 31 height 31
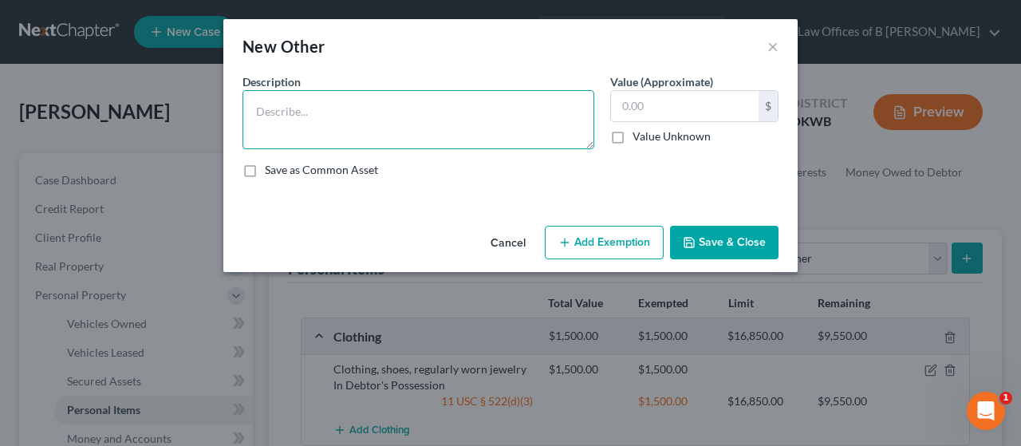
click at [365, 94] on textarea at bounding box center [418, 119] width 352 height 59
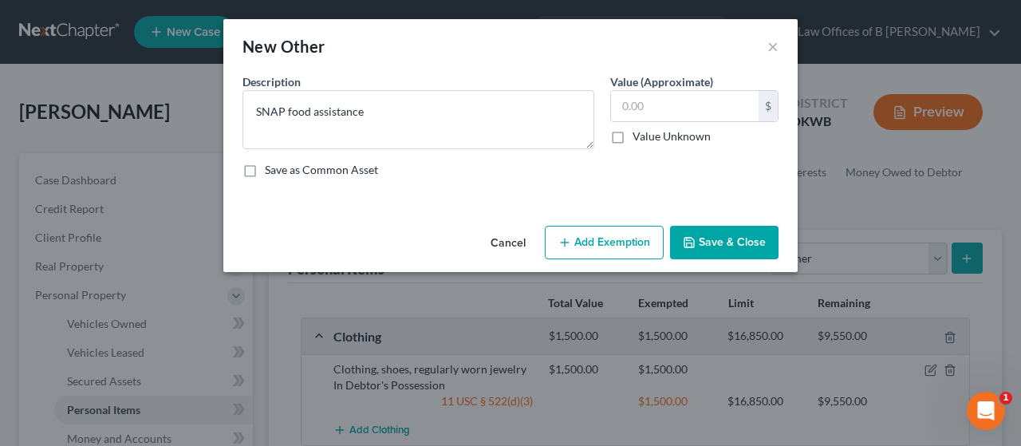
click at [497, 138] on label "Value Unknown" at bounding box center [672, 136] width 78 height 16
click at [497, 138] on input "Value Unknown" at bounding box center [644, 133] width 10 height 10
click at [497, 253] on button "Add Exemption" at bounding box center [604, 243] width 119 height 34
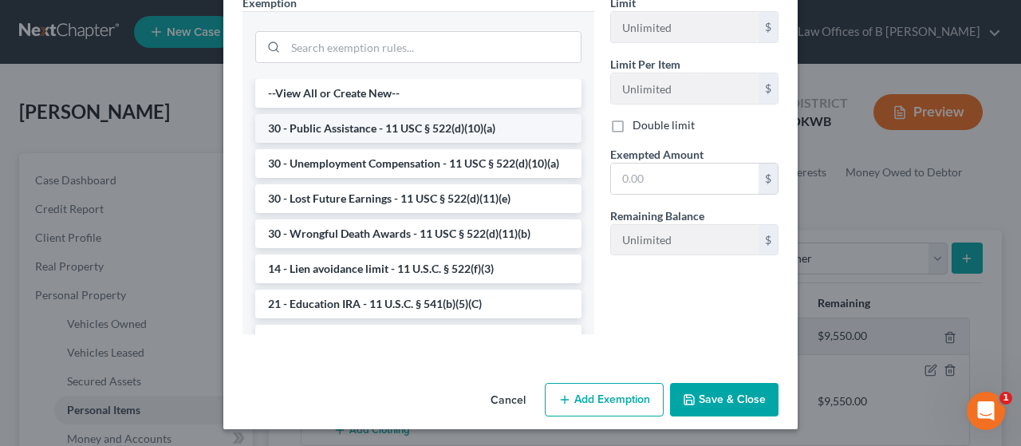
click at [497, 123] on li "30 - Public Assistance - 11 USC § 522(d)(10)(a)" at bounding box center [418, 128] width 326 height 29
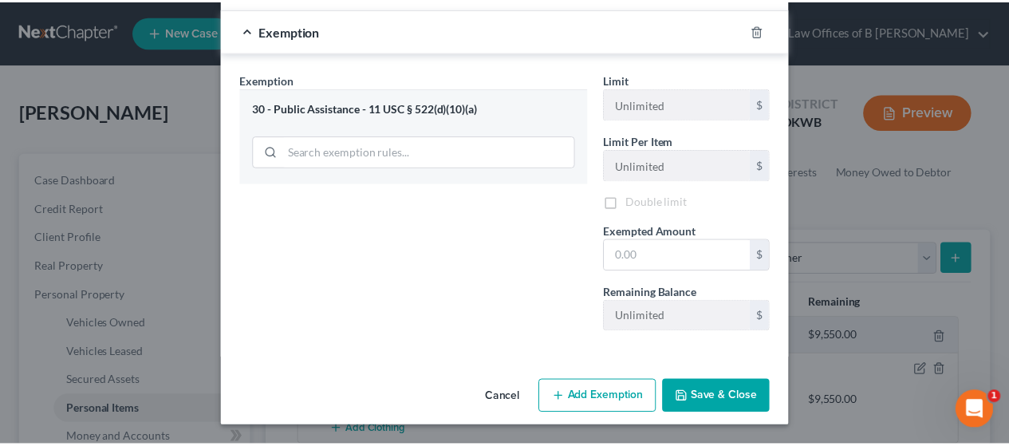
scroll to position [191, 0]
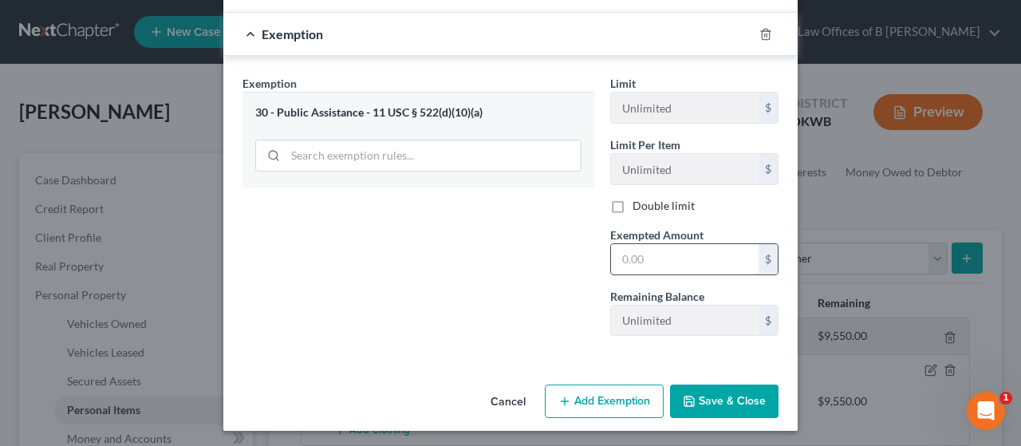
click at [497, 254] on input "text" at bounding box center [685, 259] width 148 height 30
click at [497, 396] on icon "button" at bounding box center [689, 401] width 10 height 10
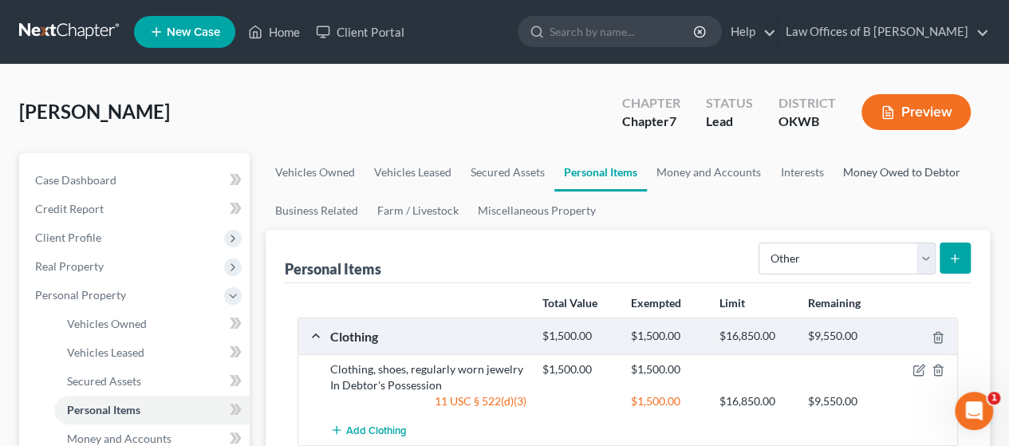
click at [497, 177] on link "Money Owed to Debtor" at bounding box center [901, 172] width 136 height 38
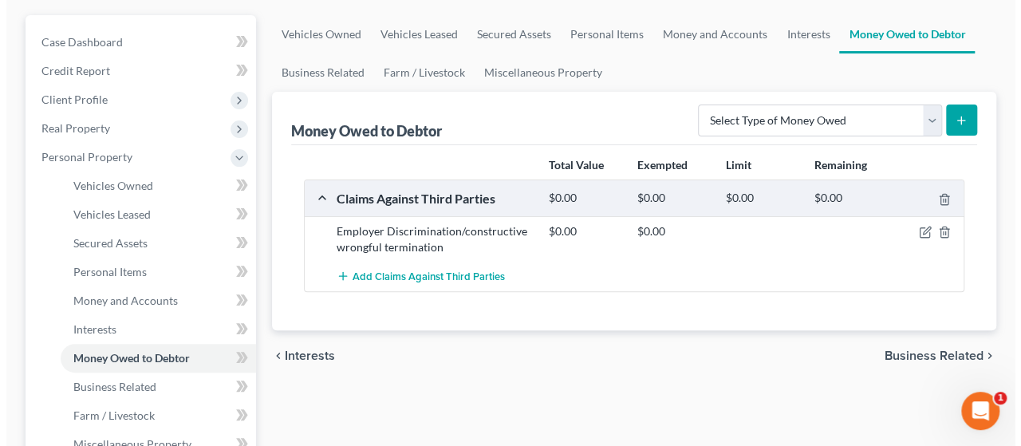
scroll to position [158, 0]
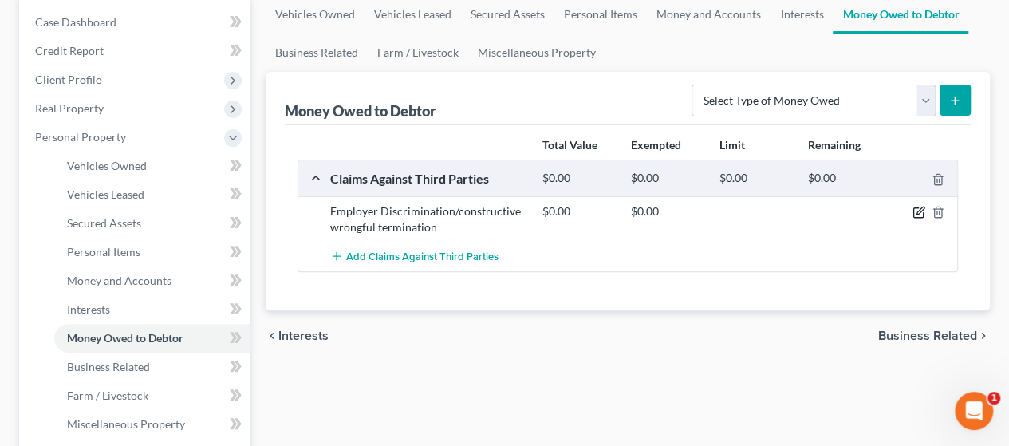
click at [497, 213] on icon "button" at bounding box center [919, 212] width 13 height 13
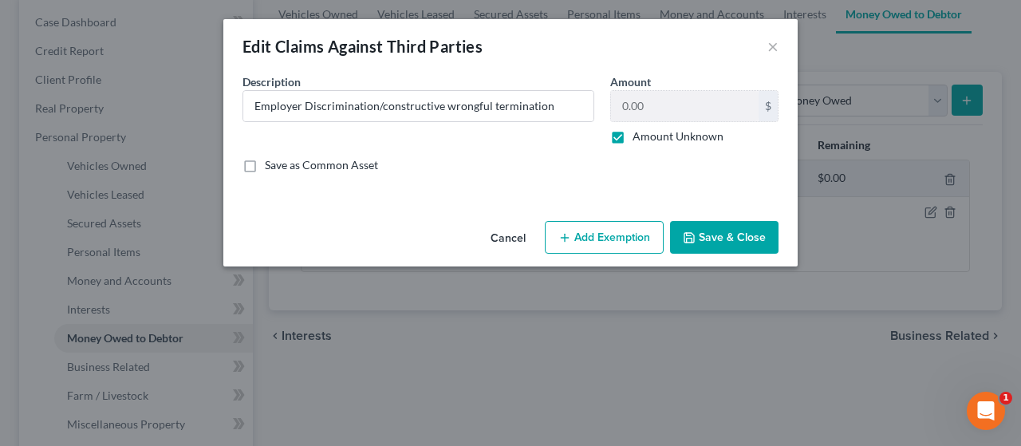
click at [497, 245] on button "Add Exemption" at bounding box center [604, 238] width 119 height 34
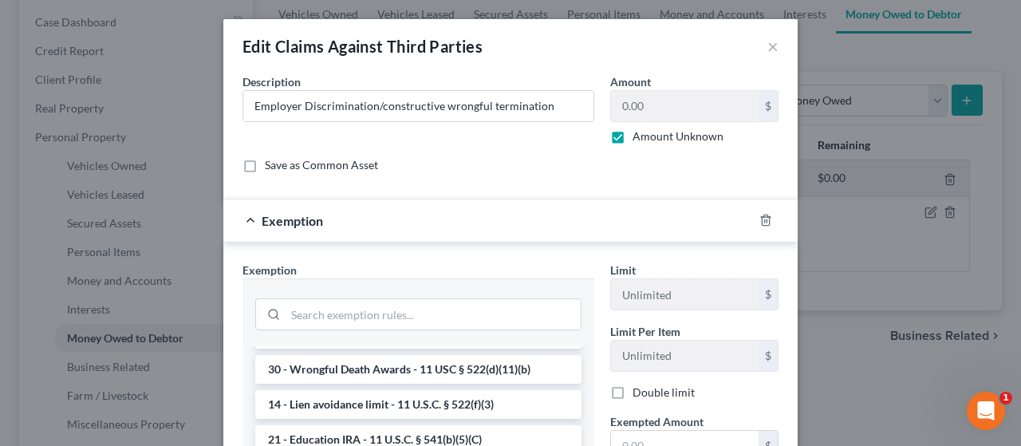
scroll to position [110, 0]
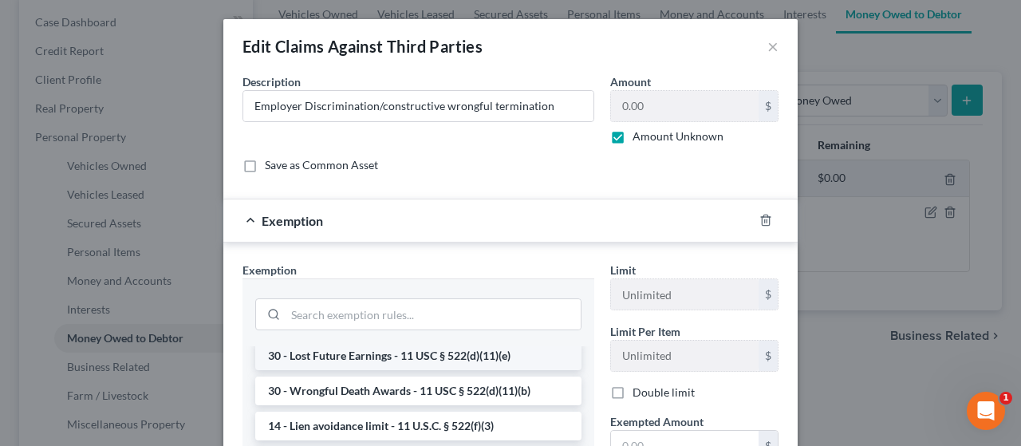
click at [487, 368] on li "30 - Lost Future Earnings - 11 USC § 522(d)(11)(e)" at bounding box center [418, 355] width 326 height 29
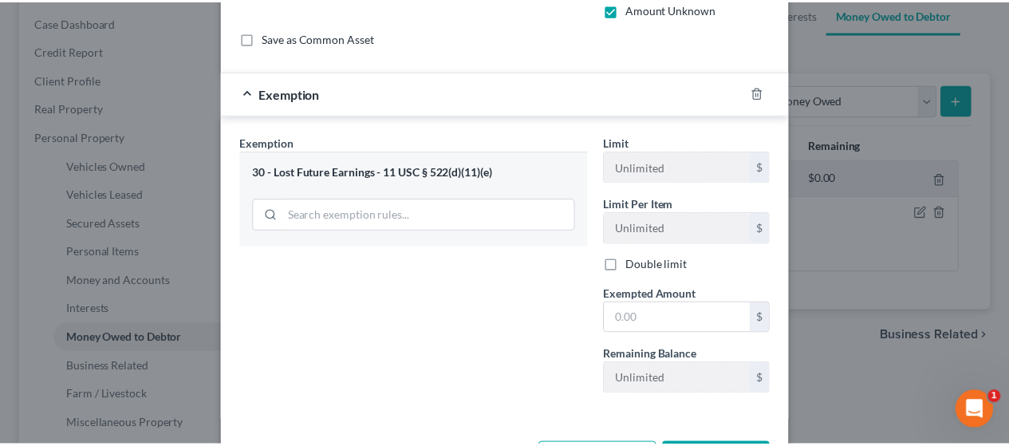
scroll to position [137, 0]
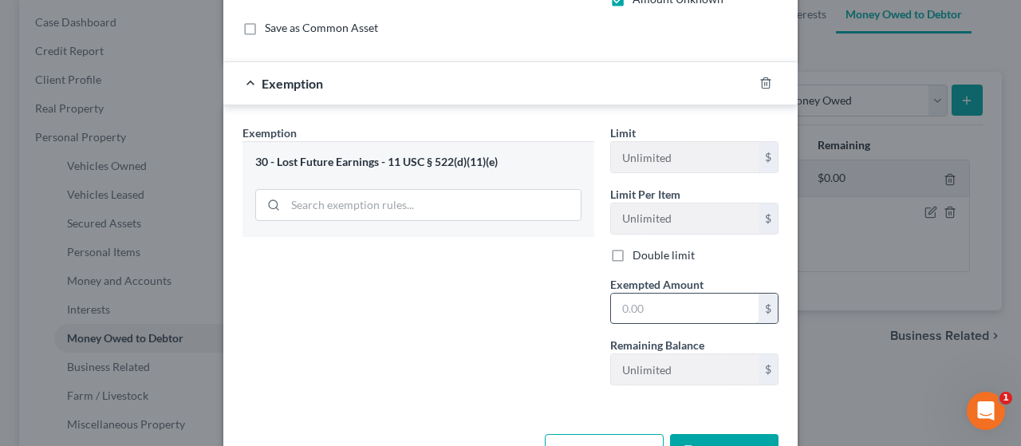
click at [497, 307] on input "text" at bounding box center [685, 309] width 148 height 30
click at [497, 434] on button "Save & Close" at bounding box center [724, 451] width 108 height 34
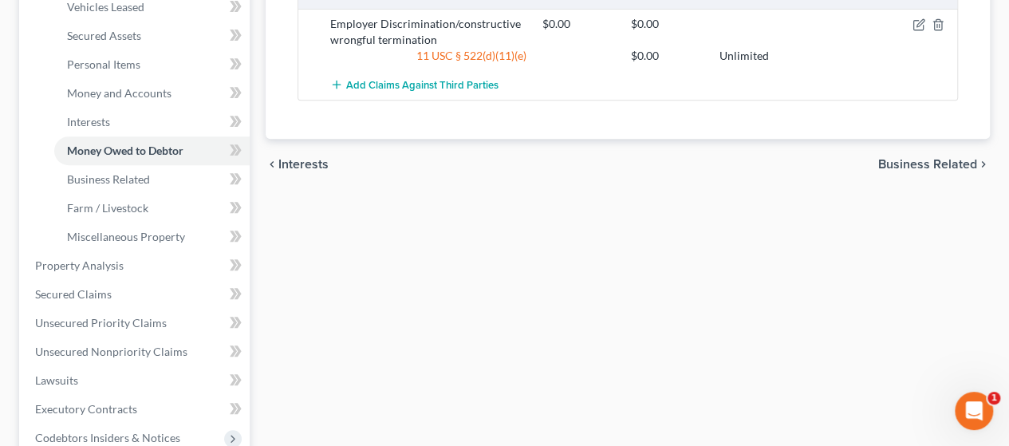
scroll to position [327, 0]
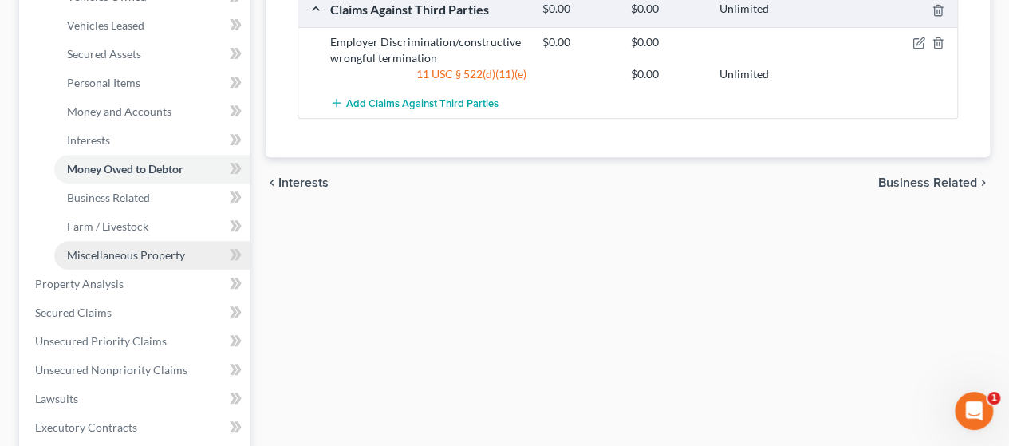
click at [148, 249] on span "Miscellaneous Property" at bounding box center [126, 255] width 118 height 14
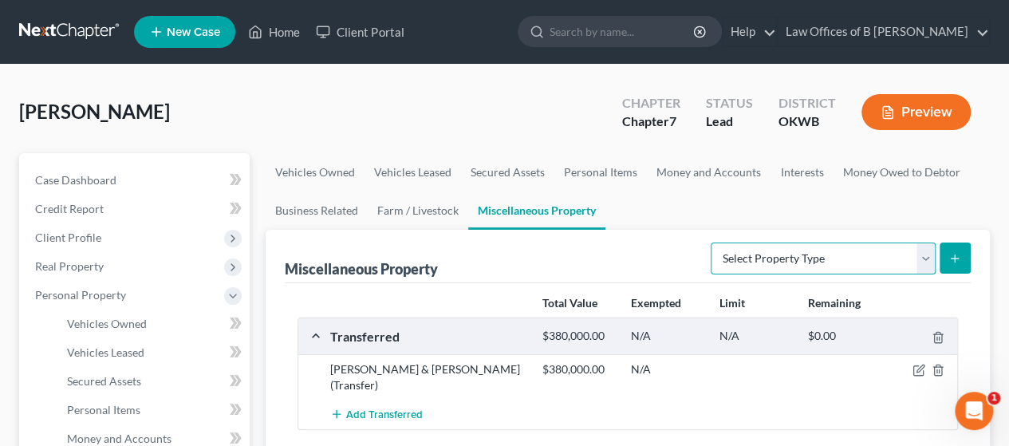
click at [497, 262] on select "Select Property Type Assigned for Creditor Benefit [DATE] Holding for Another N…" at bounding box center [823, 258] width 225 height 32
click at [497, 242] on select "Select Property Type Assigned for Creditor Benefit [DATE] Holding for Another N…" at bounding box center [823, 258] width 225 height 32
click at [497, 254] on button "submit" at bounding box center [955, 257] width 31 height 31
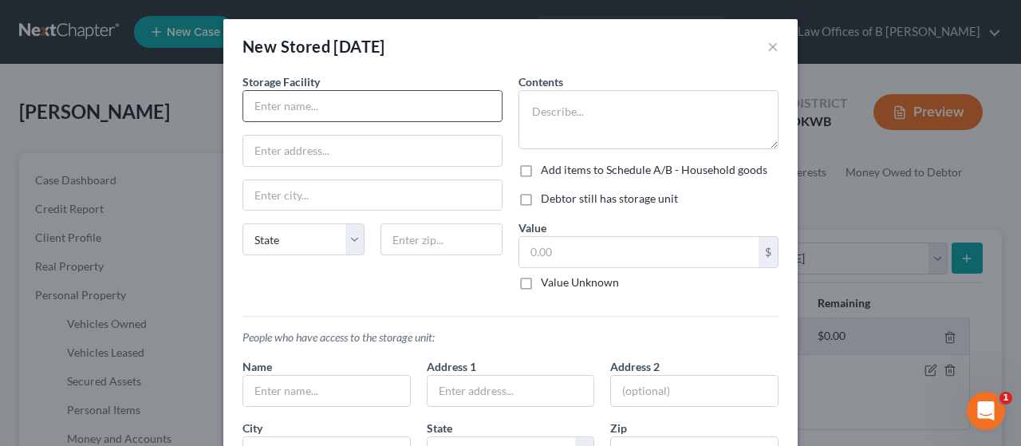
click at [381, 111] on input "text" at bounding box center [372, 106] width 258 height 30
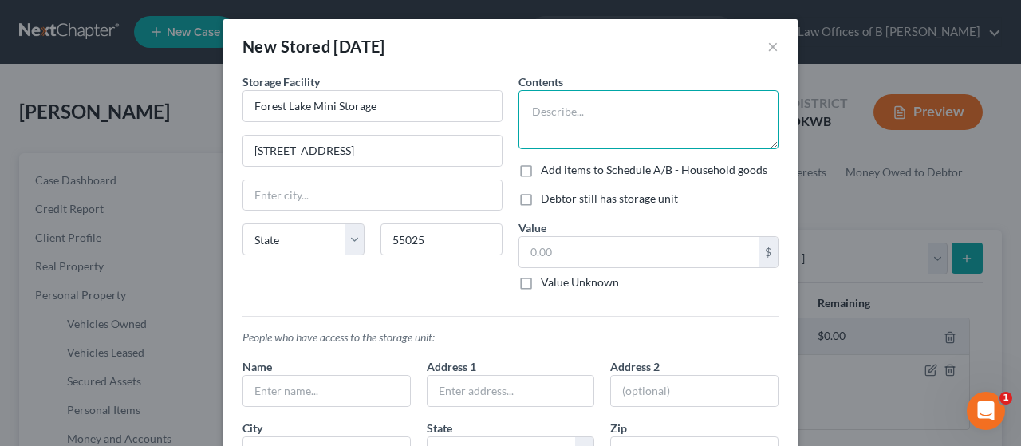
click at [497, 97] on textarea at bounding box center [648, 119] width 260 height 59
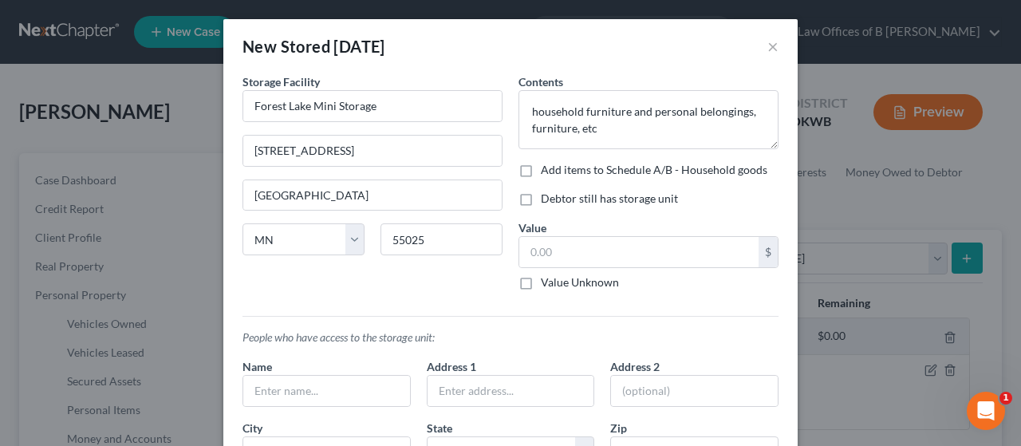
click at [497, 285] on label "Value Unknown" at bounding box center [580, 282] width 78 height 16
click at [497, 285] on input "Value Unknown" at bounding box center [552, 279] width 10 height 10
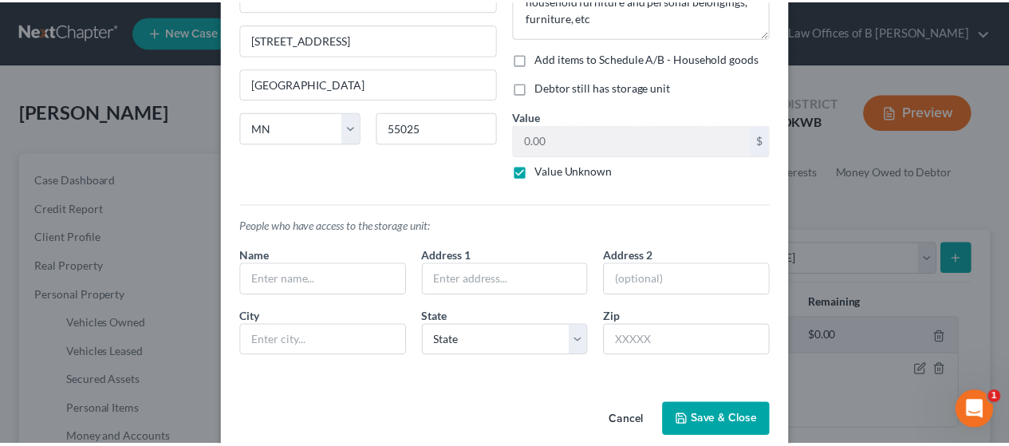
scroll to position [132, 0]
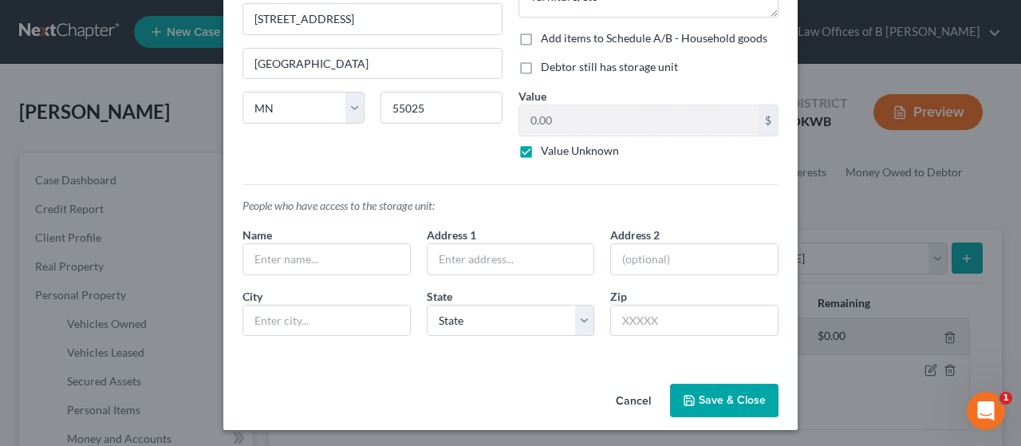
click at [497, 400] on button "Save & Close" at bounding box center [724, 401] width 108 height 34
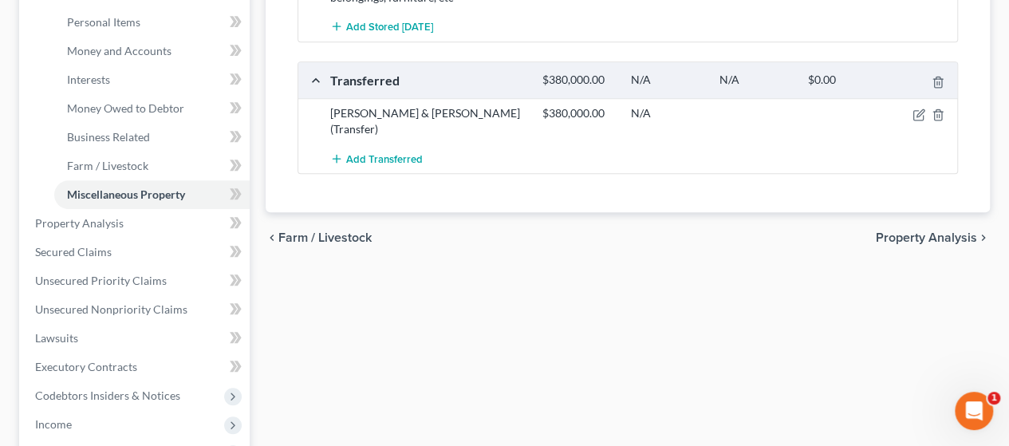
scroll to position [404, 0]
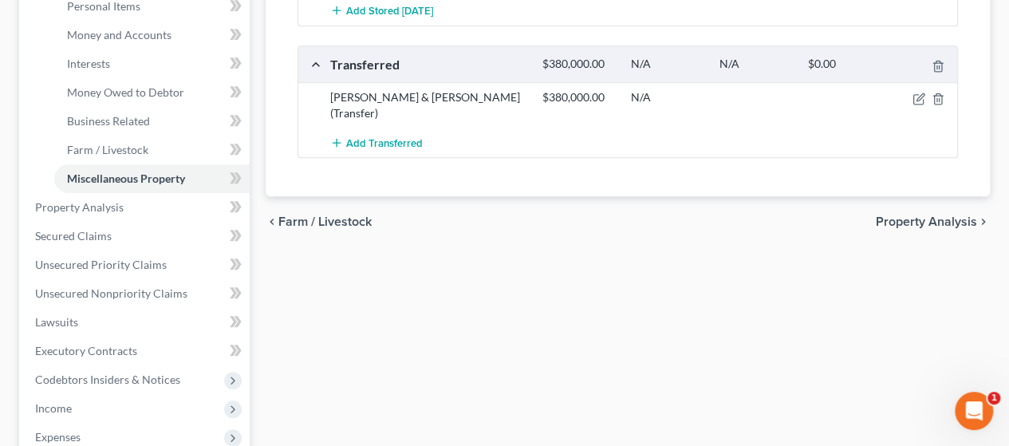
click at [497, 220] on span "Property Analysis" at bounding box center [926, 221] width 101 height 13
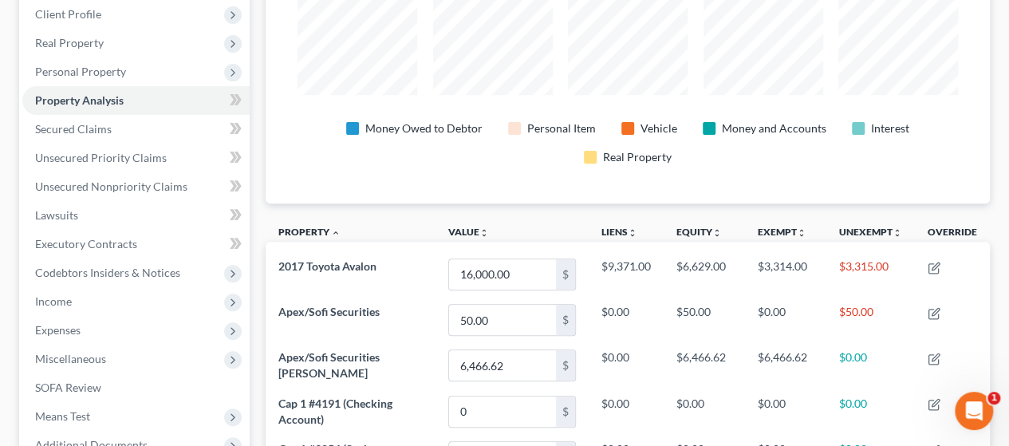
scroll to position [217, 0]
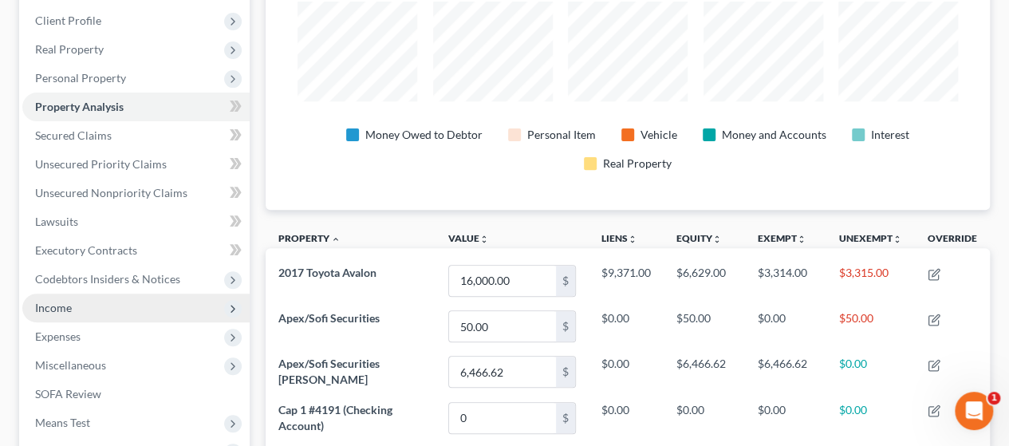
click at [104, 309] on span "Income" at bounding box center [135, 308] width 227 height 29
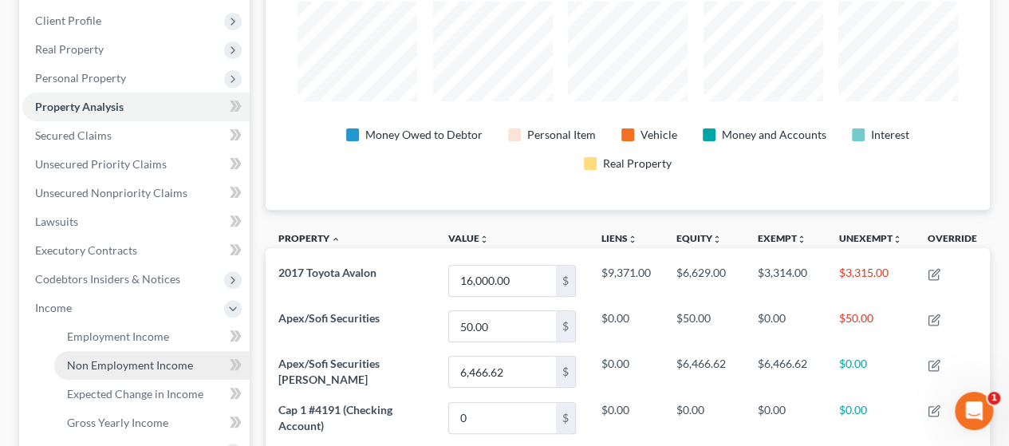
click at [110, 366] on span "Non Employment Income" at bounding box center [130, 365] width 126 height 14
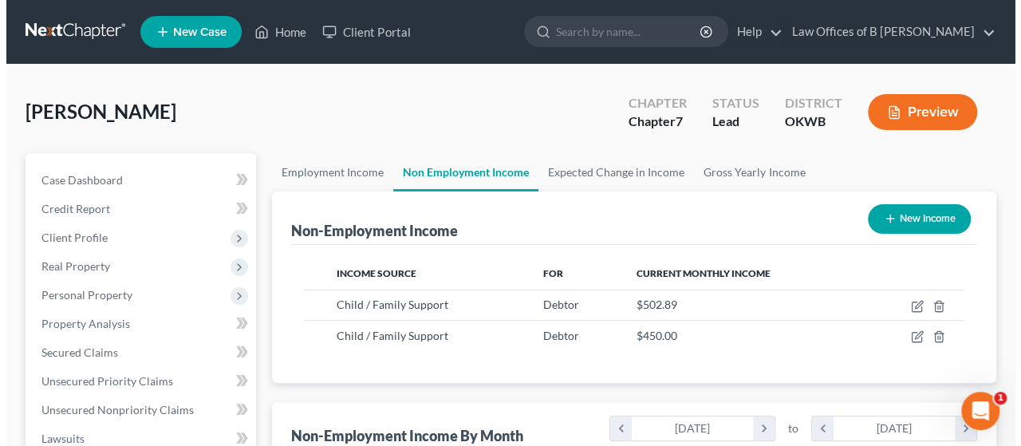
scroll to position [284, 404]
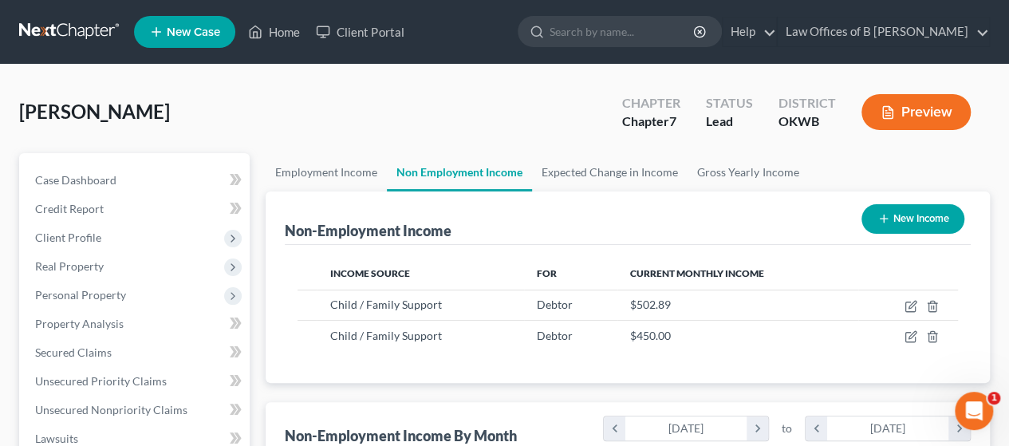
click at [497, 213] on icon "button" at bounding box center [883, 218] width 13 height 13
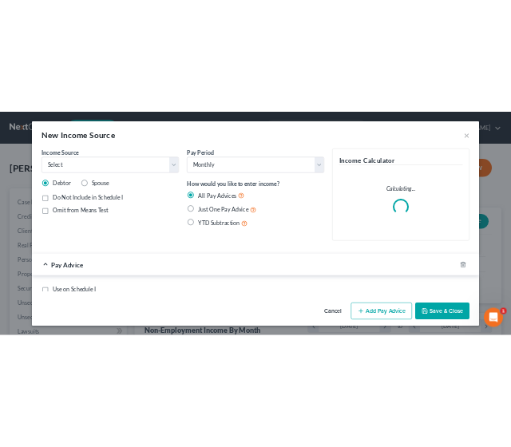
scroll to position [284, 408]
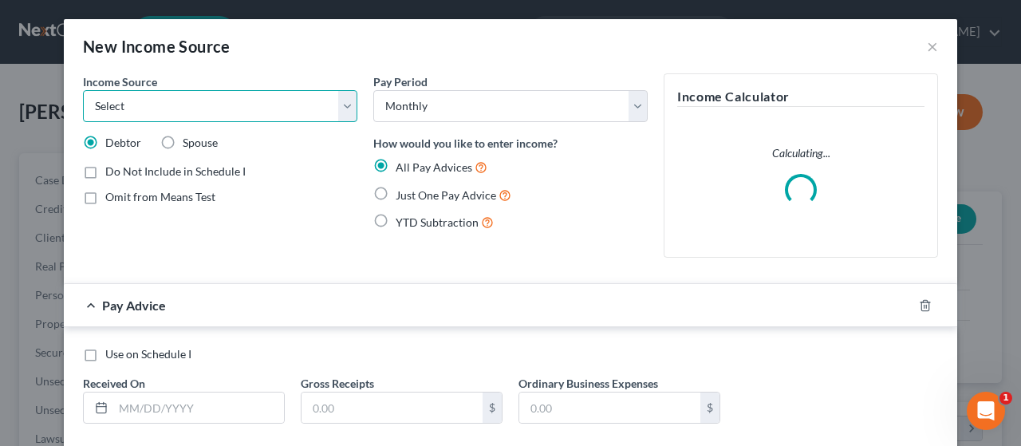
click at [343, 105] on select "Select Unemployment Disability (from employer) Pension Retirement Social Securi…" at bounding box center [220, 106] width 274 height 32
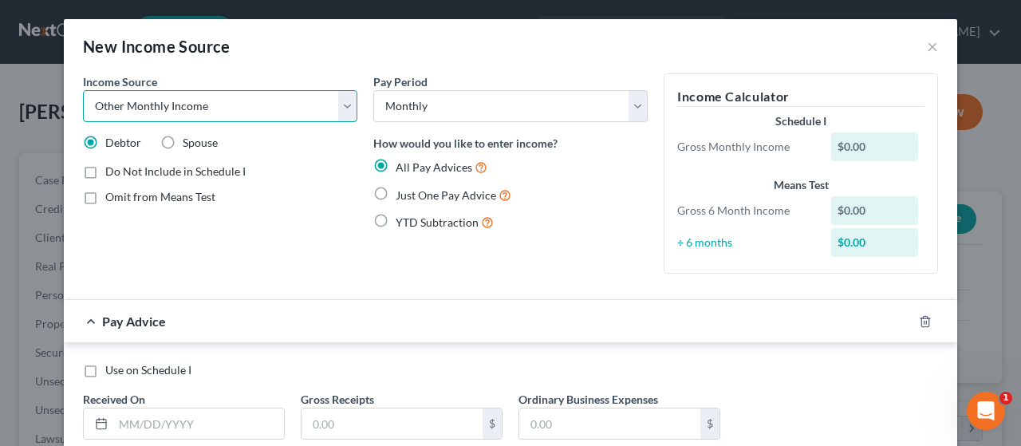
click at [83, 90] on select "Select Unemployment Disability (from employer) Pension Retirement Social Securi…" at bounding box center [220, 106] width 274 height 32
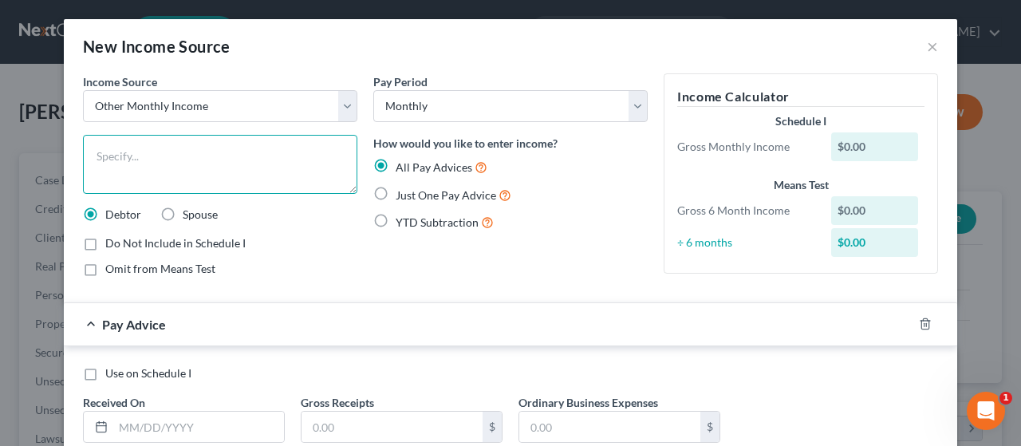
click at [163, 164] on textarea at bounding box center [220, 164] width 274 height 59
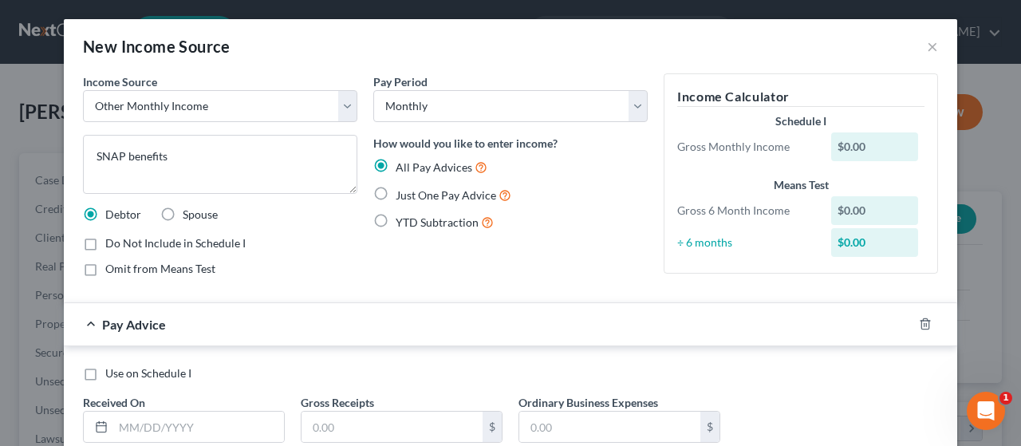
click at [105, 268] on label "Omit from Means Test" at bounding box center [160, 269] width 110 height 16
click at [112, 268] on input "Omit from Means Test" at bounding box center [117, 266] width 10 height 10
click at [396, 191] on label "Just One Pay Advice" at bounding box center [454, 195] width 116 height 18
click at [402, 191] on input "Just One Pay Advice" at bounding box center [407, 191] width 10 height 10
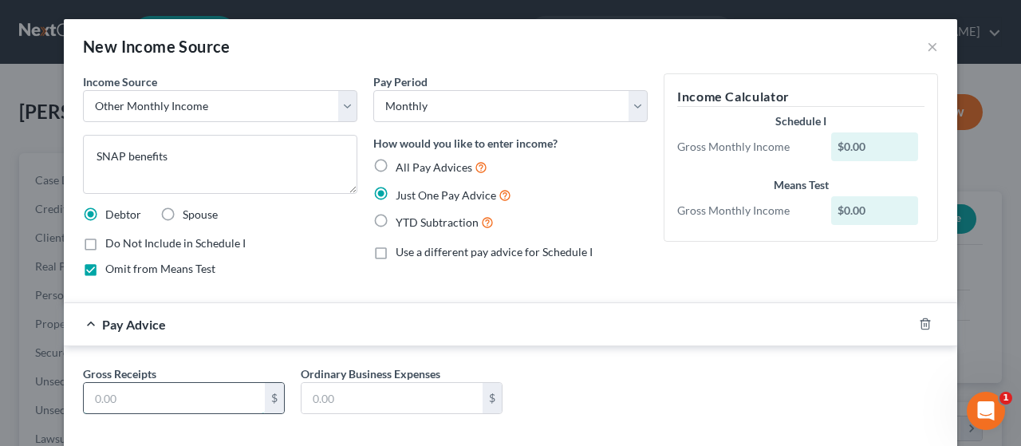
click at [184, 395] on input "text" at bounding box center [174, 398] width 181 height 30
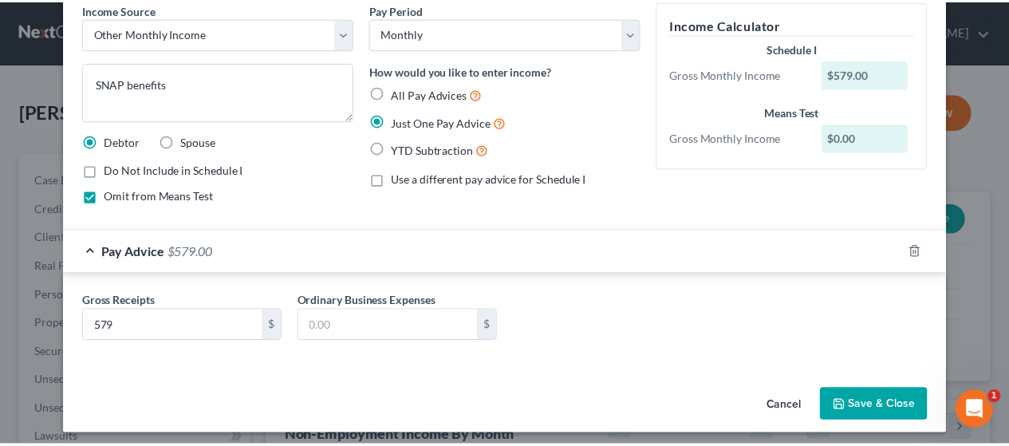
scroll to position [78, 0]
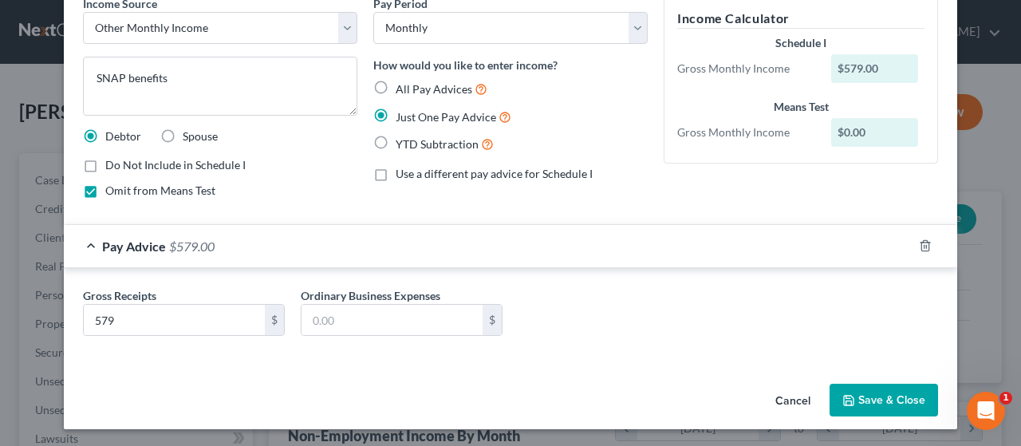
click at [497, 393] on button "Save & Close" at bounding box center [884, 401] width 108 height 34
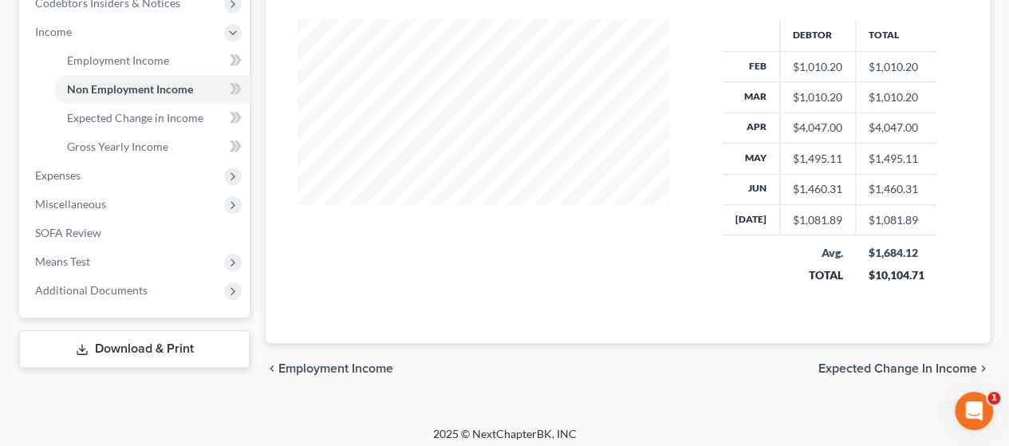
scroll to position [498, 0]
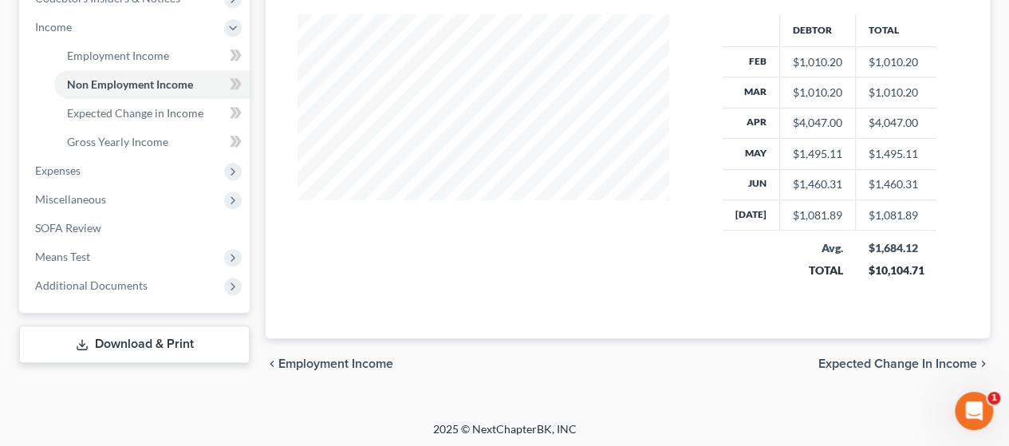
click at [497, 364] on span "Expected Change in Income" at bounding box center [897, 363] width 159 height 13
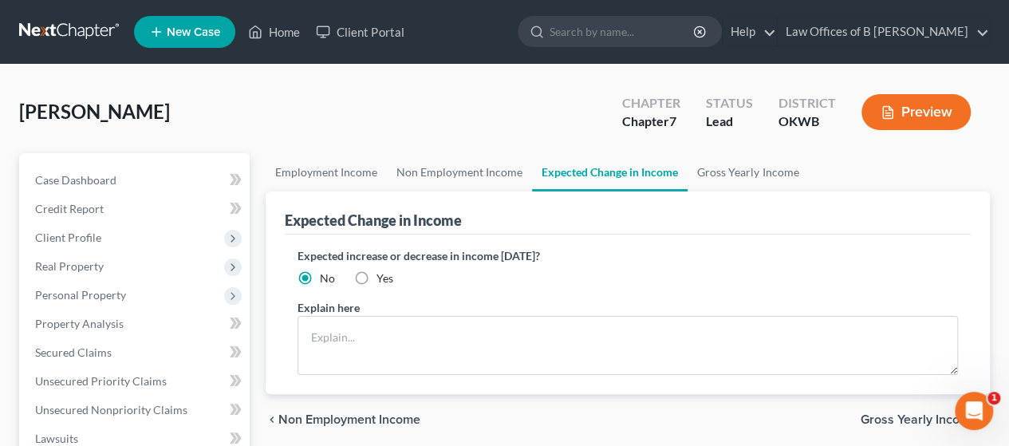
click at [497, 416] on span "Gross Yearly Income" at bounding box center [919, 419] width 116 height 13
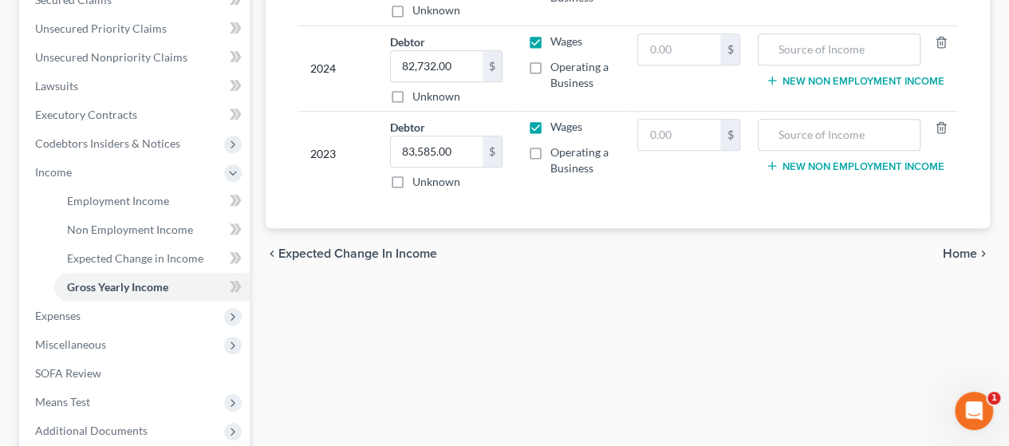
scroll to position [356, 0]
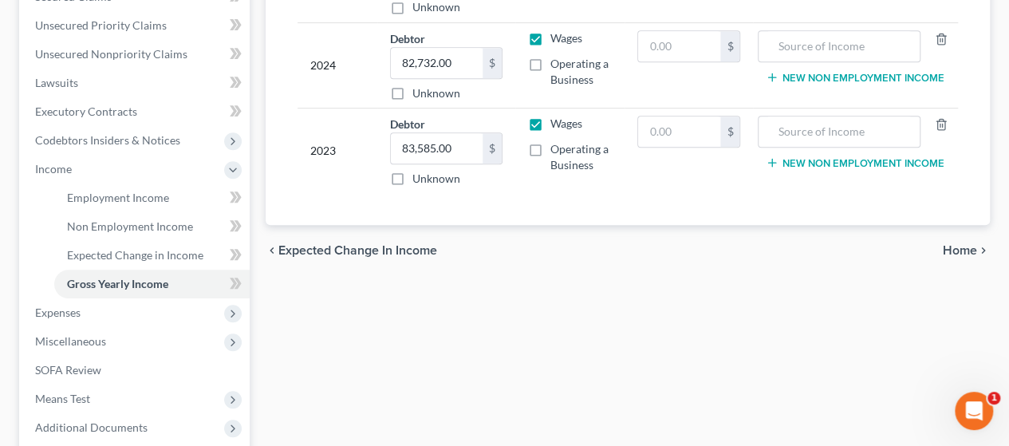
click at [497, 250] on span "Home" at bounding box center [960, 250] width 34 height 13
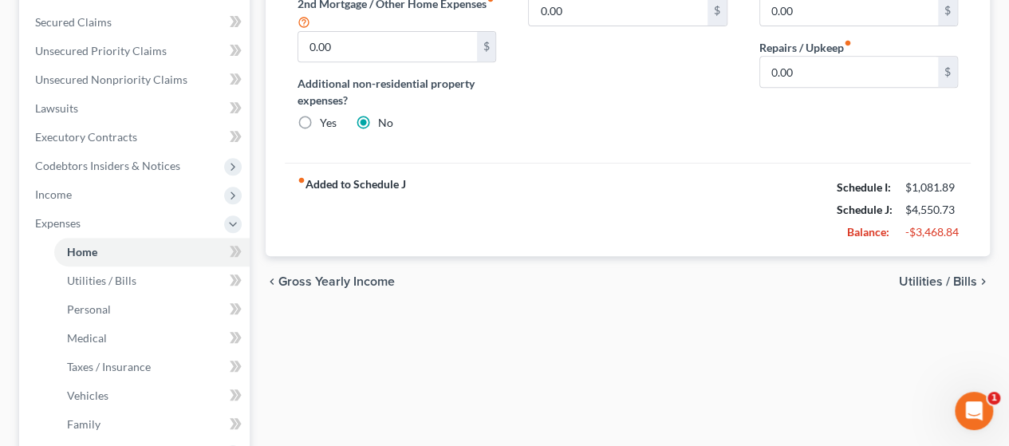
scroll to position [327, 0]
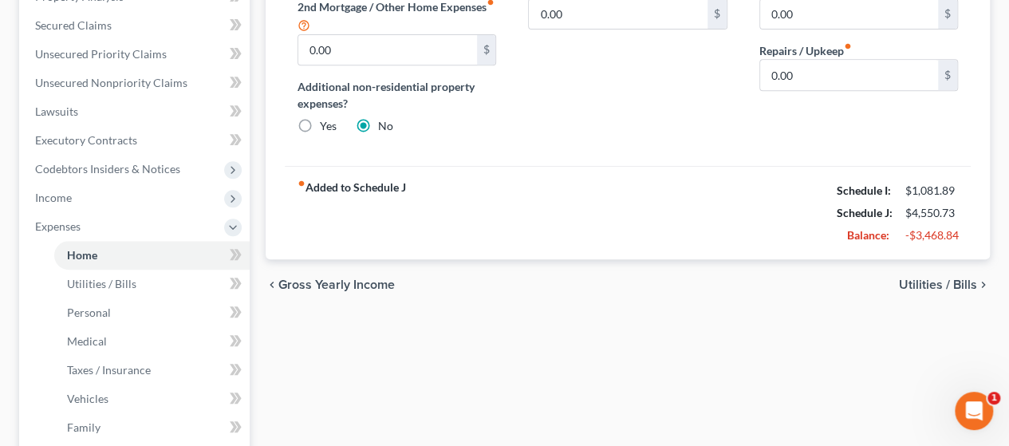
click at [497, 282] on span "Utilities / Bills" at bounding box center [938, 284] width 78 height 13
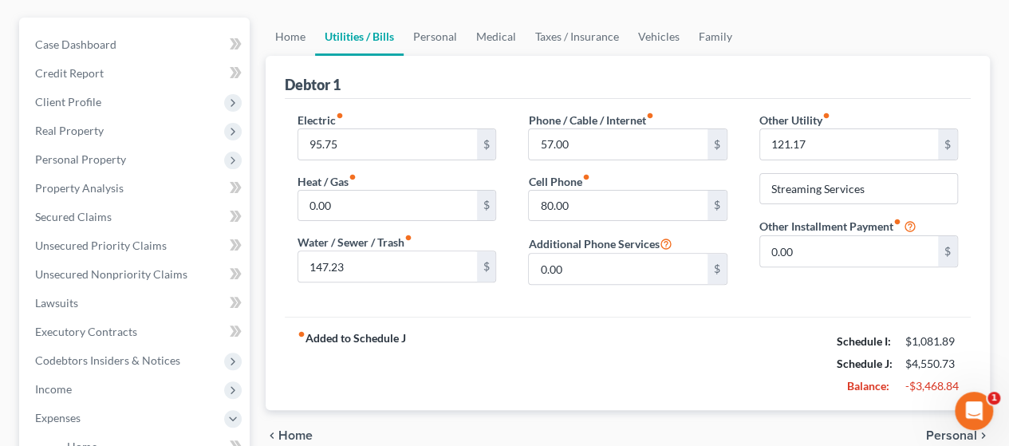
scroll to position [134, 0]
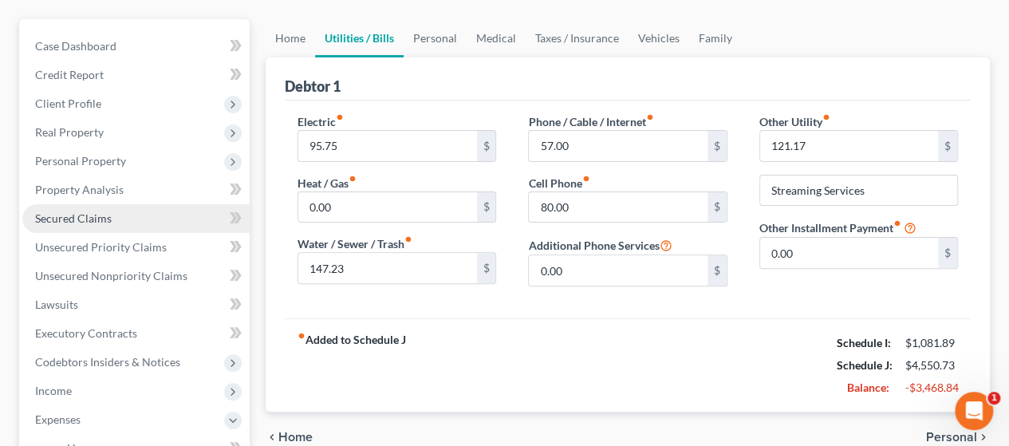
click at [113, 227] on link "Secured Claims" at bounding box center [135, 218] width 227 height 29
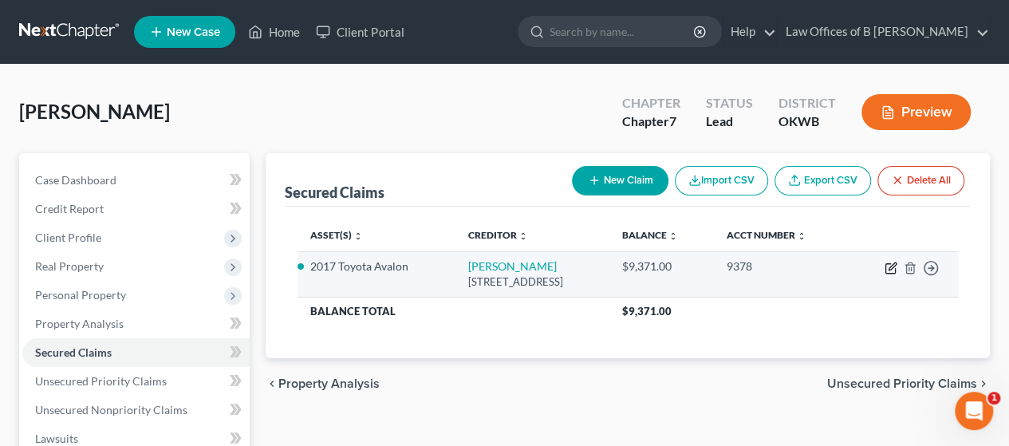
click at [497, 269] on icon "button" at bounding box center [891, 268] width 13 height 13
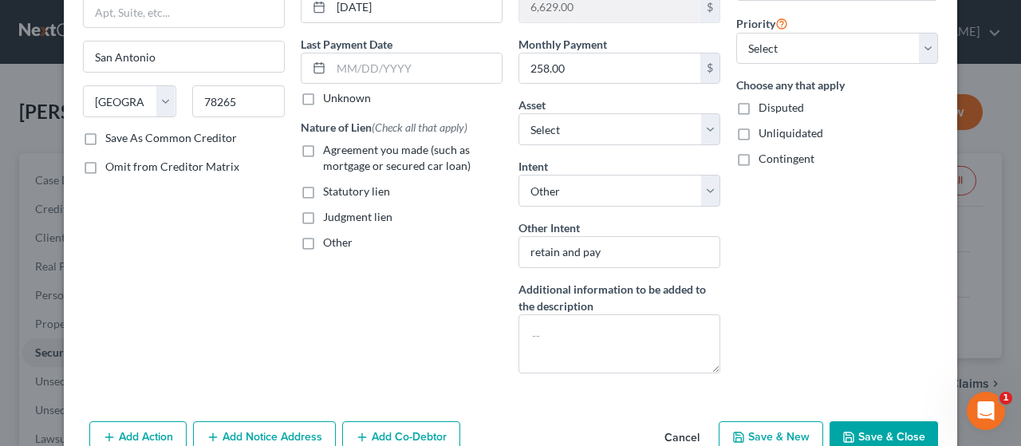
scroll to position [198, 0]
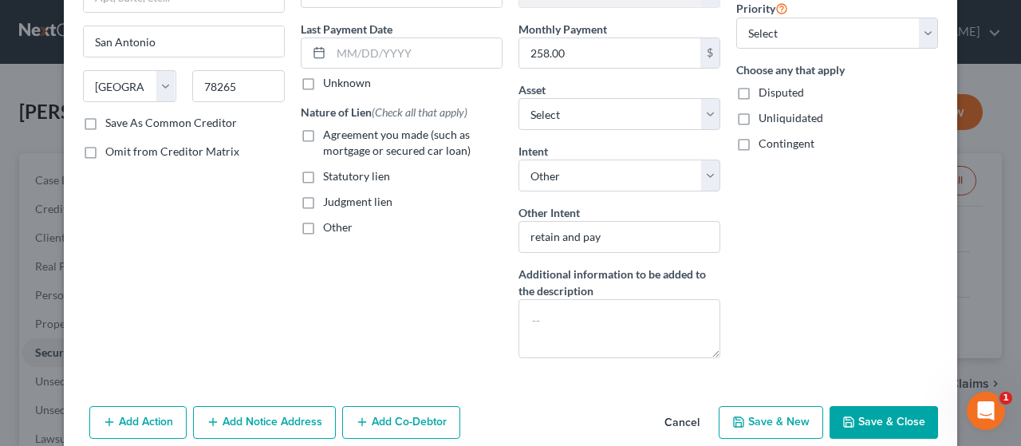
click at [323, 132] on label "Agreement you made (such as mortgage or secured car loan)" at bounding box center [412, 143] width 179 height 32
click at [329, 132] on input "Agreement you made (such as mortgage or secured car loan)" at bounding box center [334, 132] width 10 height 10
click at [497, 171] on select "Select Surrender Redeem Reaffirm Avoid Other" at bounding box center [619, 176] width 202 height 32
click at [497, 184] on select "Select Surrender Redeem Reaffirm Avoid Other" at bounding box center [619, 176] width 202 height 32
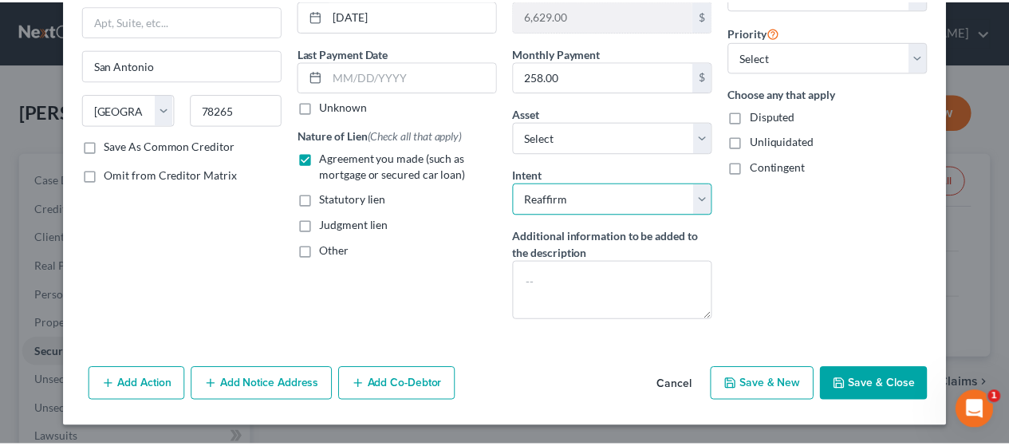
scroll to position [171, 0]
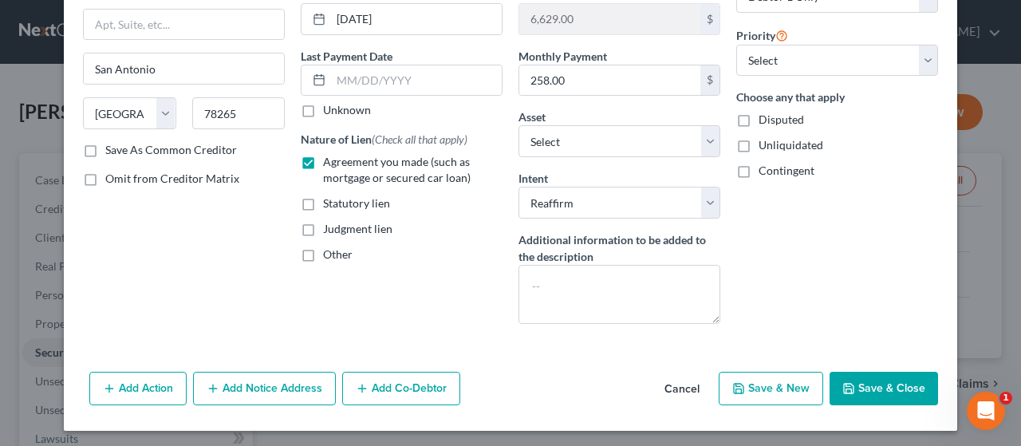
click at [497, 376] on button "Save & Close" at bounding box center [884, 389] width 108 height 34
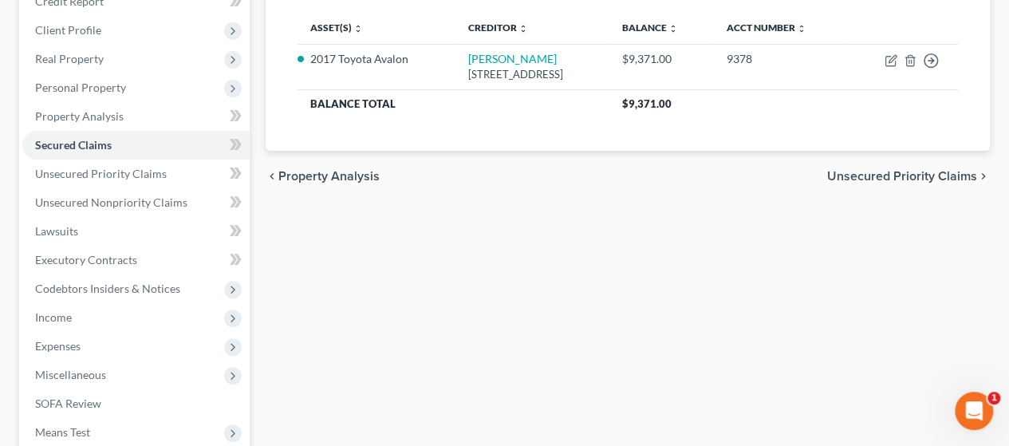
scroll to position [231, 0]
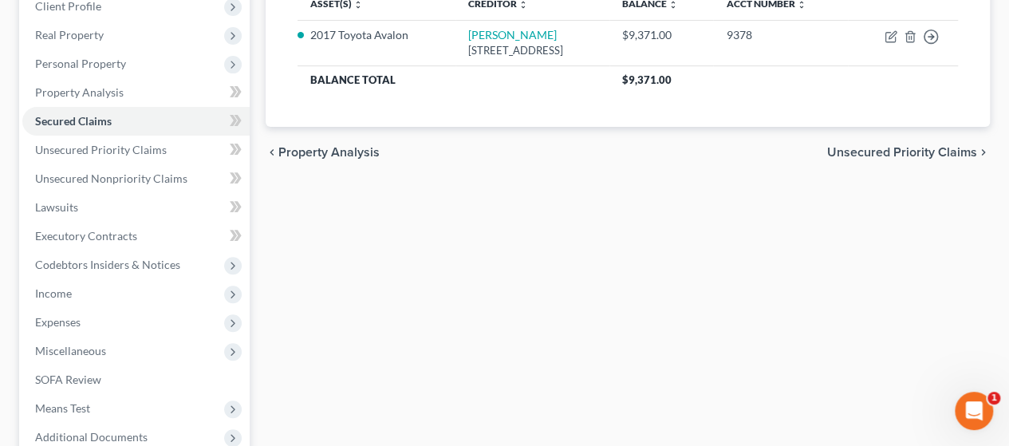
click at [316, 390] on div "Secured Claims New Claim Import CSV Export CSV Delete All Asset(s) expand_more …" at bounding box center [628, 218] width 740 height 593
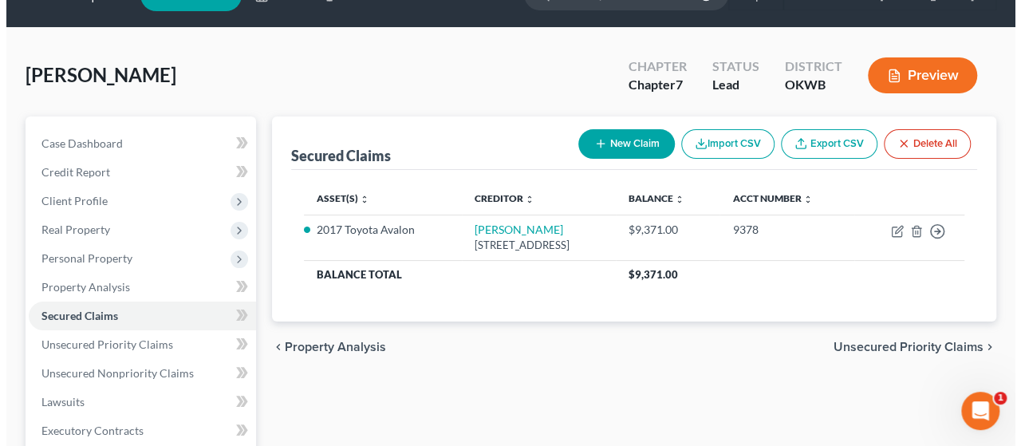
scroll to position [0, 0]
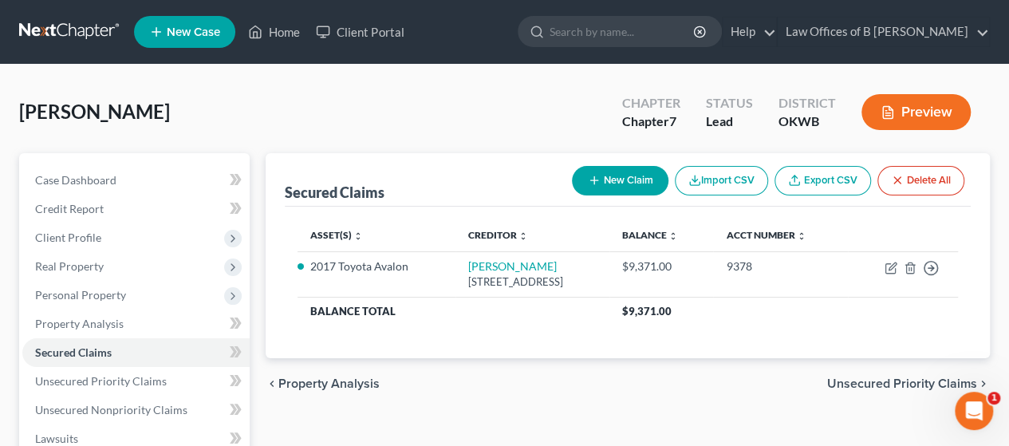
click at [497, 117] on button "Preview" at bounding box center [915, 112] width 109 height 36
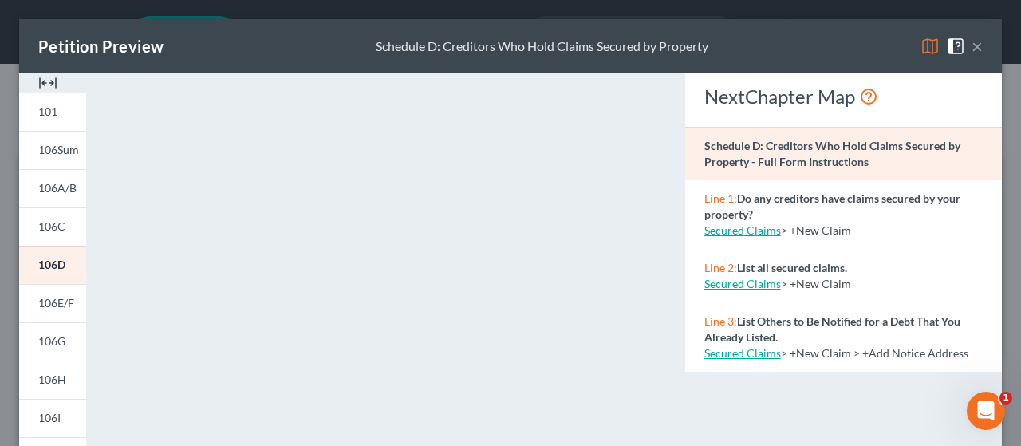
click at [497, 50] on img at bounding box center [930, 46] width 19 height 19
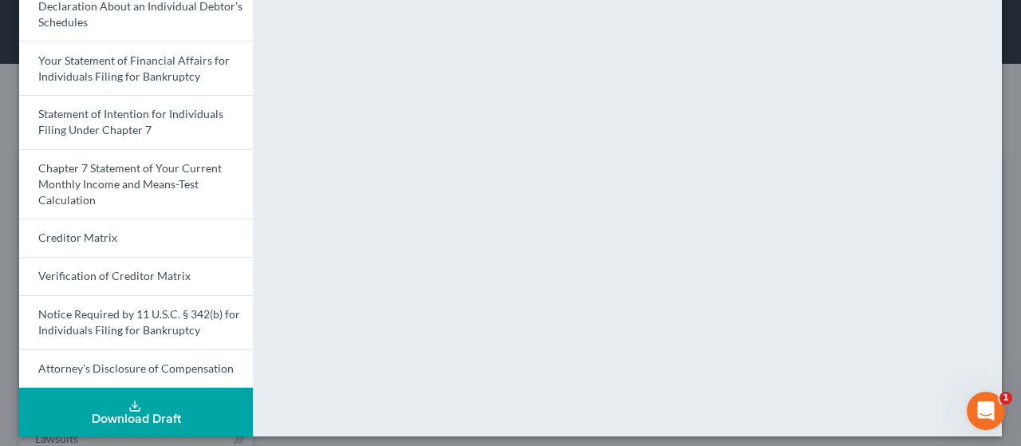
scroll to position [572, 0]
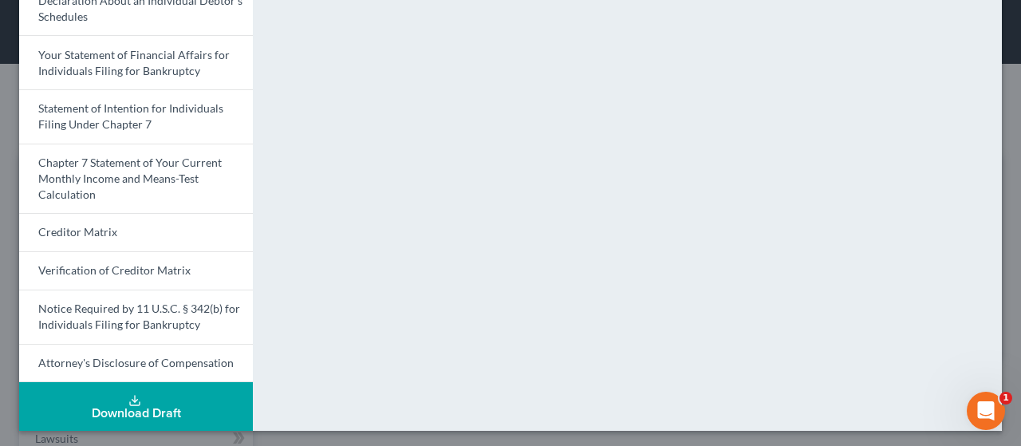
click at [130, 402] on icon at bounding box center [135, 403] width 10 height 3
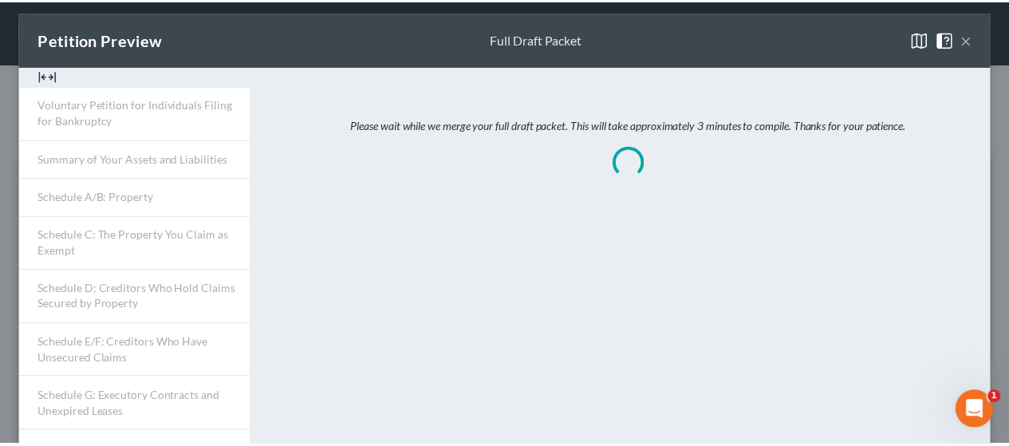
scroll to position [0, 0]
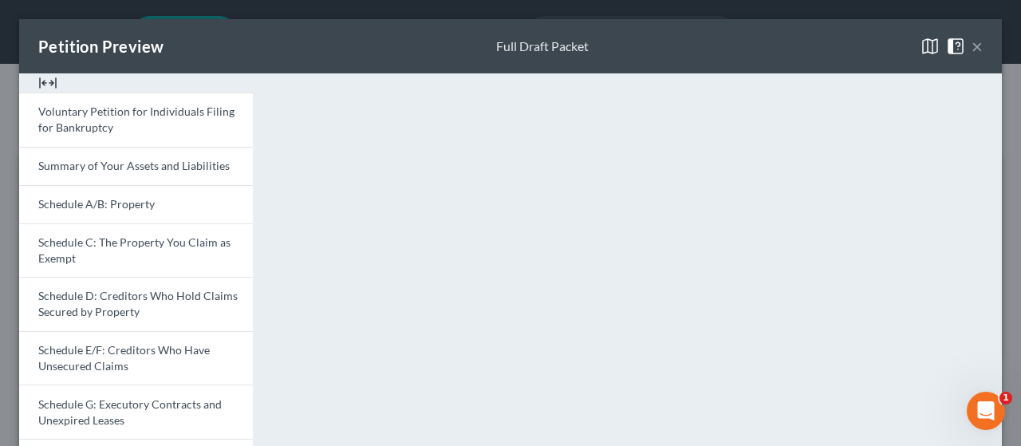
click at [497, 44] on button "×" at bounding box center [977, 46] width 11 height 19
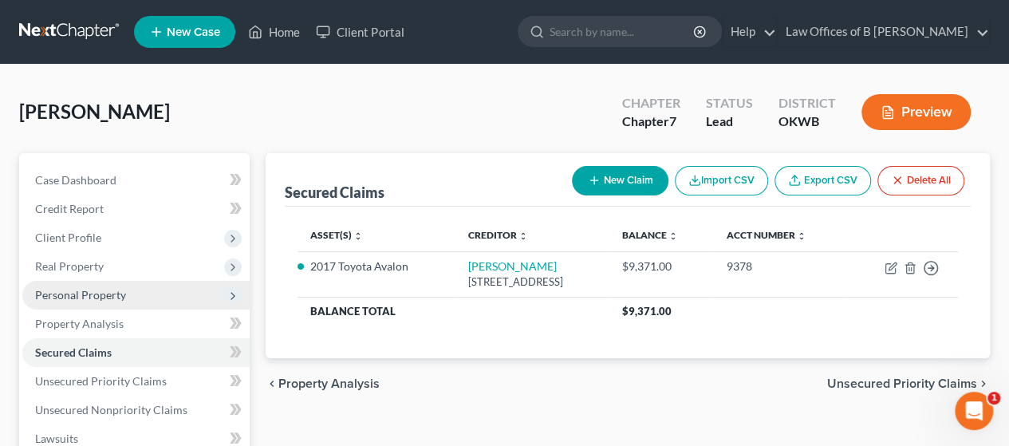
click at [123, 299] on span "Personal Property" at bounding box center [80, 295] width 91 height 14
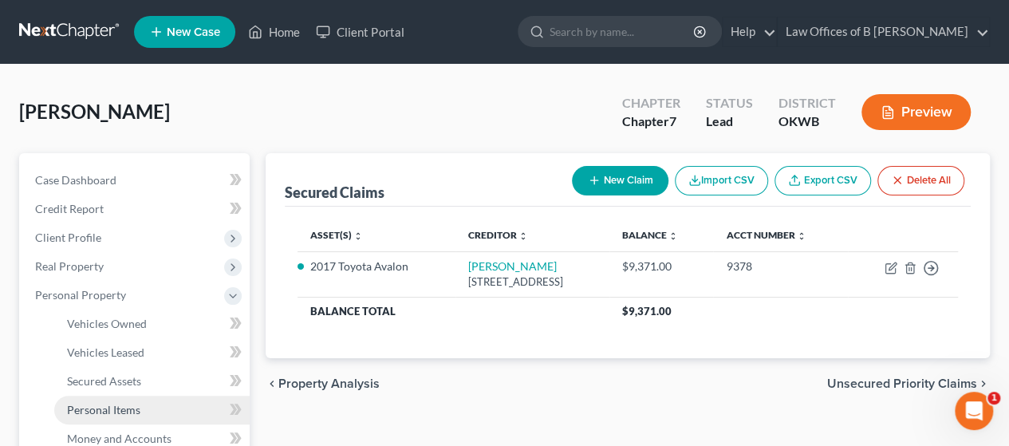
click at [178, 400] on link "Personal Items" at bounding box center [151, 410] width 195 height 29
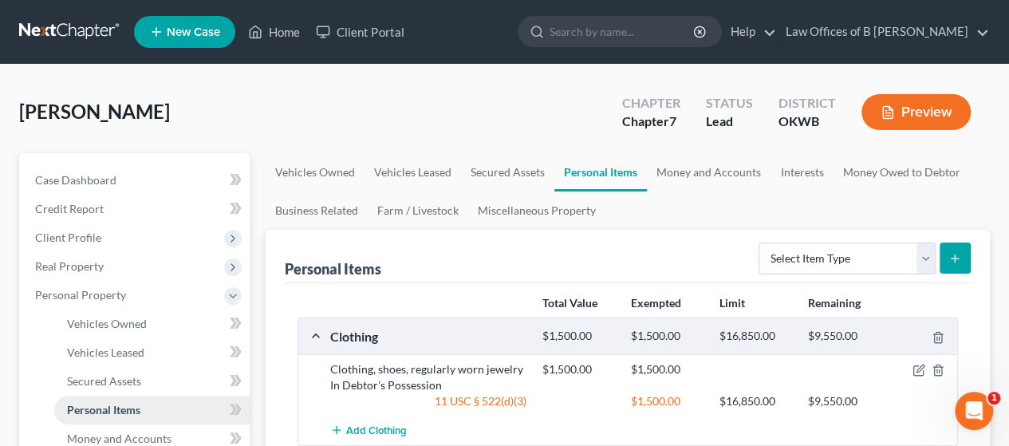
click at [178, 400] on link "Personal Items" at bounding box center [151, 410] width 195 height 29
click at [497, 178] on link "Money and Accounts" at bounding box center [709, 172] width 124 height 38
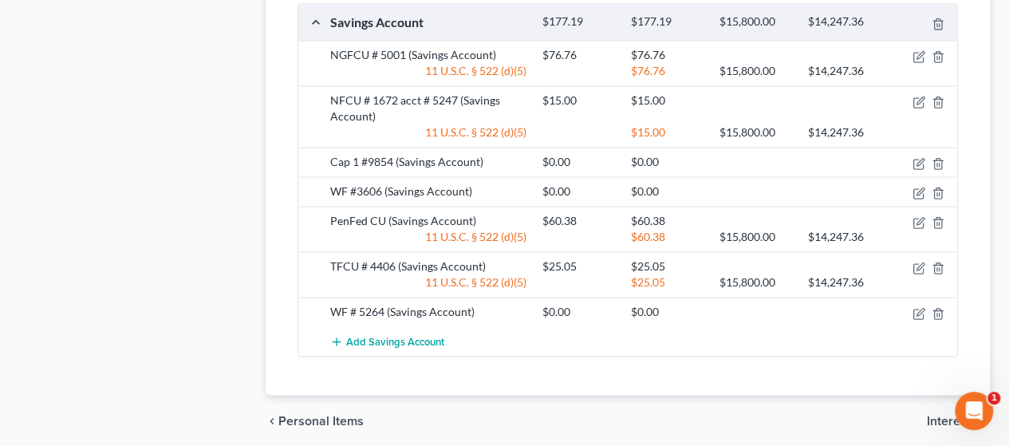
scroll to position [1034, 0]
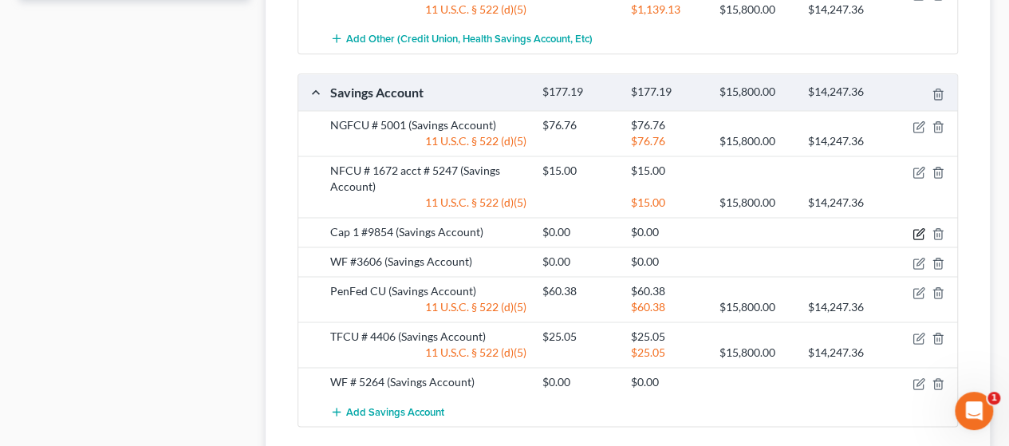
click at [497, 230] on icon "button" at bounding box center [919, 233] width 13 height 13
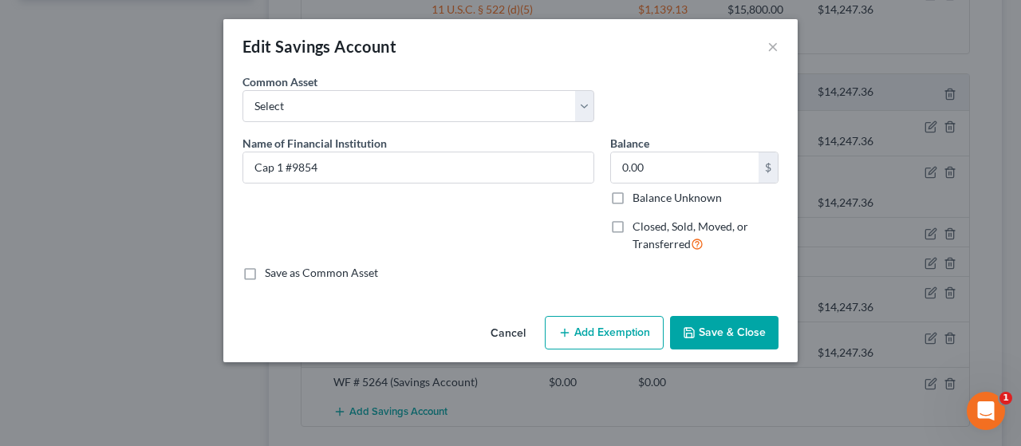
click at [497, 337] on button "Save & Close" at bounding box center [724, 333] width 108 height 34
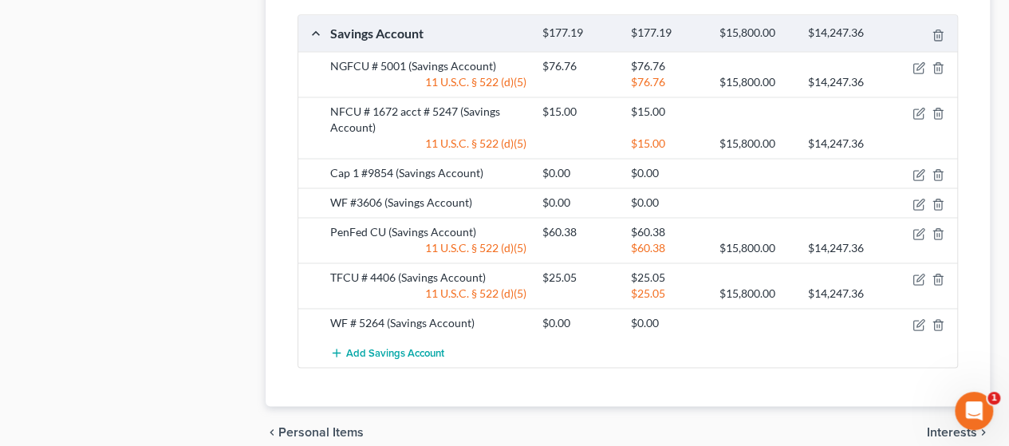
scroll to position [1156, 0]
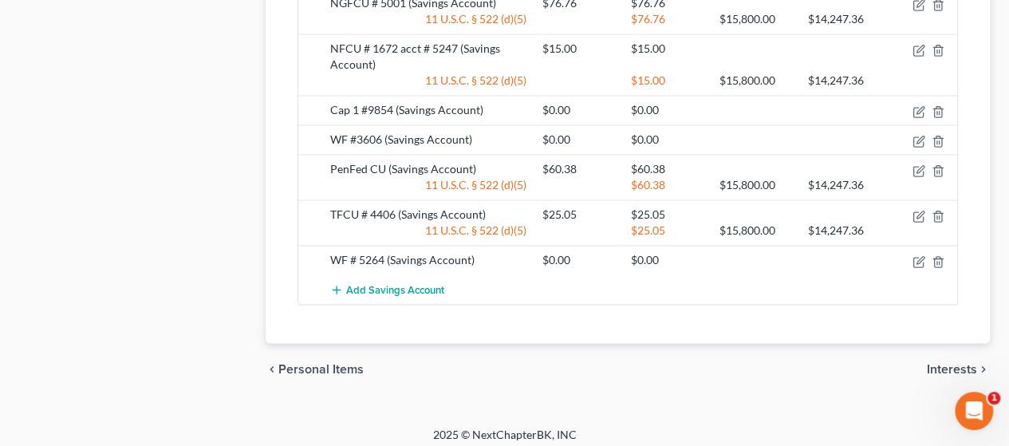
click at [497, 362] on span "Interests" at bounding box center [952, 368] width 50 height 13
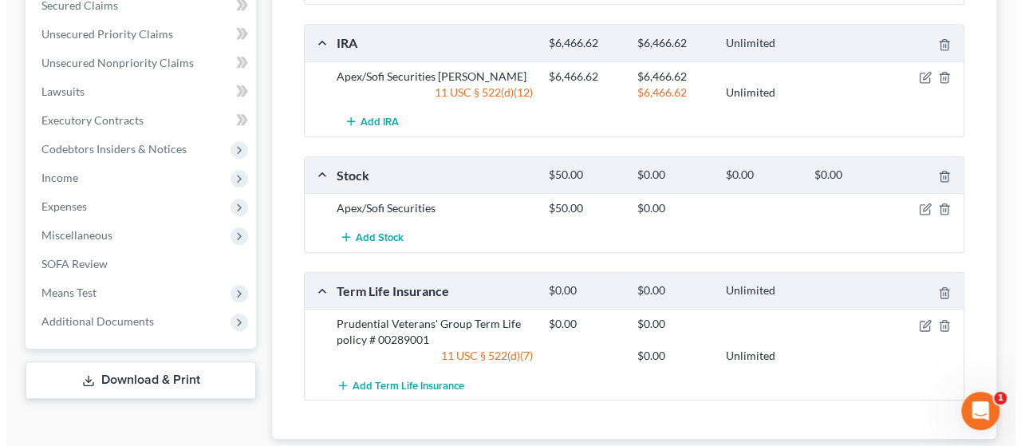
scroll to position [652, 0]
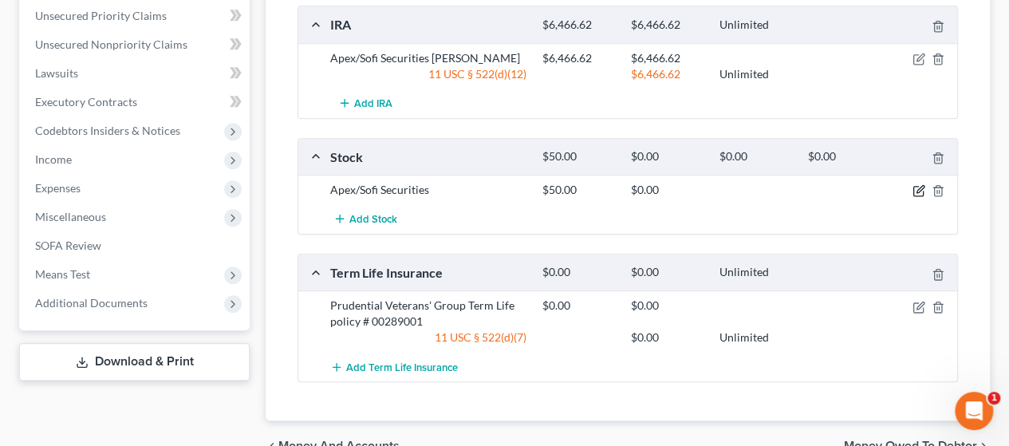
click at [497, 189] on icon "button" at bounding box center [919, 190] width 13 height 13
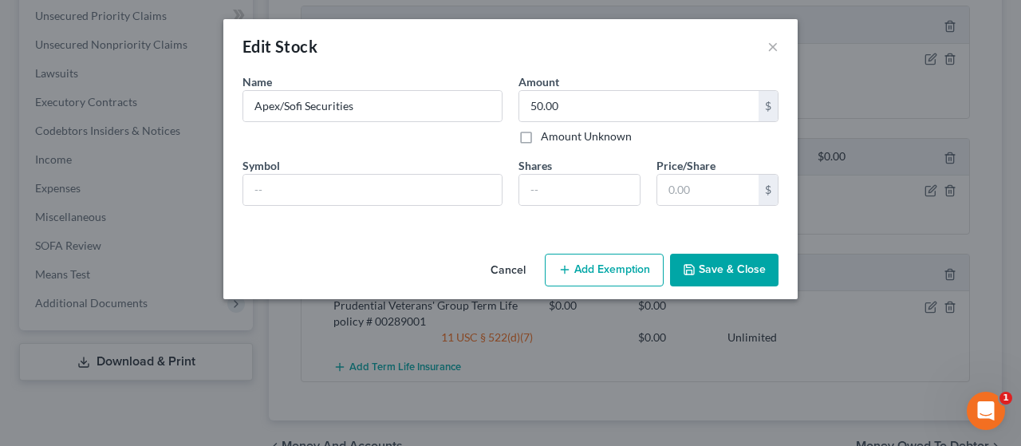
click at [497, 264] on icon "button" at bounding box center [564, 269] width 13 height 13
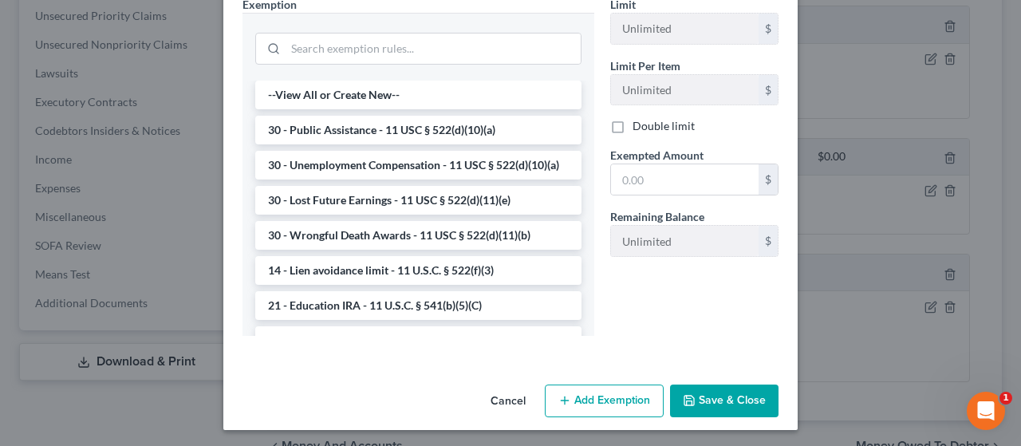
scroll to position [298, 0]
click at [497, 171] on input "text" at bounding box center [685, 179] width 148 height 30
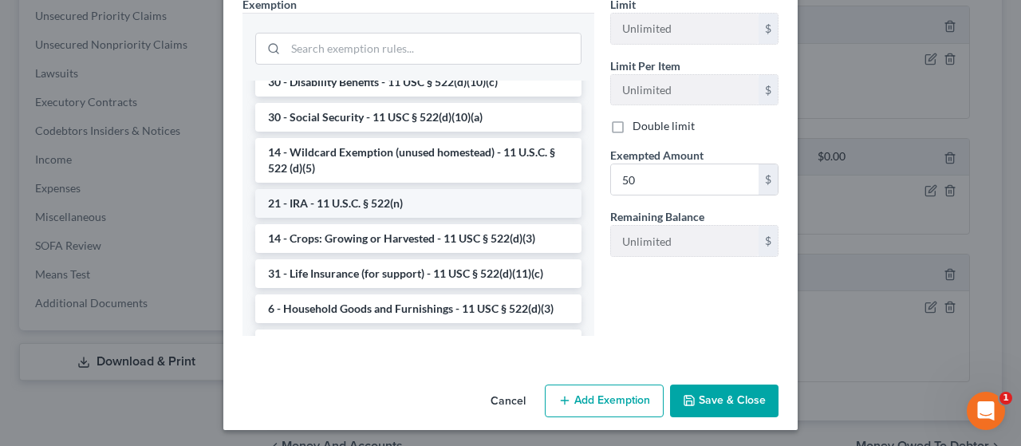
scroll to position [883, 0]
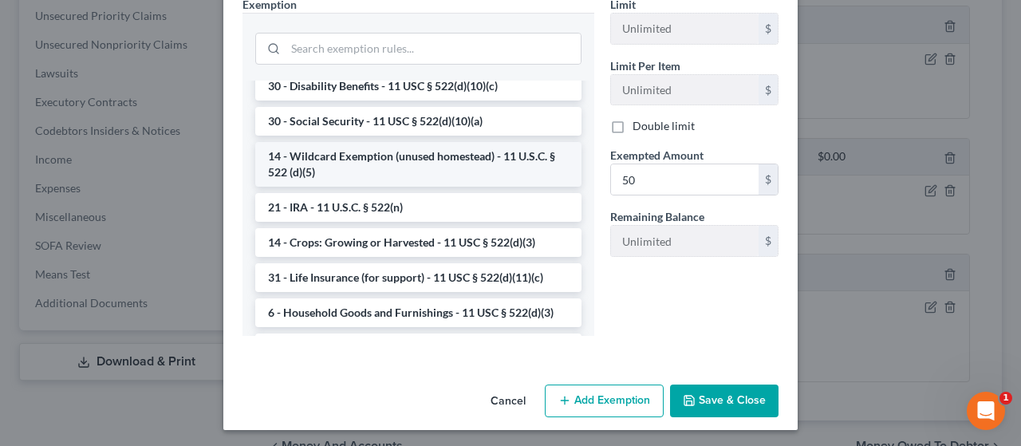
click at [460, 187] on li "14 - Wildcard Exemption (unused homestead) - 11 U.S.C. § 522 (d)(5)" at bounding box center [418, 164] width 326 height 45
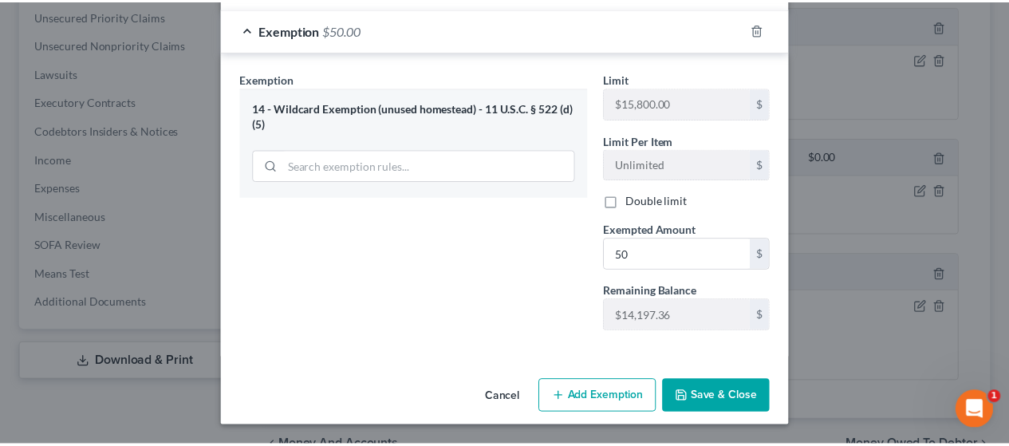
scroll to position [219, 0]
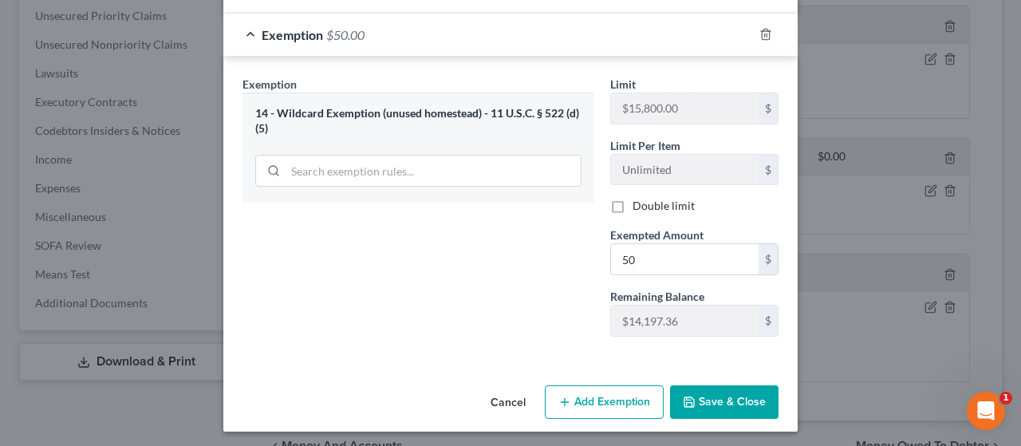
click at [497, 403] on button "Save & Close" at bounding box center [724, 402] width 108 height 34
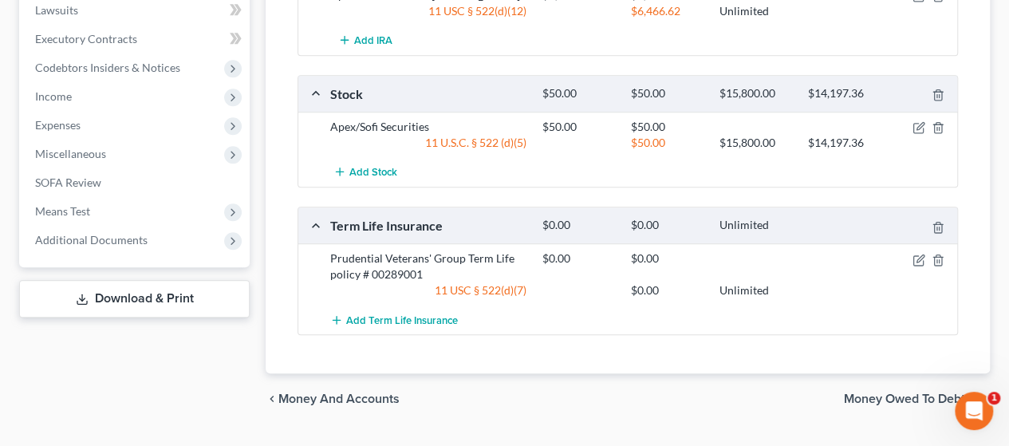
scroll to position [748, 0]
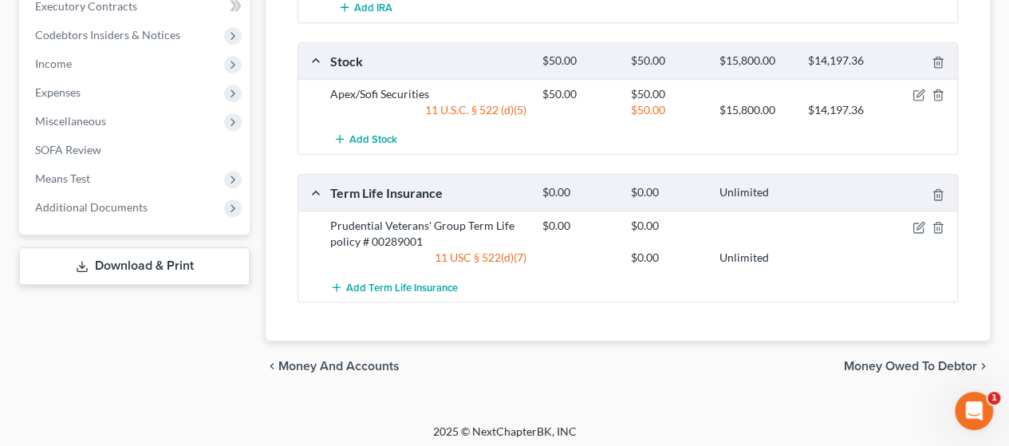
click at [497, 361] on span "Money Owed to Debtor" at bounding box center [910, 366] width 133 height 13
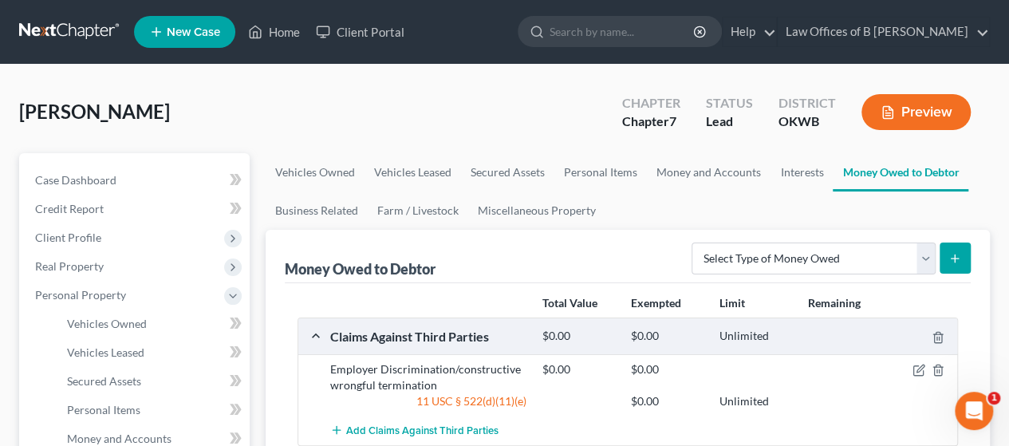
click at [497, 361] on div at bounding box center [923, 369] width 71 height 16
click at [497, 120] on button "Preview" at bounding box center [915, 112] width 109 height 36
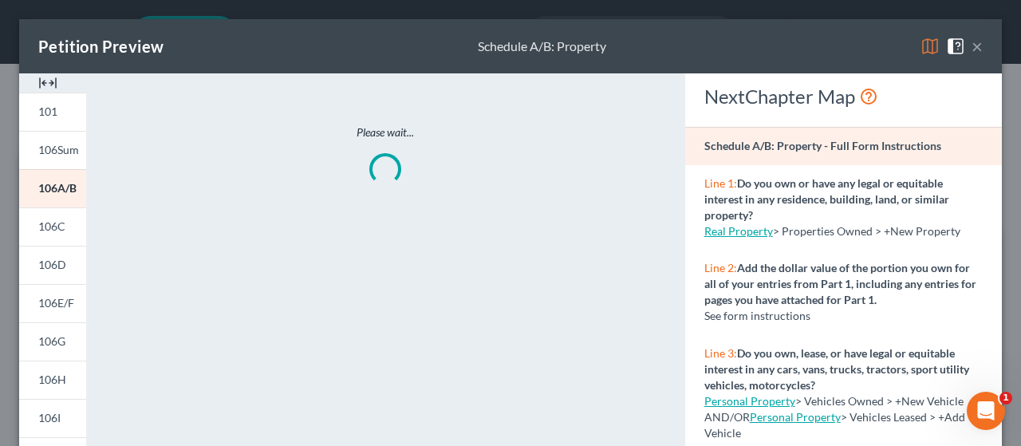
click at [497, 45] on img at bounding box center [930, 46] width 19 height 19
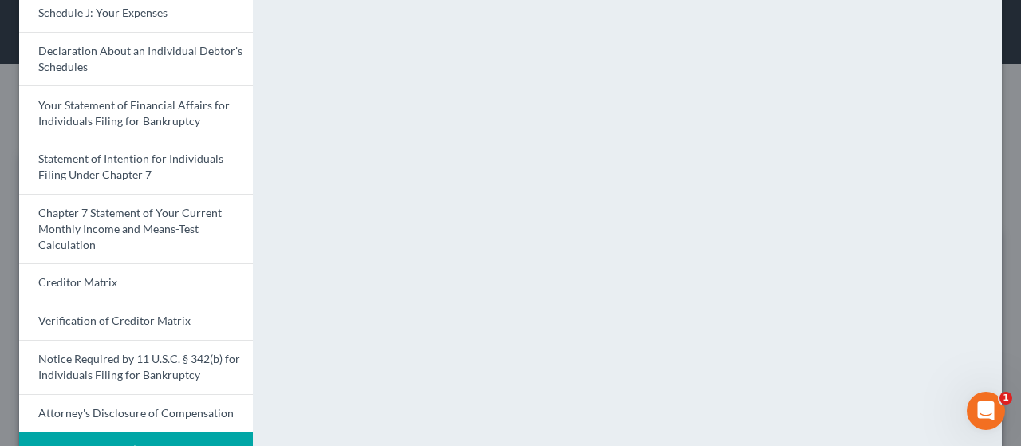
scroll to position [572, 0]
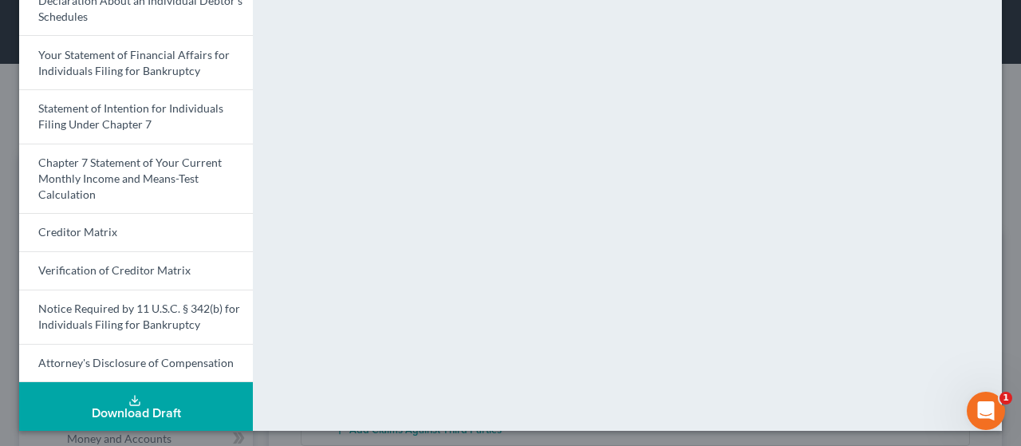
click at [201, 384] on button "Download Draft" at bounding box center [136, 406] width 234 height 49
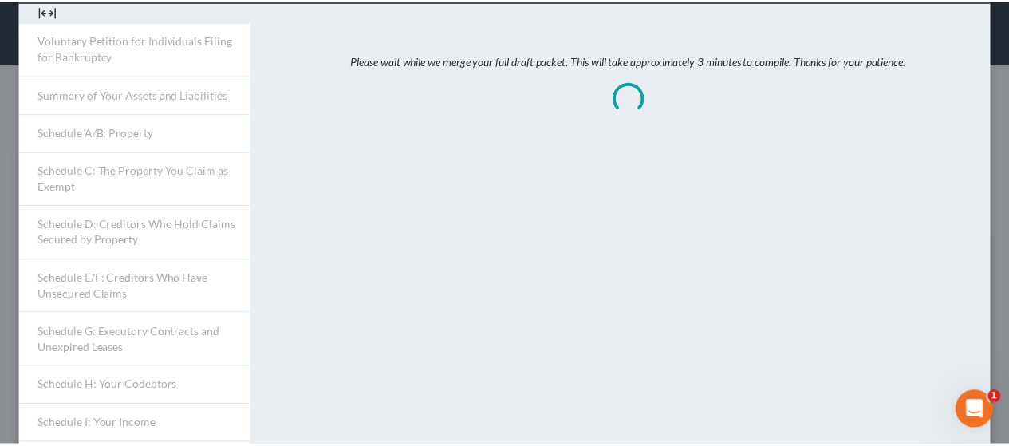
scroll to position [0, 0]
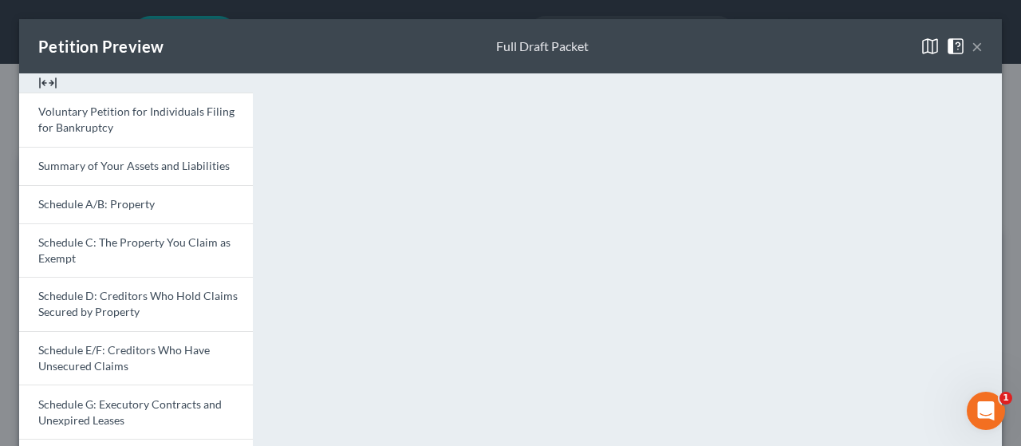
click at [497, 53] on button "×" at bounding box center [977, 46] width 11 height 19
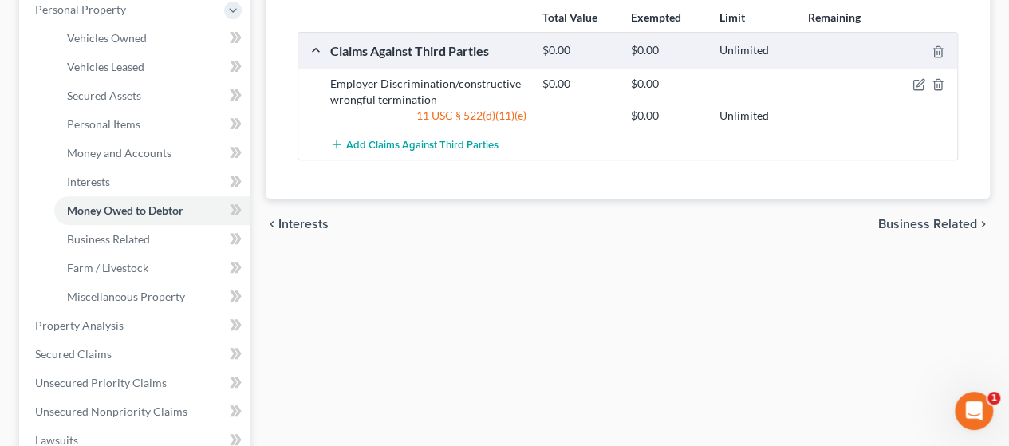
scroll to position [308, 0]
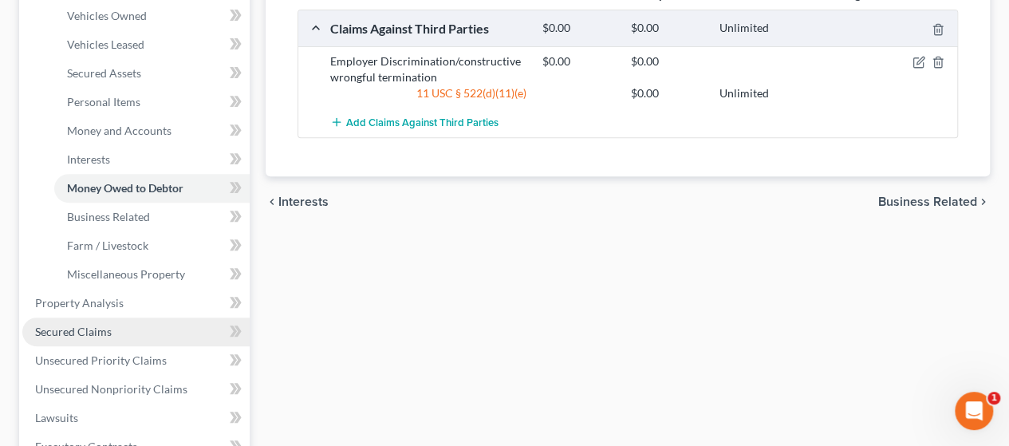
click at [89, 336] on span "Secured Claims" at bounding box center [73, 332] width 77 height 14
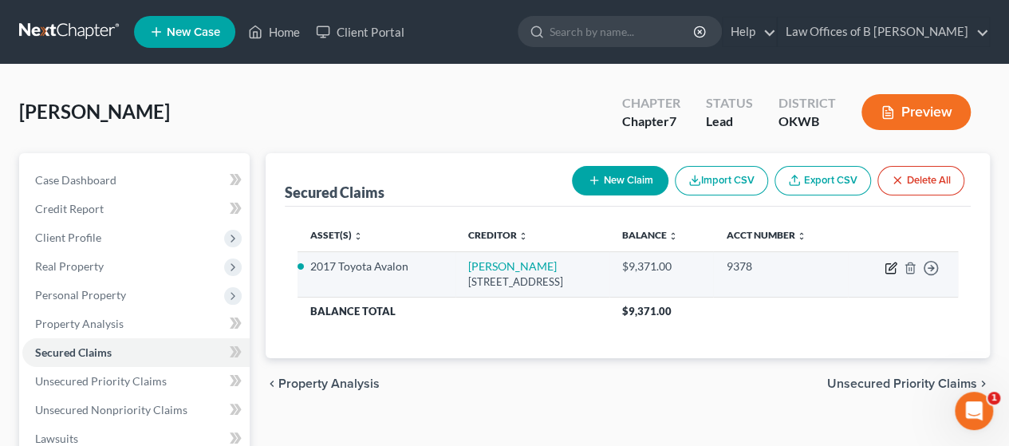
click at [497, 266] on icon "button" at bounding box center [891, 268] width 13 height 13
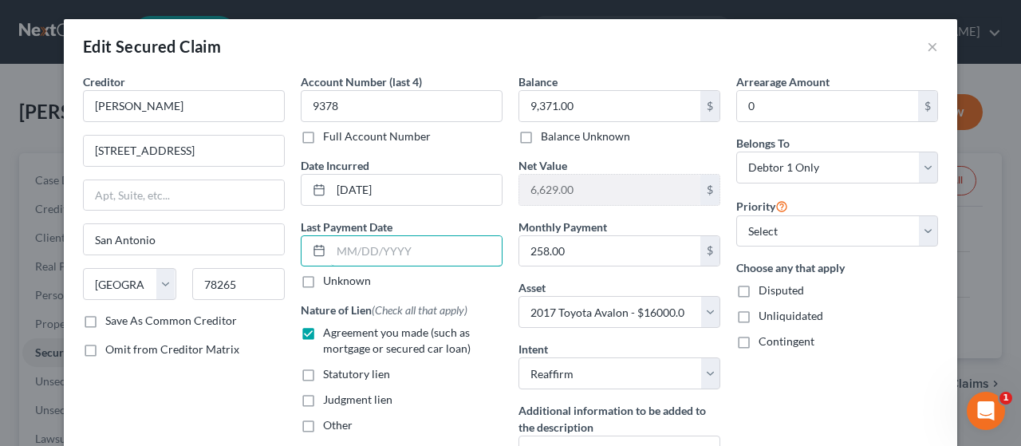
drag, startPoint x: 362, startPoint y: 255, endPoint x: 626, endPoint y: 6, distance: 363.4
click at [362, 255] on input "text" at bounding box center [416, 251] width 171 height 30
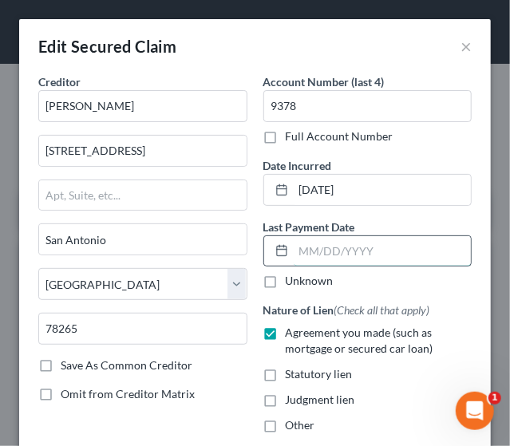
click at [304, 246] on input "text" at bounding box center [383, 251] width 178 height 30
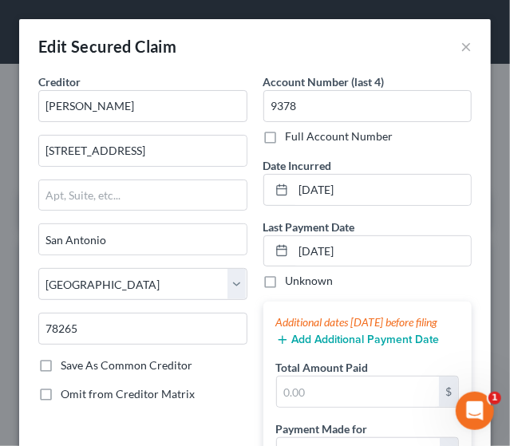
click at [340, 346] on button "Add Additional Payment Date" at bounding box center [358, 339] width 164 height 13
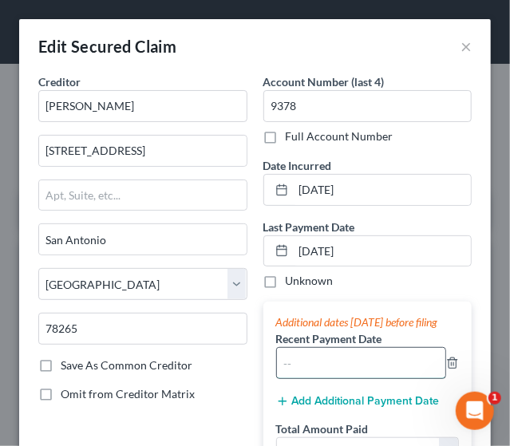
click at [320, 374] on input "text" at bounding box center [361, 363] width 169 height 30
click at [346, 408] on button "Add Additional Payment Date" at bounding box center [358, 401] width 164 height 13
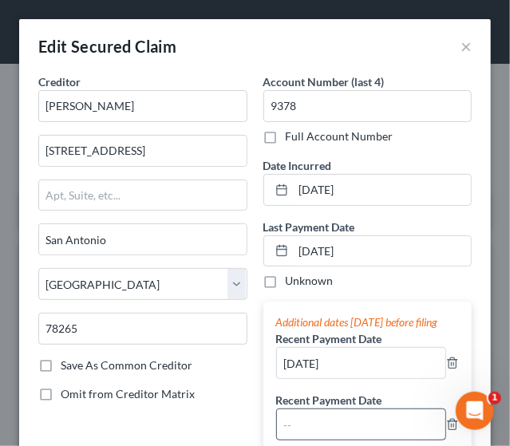
click at [325, 436] on input "text" at bounding box center [361, 424] width 169 height 30
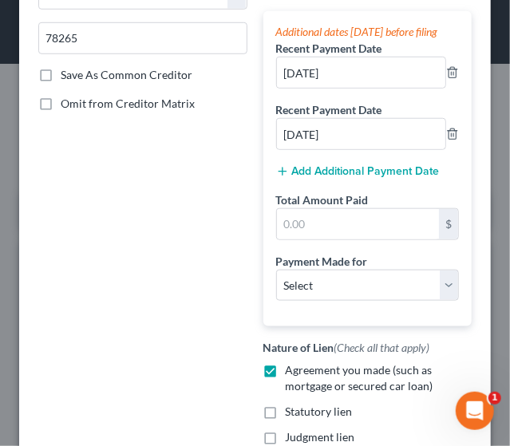
scroll to position [309, 0]
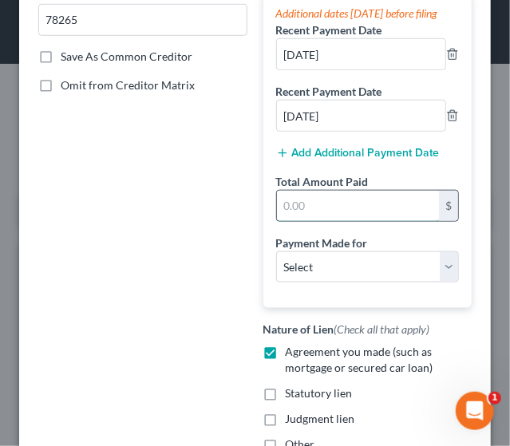
click at [345, 215] on input "text" at bounding box center [358, 206] width 163 height 30
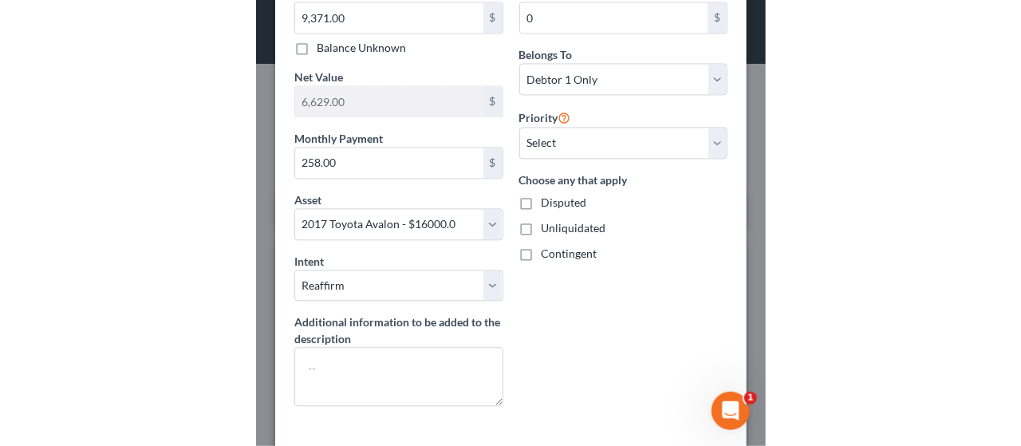
scroll to position [884, 0]
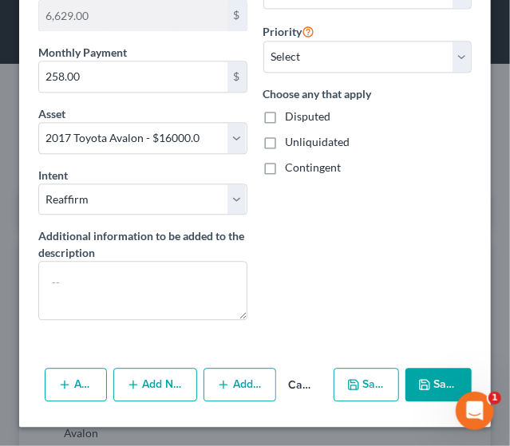
click at [437, 374] on button "Save & Close" at bounding box center [438, 385] width 66 height 34
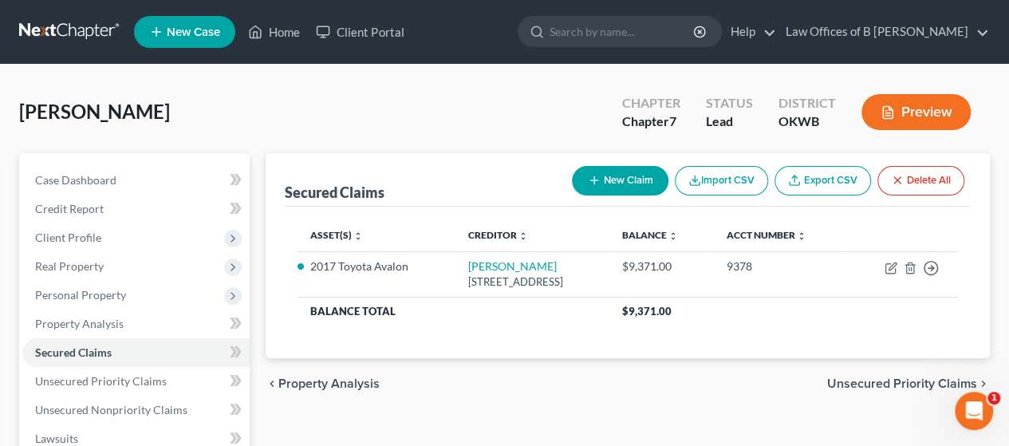
click at [497, 125] on button "Preview" at bounding box center [915, 112] width 109 height 36
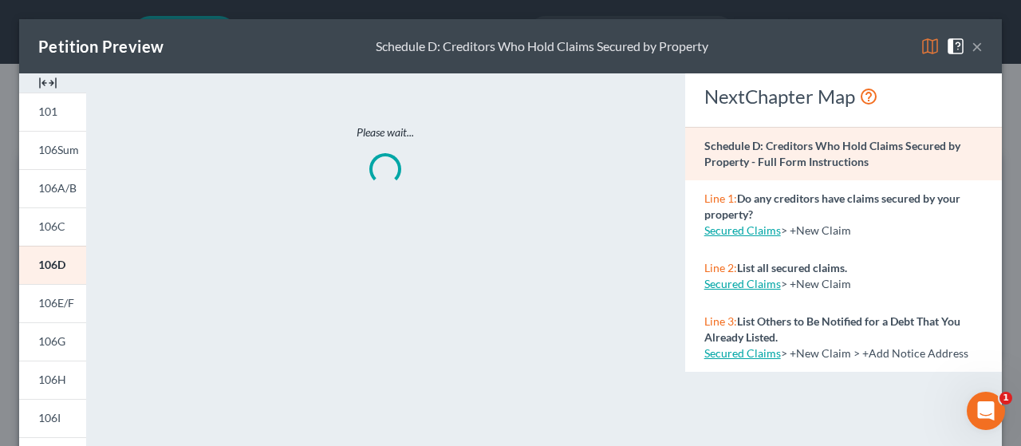
click at [497, 53] on img at bounding box center [930, 46] width 19 height 19
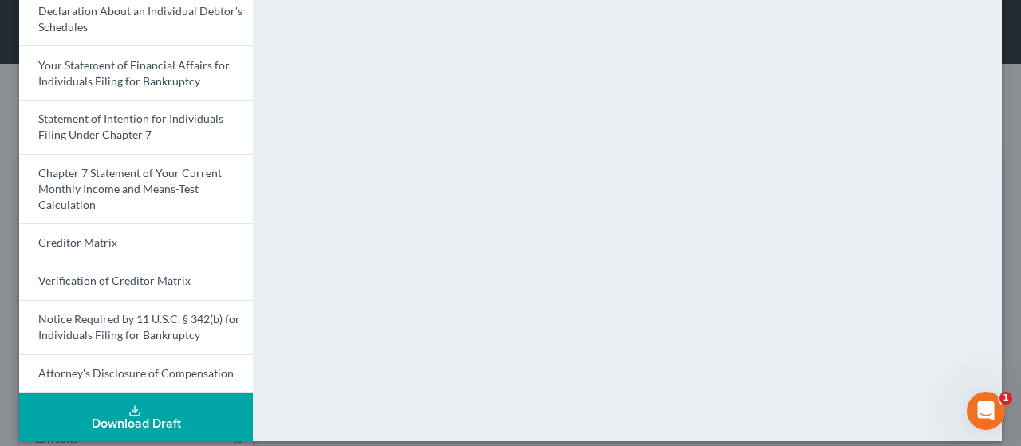
scroll to position [572, 0]
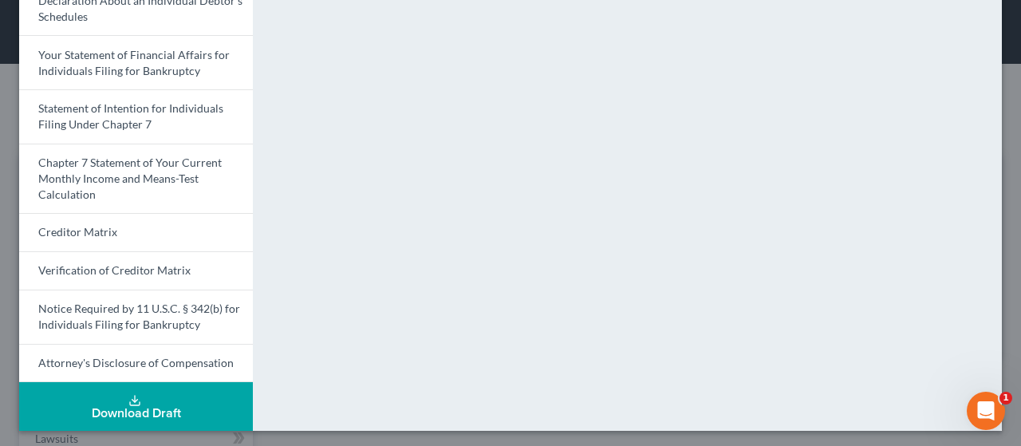
click at [128, 394] on icon at bounding box center [134, 400] width 13 height 13
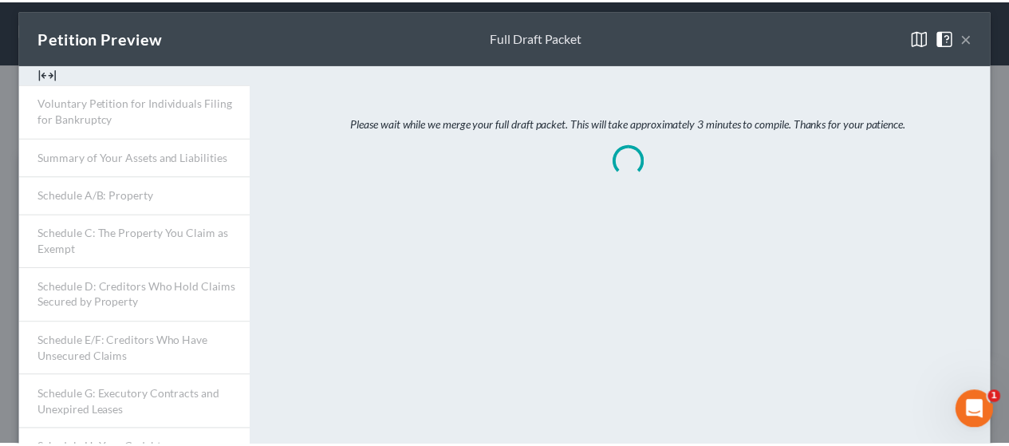
scroll to position [0, 0]
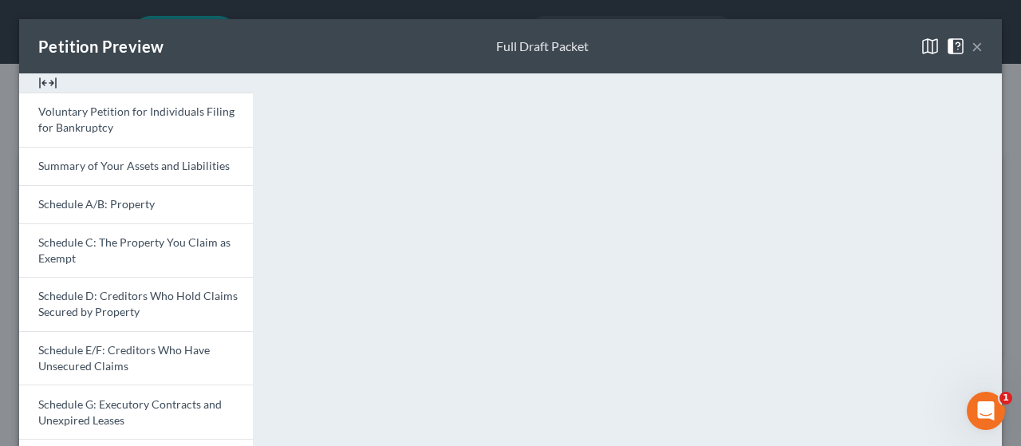
click at [497, 52] on button "×" at bounding box center [977, 46] width 11 height 19
